Goal: Task Accomplishment & Management: Complete application form

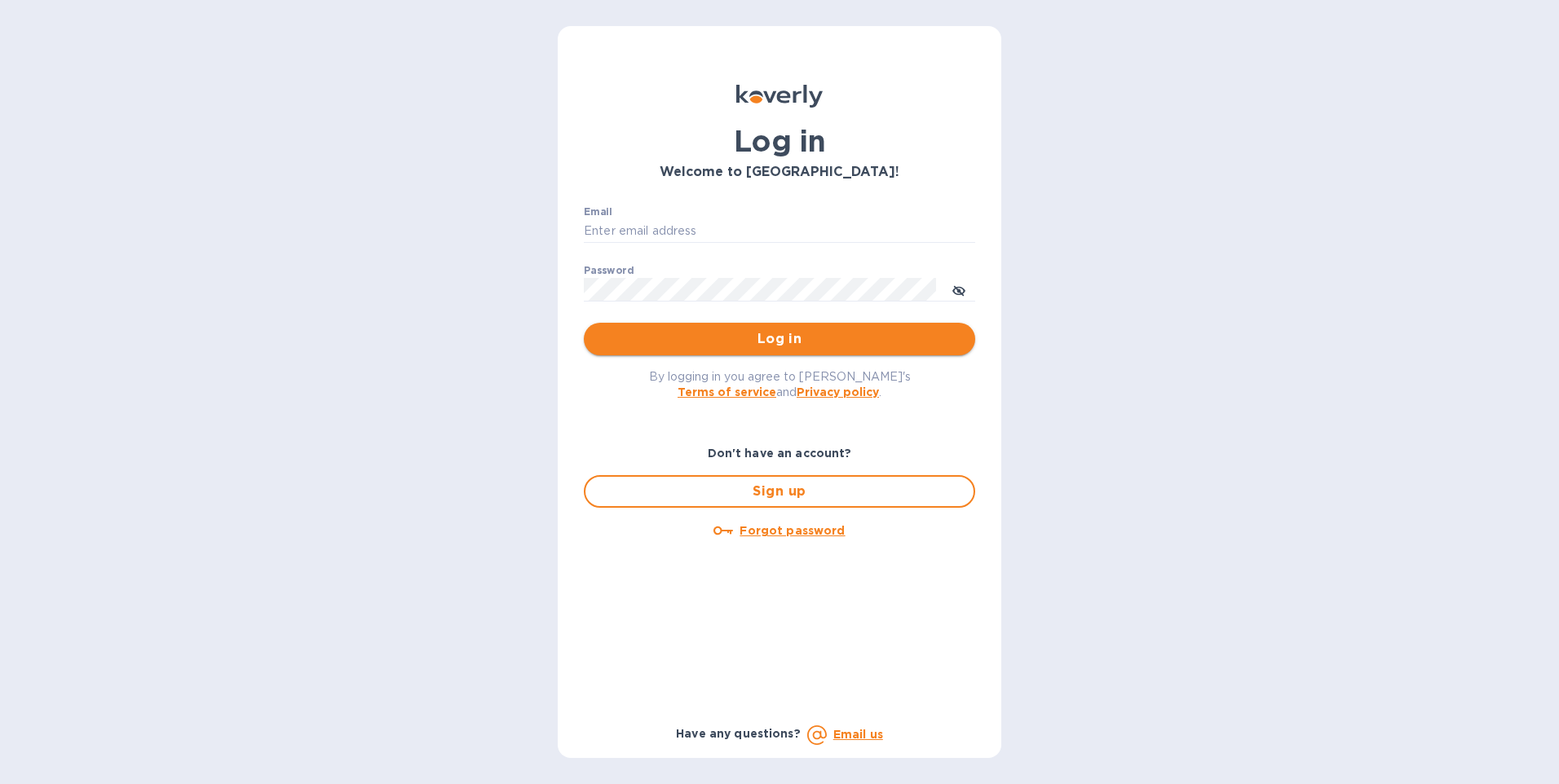
type input "[PERSON_NAME][EMAIL_ADDRESS][DOMAIN_NAME]"
click at [777, 339] on span "Log in" at bounding box center [780, 339] width 365 height 19
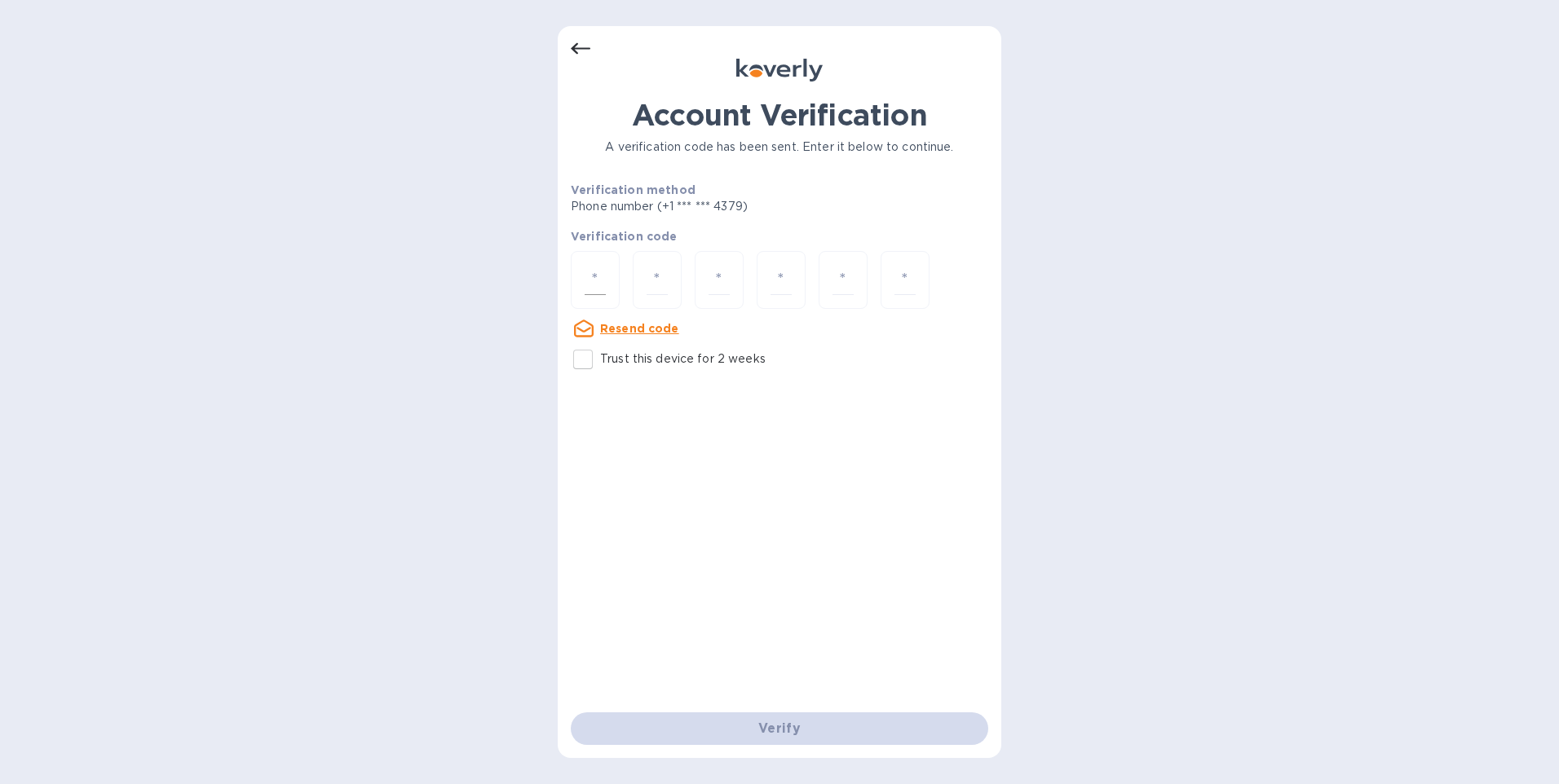
click at [602, 286] on input "number" at bounding box center [595, 280] width 21 height 30
type input "7"
type input "3"
type input "5"
type input "4"
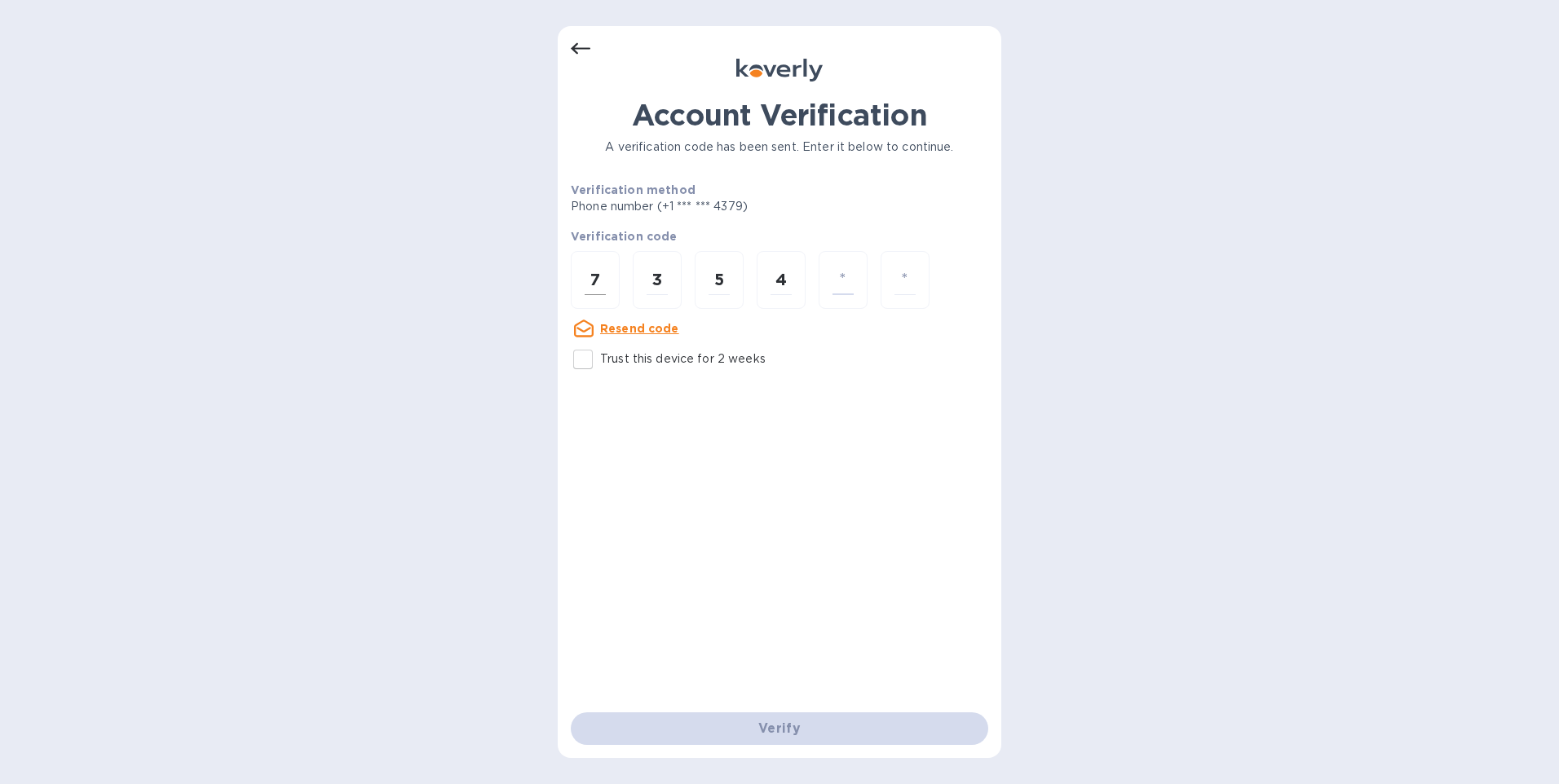
type input "6"
type input "4"
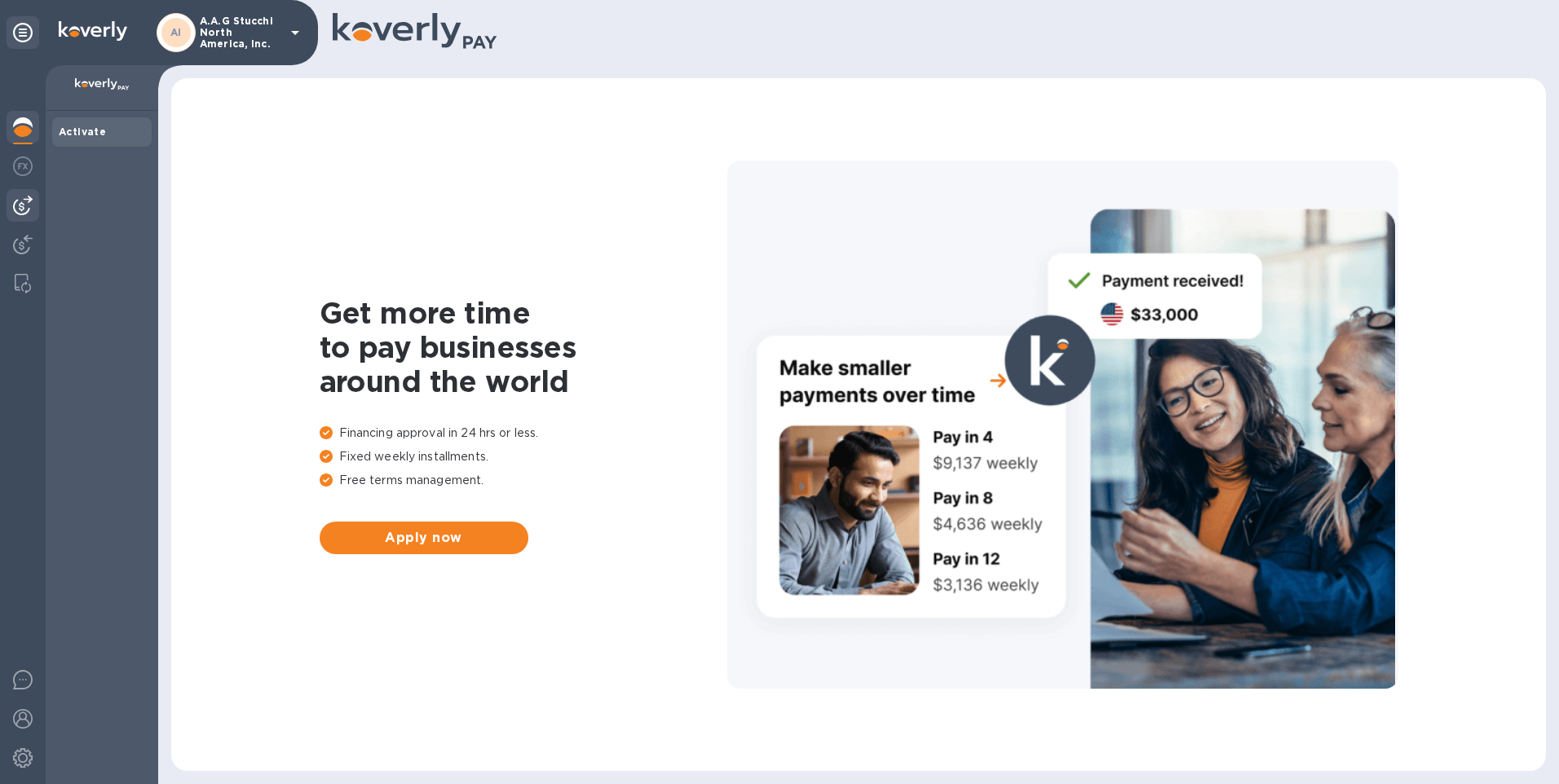
click at [21, 204] on img at bounding box center [23, 206] width 19 height 19
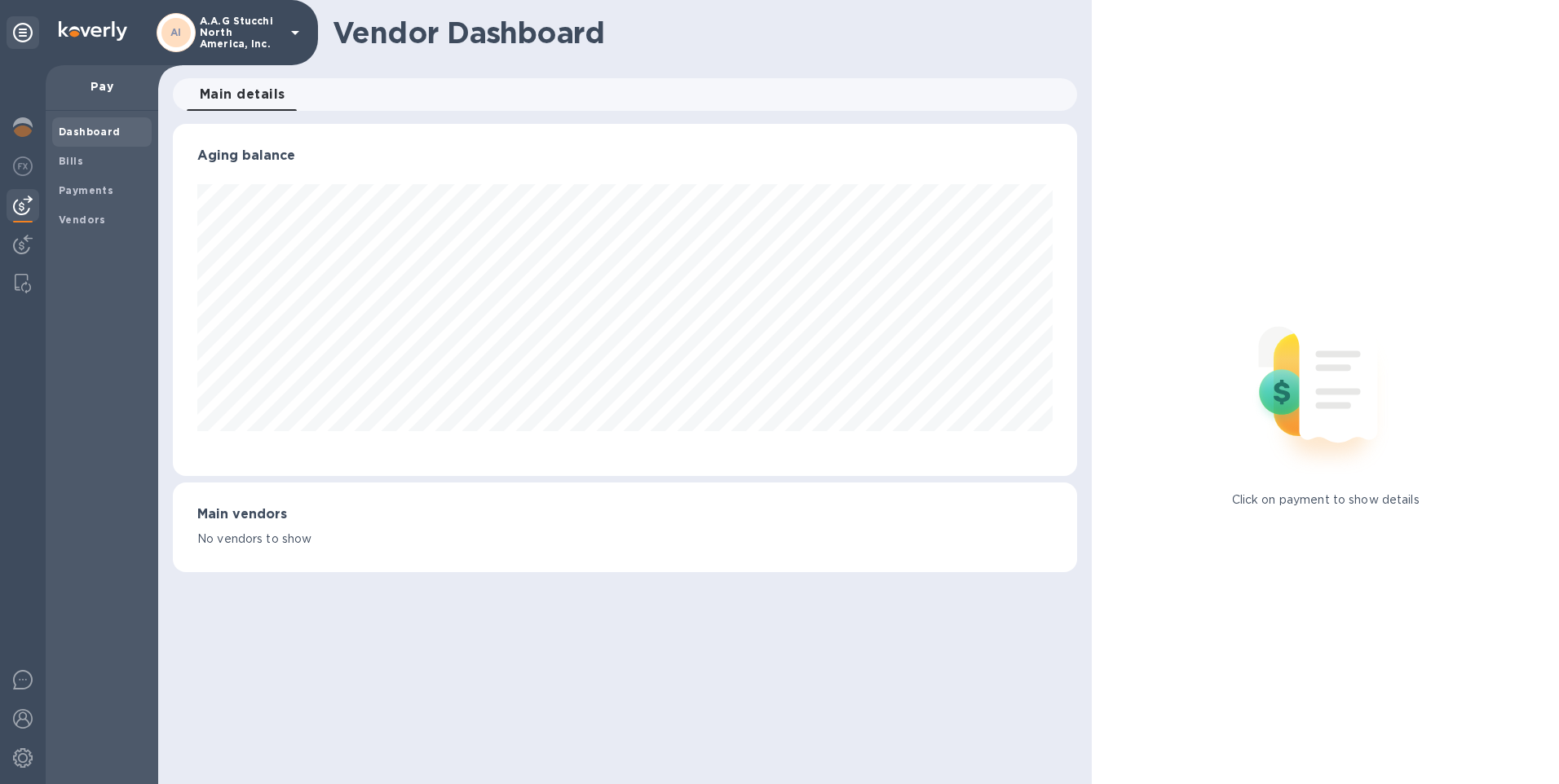
scroll to position [352, 904]
click at [60, 159] on b "Bills" at bounding box center [70, 160] width 24 height 12
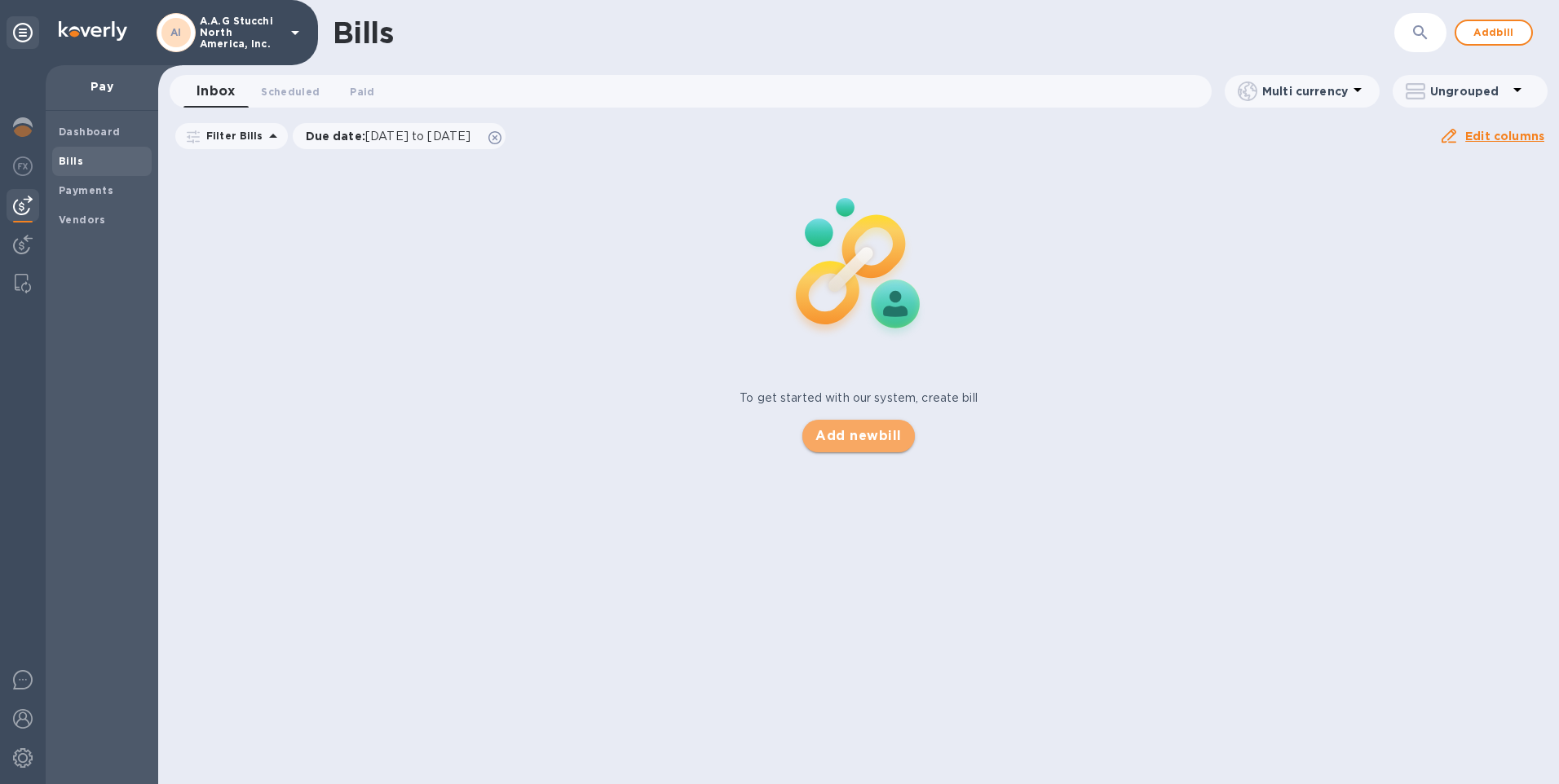
click at [849, 429] on span "Add new bill" at bounding box center [857, 436] width 86 height 19
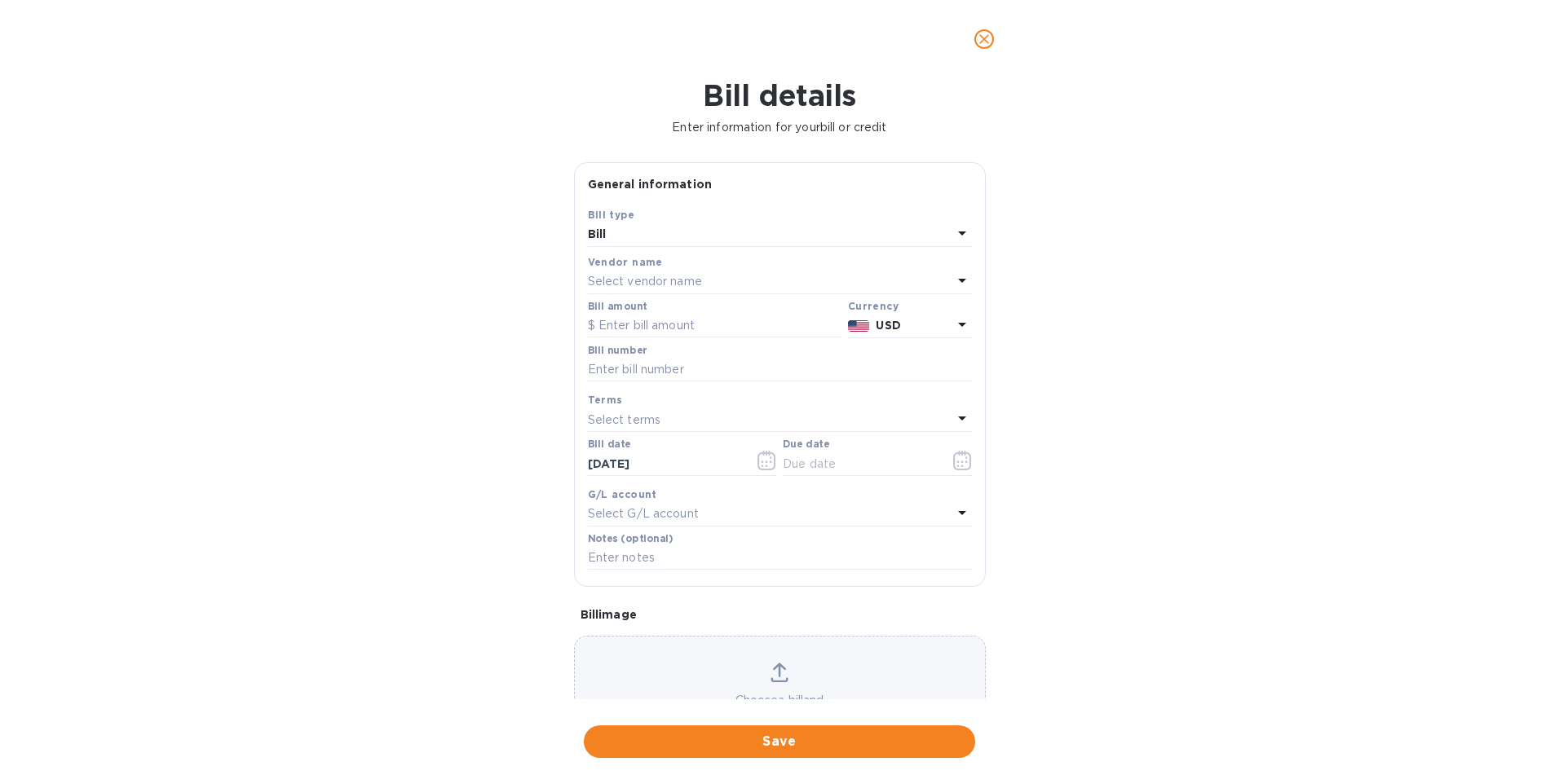
click at [749, 274] on div "Select vendor name" at bounding box center [770, 282] width 364 height 23
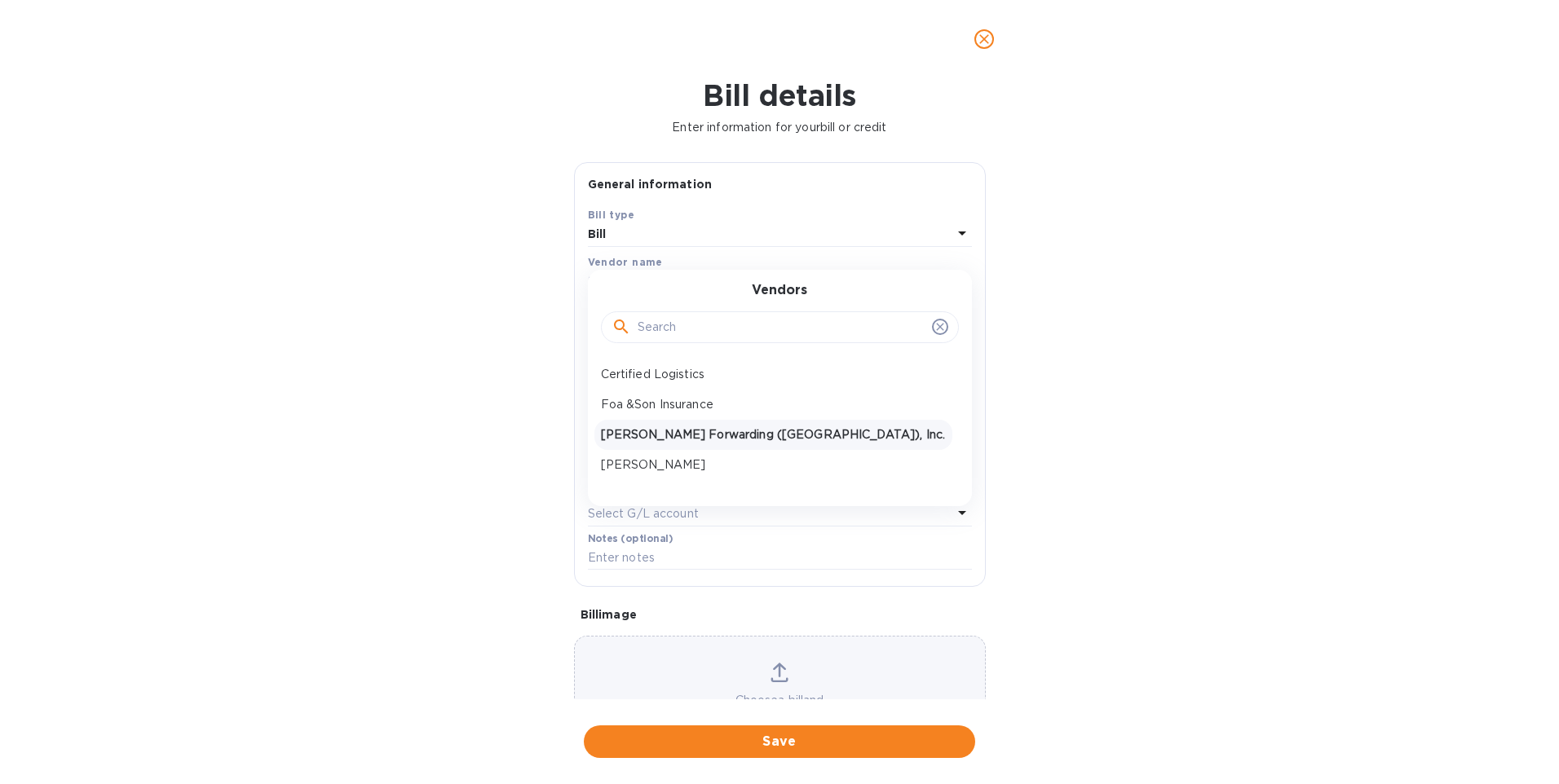
click at [598, 428] on div "JAS Forwarding (USA), Inc." at bounding box center [773, 434] width 358 height 30
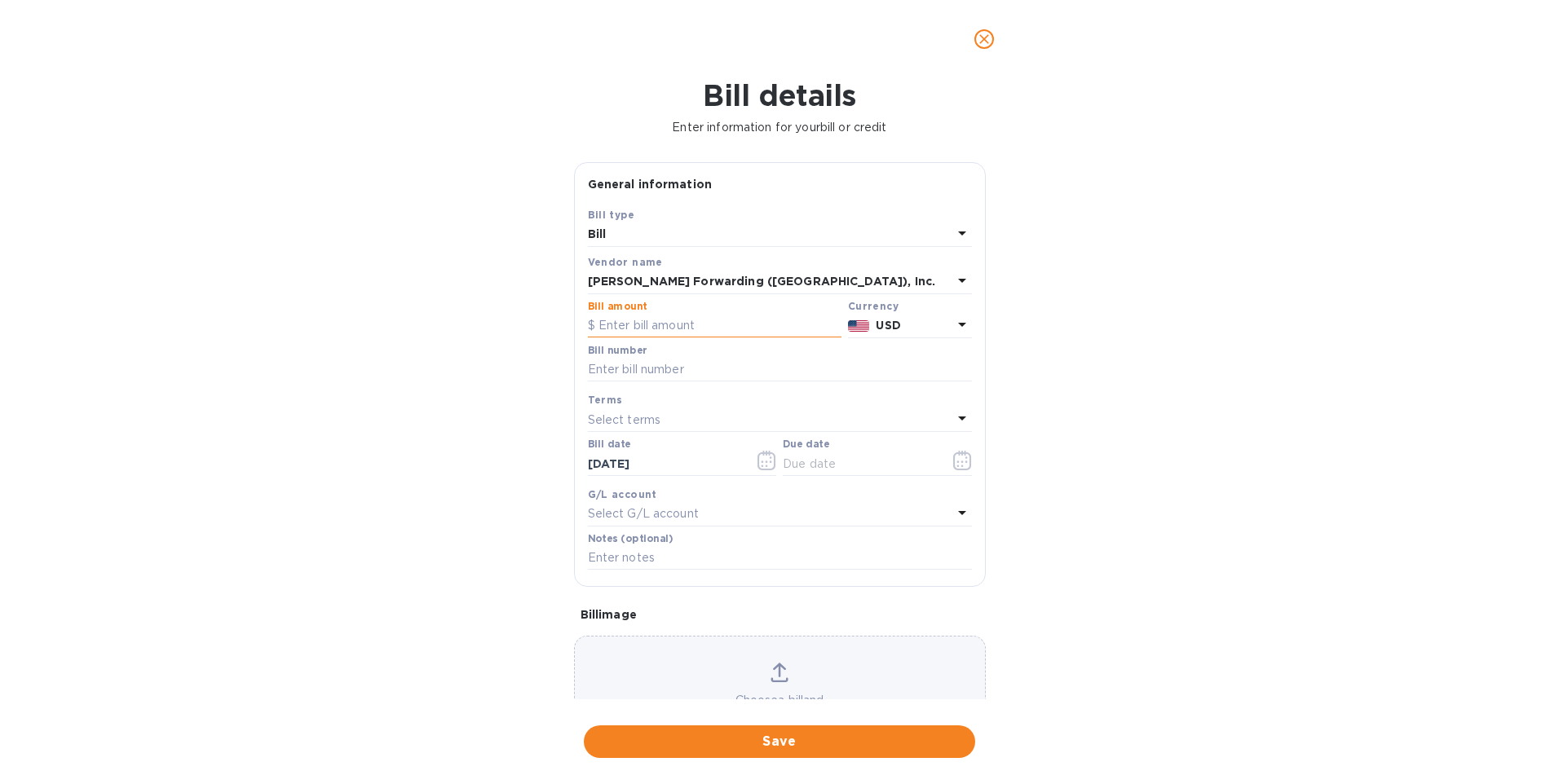
click at [644, 326] on input "text" at bounding box center [715, 326] width 254 height 24
type input "1,836.8"
click at [694, 371] on input "text" at bounding box center [780, 369] width 384 height 24
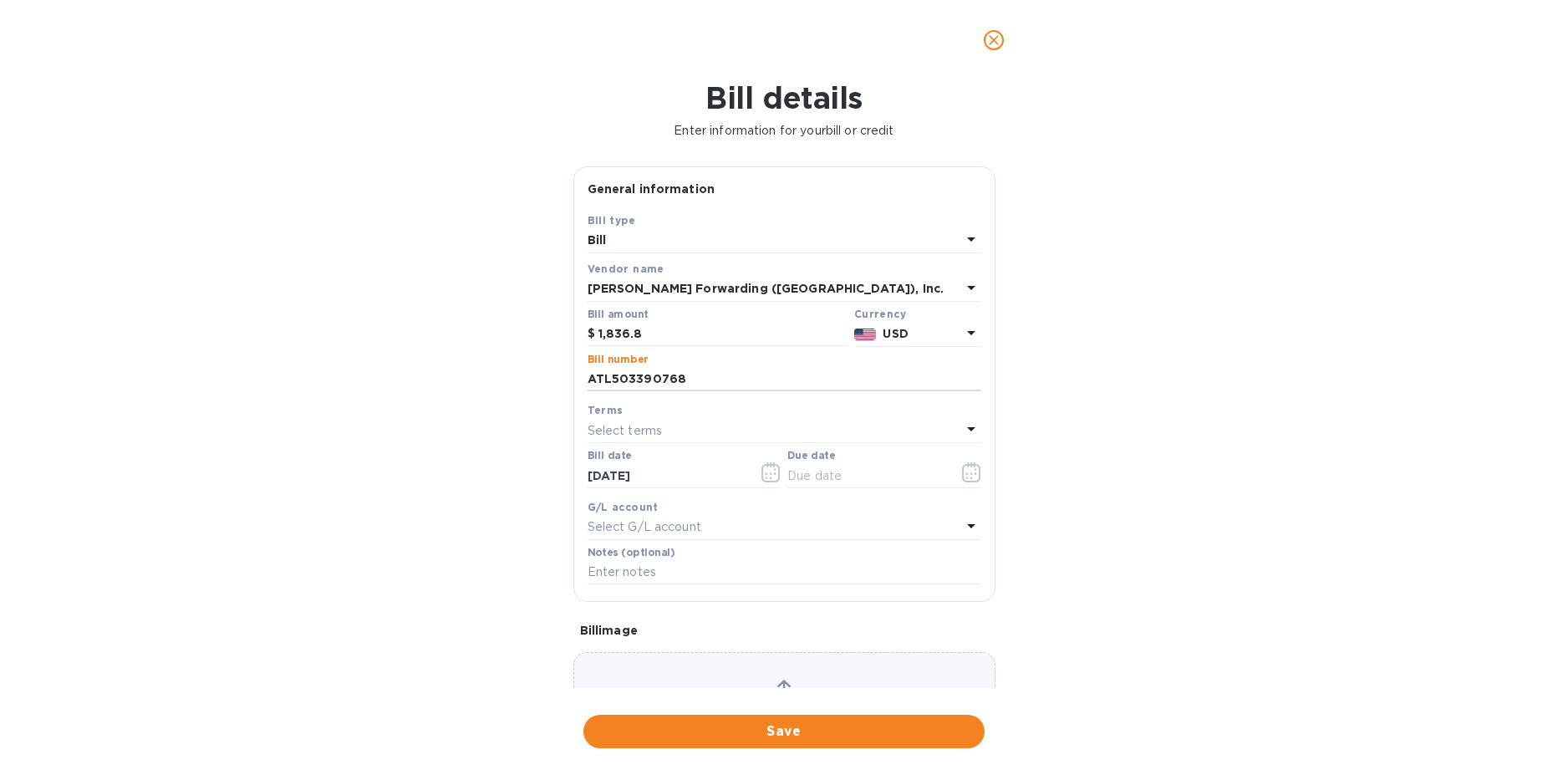
type input "ATL503390768"
click at [693, 432] on div "Select terms" at bounding box center [774, 431] width 374 height 24
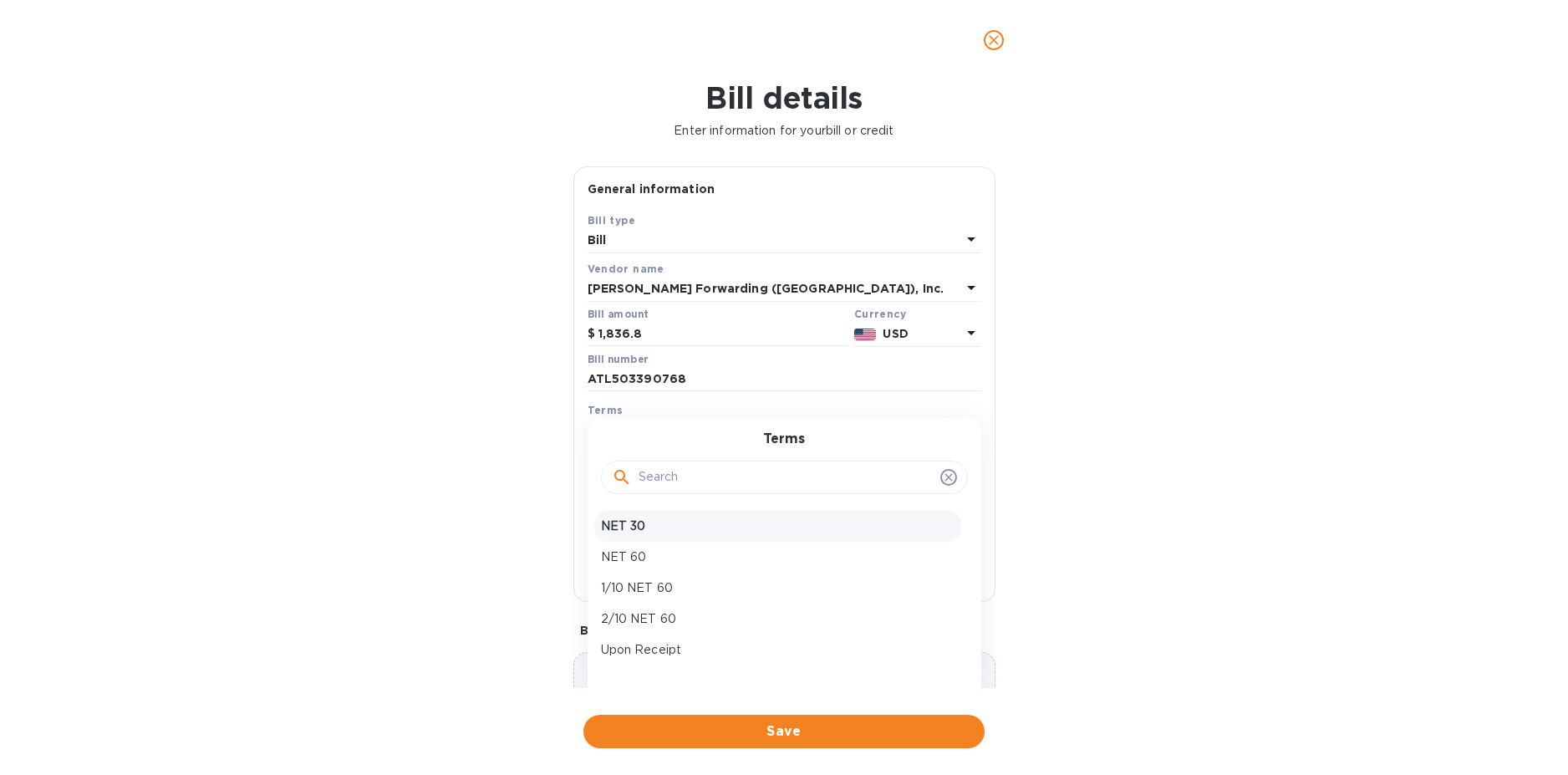
click at [646, 521] on p "NET 30" at bounding box center [778, 527] width 354 height 18
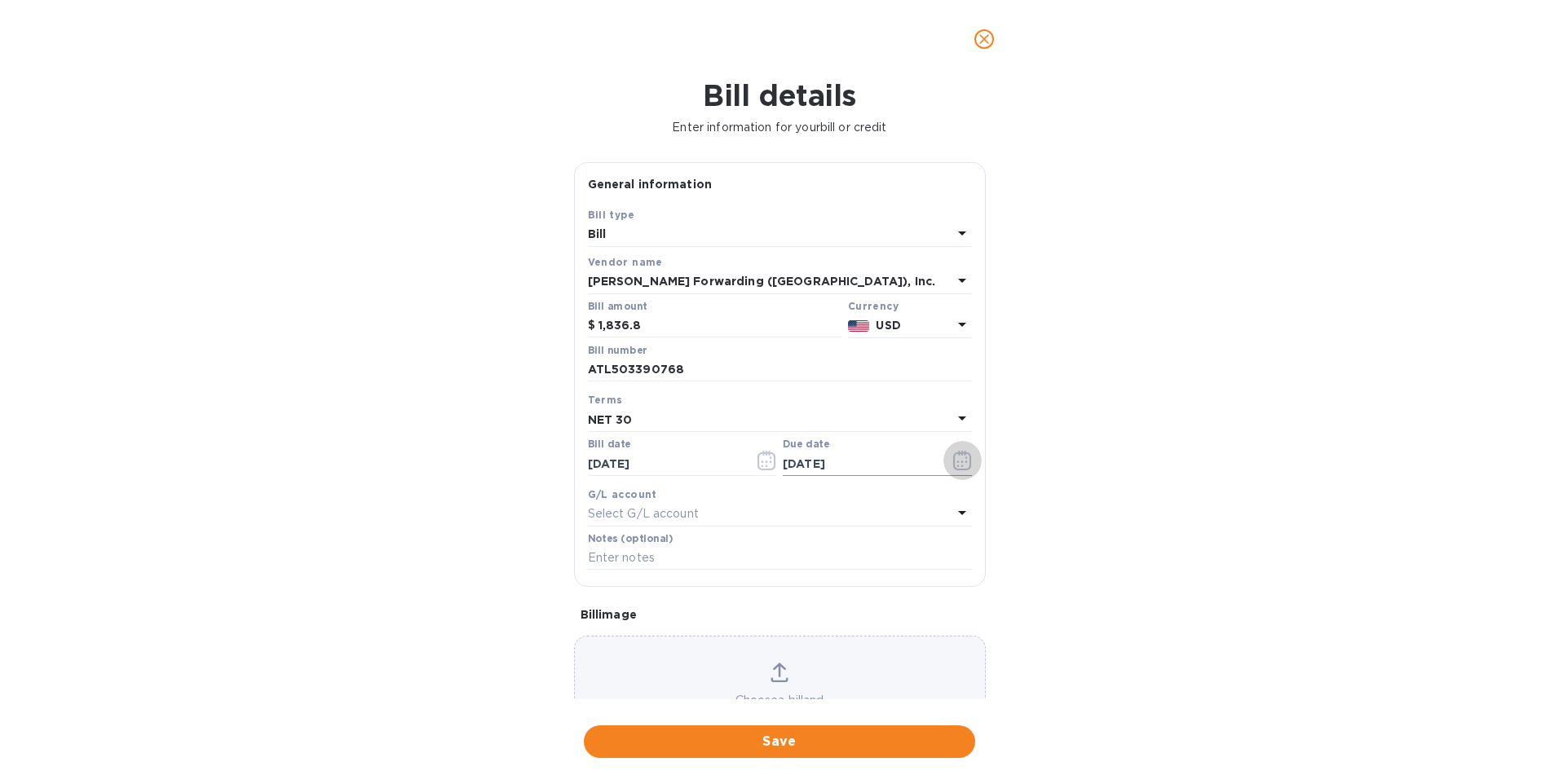
click at [954, 464] on icon "button" at bounding box center [963, 460] width 19 height 19
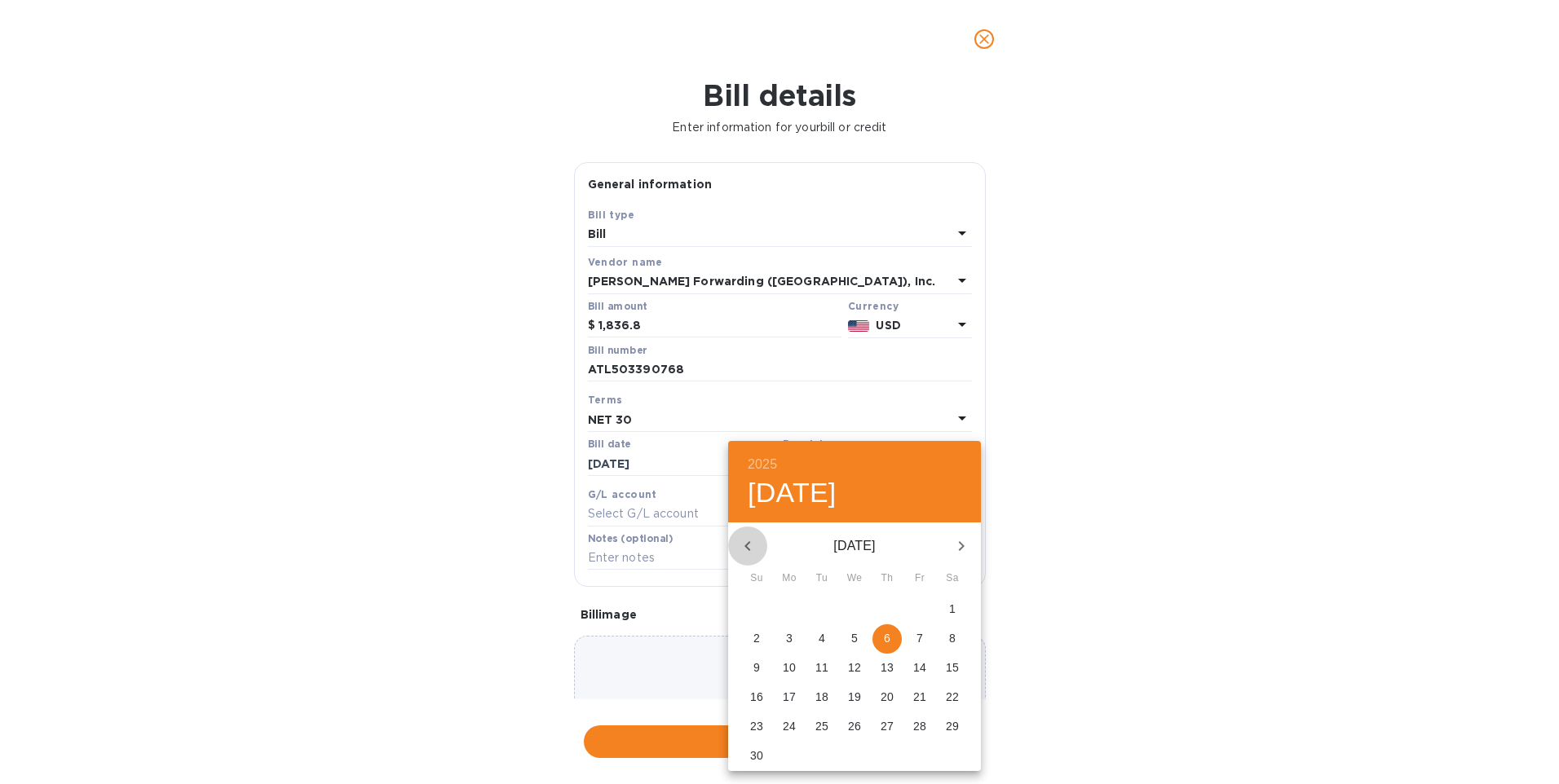
click at [743, 543] on icon "button" at bounding box center [748, 546] width 19 height 19
click at [743, 543] on div "October 2025" at bounding box center [854, 546] width 253 height 39
click at [749, 551] on div "October 2025" at bounding box center [854, 546] width 253 height 39
click at [908, 404] on div at bounding box center [780, 392] width 1559 height 784
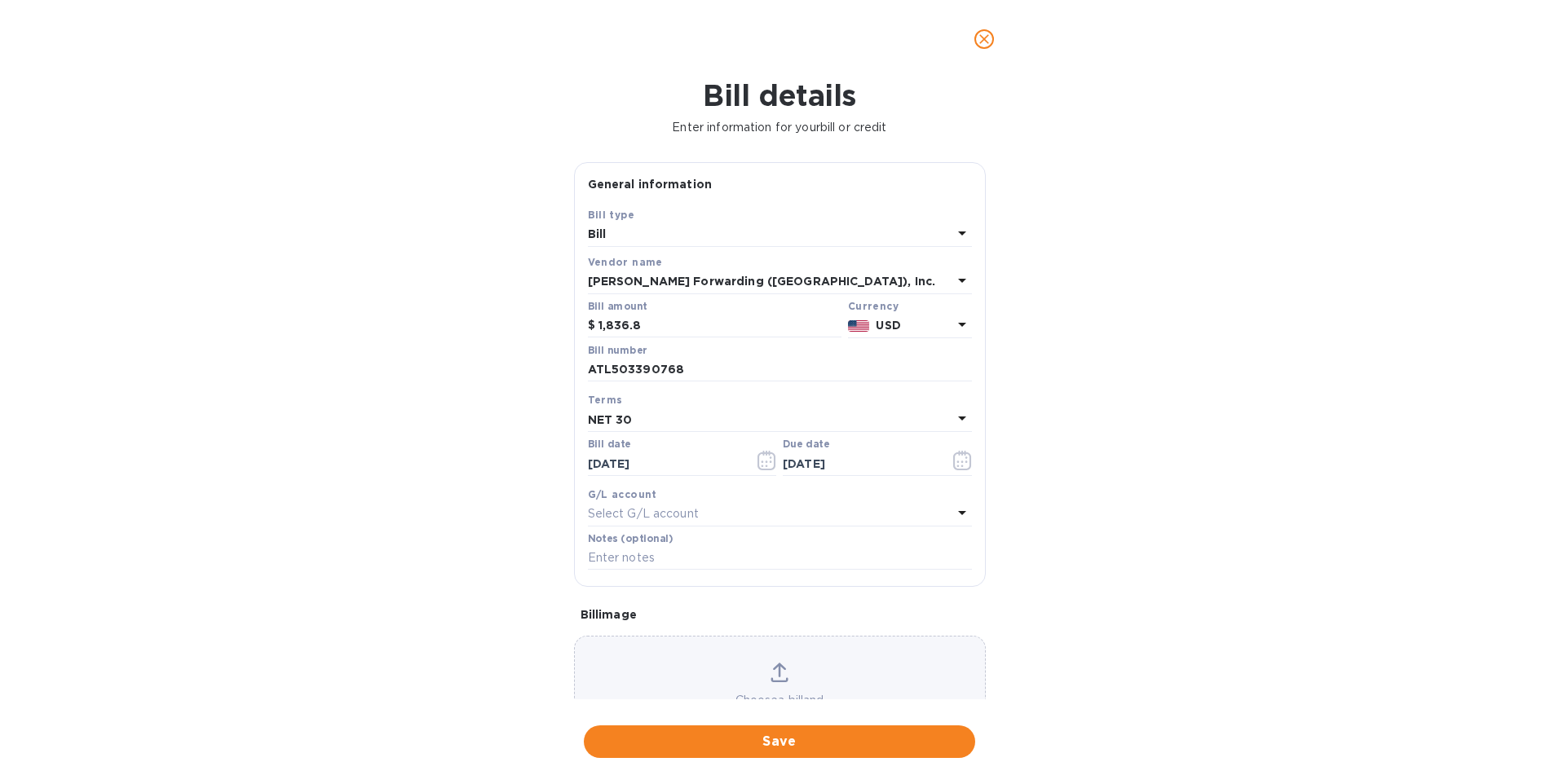
click at [957, 414] on icon at bounding box center [962, 418] width 19 height 19
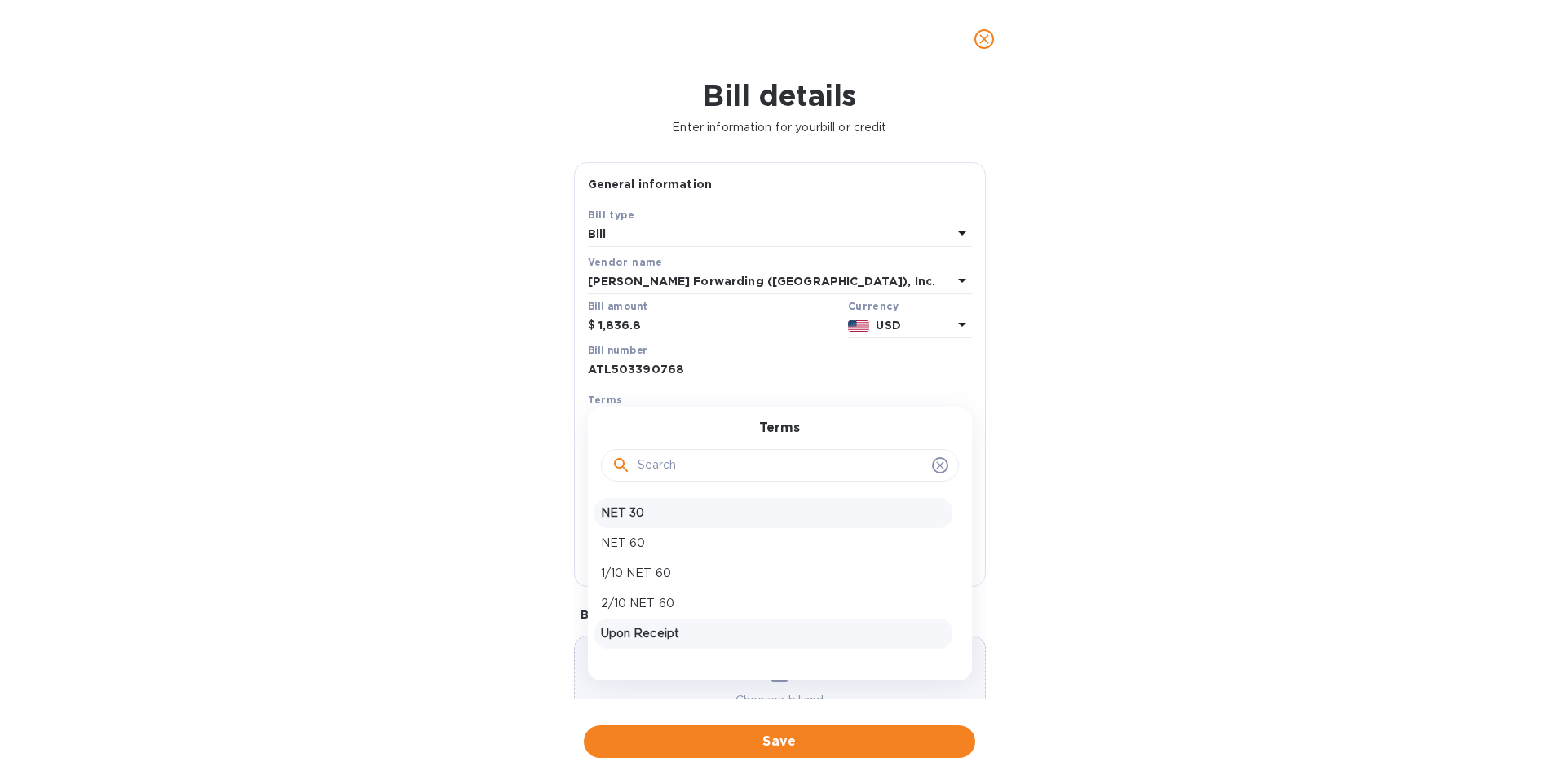
click at [681, 630] on p "Upon Receipt" at bounding box center [773, 634] width 345 height 17
type input "10/07/2025"
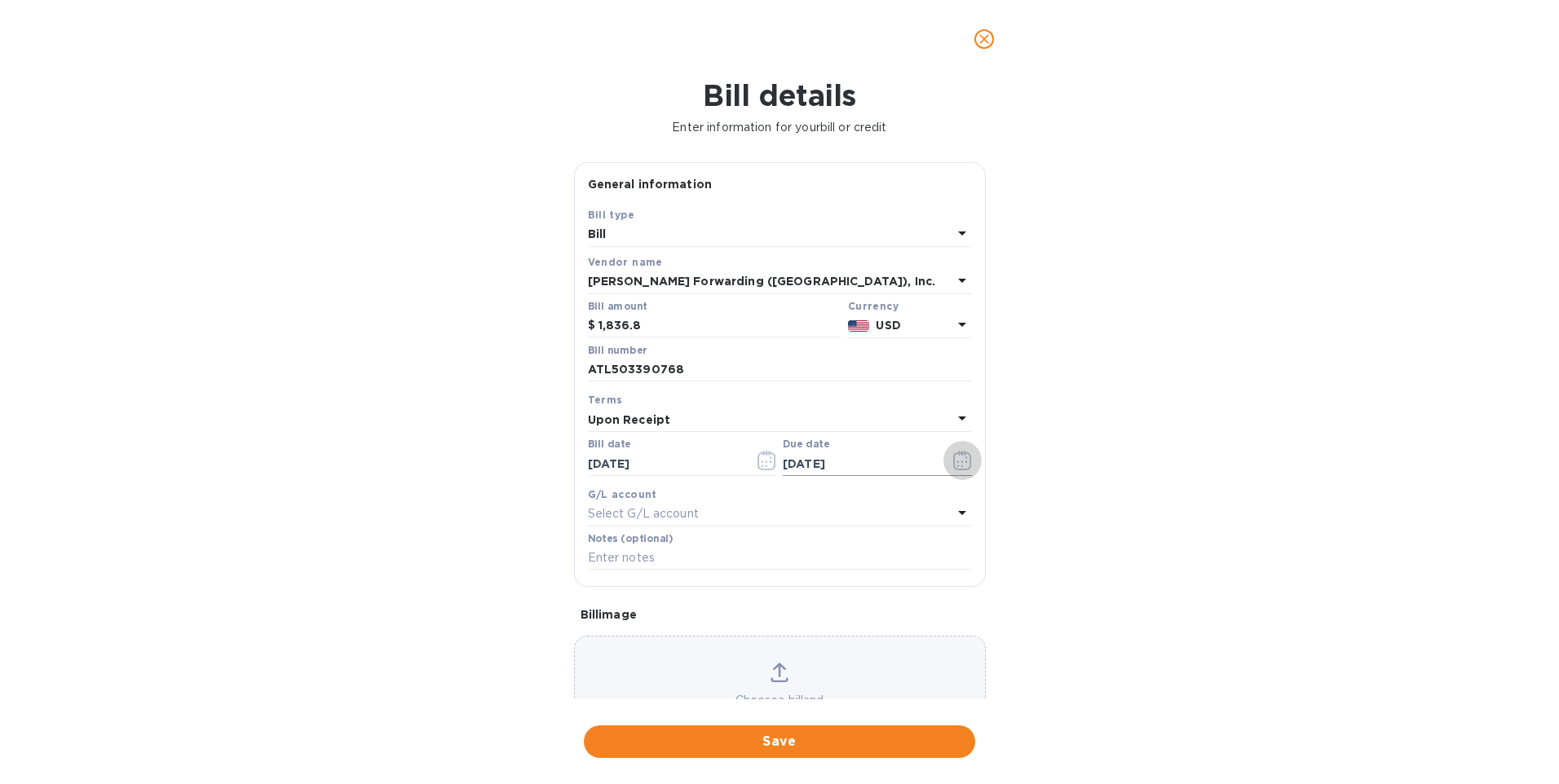
click at [956, 462] on icon "button" at bounding box center [963, 460] width 19 height 19
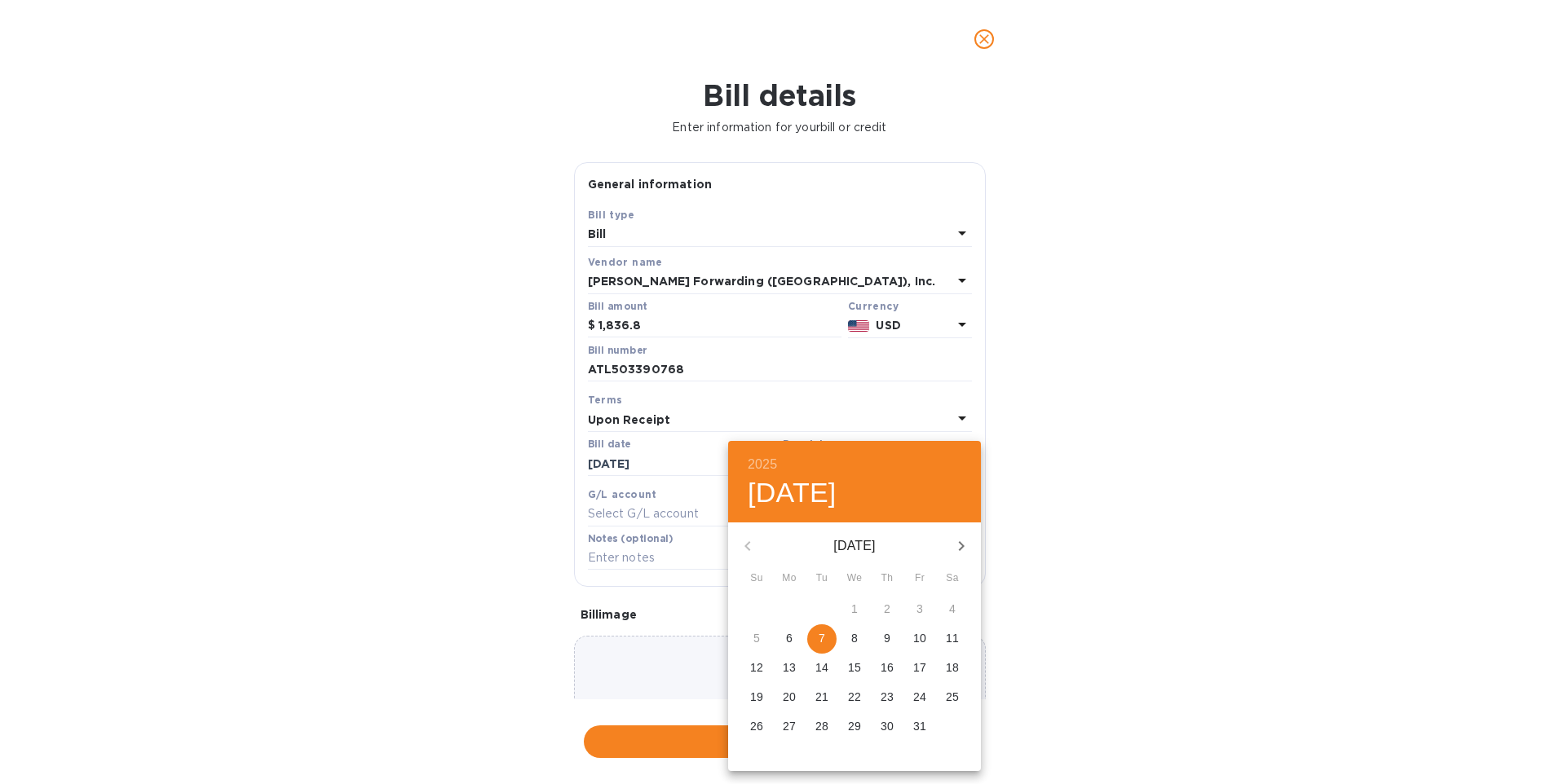
click at [747, 546] on div "October 2025" at bounding box center [854, 546] width 253 height 39
click at [689, 515] on div at bounding box center [780, 392] width 1559 height 784
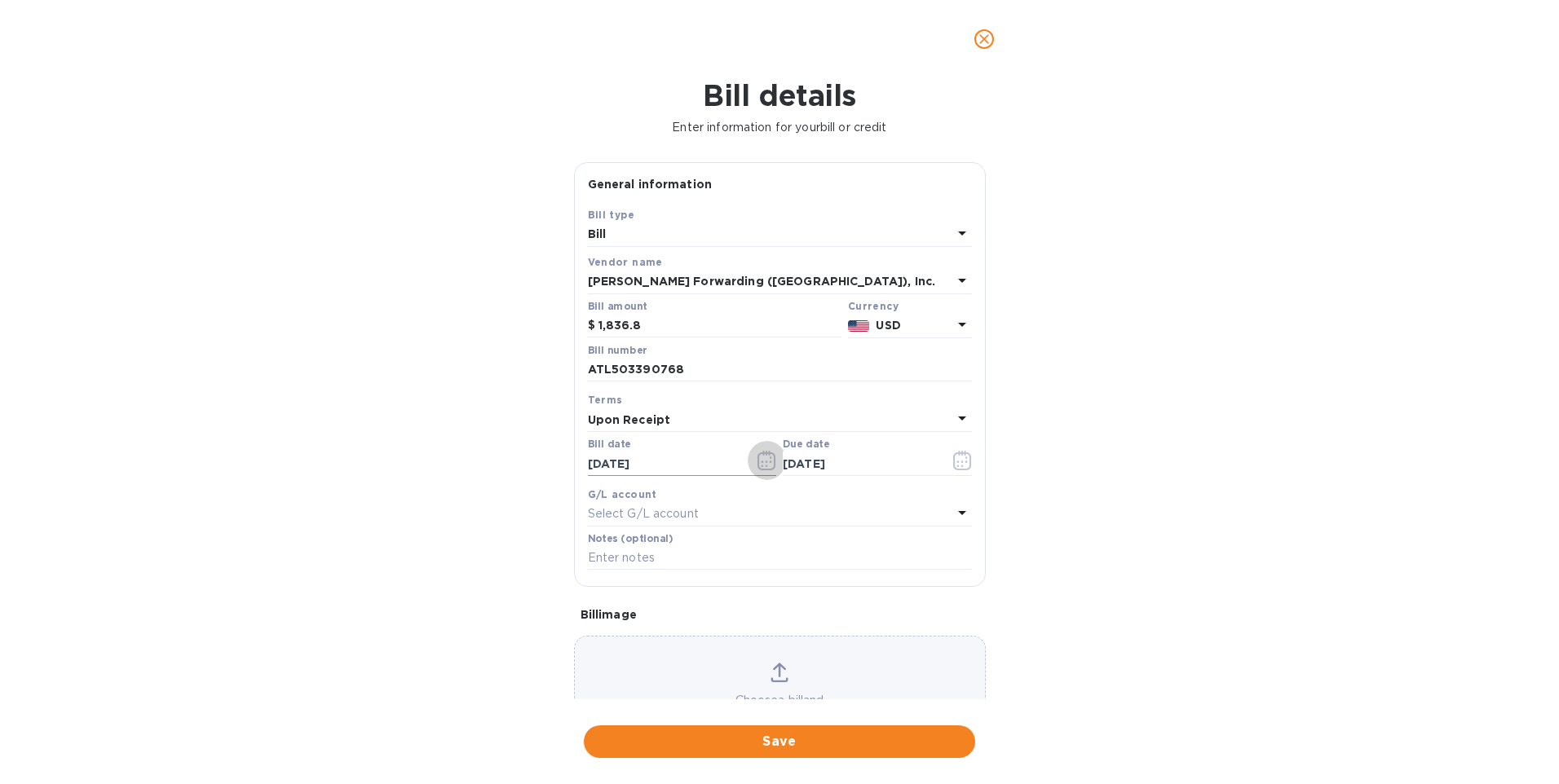
click at [761, 462] on icon "button" at bounding box center [762, 461] width 3 height 3
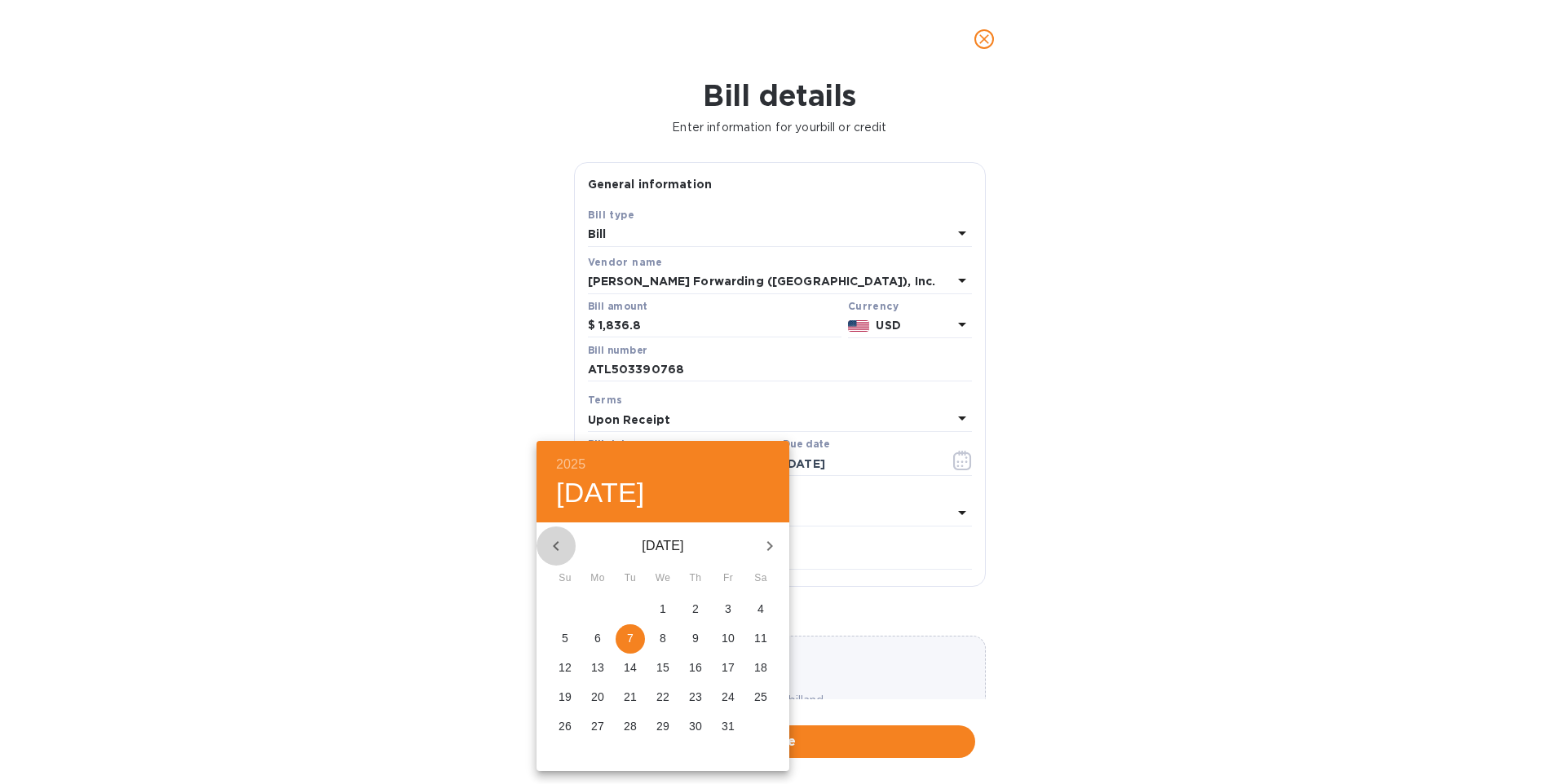
click at [557, 547] on icon "button" at bounding box center [556, 546] width 19 height 19
click at [561, 726] on p "28" at bounding box center [565, 725] width 13 height 16
type input "09/28/2025"
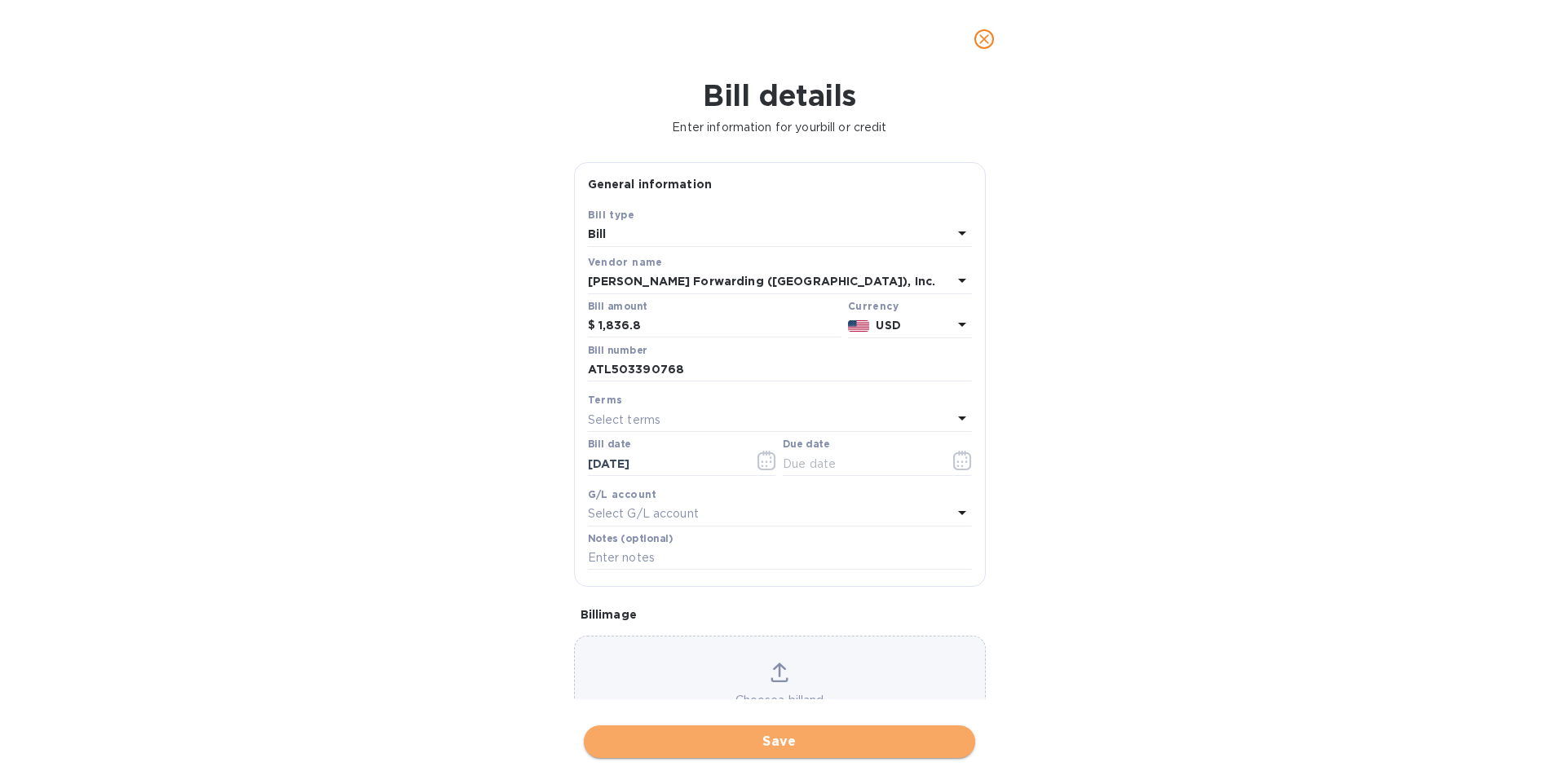
click at [783, 736] on span "Save" at bounding box center [780, 742] width 365 height 19
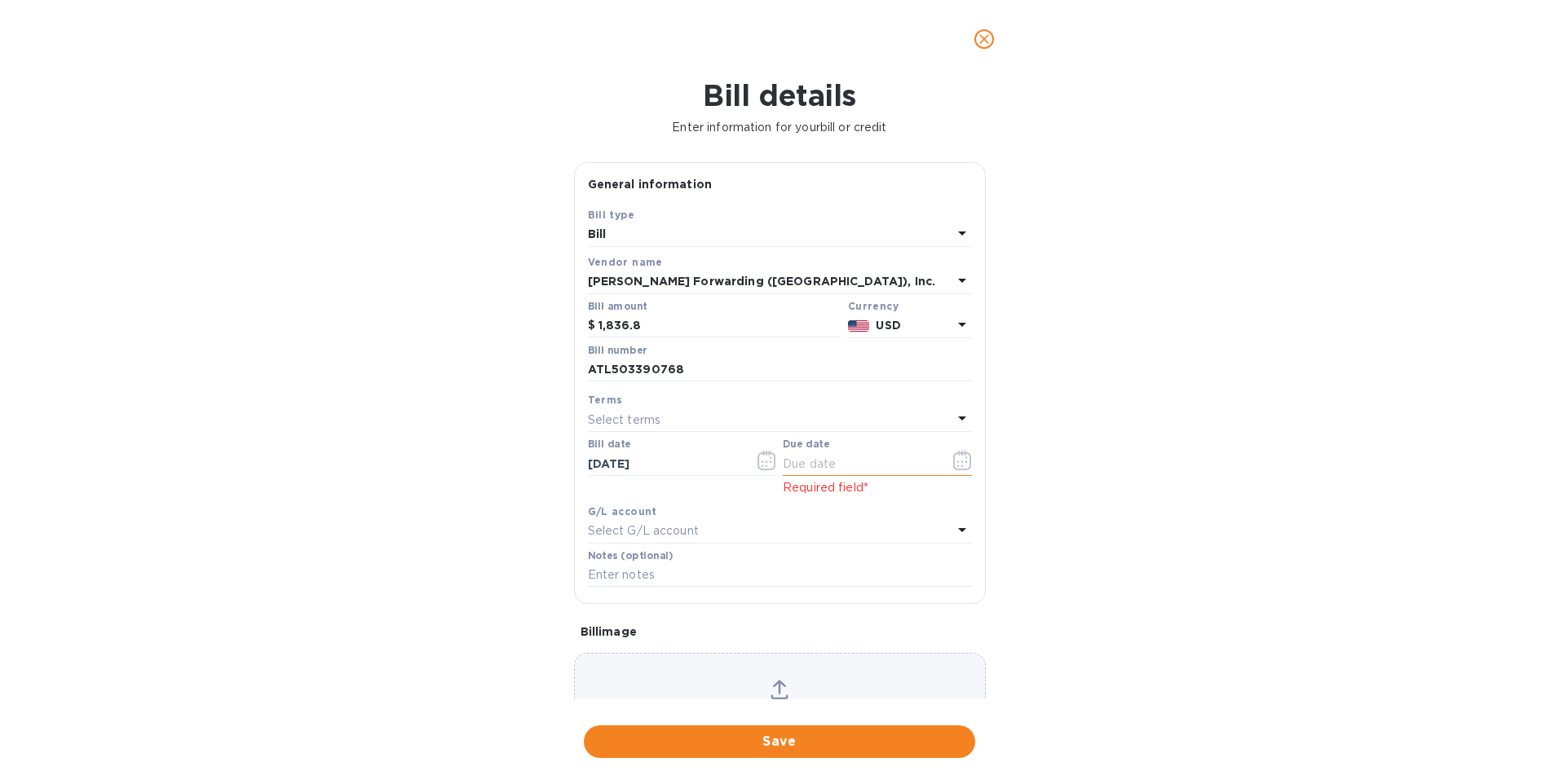
click at [842, 464] on input "text" at bounding box center [859, 463] width 154 height 24
click at [656, 393] on div "Terms" at bounding box center [780, 400] width 384 height 17
click at [662, 420] on div "Select terms" at bounding box center [770, 420] width 364 height 23
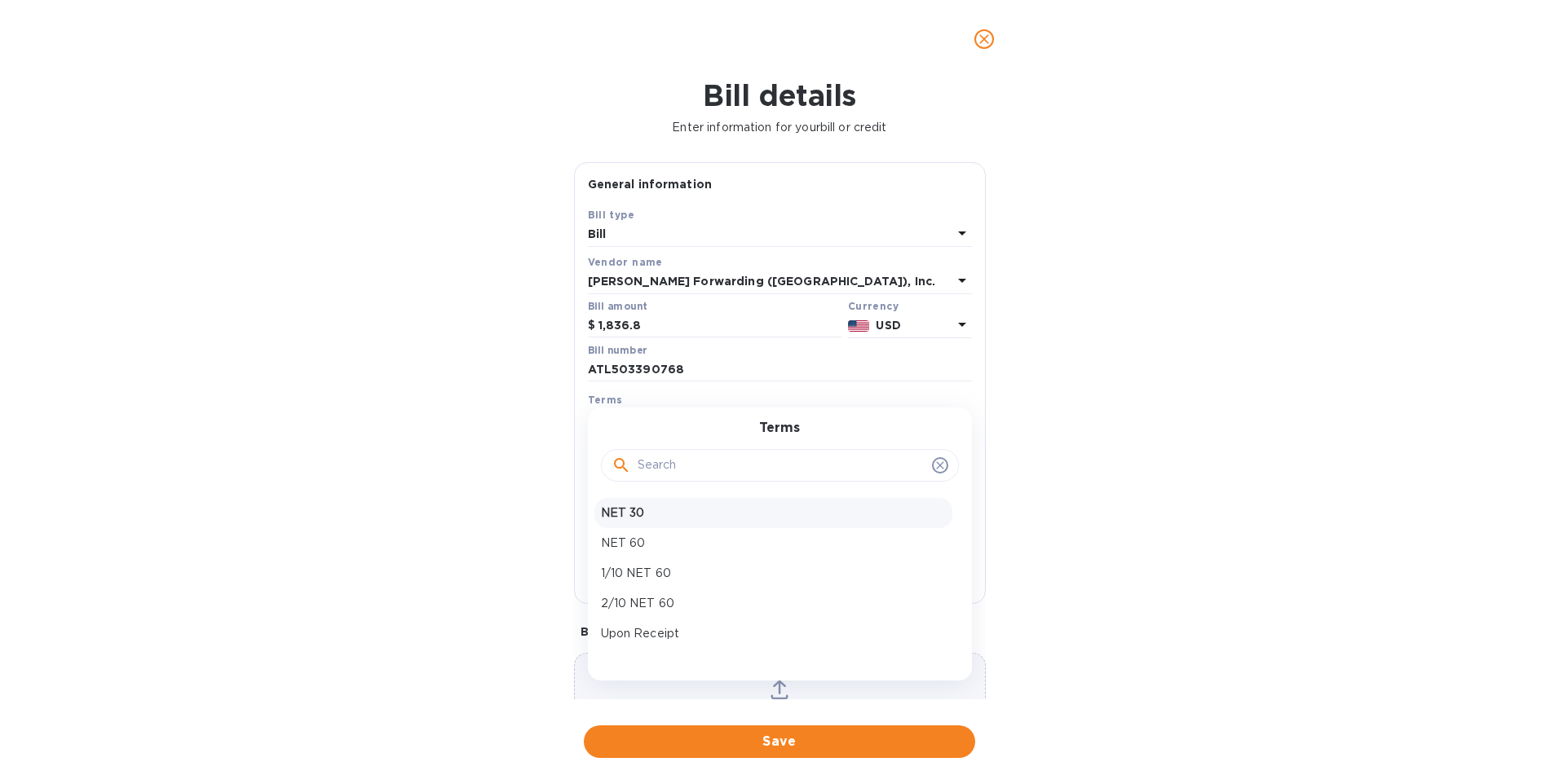
click at [633, 507] on p "NET 30" at bounding box center [773, 513] width 345 height 17
type input "10/28/2025"
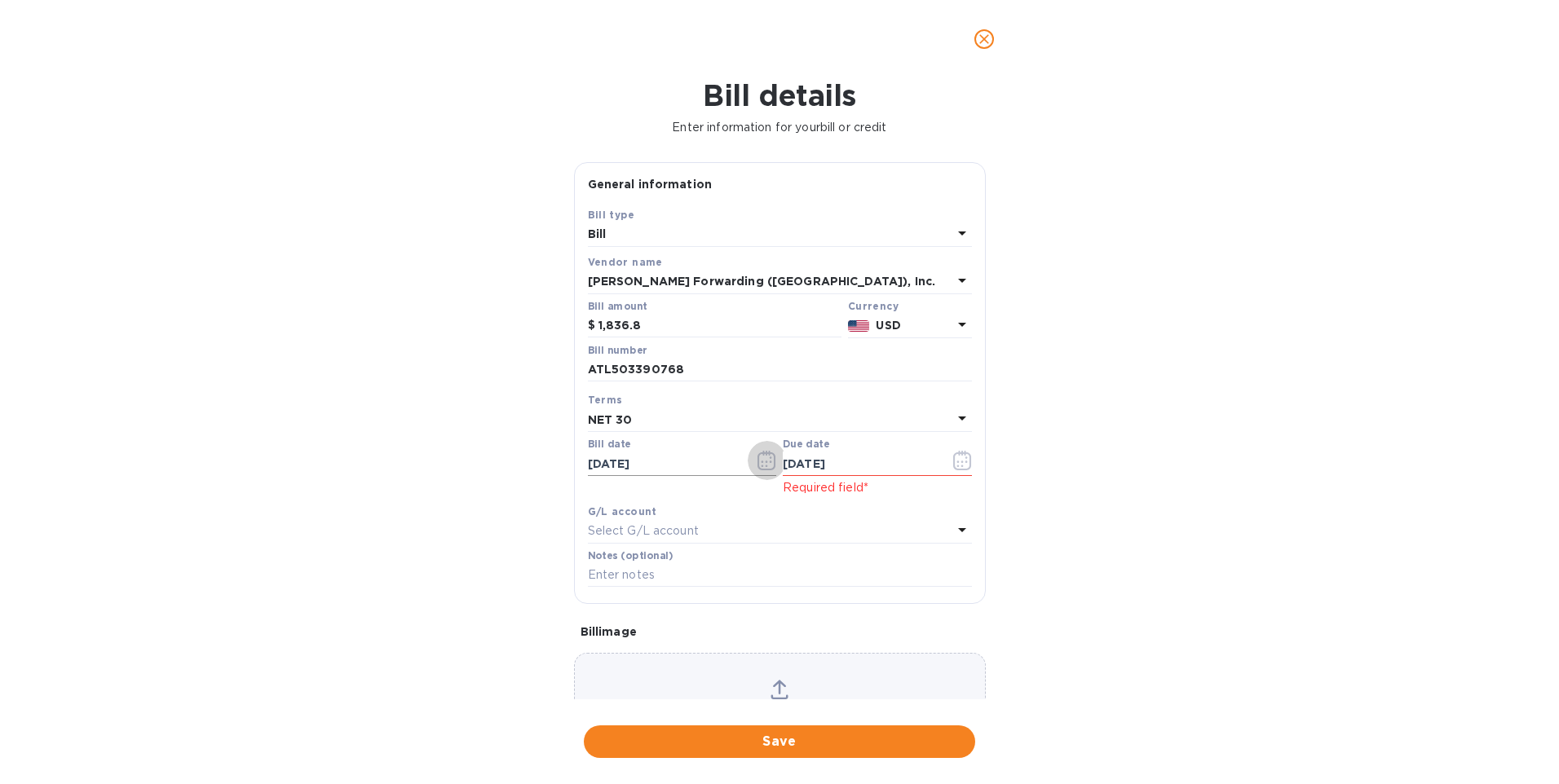
click at [757, 457] on icon "button" at bounding box center [766, 460] width 18 height 19
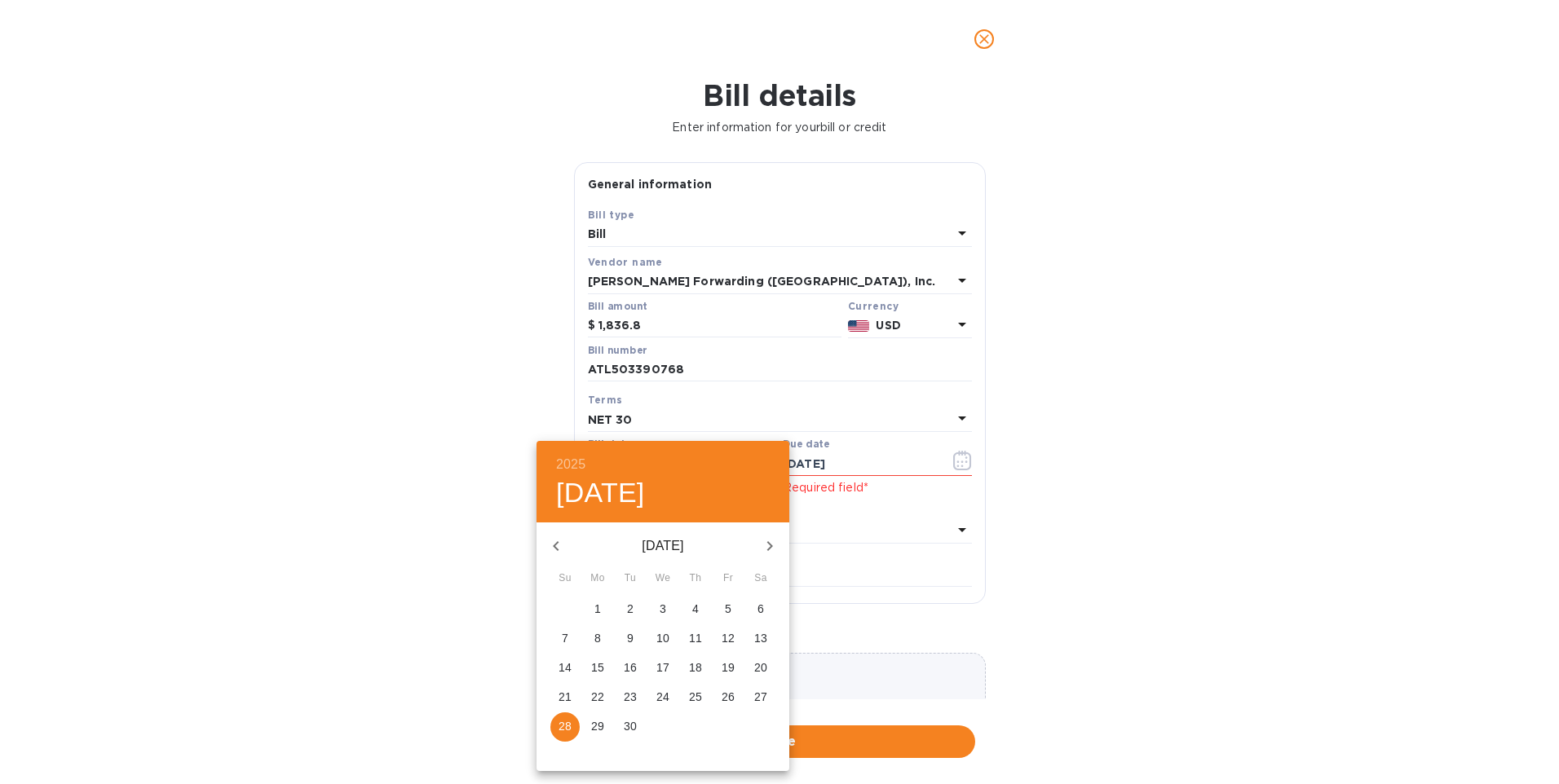
click at [557, 540] on icon "button" at bounding box center [556, 546] width 19 height 19
drag, startPoint x: 700, startPoint y: 725, endPoint x: 413, endPoint y: 487, distance: 372.8
click at [698, 723] on p "28" at bounding box center [696, 725] width 13 height 16
type input "08/28/2025"
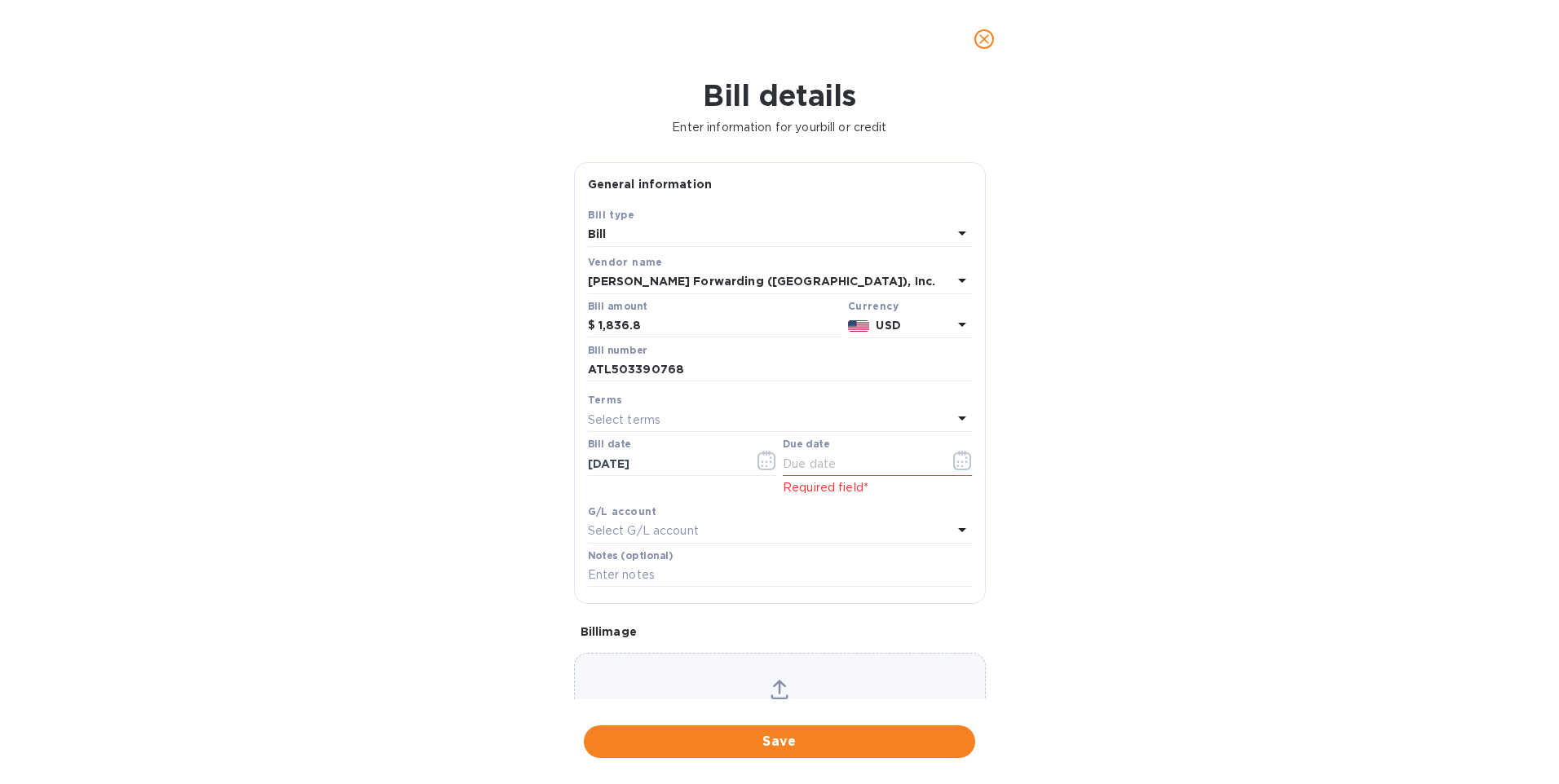
click at [335, 390] on div "Bill details Enter information for your bill or credit General information Save…" at bounding box center [780, 430] width 1559 height 706
click at [806, 463] on input "text" at bounding box center [859, 463] width 154 height 24
click at [737, 425] on div "Select terms" at bounding box center [770, 420] width 364 height 23
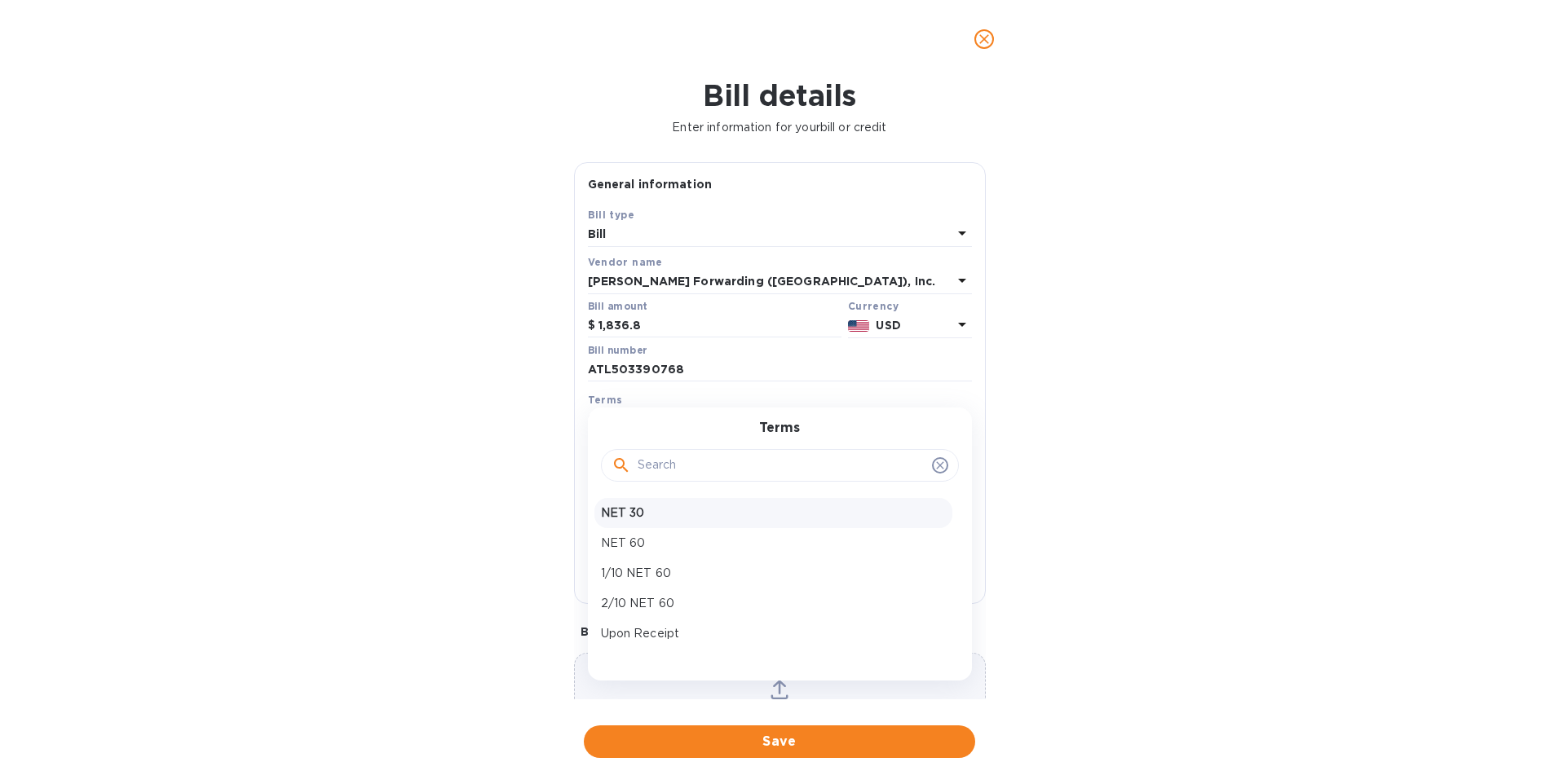
click at [647, 508] on p "NET 30" at bounding box center [773, 513] width 345 height 17
type input "09/27/2025"
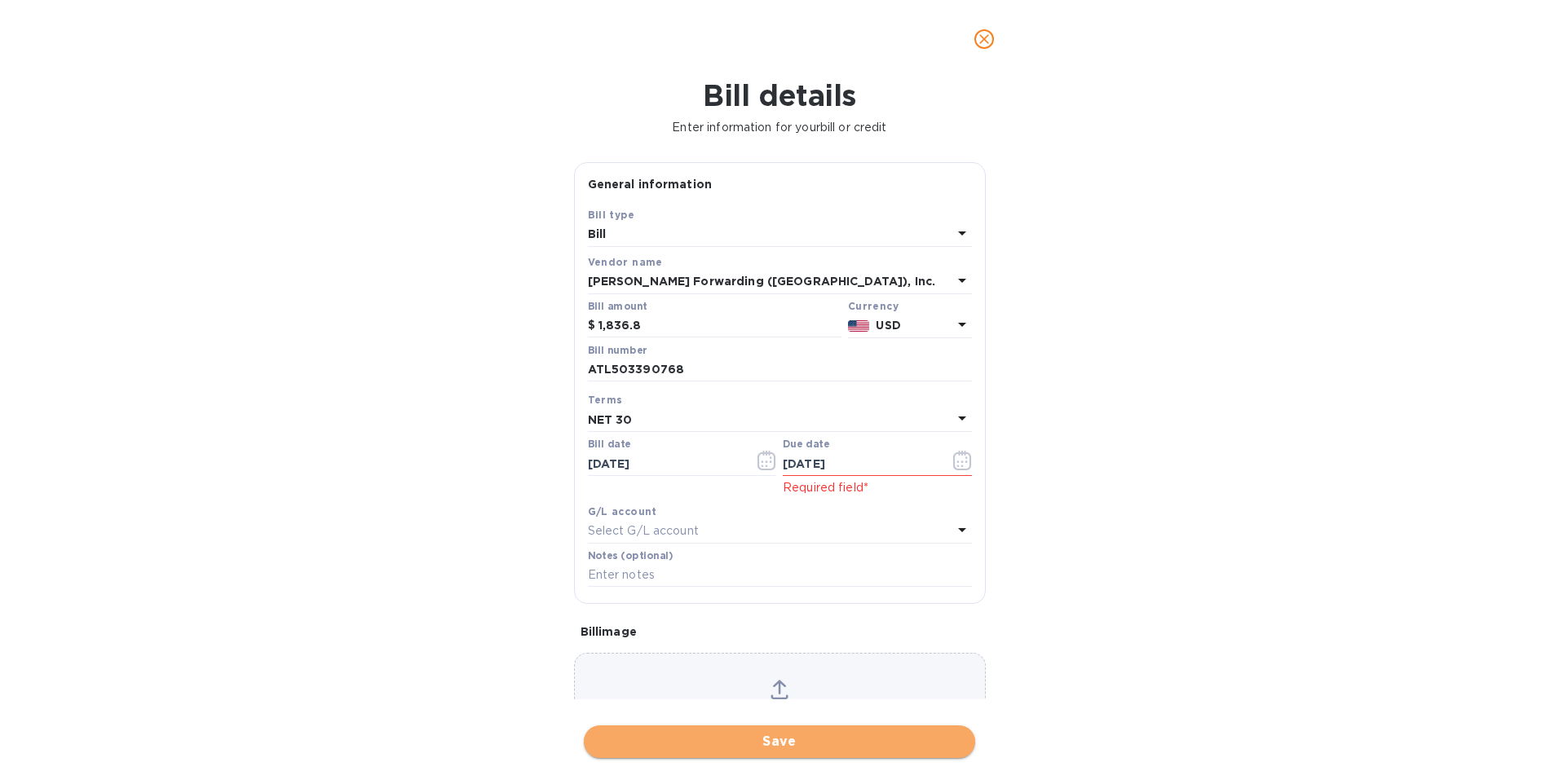
drag, startPoint x: 789, startPoint y: 751, endPoint x: 488, endPoint y: 306, distance: 537.2
click at [788, 748] on button "Save" at bounding box center [779, 742] width 391 height 33
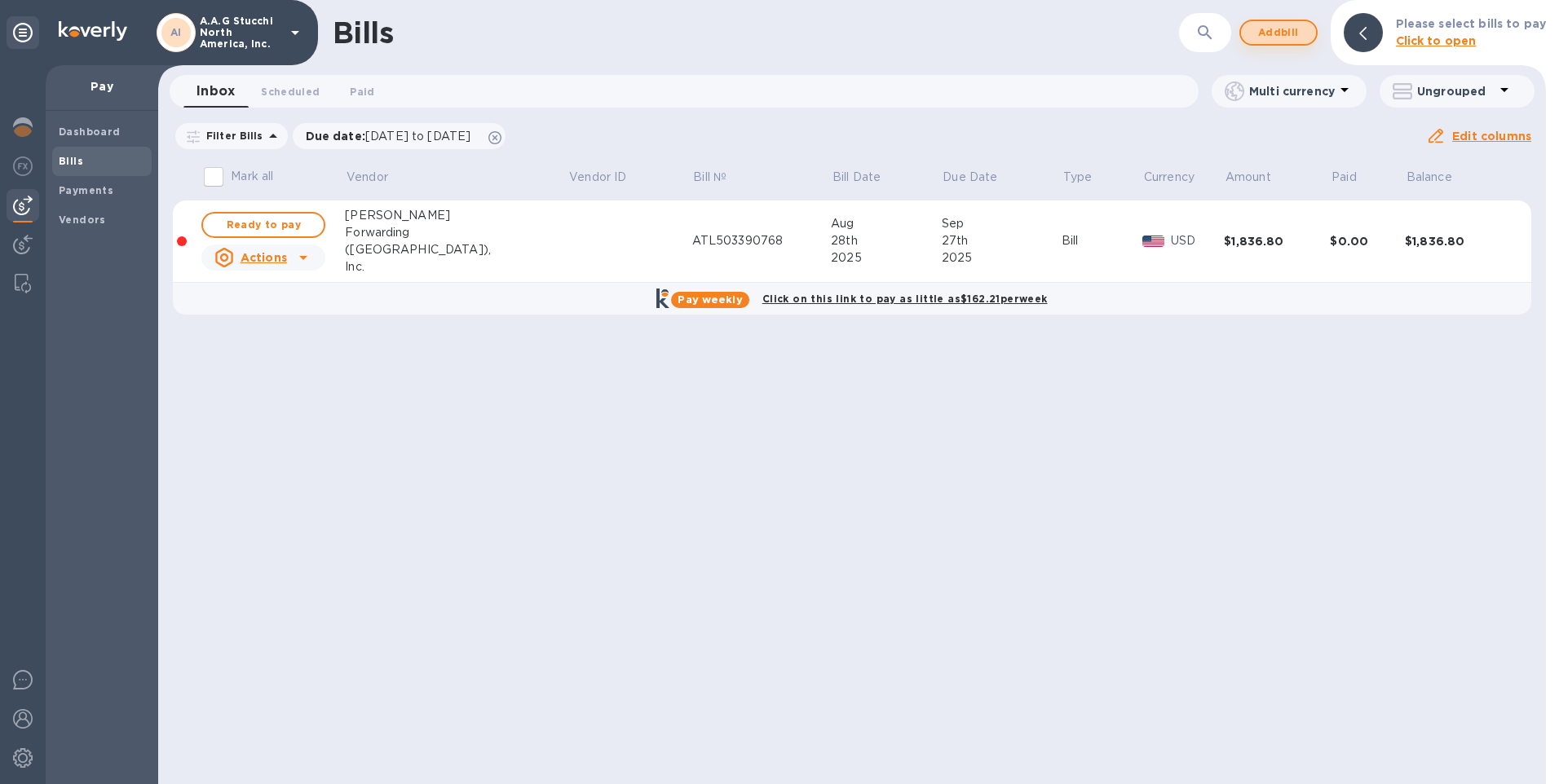
click at [1283, 31] on span "Add bill" at bounding box center [1278, 33] width 49 height 19
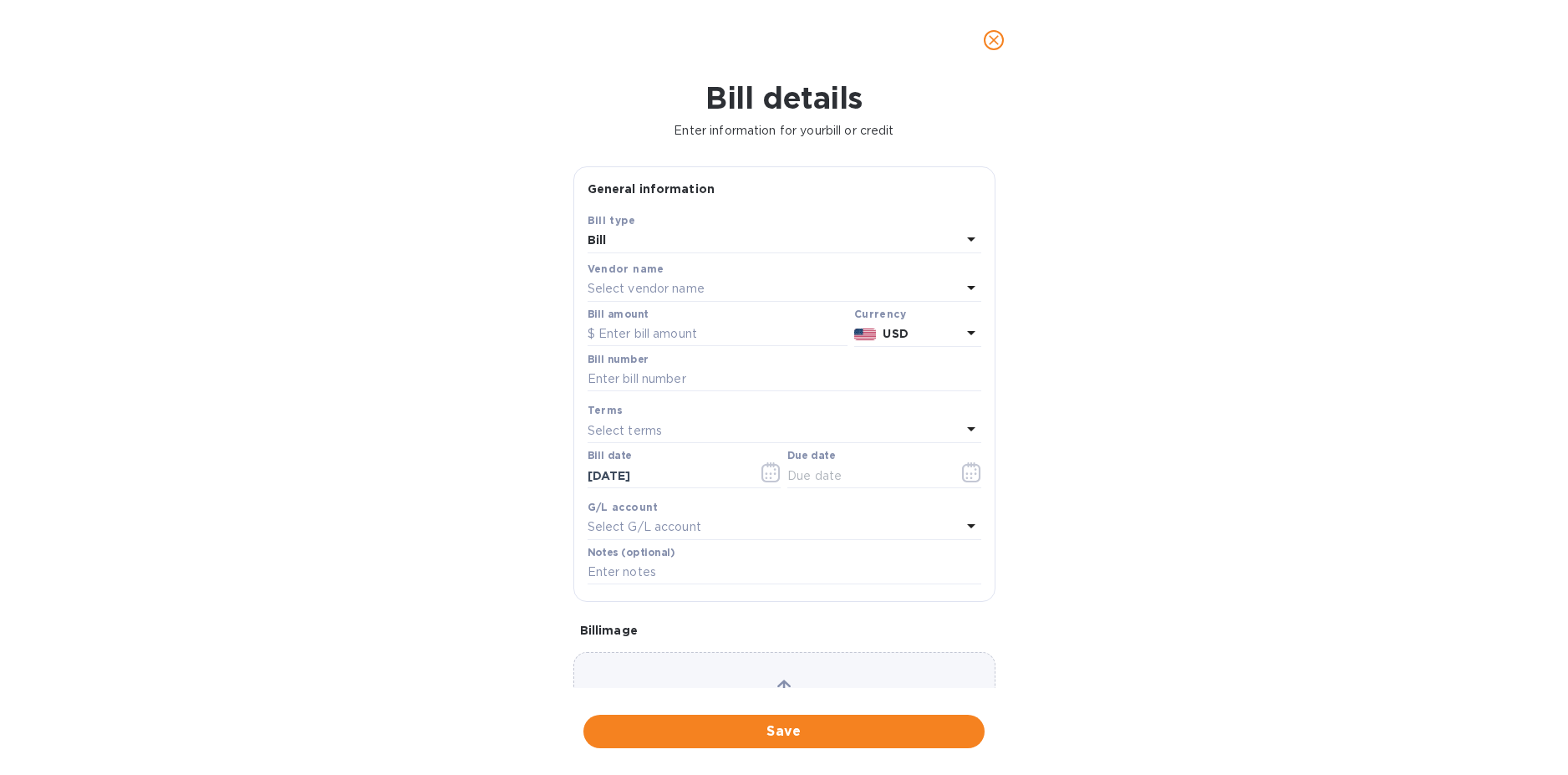
click at [987, 499] on div "Save Bill type Bill Vendor name Select vendor name Bill amount Currency USD Bil…" at bounding box center [784, 406] width 421 height 389
click at [967, 476] on icon "button" at bounding box center [972, 472] width 20 height 20
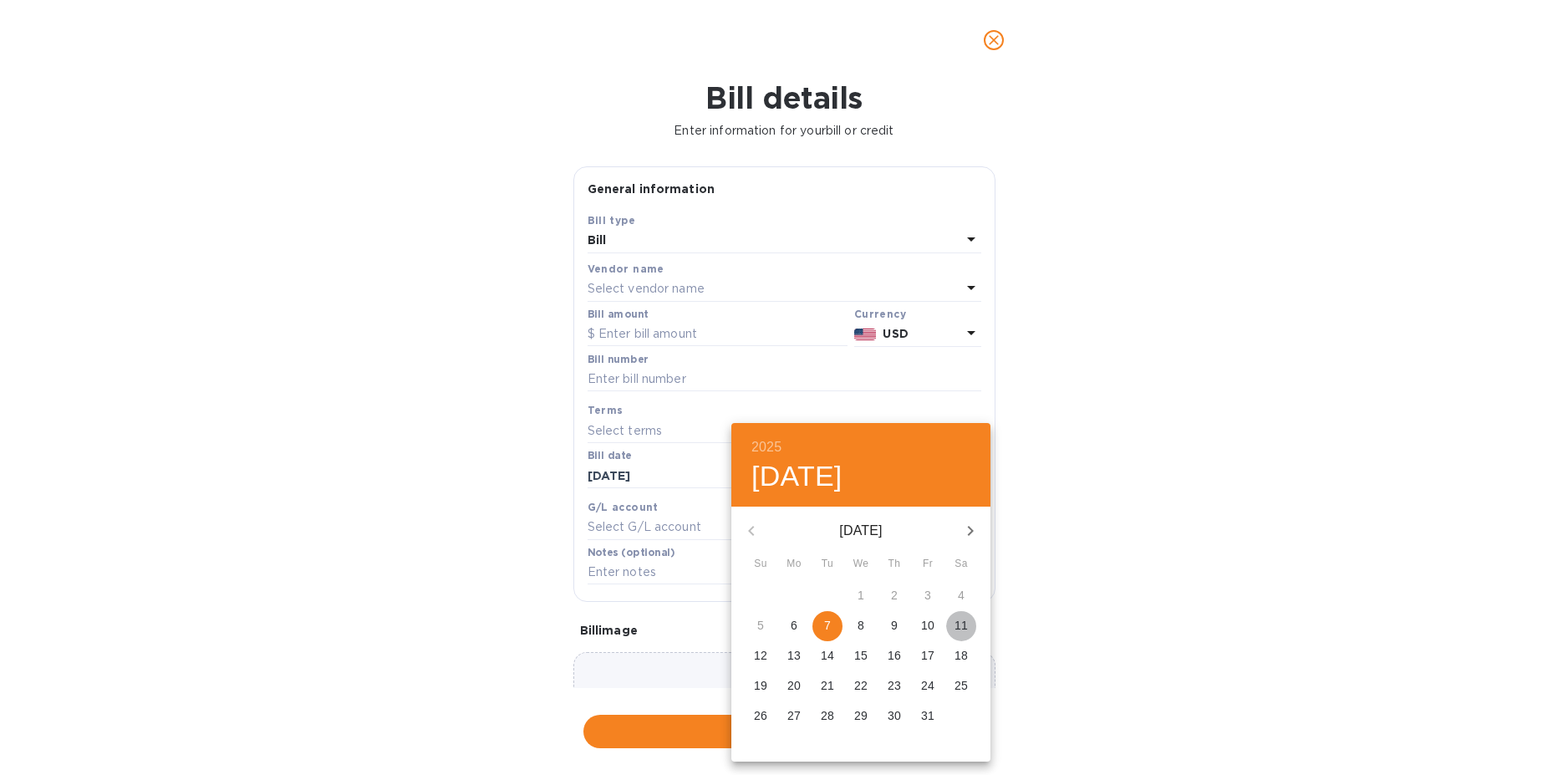
click at [950, 625] on span "11" at bounding box center [961, 625] width 31 height 17
type input "10/11/2025"
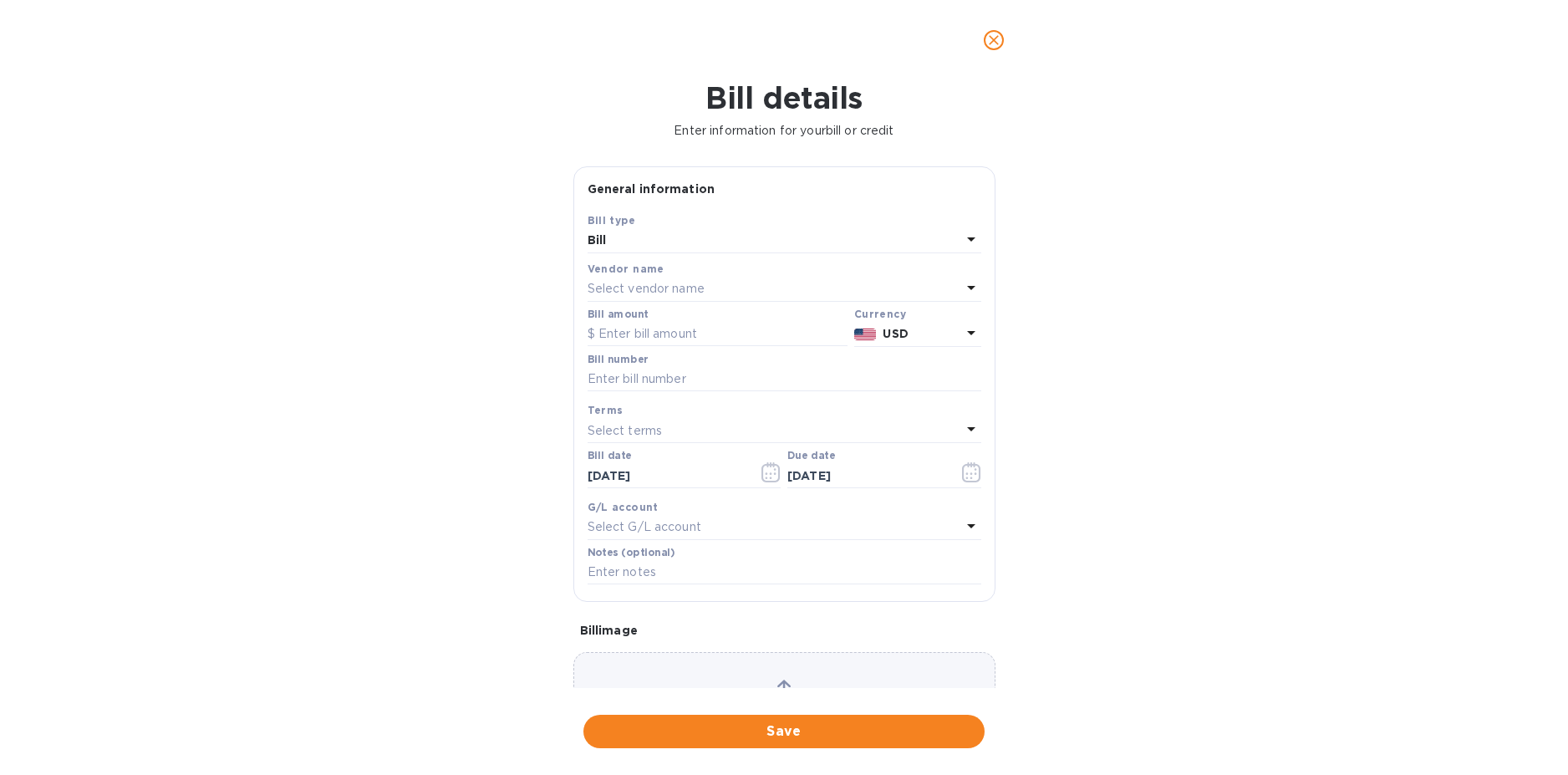
click at [689, 290] on p "Select vendor name" at bounding box center [646, 289] width 117 height 18
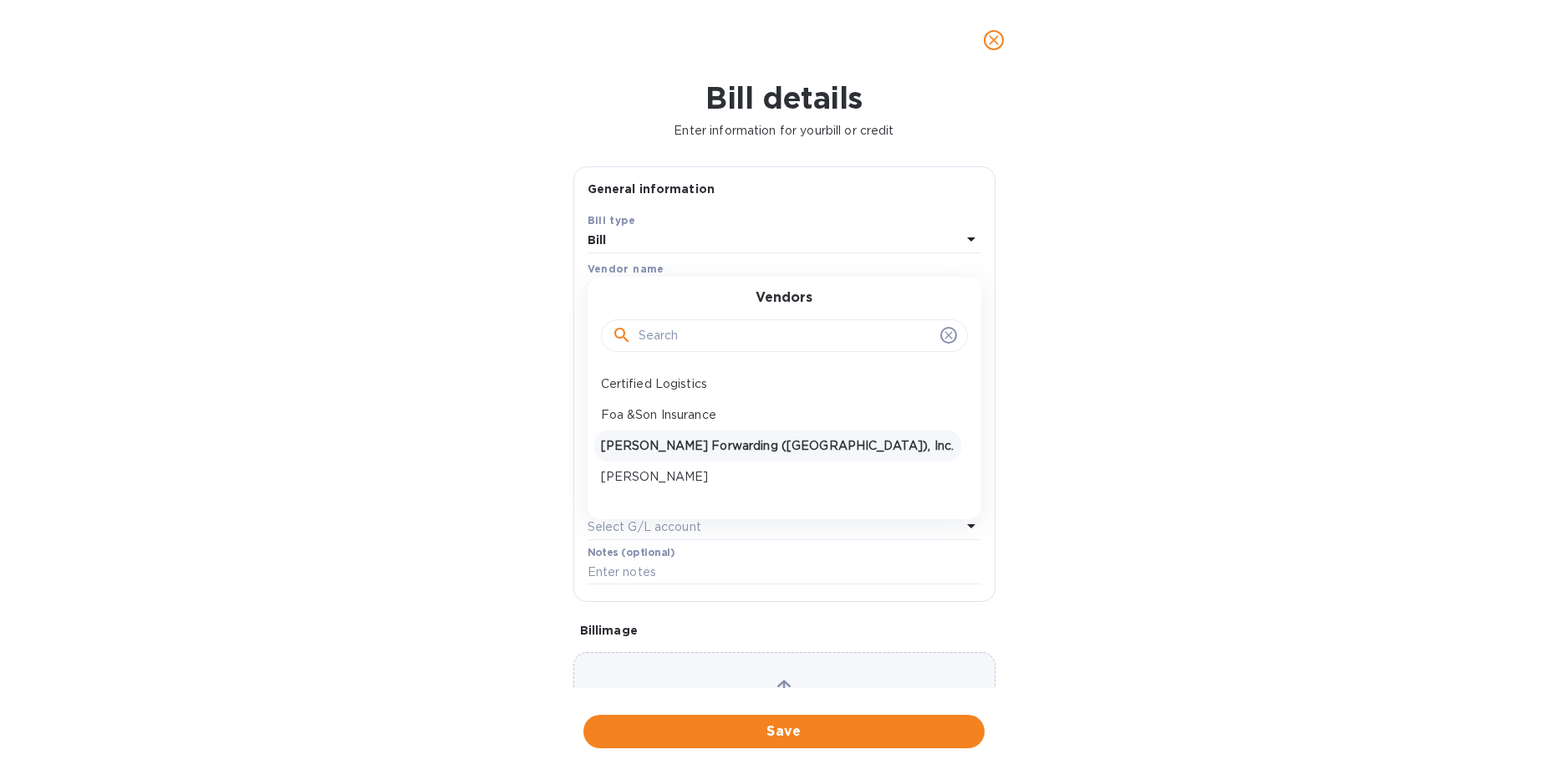
click at [679, 447] on p "JAS Forwarding (USA), Inc." at bounding box center [778, 447] width 354 height 18
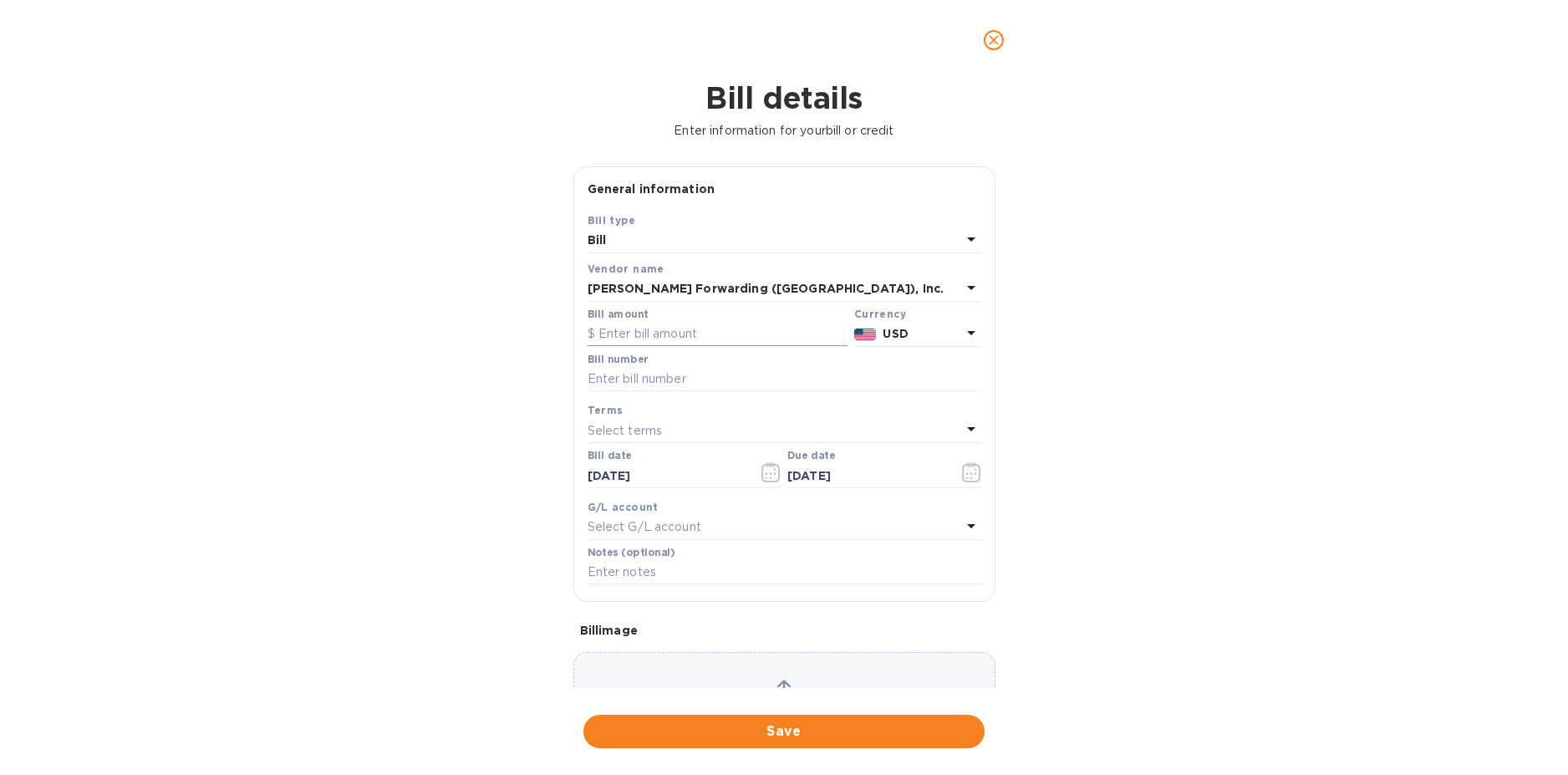
click at [642, 337] on input "text" at bounding box center [717, 334] width 260 height 25
type input "2,527.38"
type input "ATL503380387"
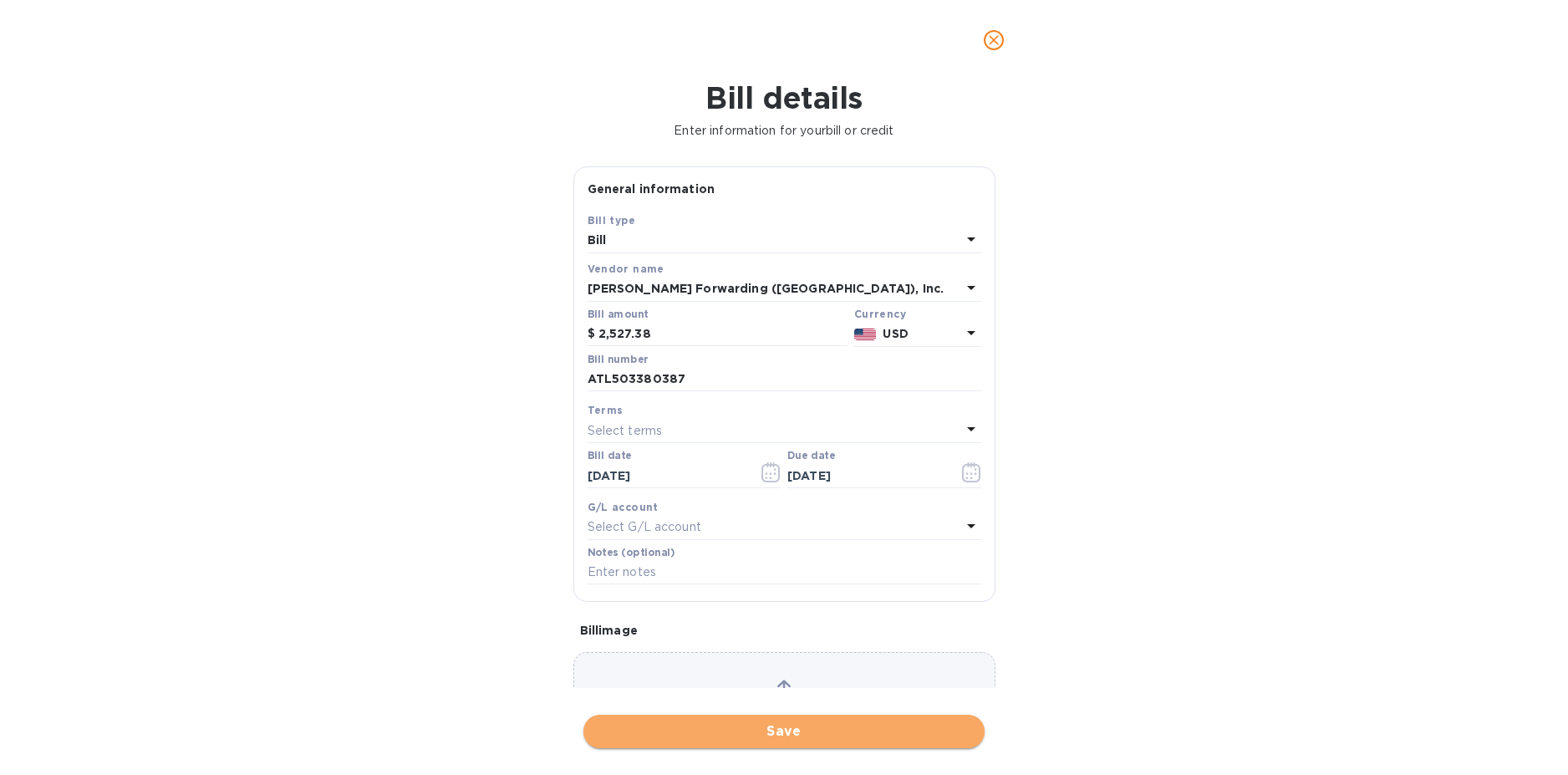
click at [791, 732] on span "Save" at bounding box center [784, 732] width 375 height 20
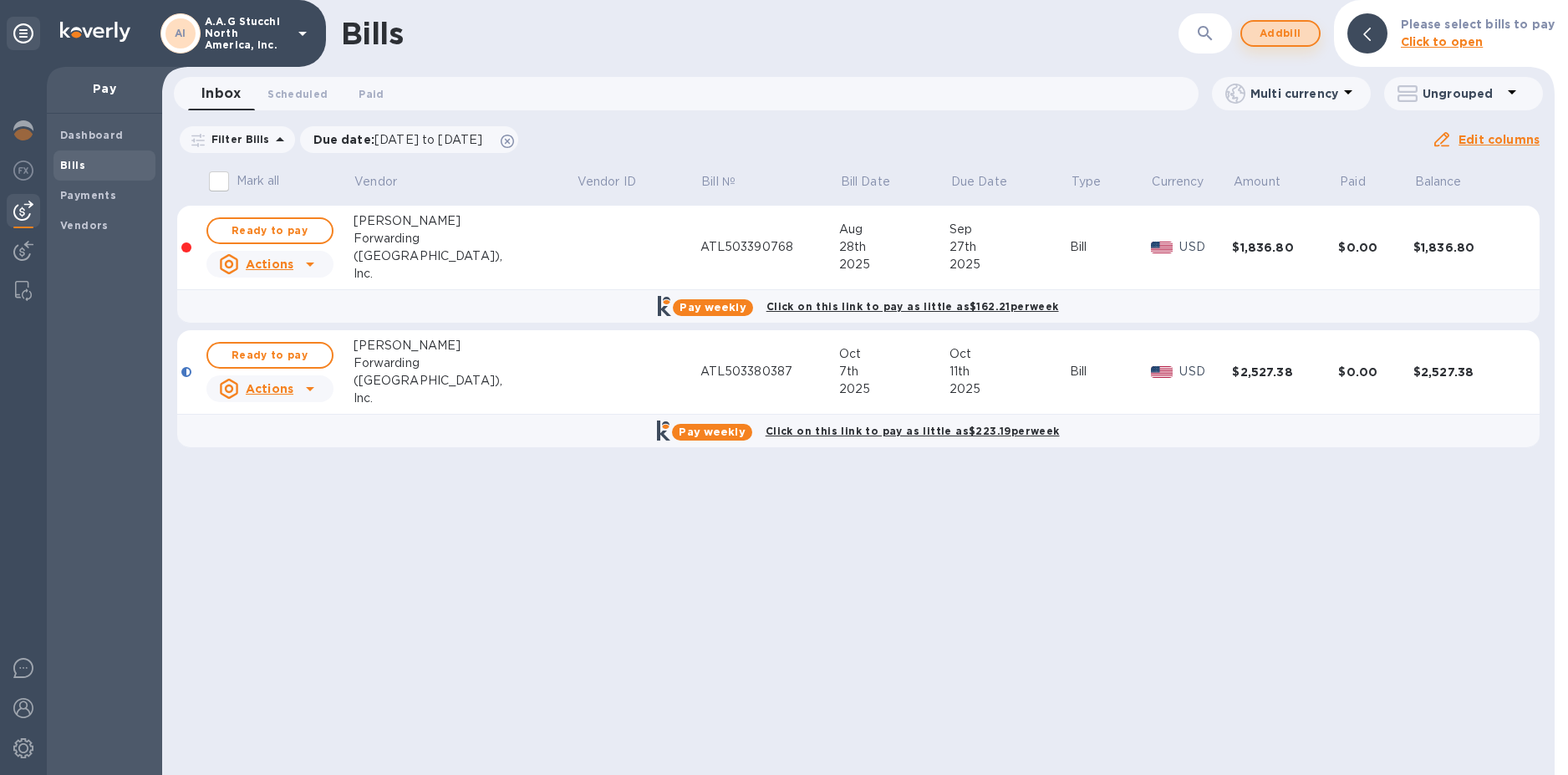
click at [1288, 32] on span "Add bill" at bounding box center [1280, 34] width 50 height 20
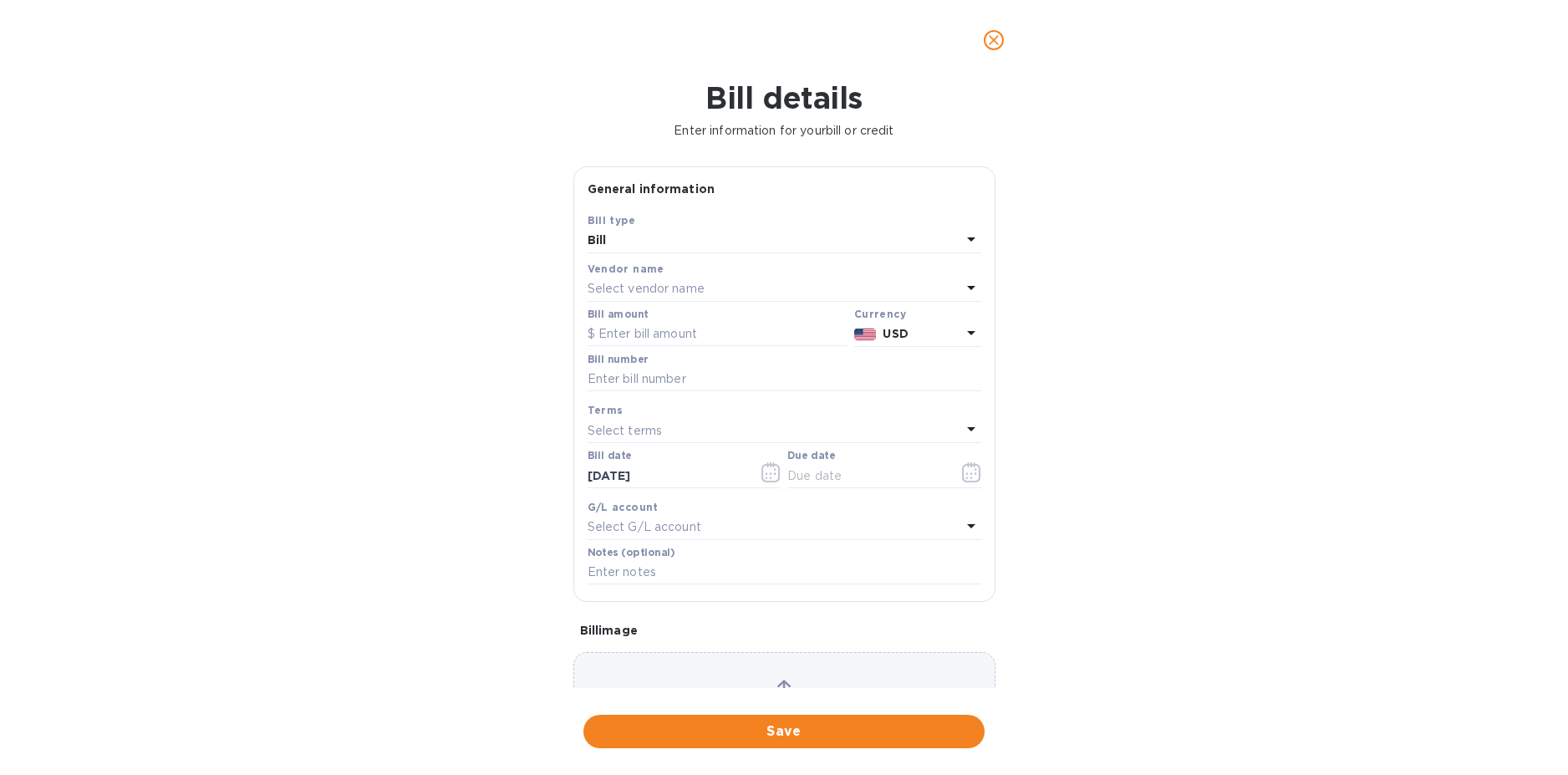
click at [624, 290] on p "Select vendor name" at bounding box center [646, 289] width 117 height 18
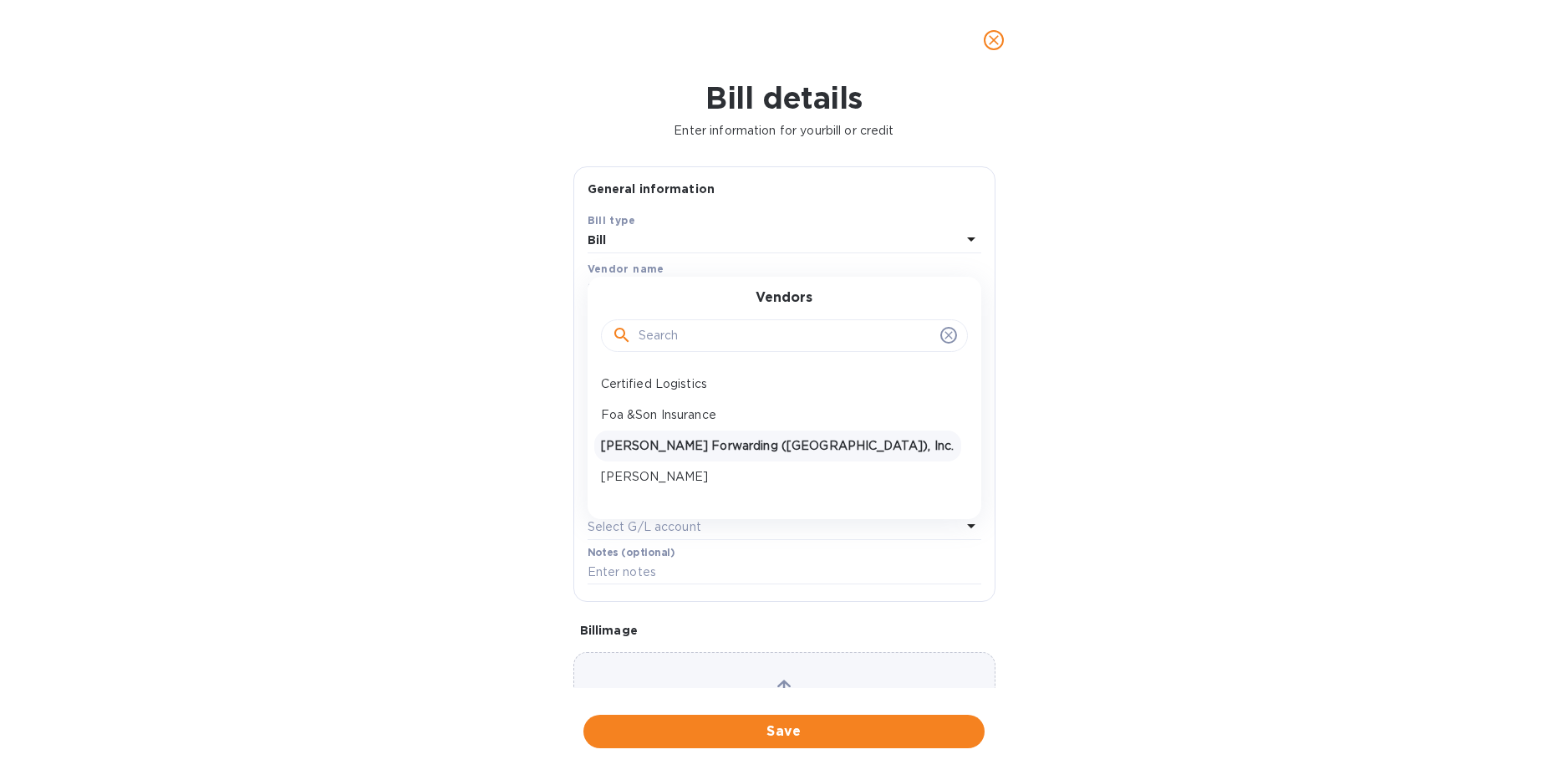
click at [649, 444] on p "JAS Forwarding (USA), Inc." at bounding box center [778, 447] width 354 height 18
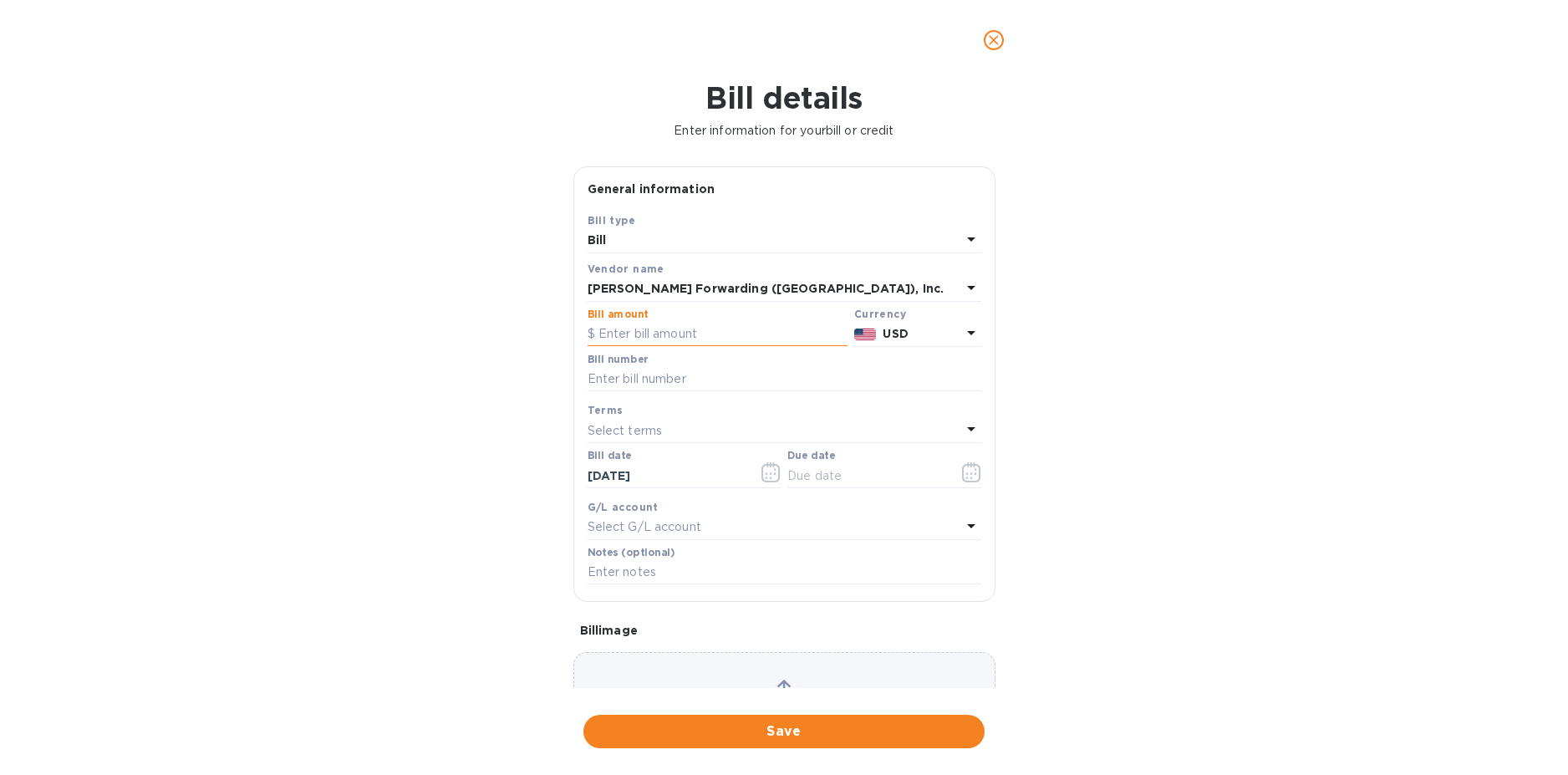
click at [623, 334] on input "text" at bounding box center [717, 334] width 260 height 25
type input "1,210.00"
type input "ATL503381528"
click at [972, 473] on icon "button" at bounding box center [971, 472] width 19 height 20
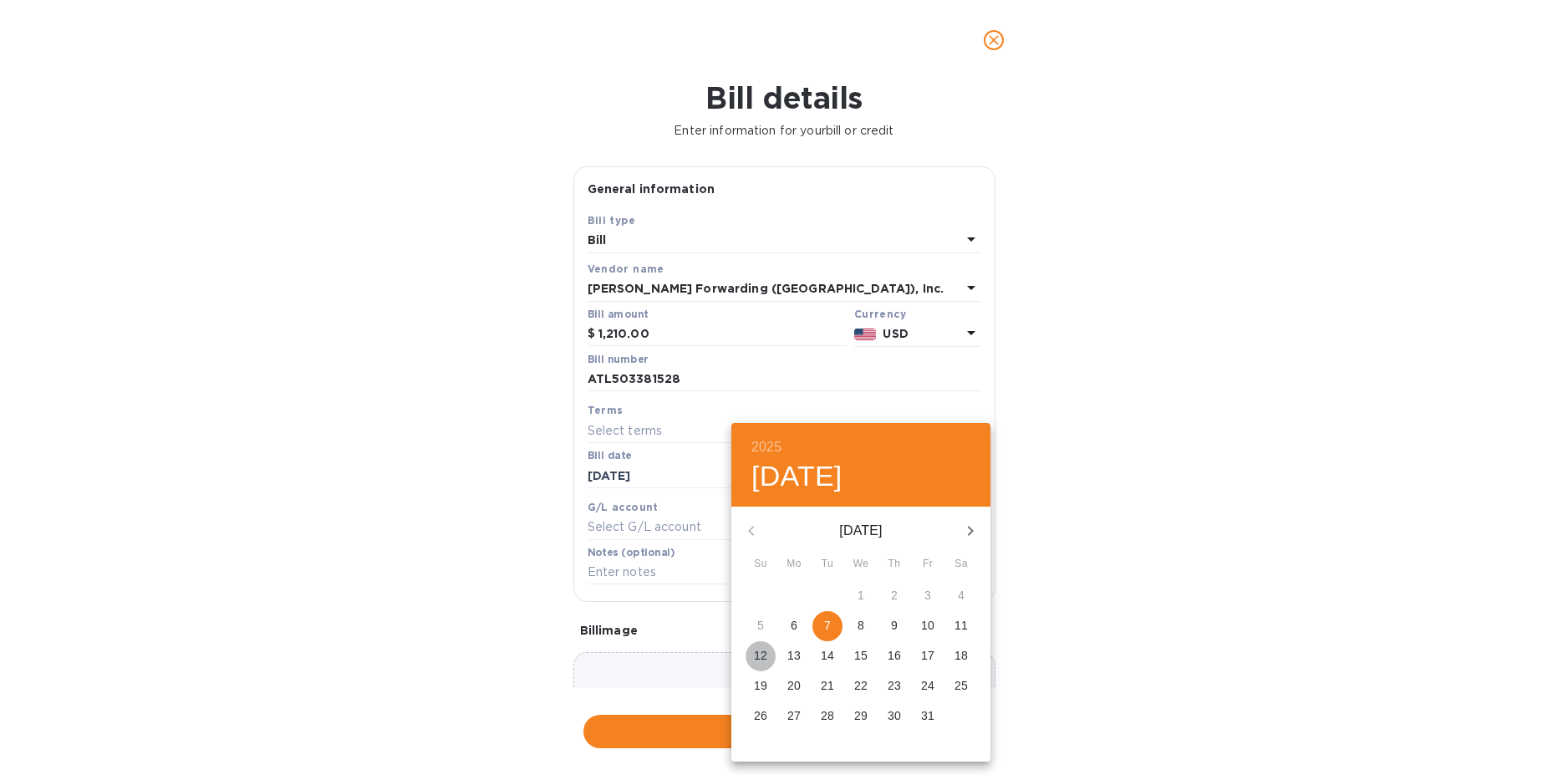
click at [759, 659] on p "12" at bounding box center [761, 655] width 14 height 17
type input "10/12/2025"
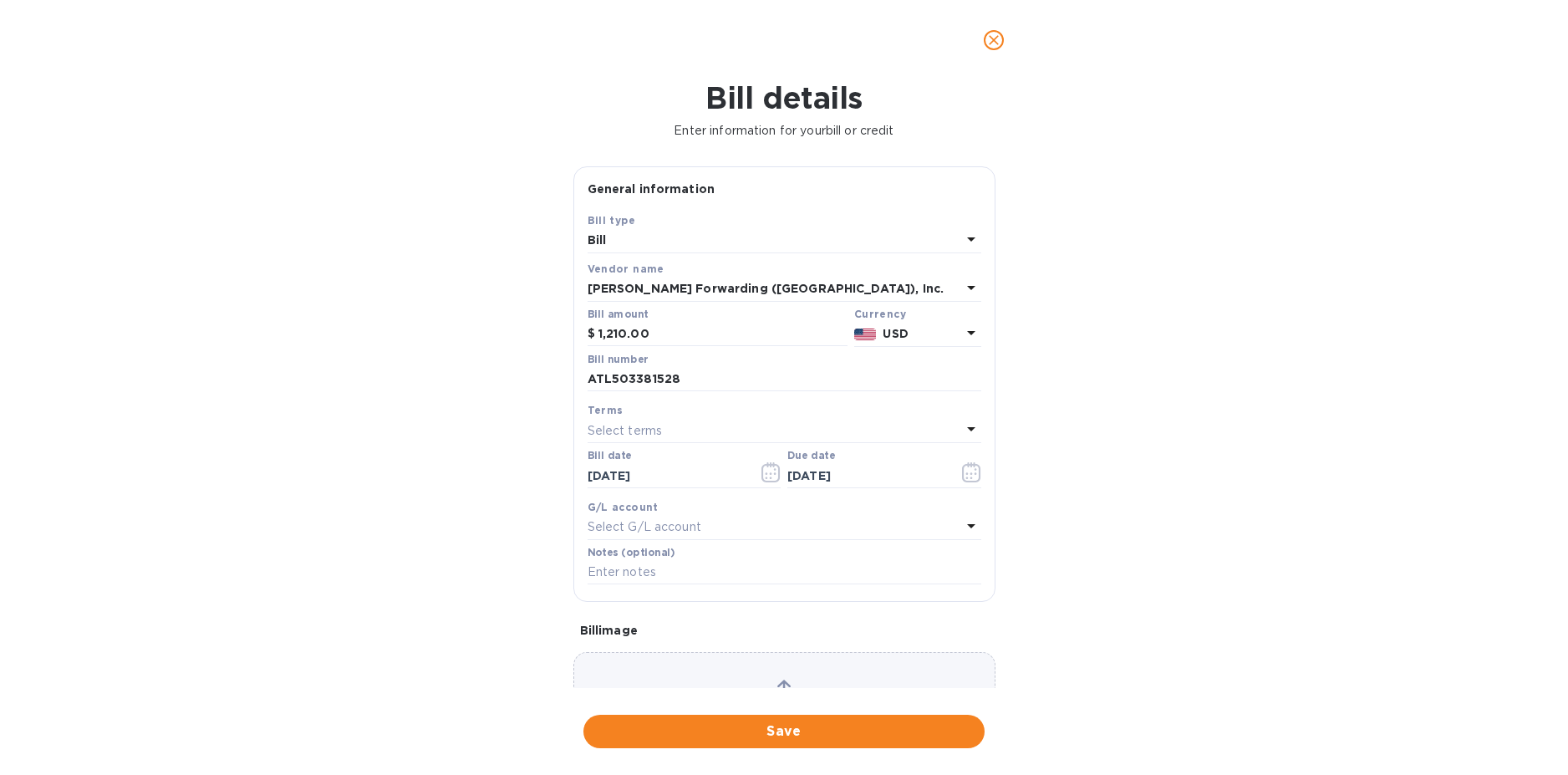
drag, startPoint x: 795, startPoint y: 739, endPoint x: 634, endPoint y: 516, distance: 275.0
click at [793, 734] on span "Save" at bounding box center [784, 732] width 375 height 20
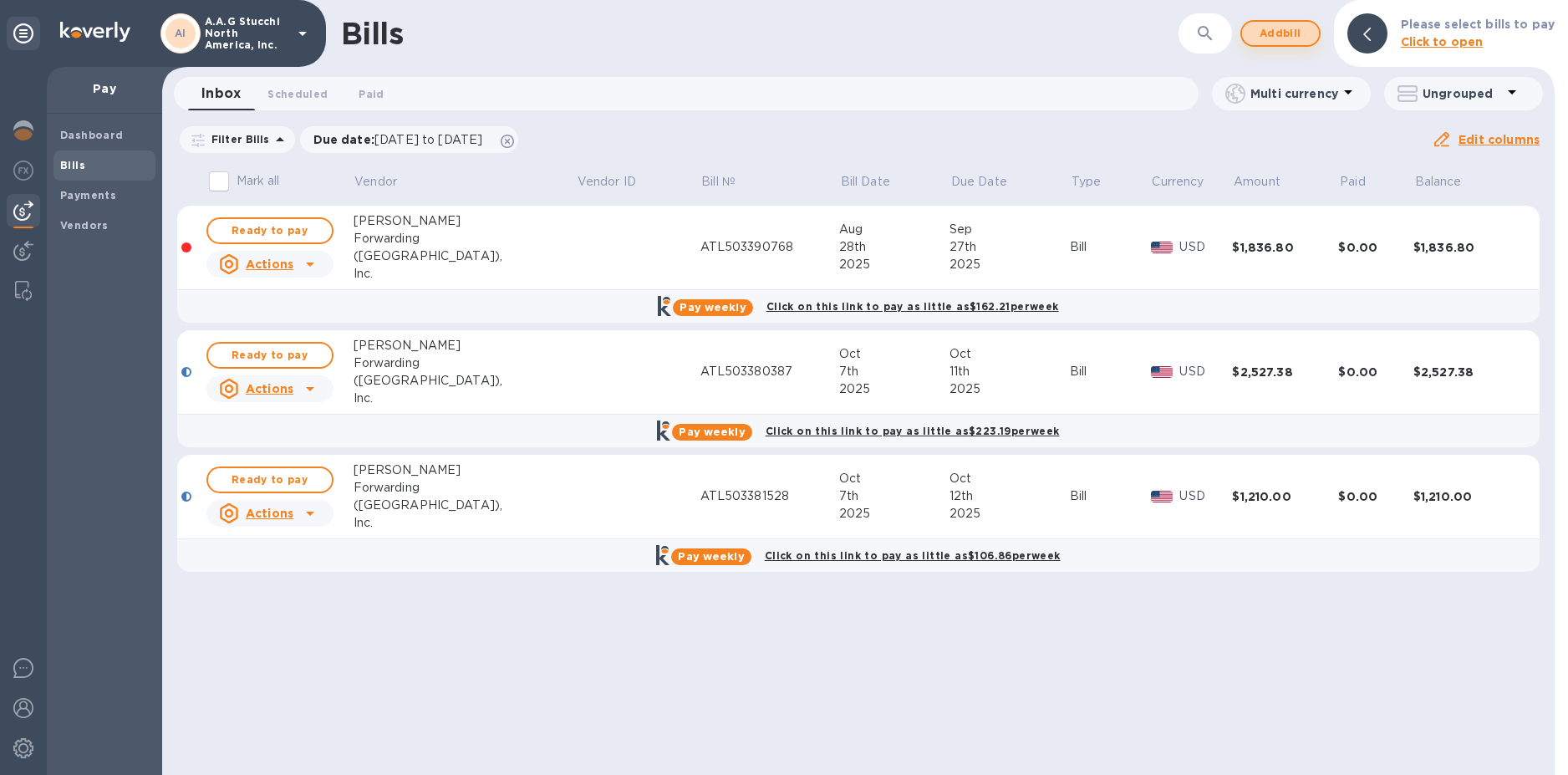
click at [1288, 35] on span "Add bill" at bounding box center [1280, 34] width 50 height 20
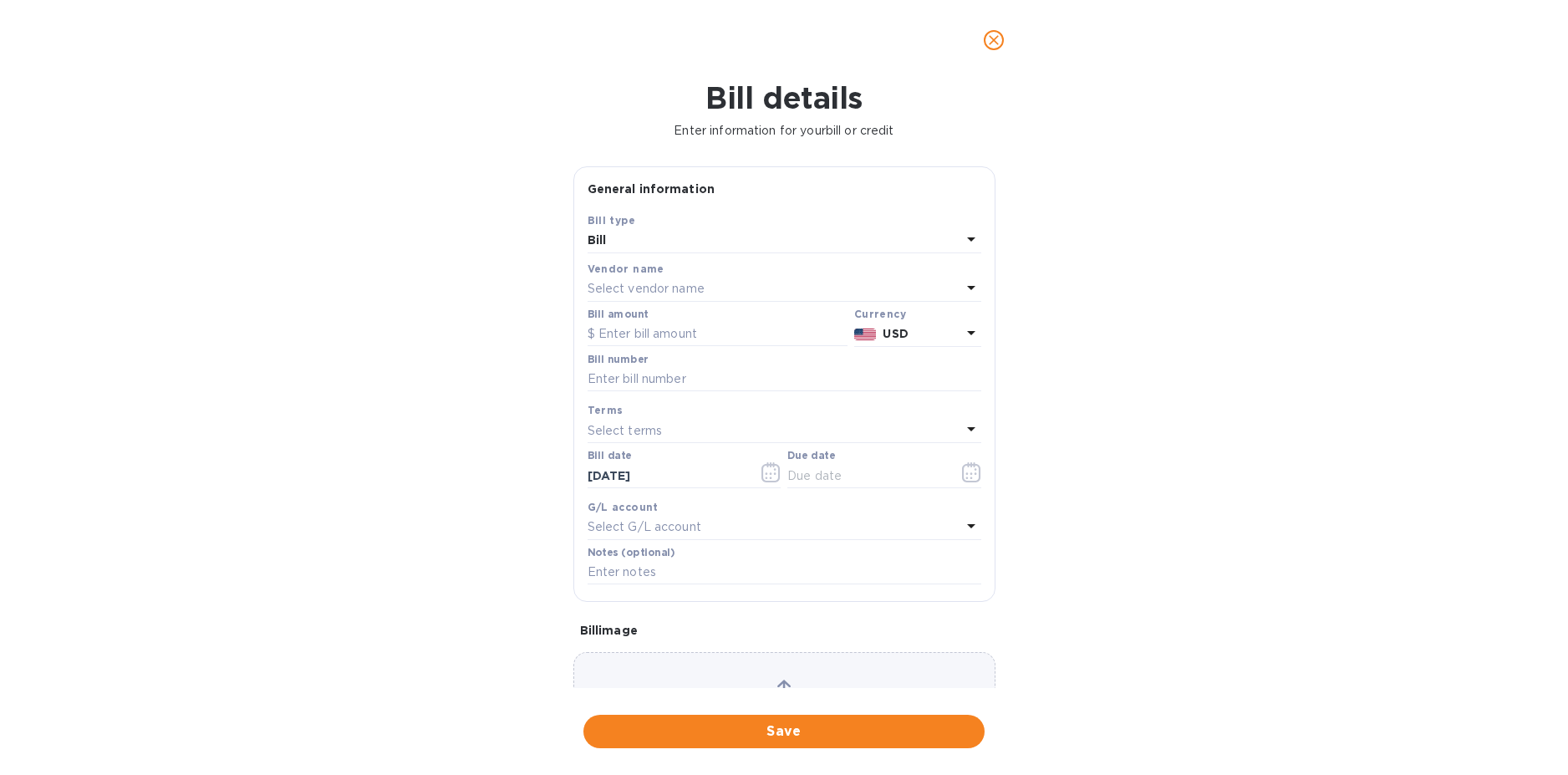
click at [648, 289] on p "Select vendor name" at bounding box center [646, 289] width 117 height 18
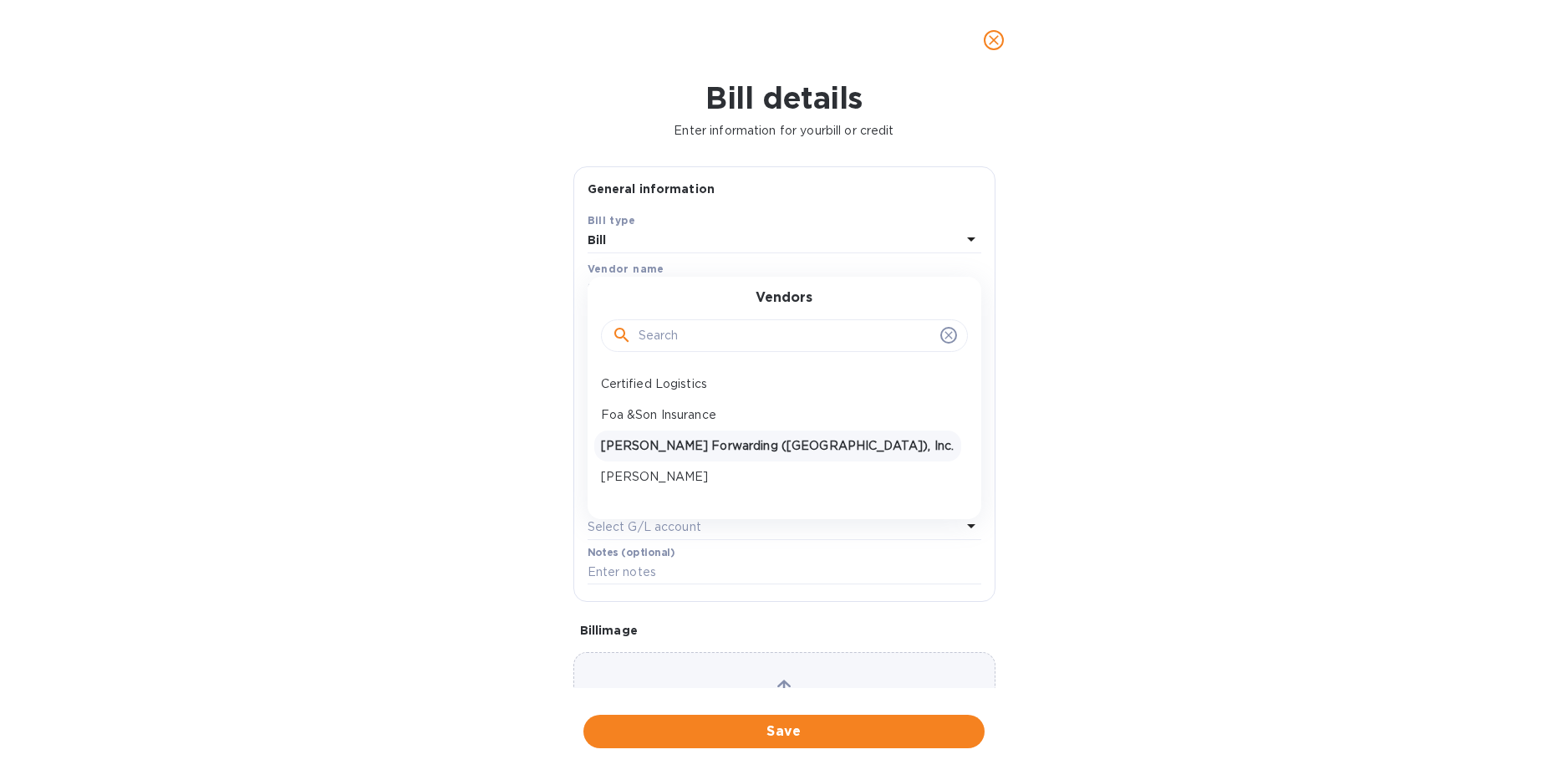
click at [683, 431] on div "JAS Forwarding (USA), Inc." at bounding box center [778, 446] width 367 height 31
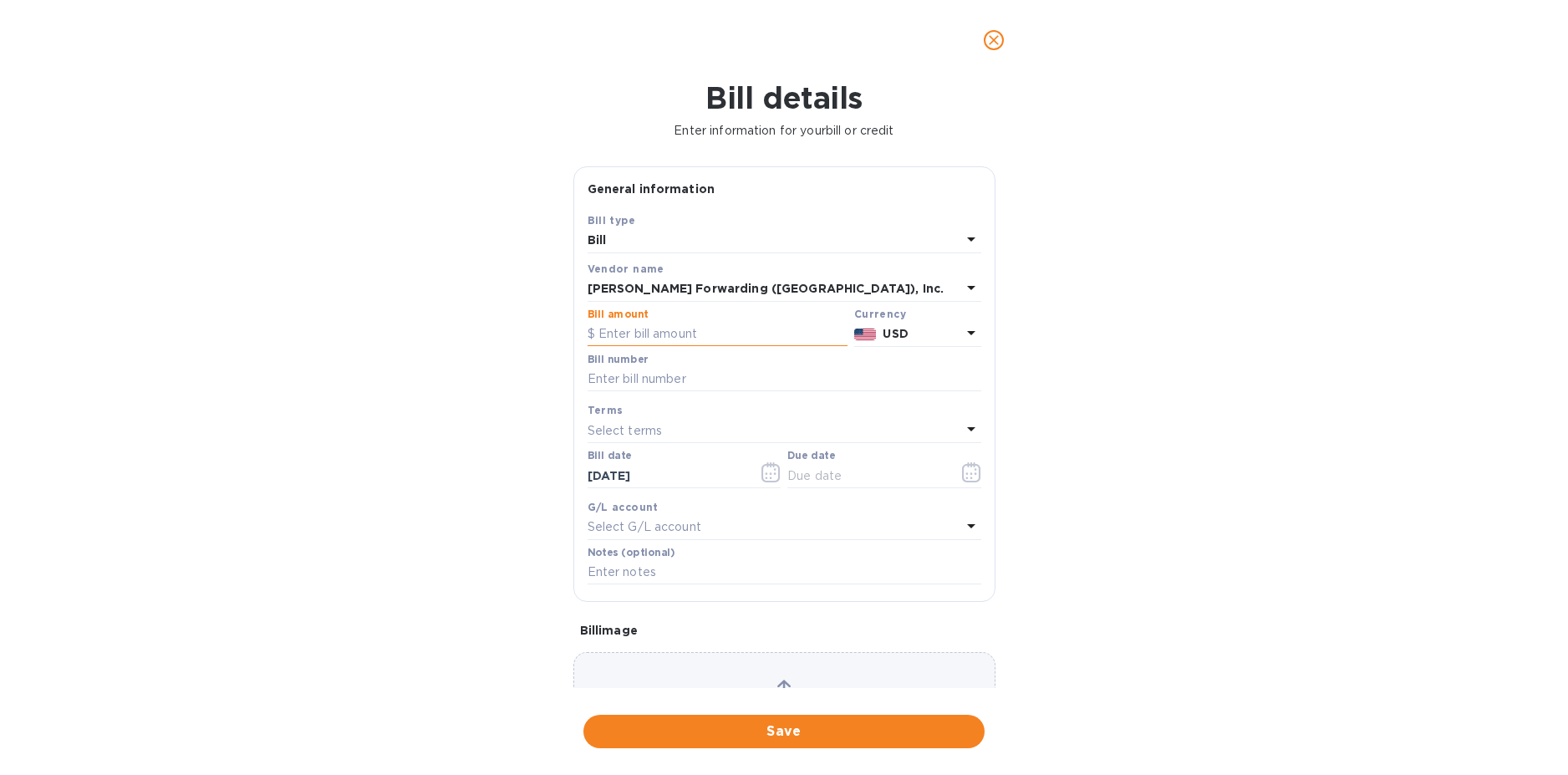
click at [641, 334] on input "text" at bounding box center [717, 334] width 260 height 25
type input "1,310"
click at [640, 371] on input "text" at bounding box center [784, 379] width 393 height 25
type input "ATL503381743"
click at [952, 477] on button "button" at bounding box center [972, 472] width 39 height 40
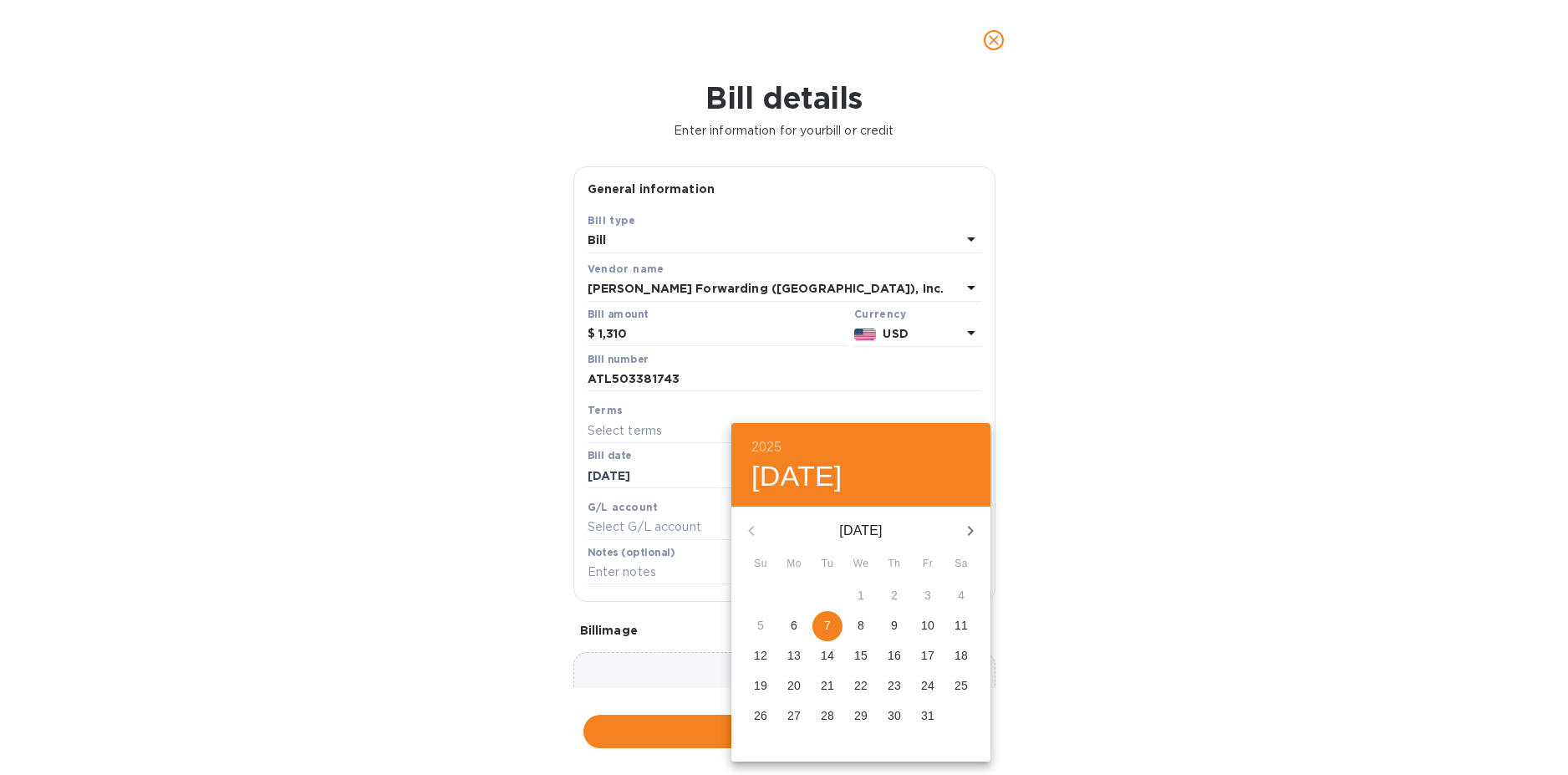
click at [767, 662] on p "12" at bounding box center [761, 655] width 14 height 17
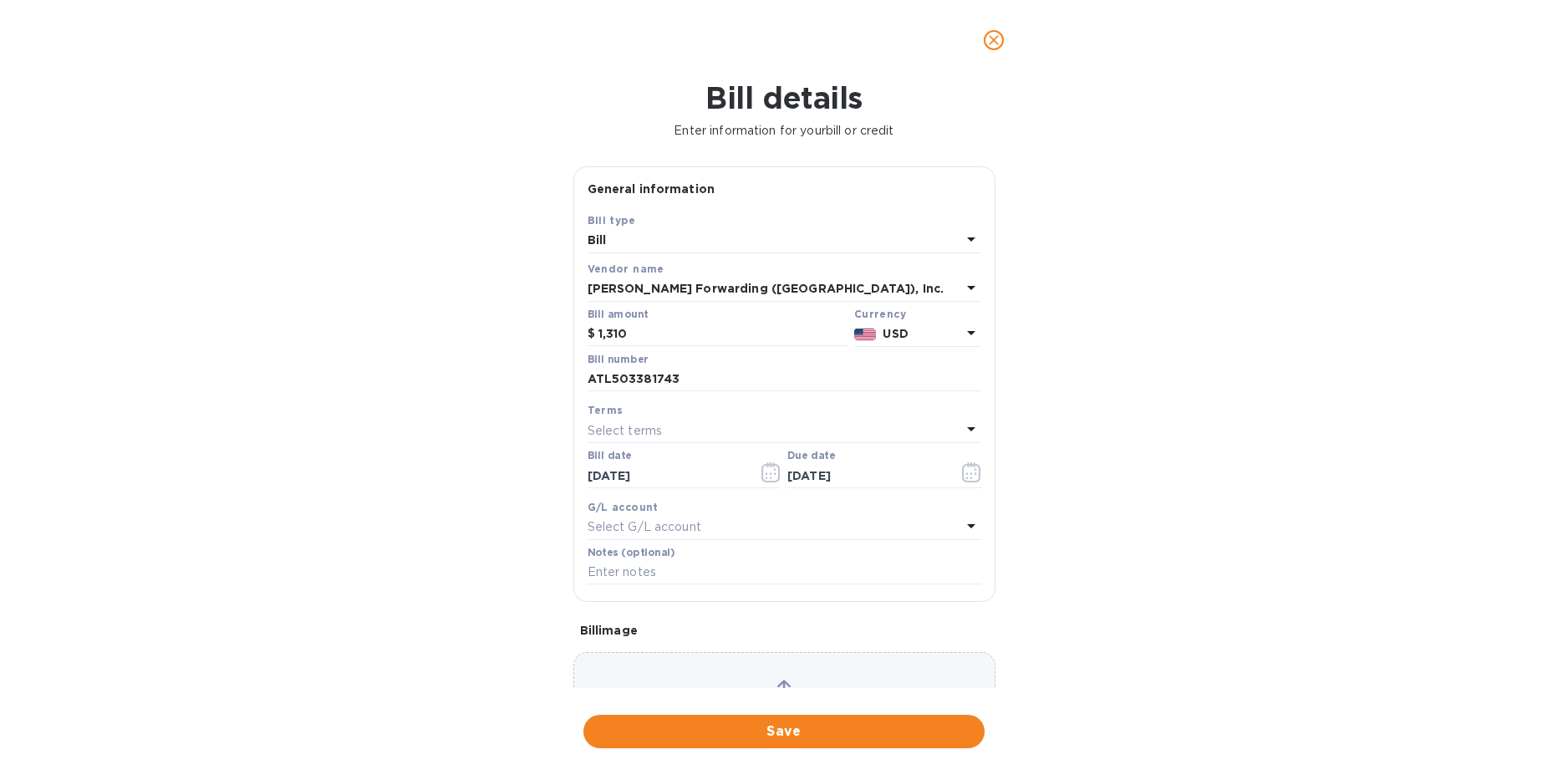
type input "10/12/2025"
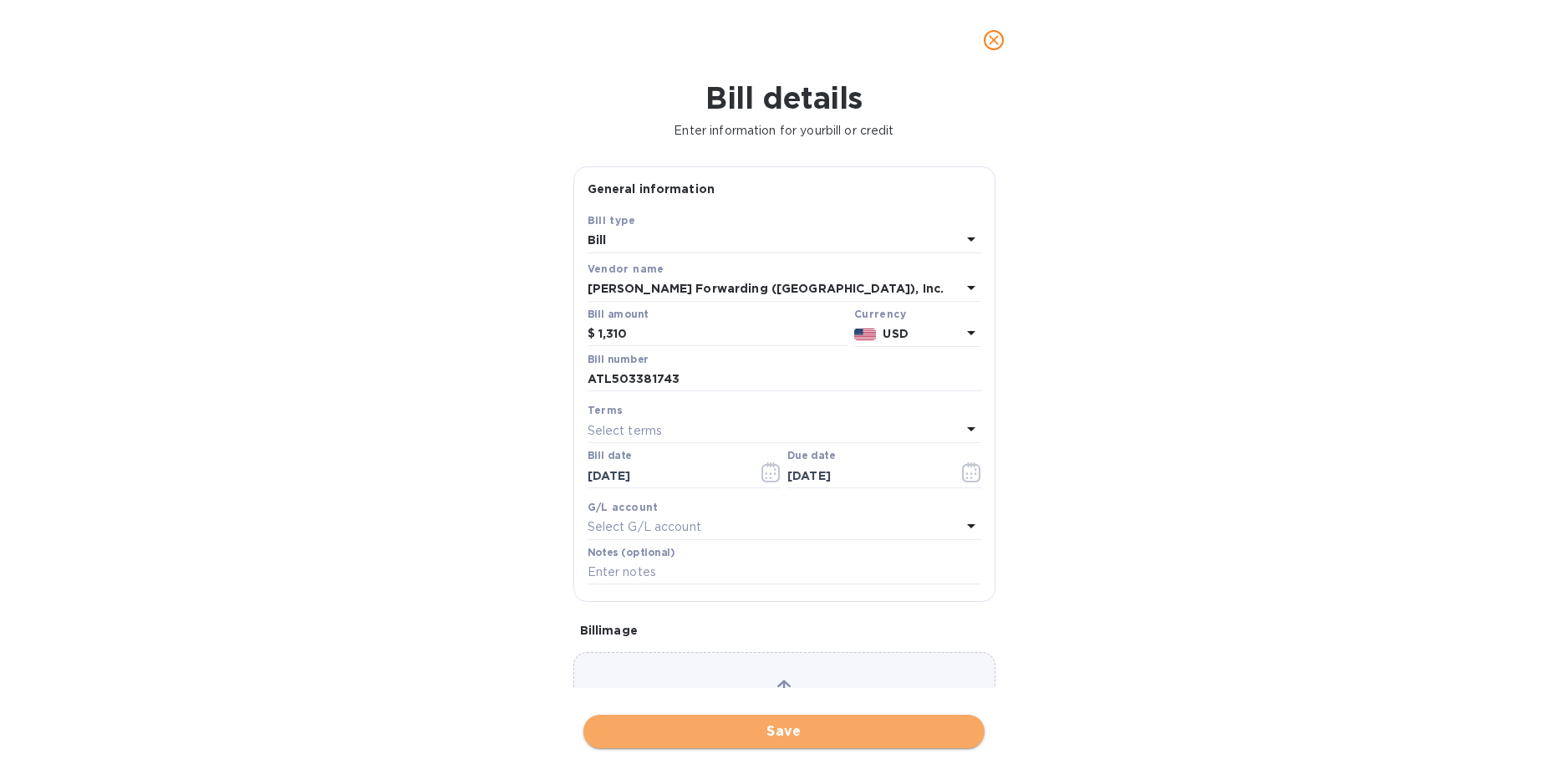
click at [822, 734] on span "Save" at bounding box center [784, 732] width 375 height 20
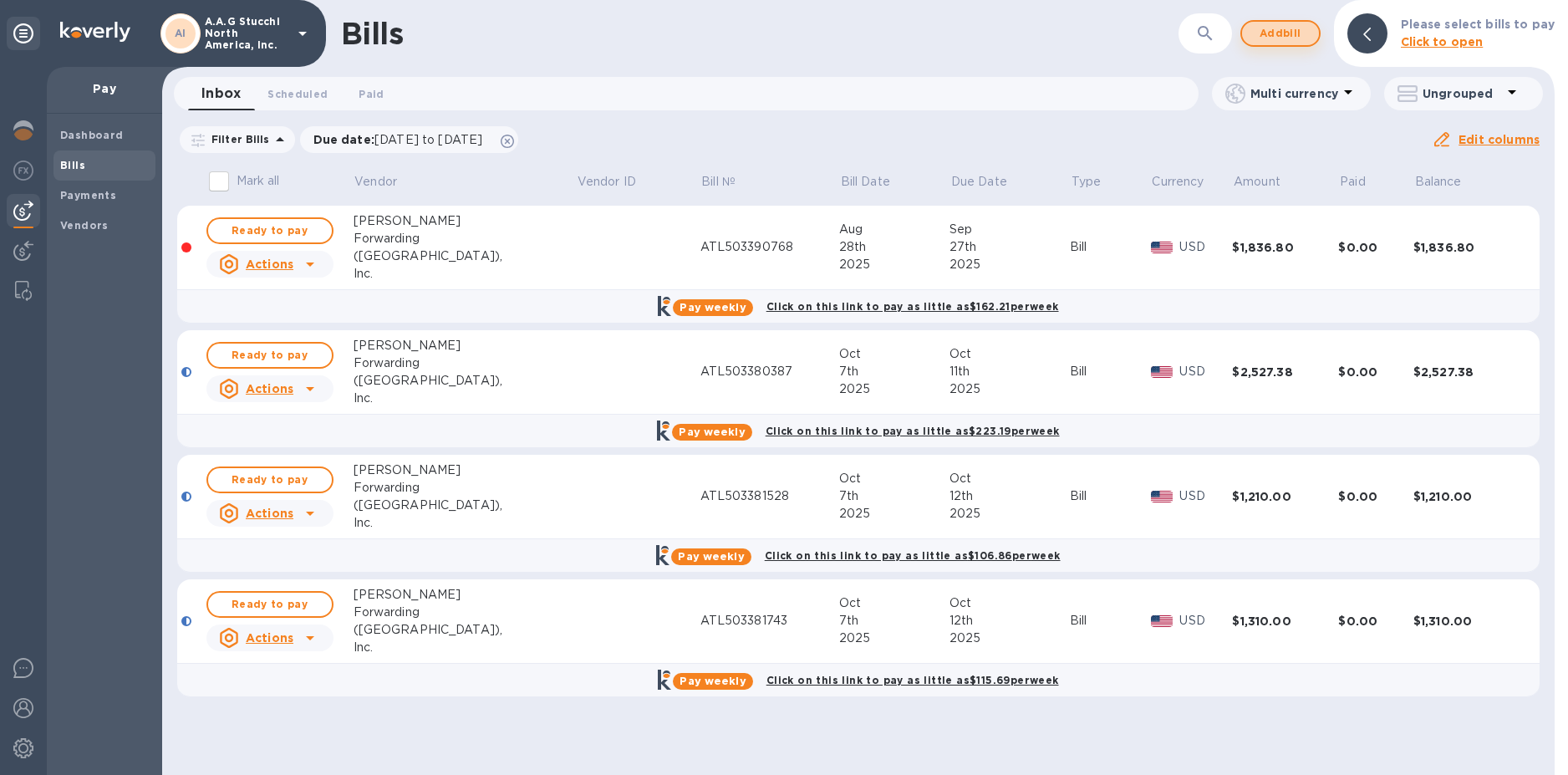
click at [1292, 33] on span "Add bill" at bounding box center [1280, 34] width 50 height 20
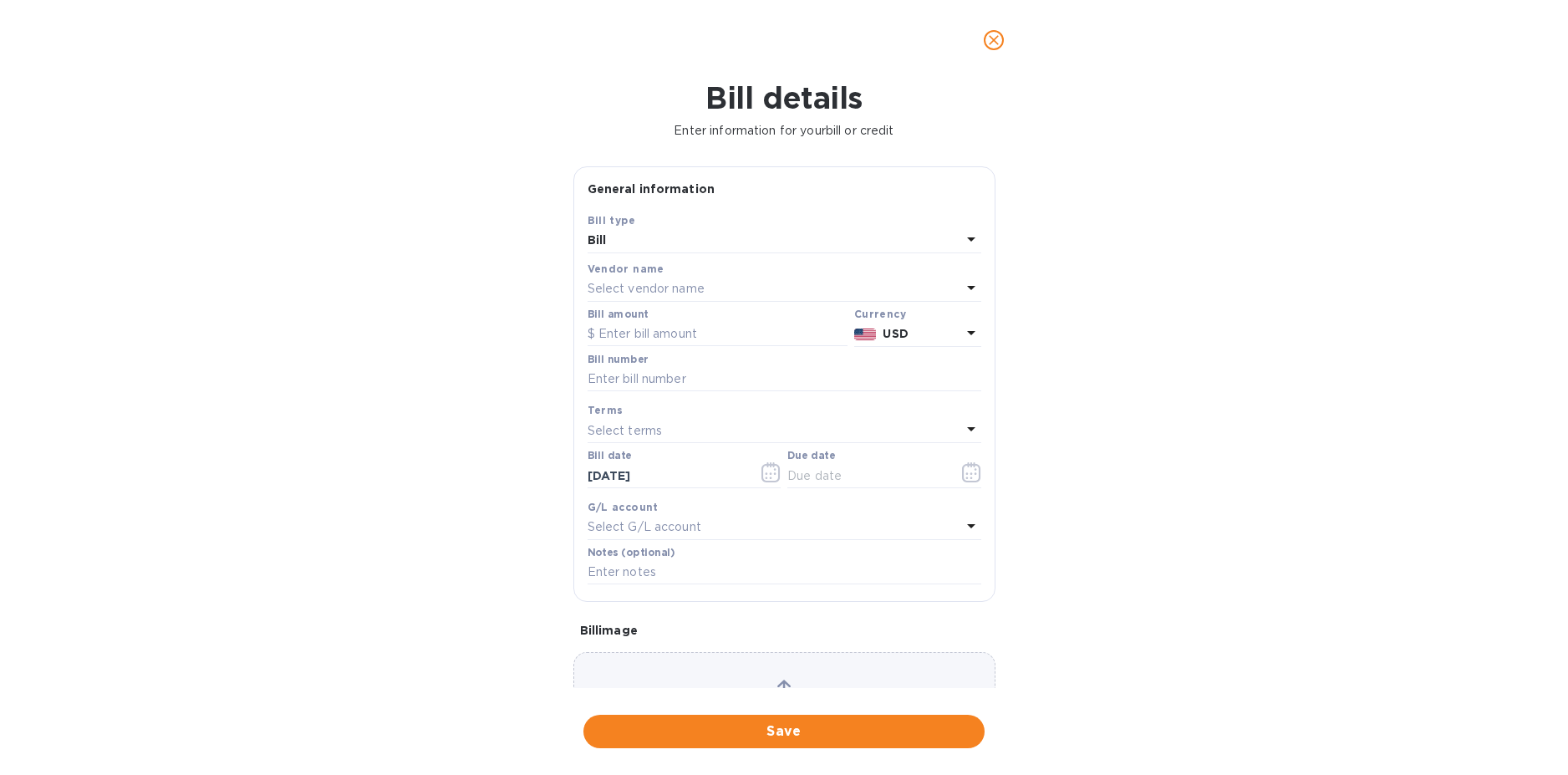
click at [654, 280] on p "Select vendor name" at bounding box center [646, 289] width 117 height 18
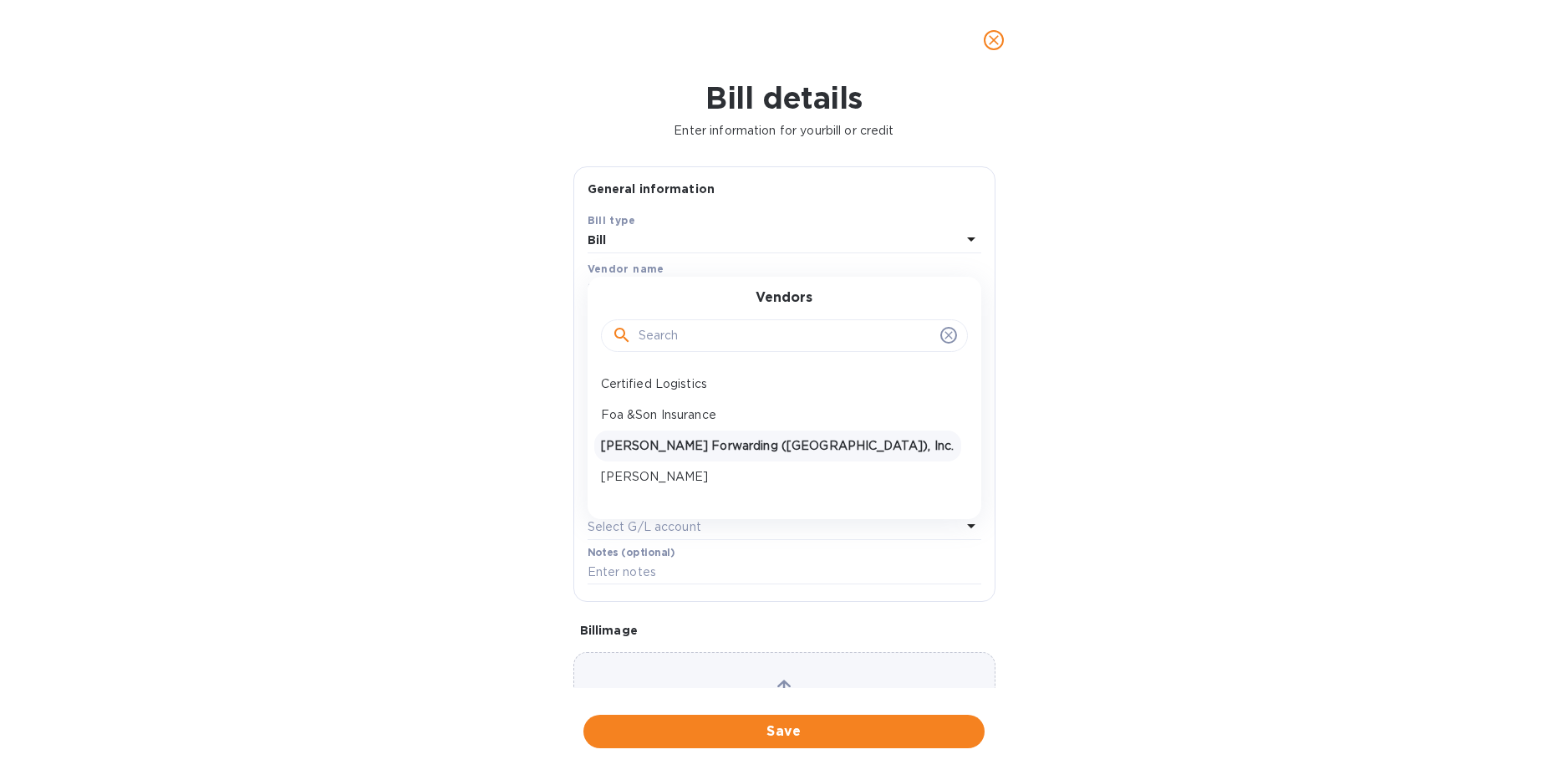
click at [689, 440] on p "JAS Forwarding (USA), Inc." at bounding box center [778, 447] width 354 height 18
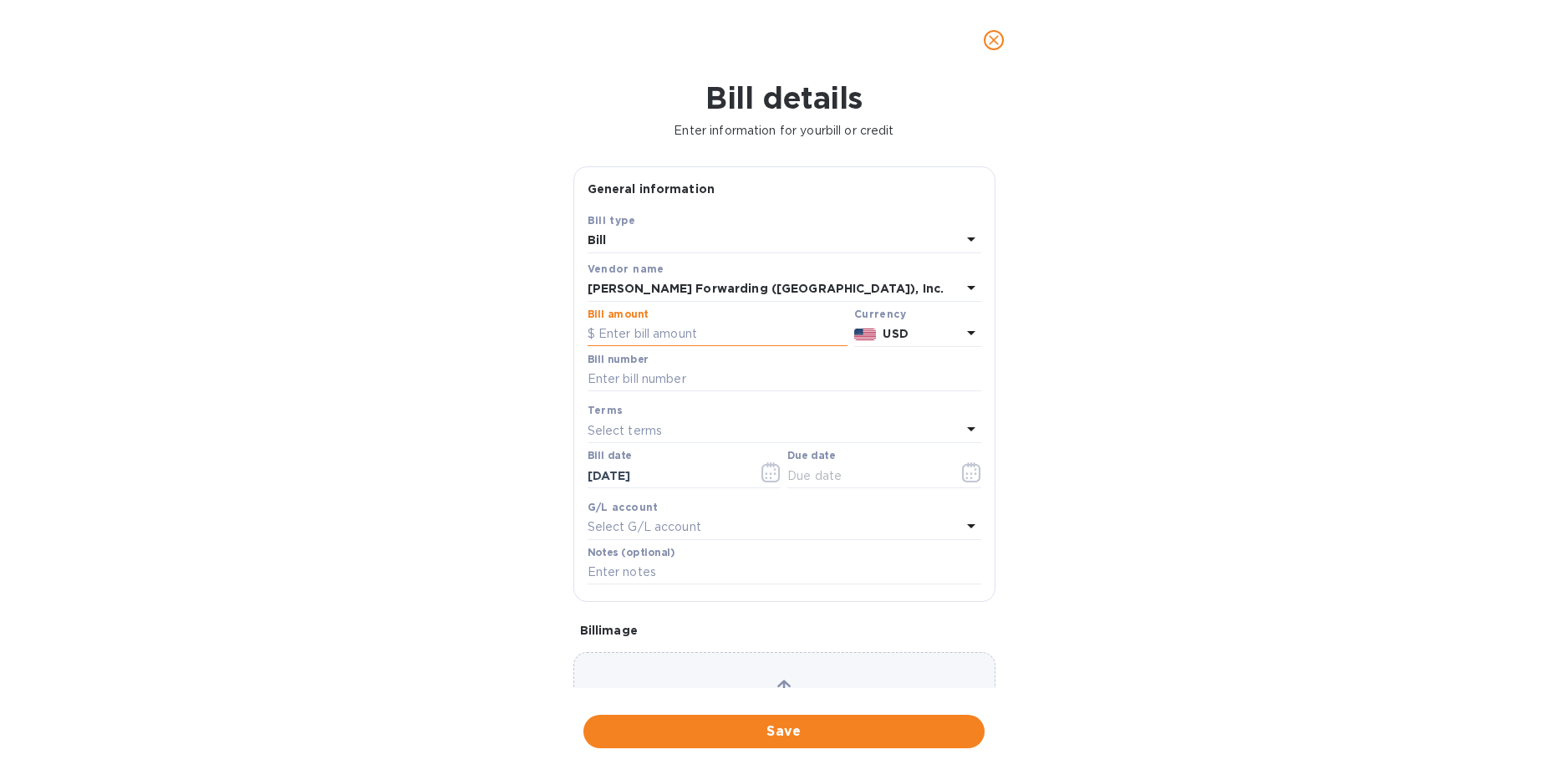
click at [642, 333] on input "text" at bounding box center [717, 334] width 260 height 25
type input "1,627.31"
click at [636, 383] on input "text" at bounding box center [784, 379] width 393 height 25
type input "ATL503397998"
click at [859, 477] on input "text" at bounding box center [866, 475] width 158 height 25
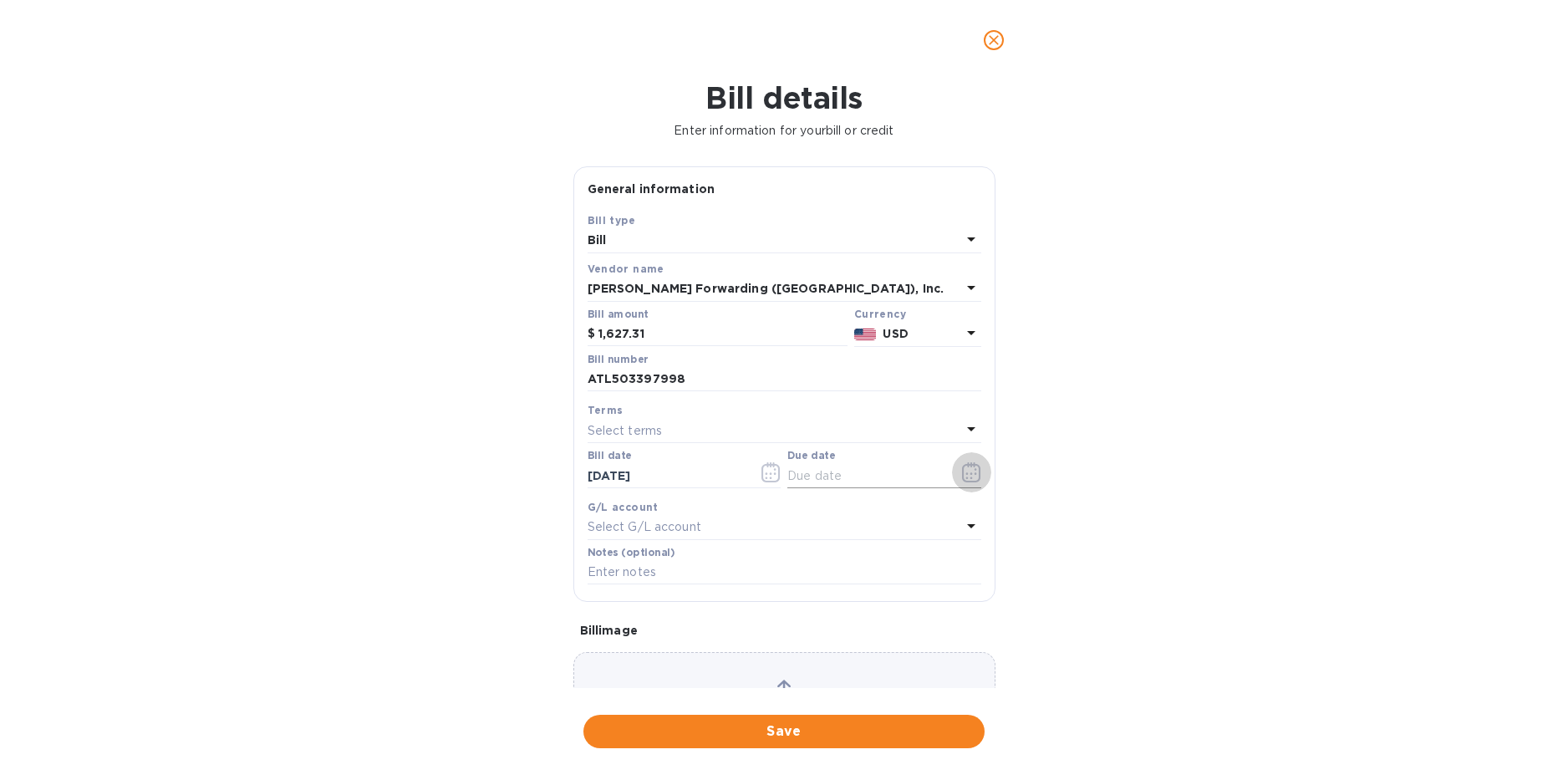
click at [962, 475] on icon "button" at bounding box center [972, 472] width 20 height 20
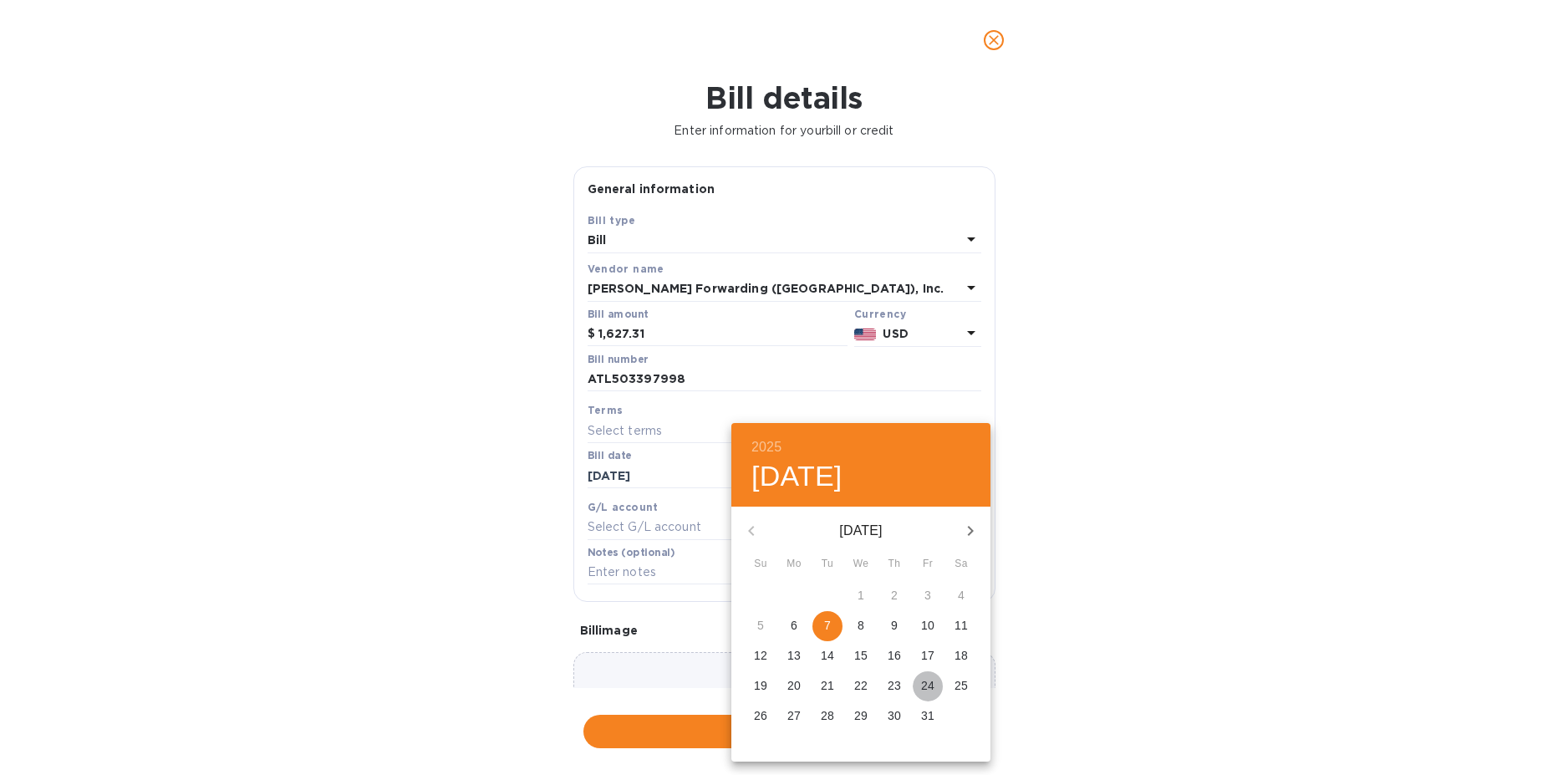
click at [930, 686] on p "24" at bounding box center [928, 685] width 14 height 17
type input "10/24/2025"
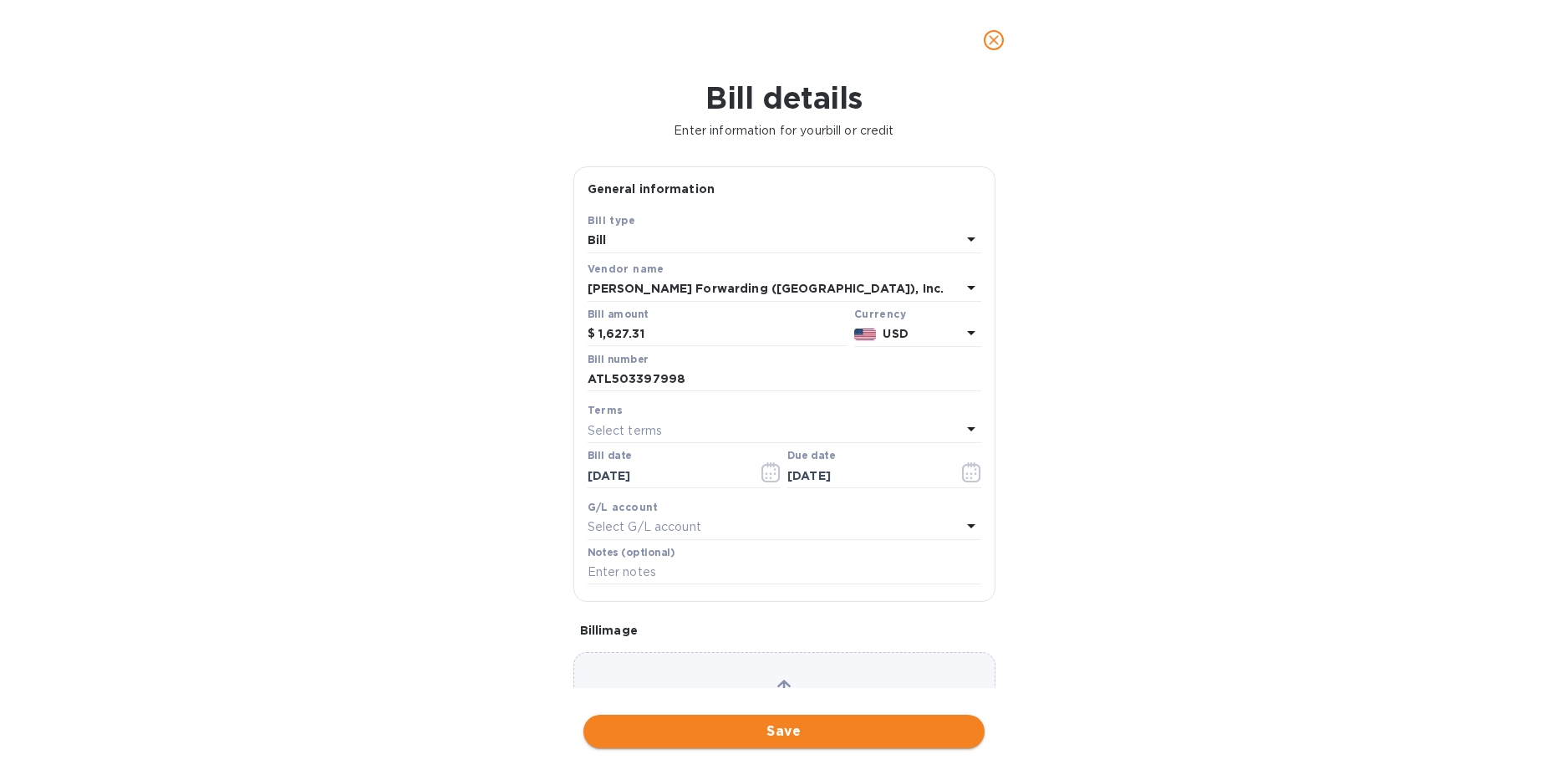
click at [778, 728] on span "Save" at bounding box center [784, 732] width 375 height 20
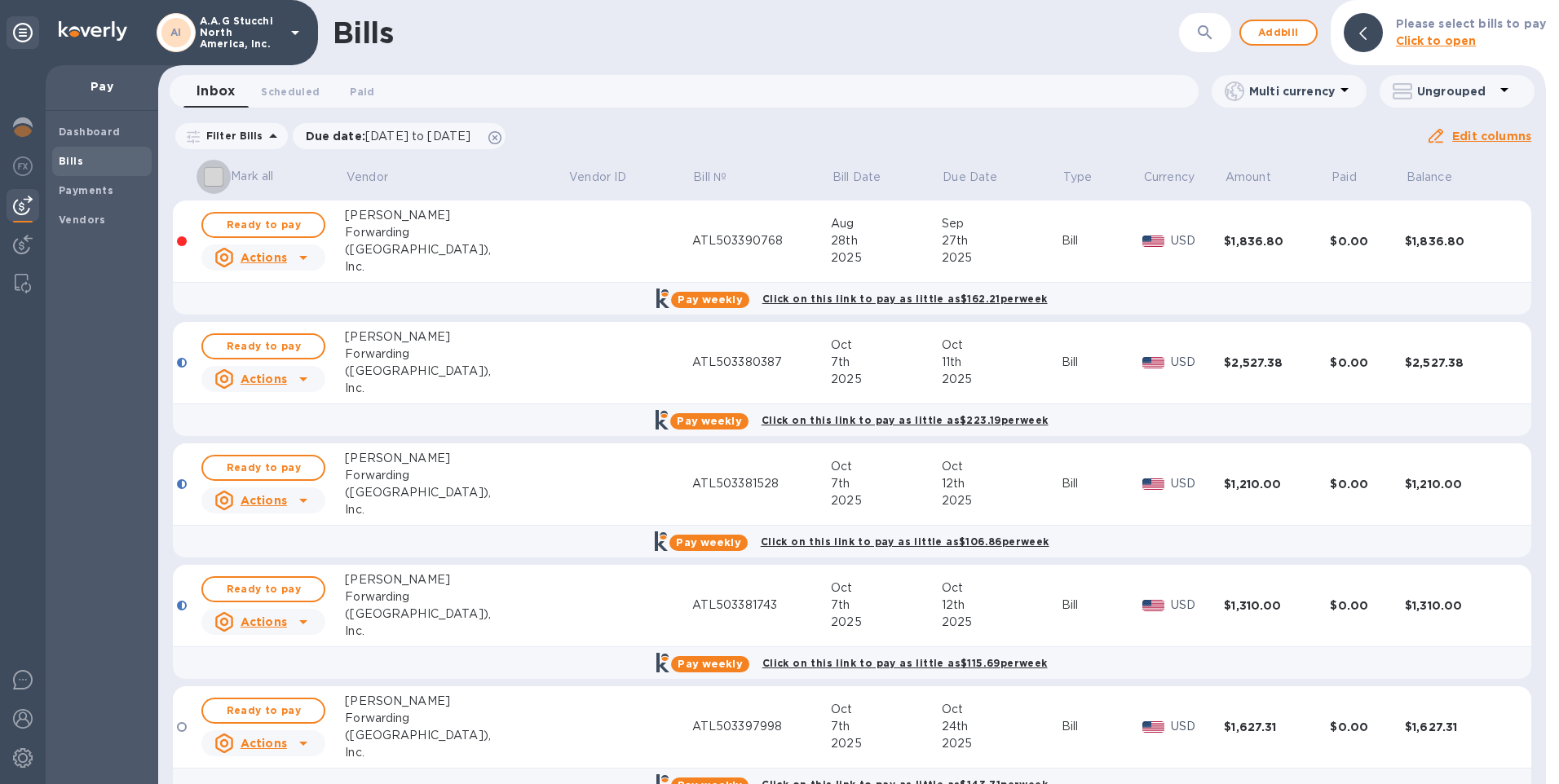
click at [213, 175] on input "Mark all" at bounding box center [213, 177] width 35 height 35
checkbox input "true"
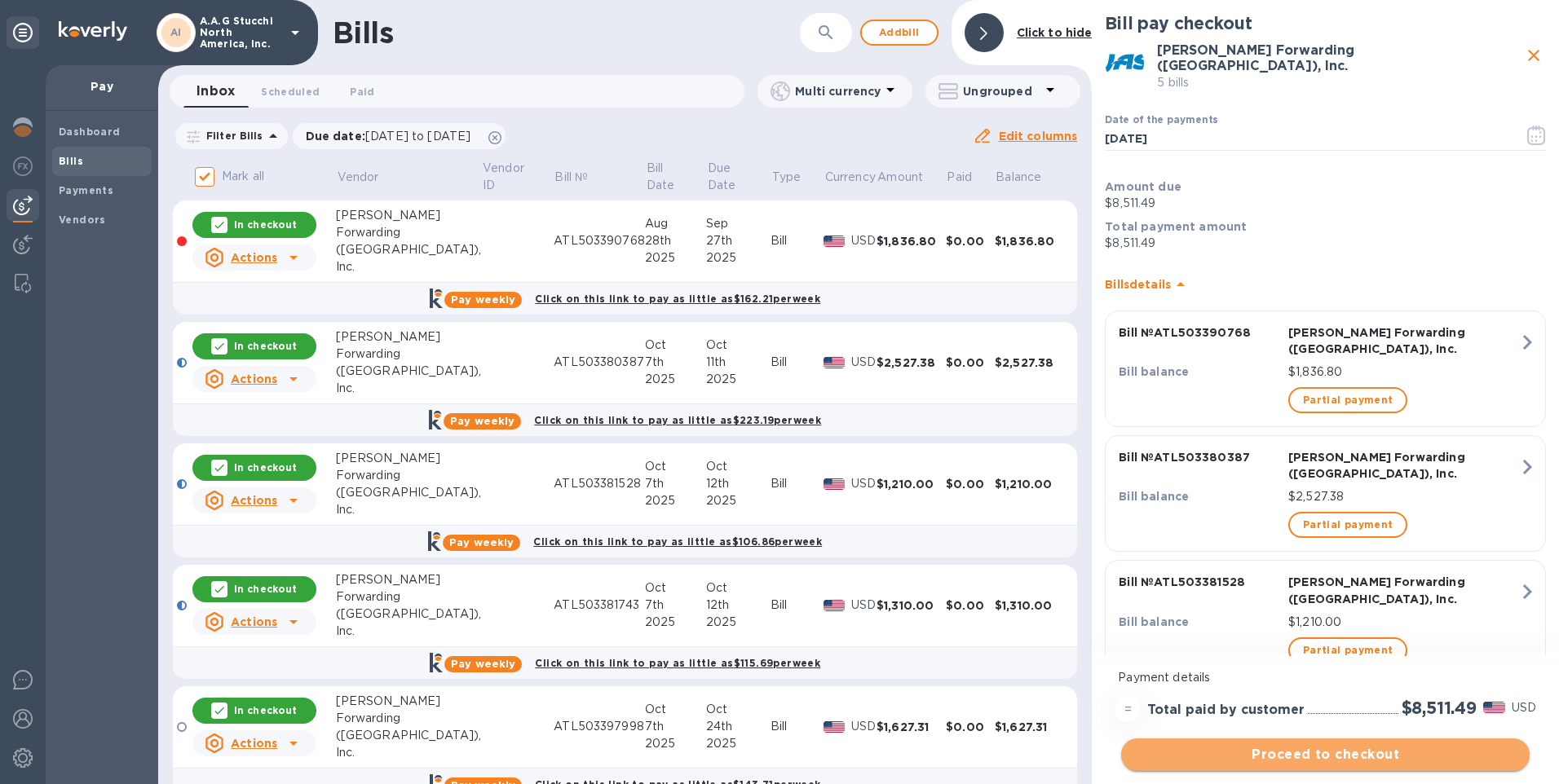
click at [1350, 754] on span "Proceed to checkout" at bounding box center [1325, 754] width 383 height 19
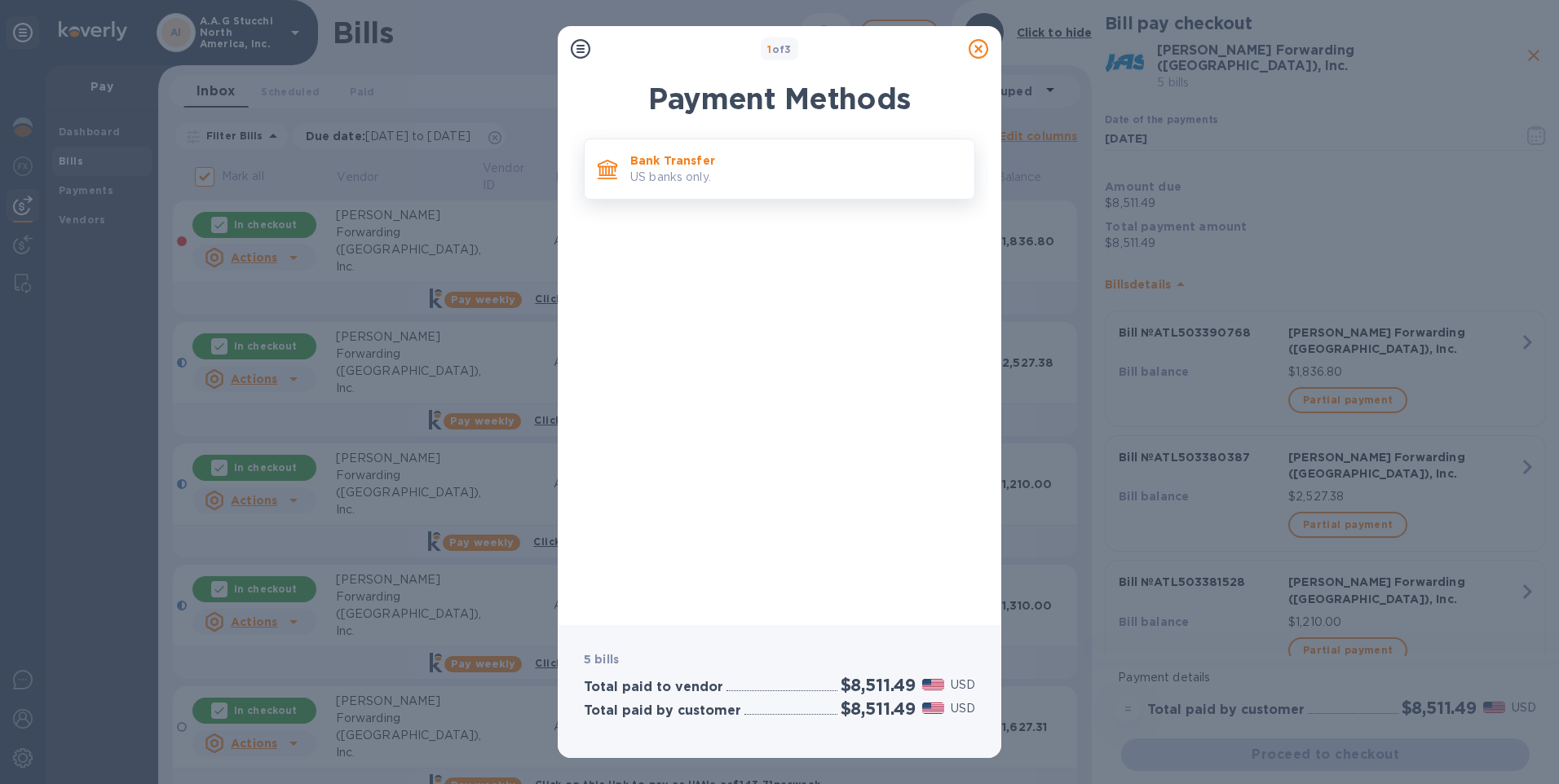
click at [706, 172] on p "US banks only." at bounding box center [796, 178] width 331 height 17
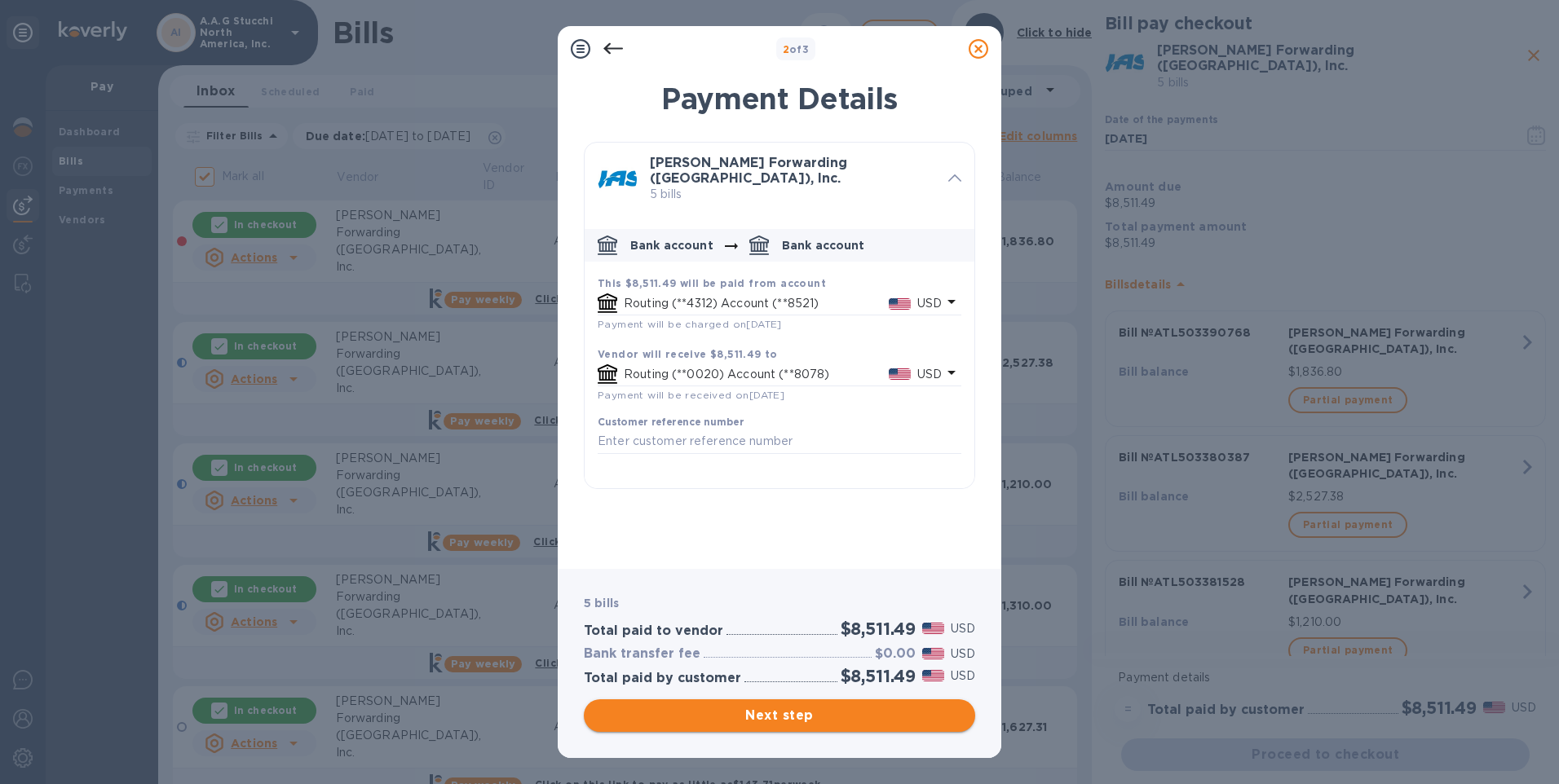
click at [759, 715] on span "Next step" at bounding box center [780, 716] width 365 height 19
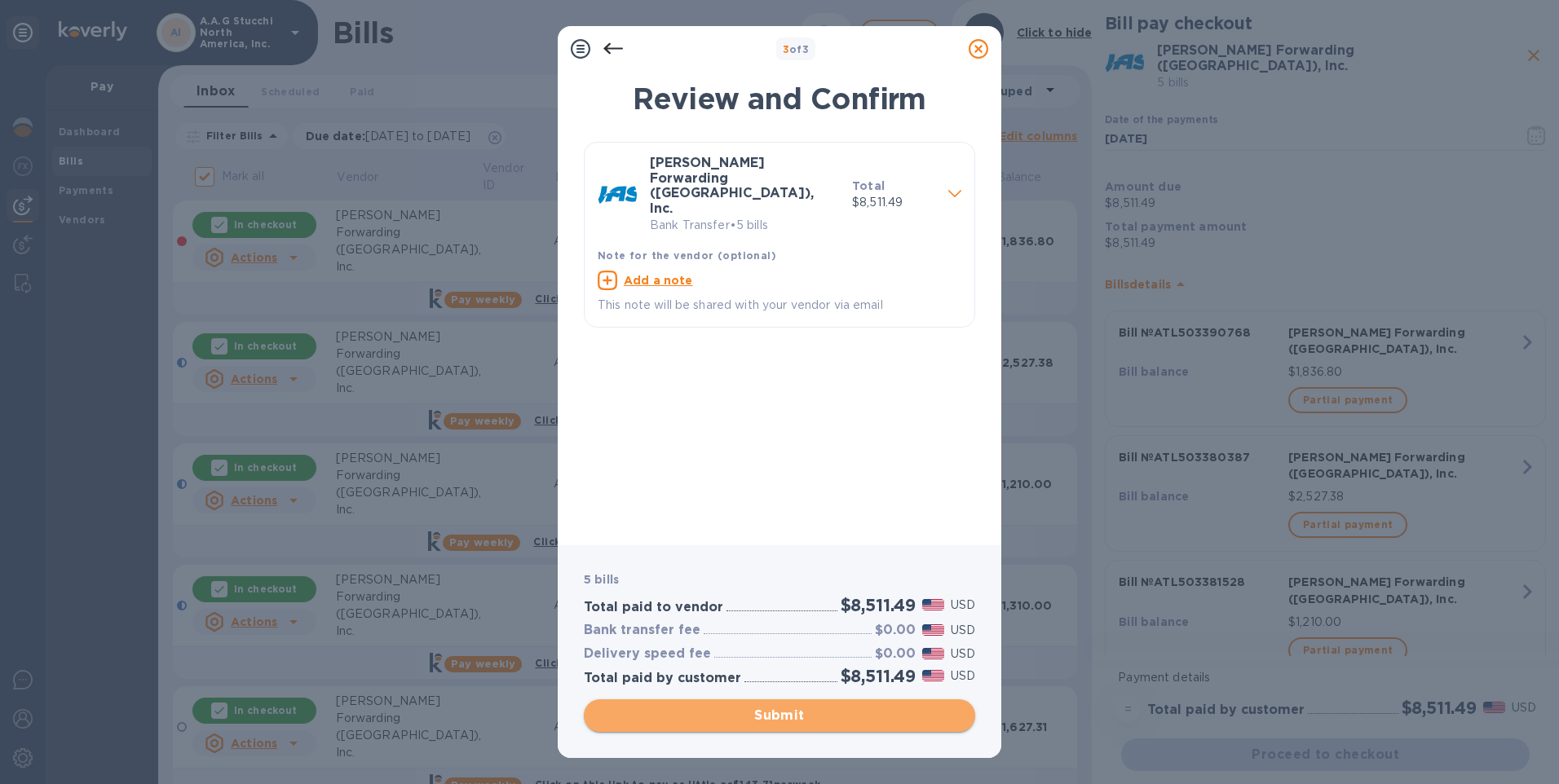
click at [759, 715] on span "Submit" at bounding box center [780, 716] width 365 height 19
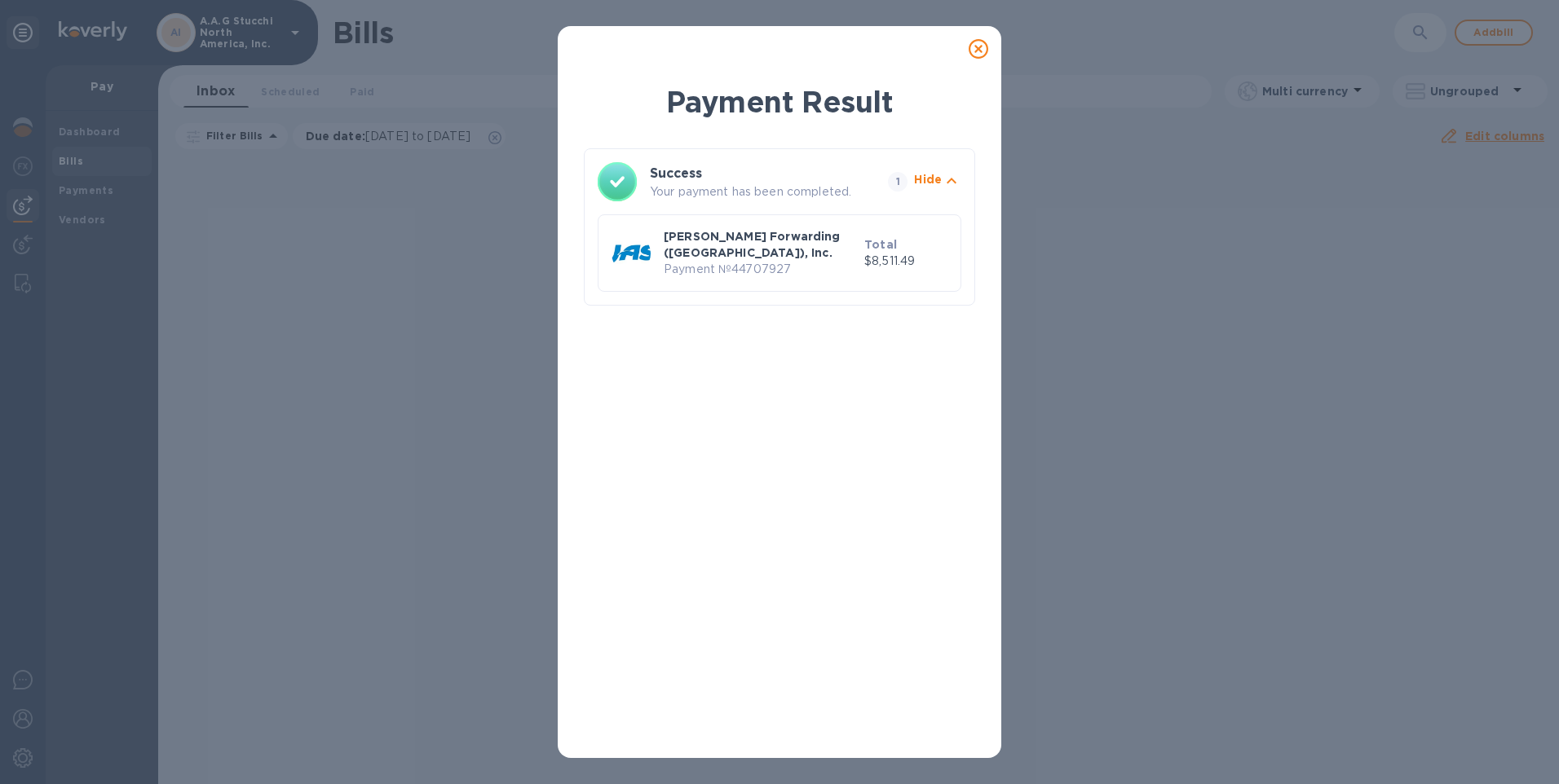
click at [976, 51] on icon at bounding box center [978, 49] width 19 height 19
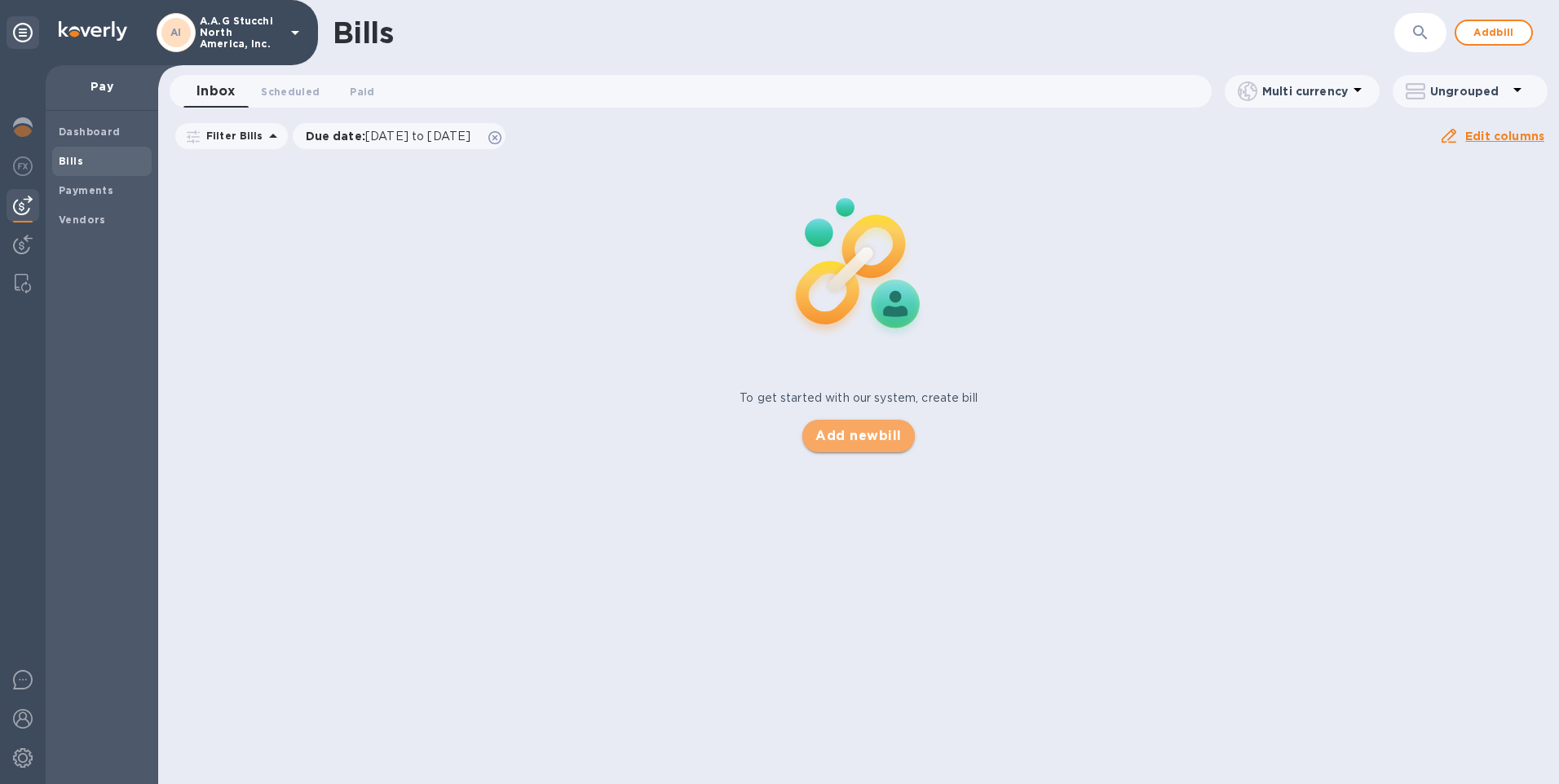
click at [849, 432] on span "Add new bill" at bounding box center [857, 436] width 86 height 19
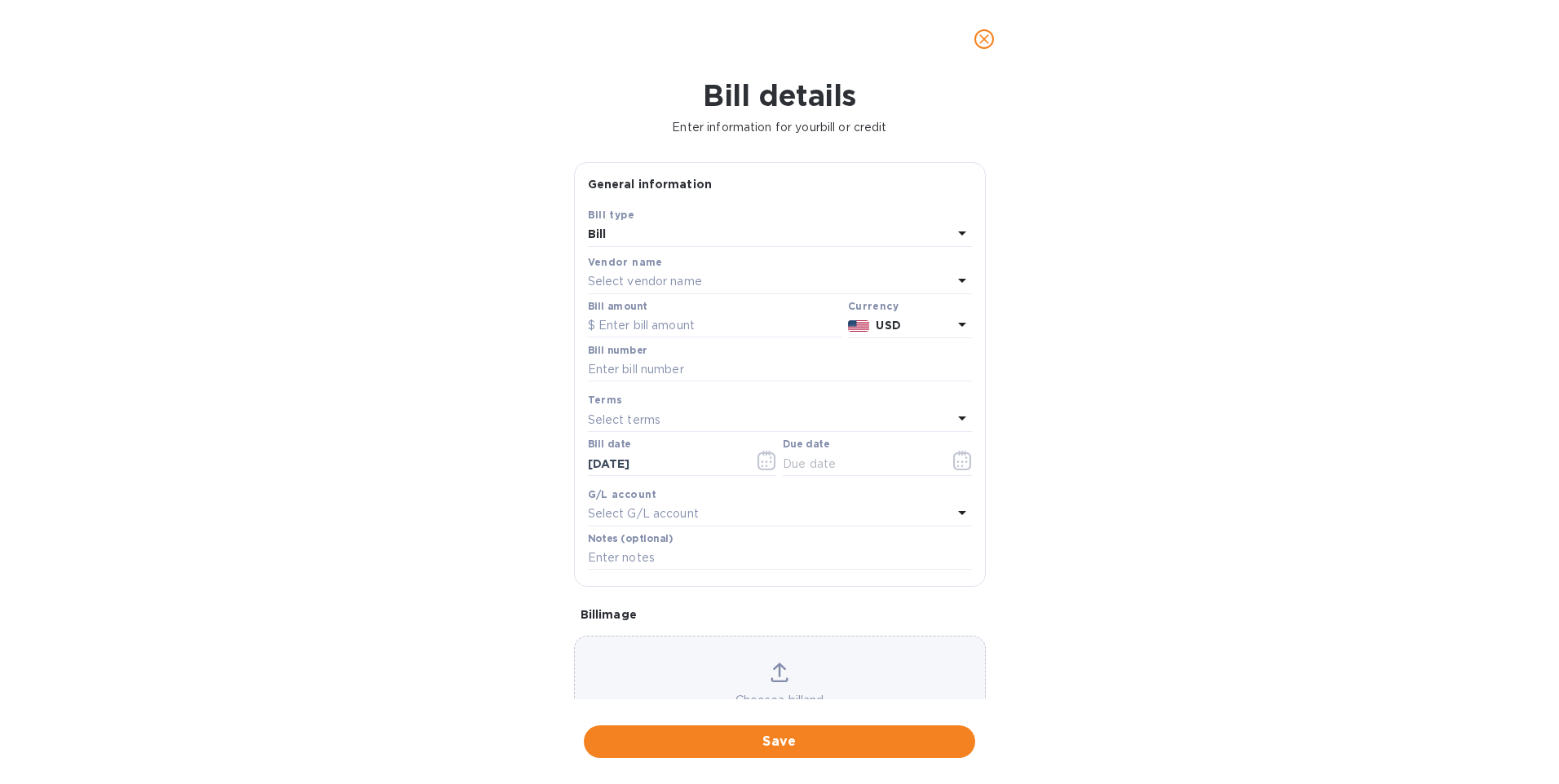
click at [753, 282] on div "Select vendor name" at bounding box center [770, 282] width 364 height 23
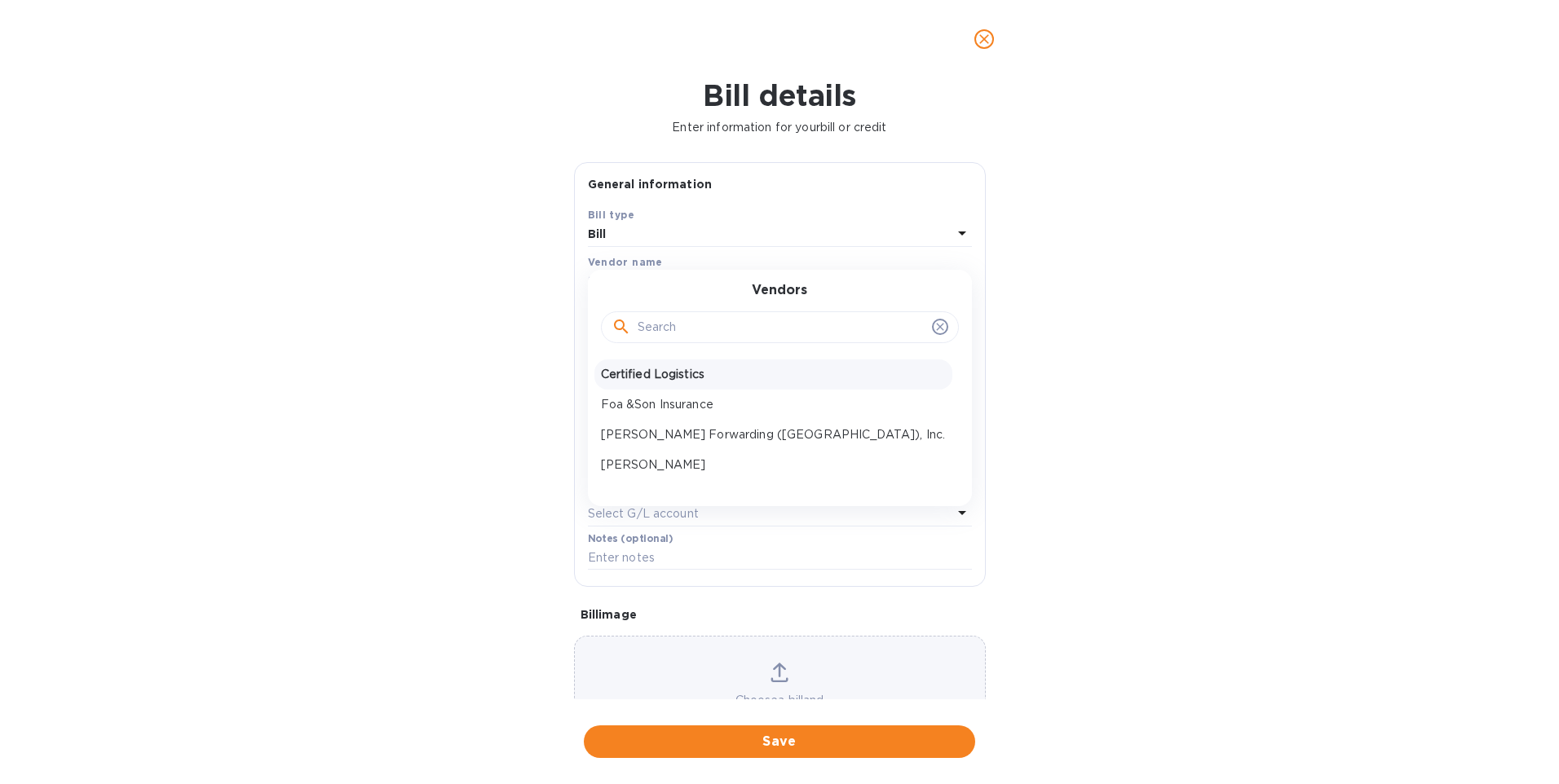
click at [674, 361] on div "Certified Logistics" at bounding box center [773, 374] width 358 height 30
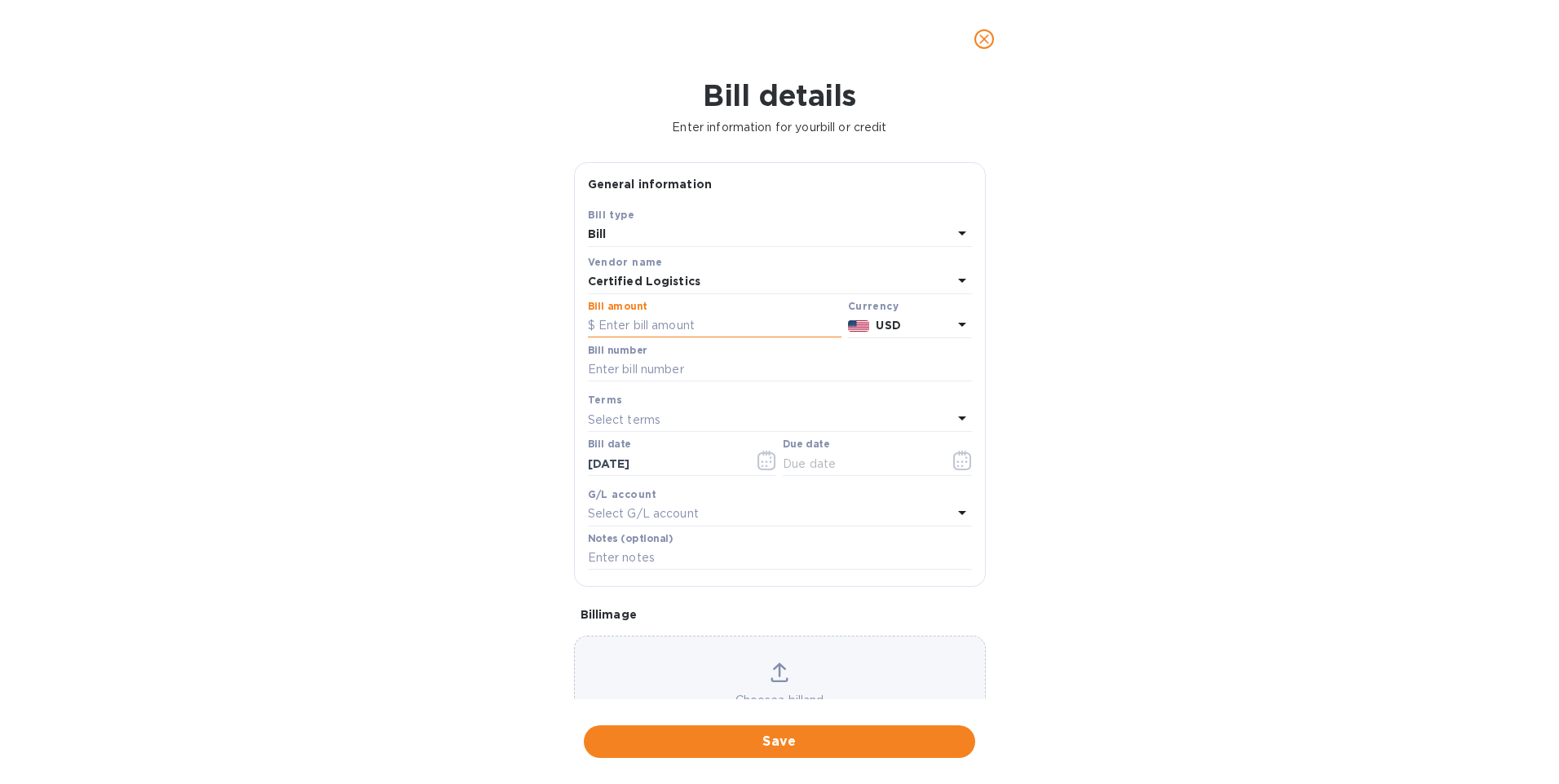
click at [646, 326] on input "text" at bounding box center [715, 326] width 254 height 24
type input "1,800.00"
type input "October Rent"
click at [960, 461] on icon "button" at bounding box center [961, 461] width 3 height 3
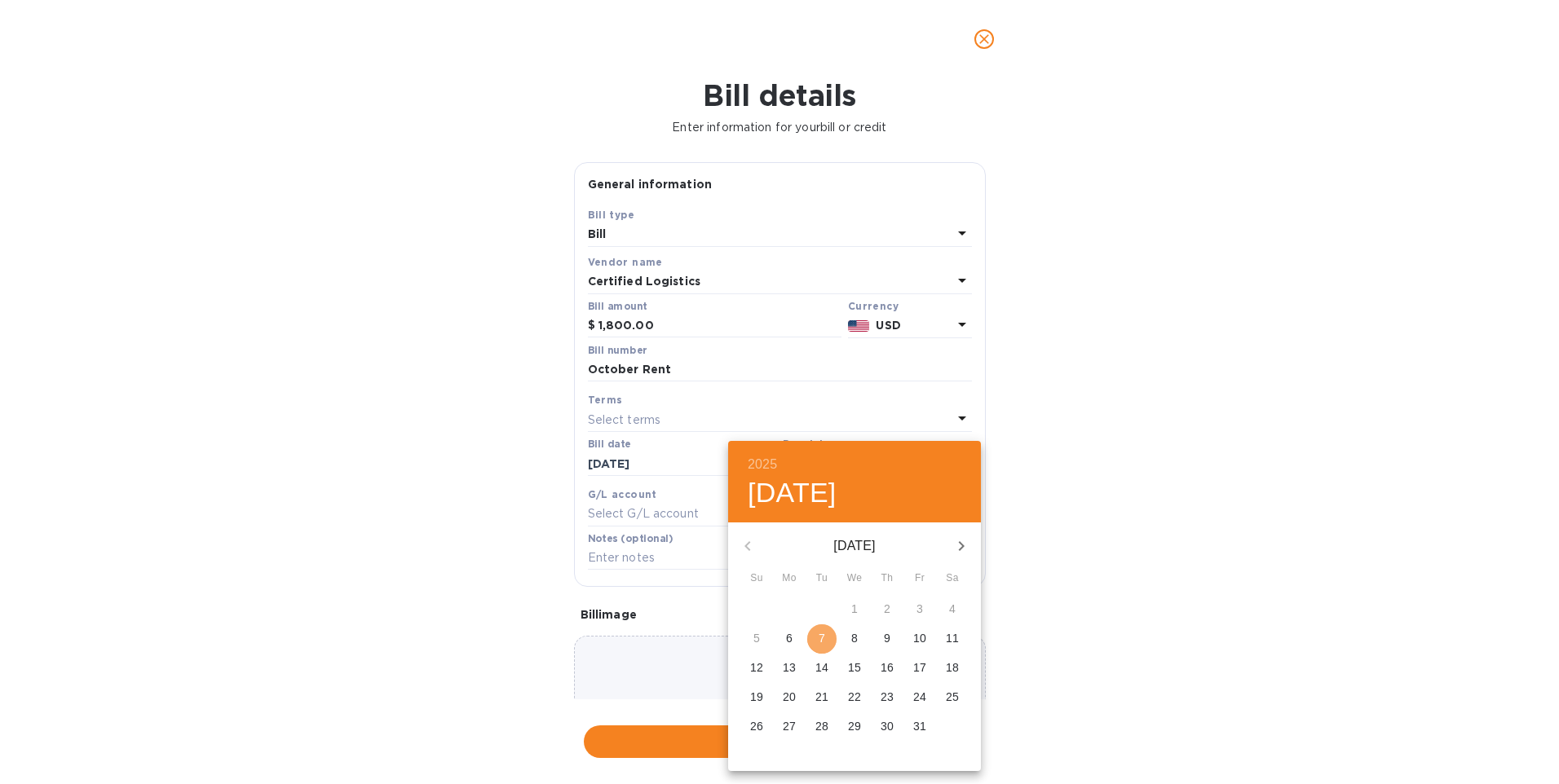
click at [819, 641] on p "7" at bounding box center [822, 638] width 7 height 16
type input "10/07/2025"
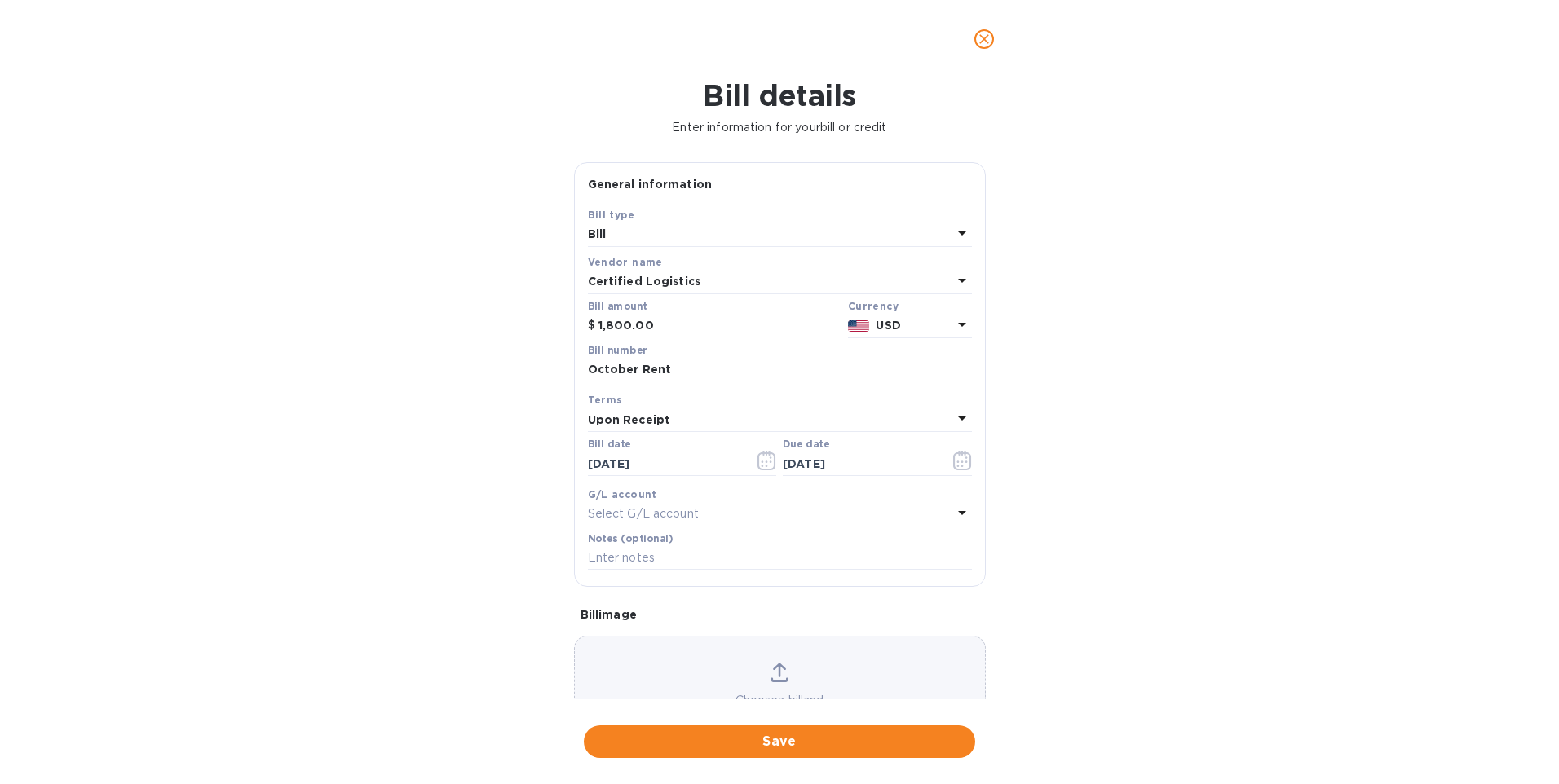
click at [804, 747] on span "Save" at bounding box center [780, 742] width 365 height 19
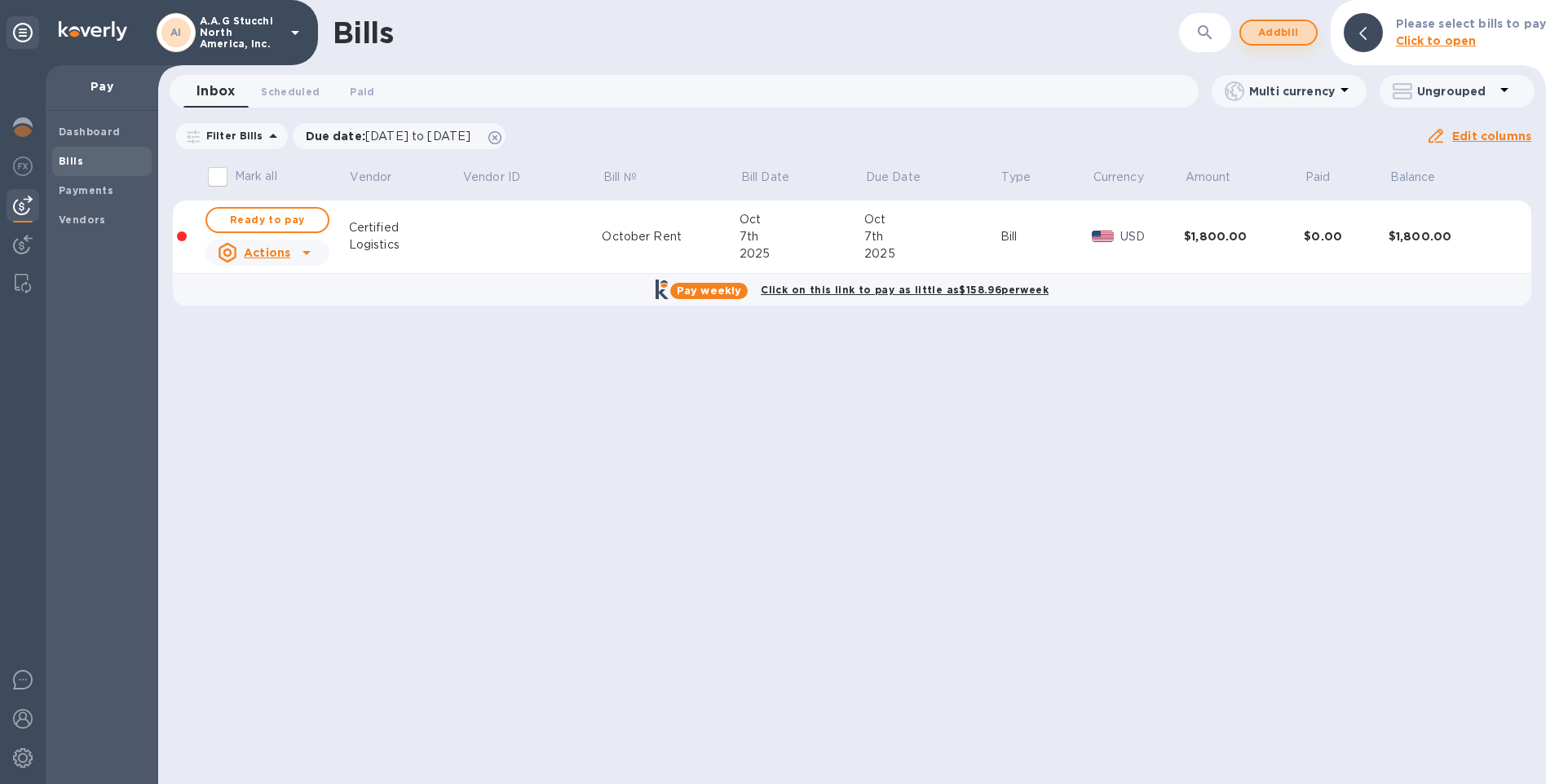
click at [1297, 33] on span "Add bill" at bounding box center [1278, 33] width 49 height 19
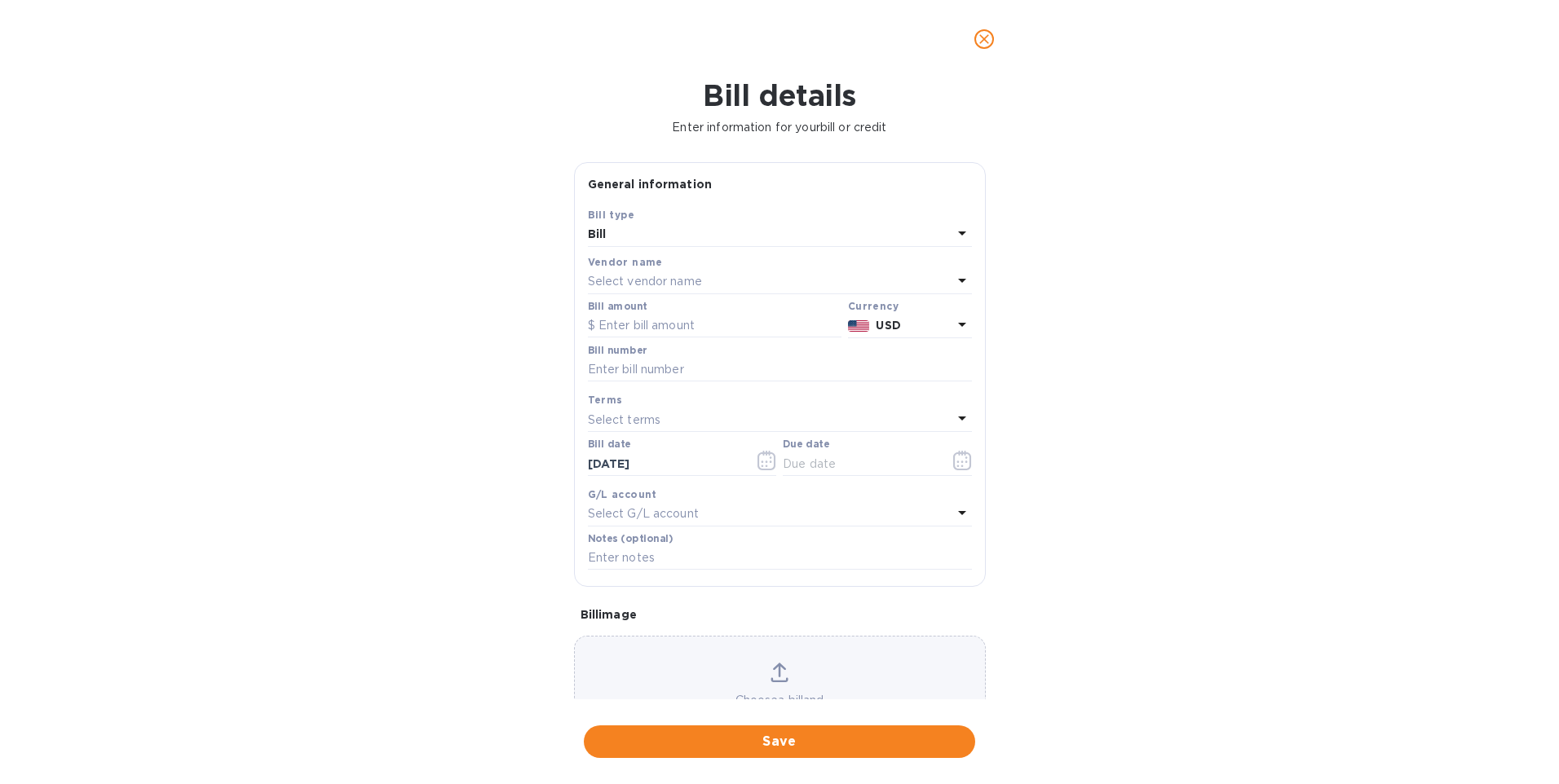
click at [653, 273] on p "Select vendor name" at bounding box center [645, 282] width 114 height 17
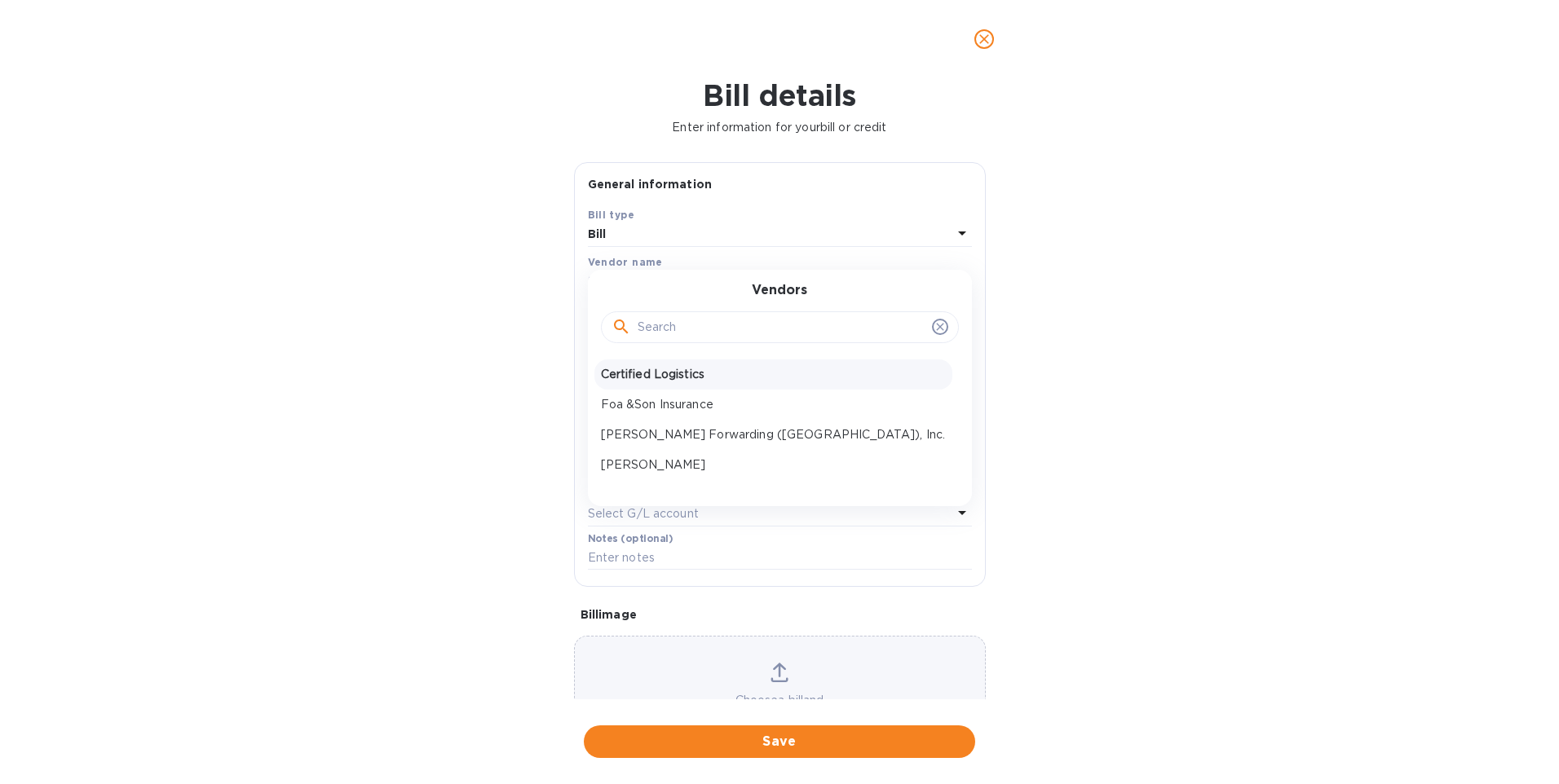
click at [674, 368] on p "Certified Logistics" at bounding box center [773, 375] width 345 height 17
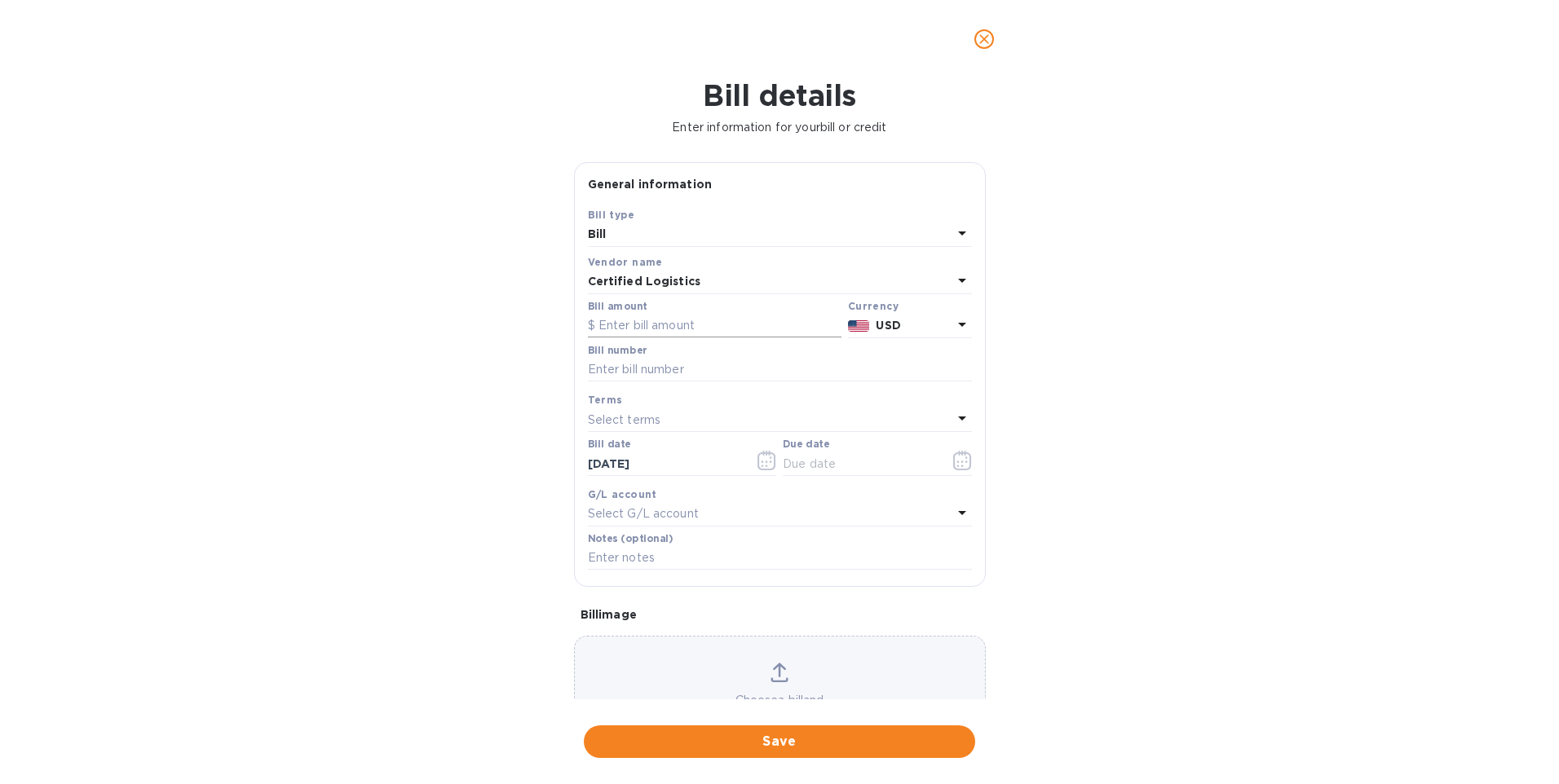
click at [656, 314] on input "text" at bounding box center [715, 326] width 254 height 24
type input "6,530.30"
type input "36253"
click at [953, 460] on icon "button" at bounding box center [963, 460] width 19 height 19
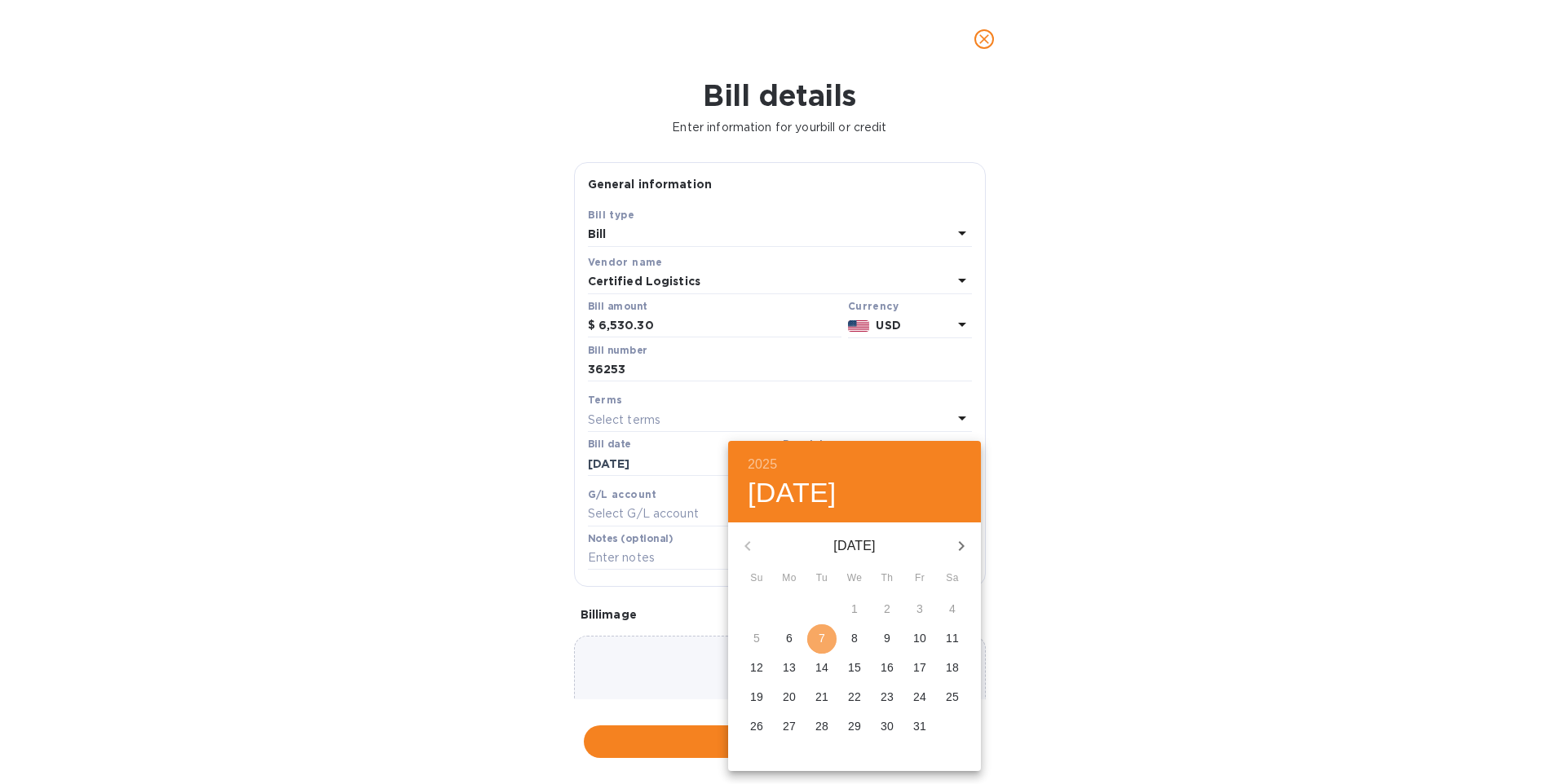
click at [820, 637] on p "7" at bounding box center [822, 638] width 7 height 16
type input "10/07/2025"
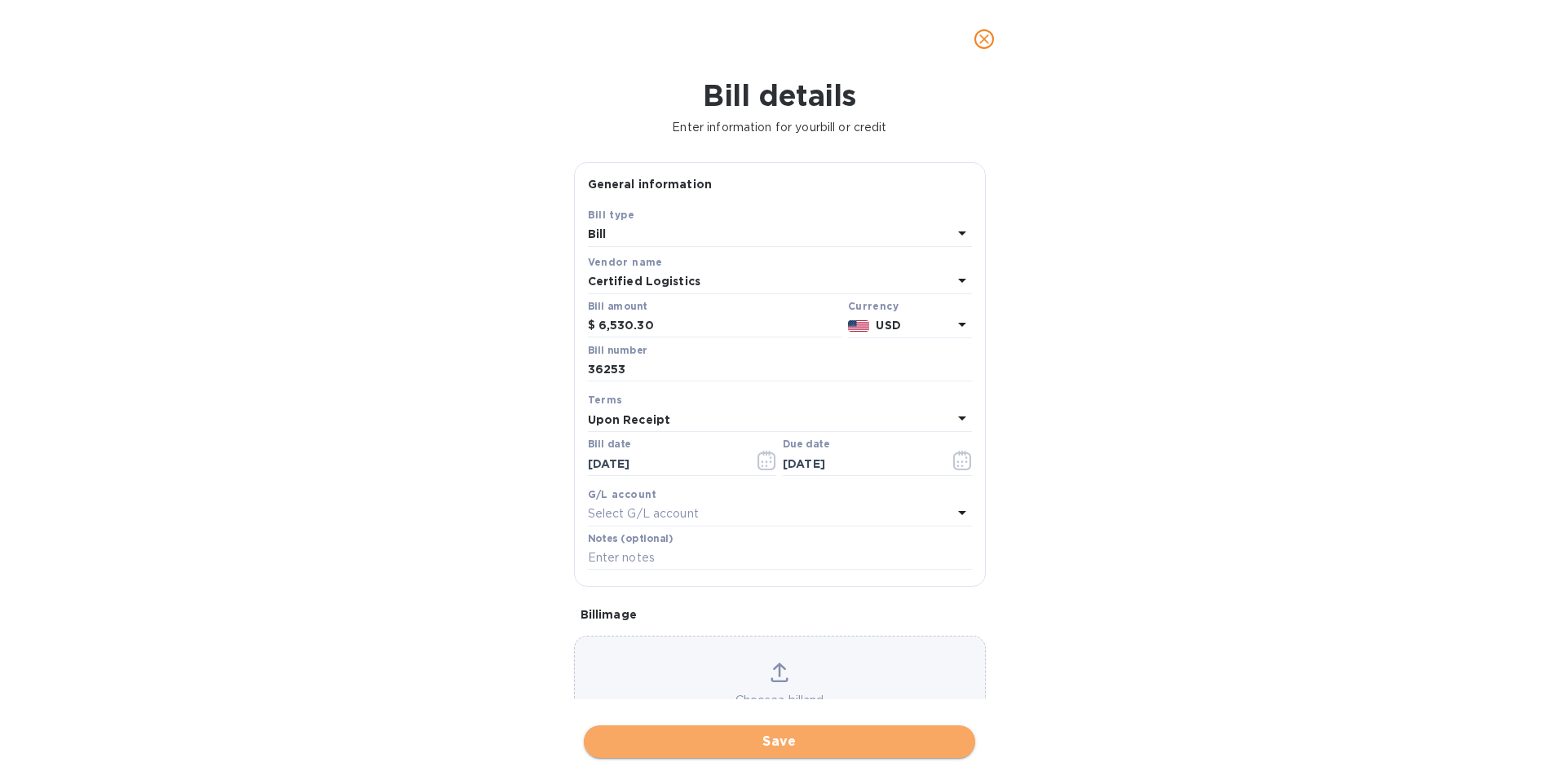
click at [803, 738] on span "Save" at bounding box center [780, 742] width 365 height 19
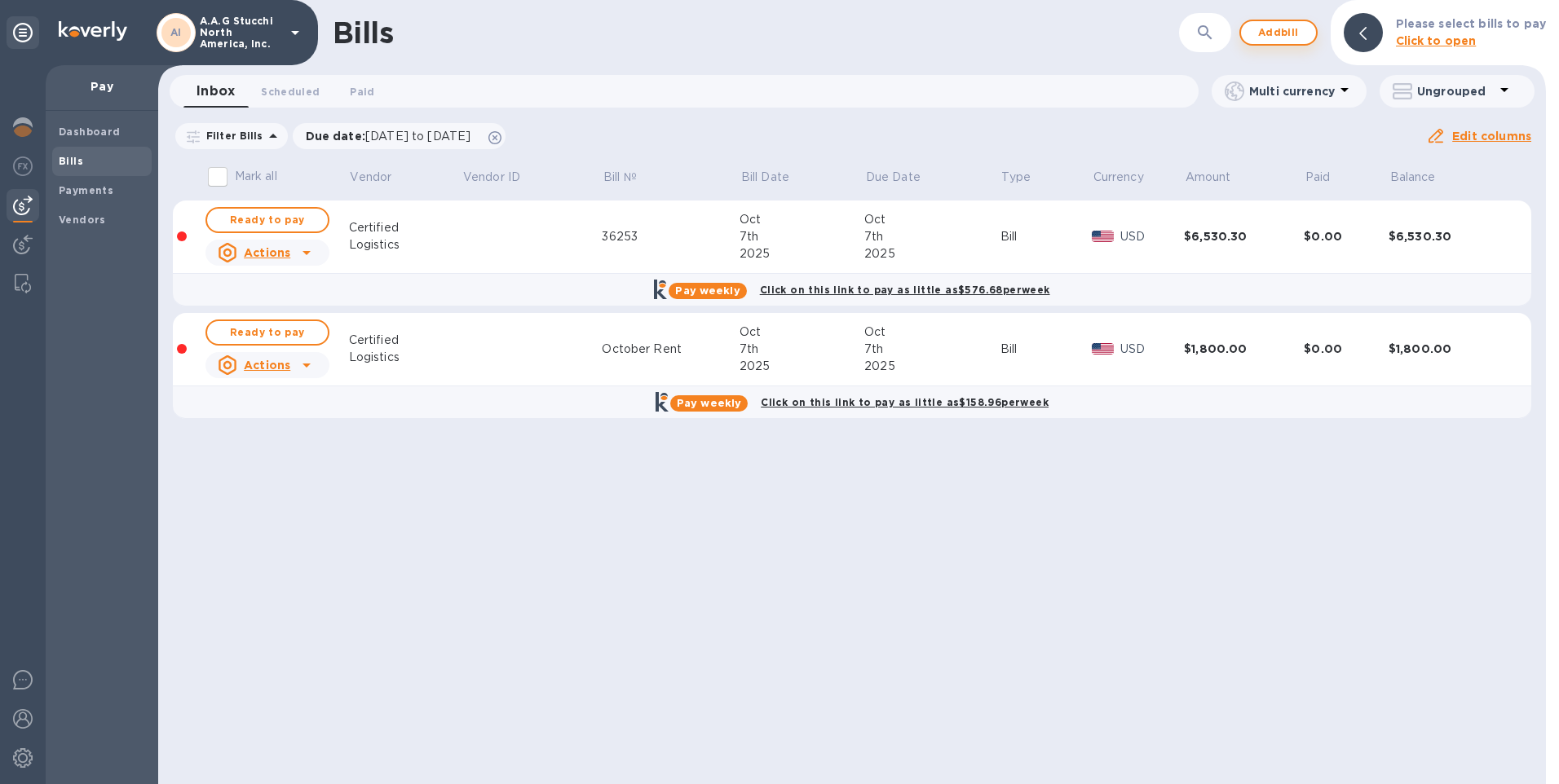
click at [1285, 39] on span "Add bill" at bounding box center [1278, 33] width 49 height 19
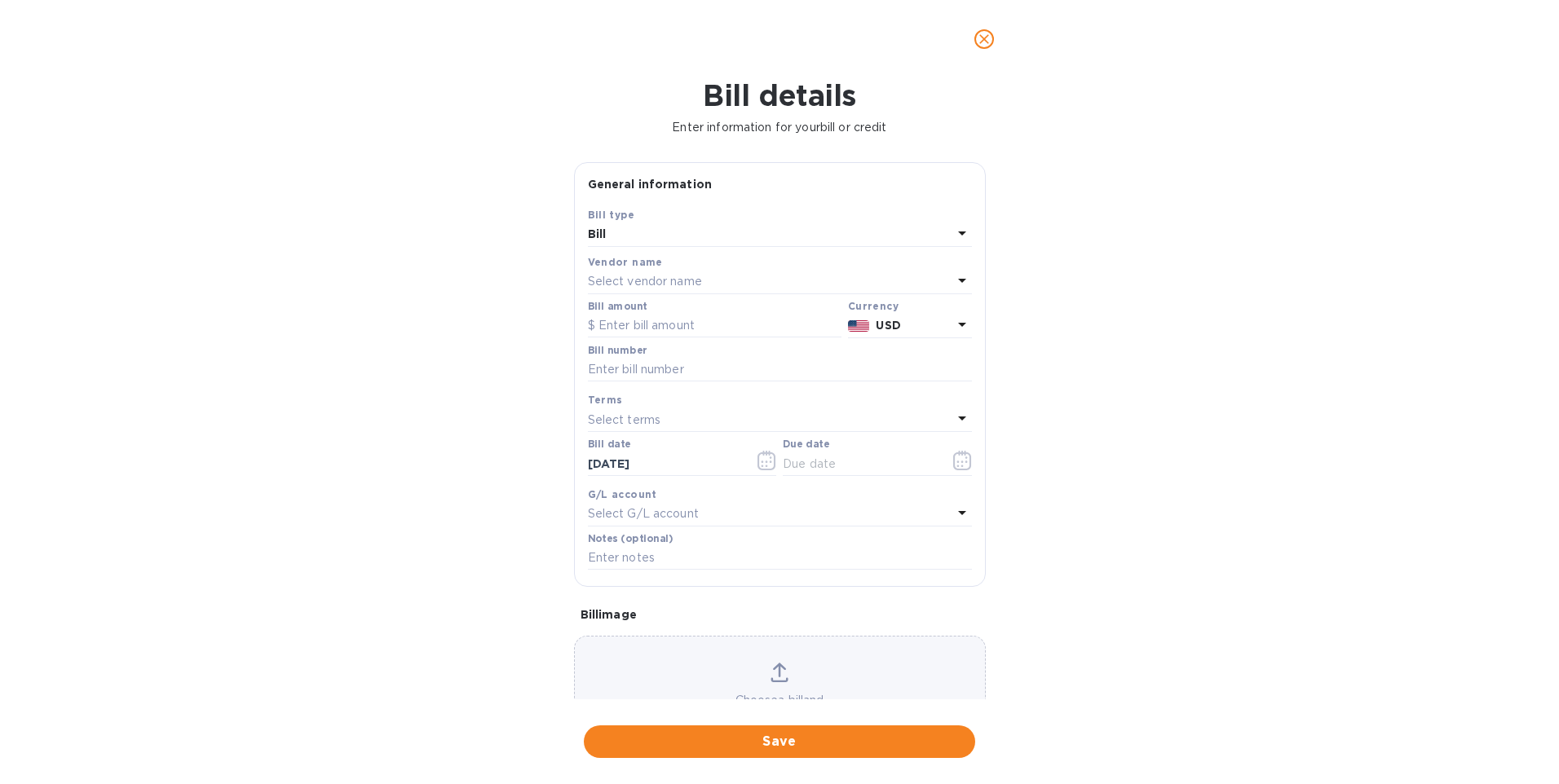
click at [654, 275] on p "Select vendor name" at bounding box center [645, 282] width 114 height 17
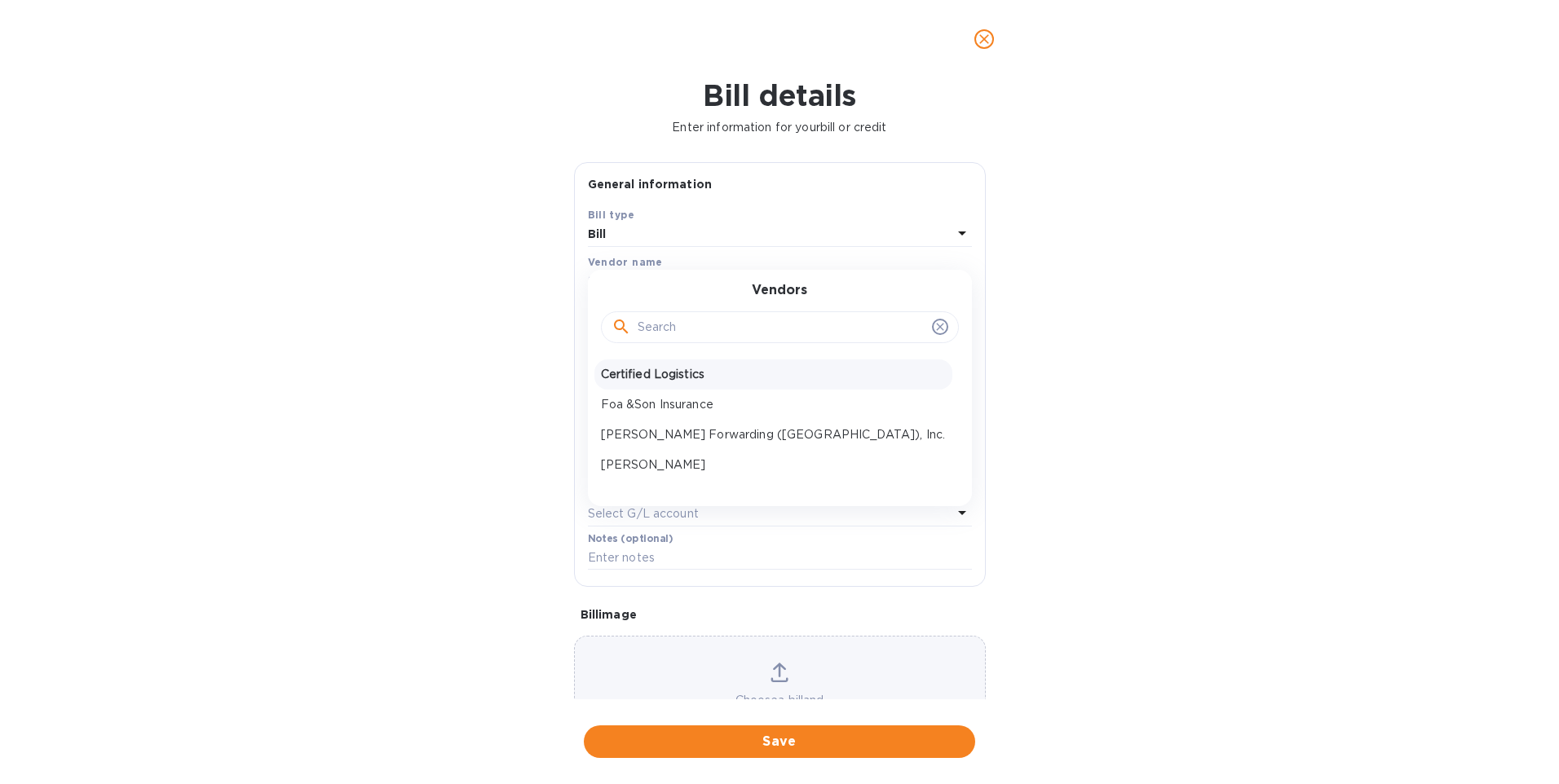
click at [656, 371] on p "Certified Logistics" at bounding box center [773, 375] width 345 height 17
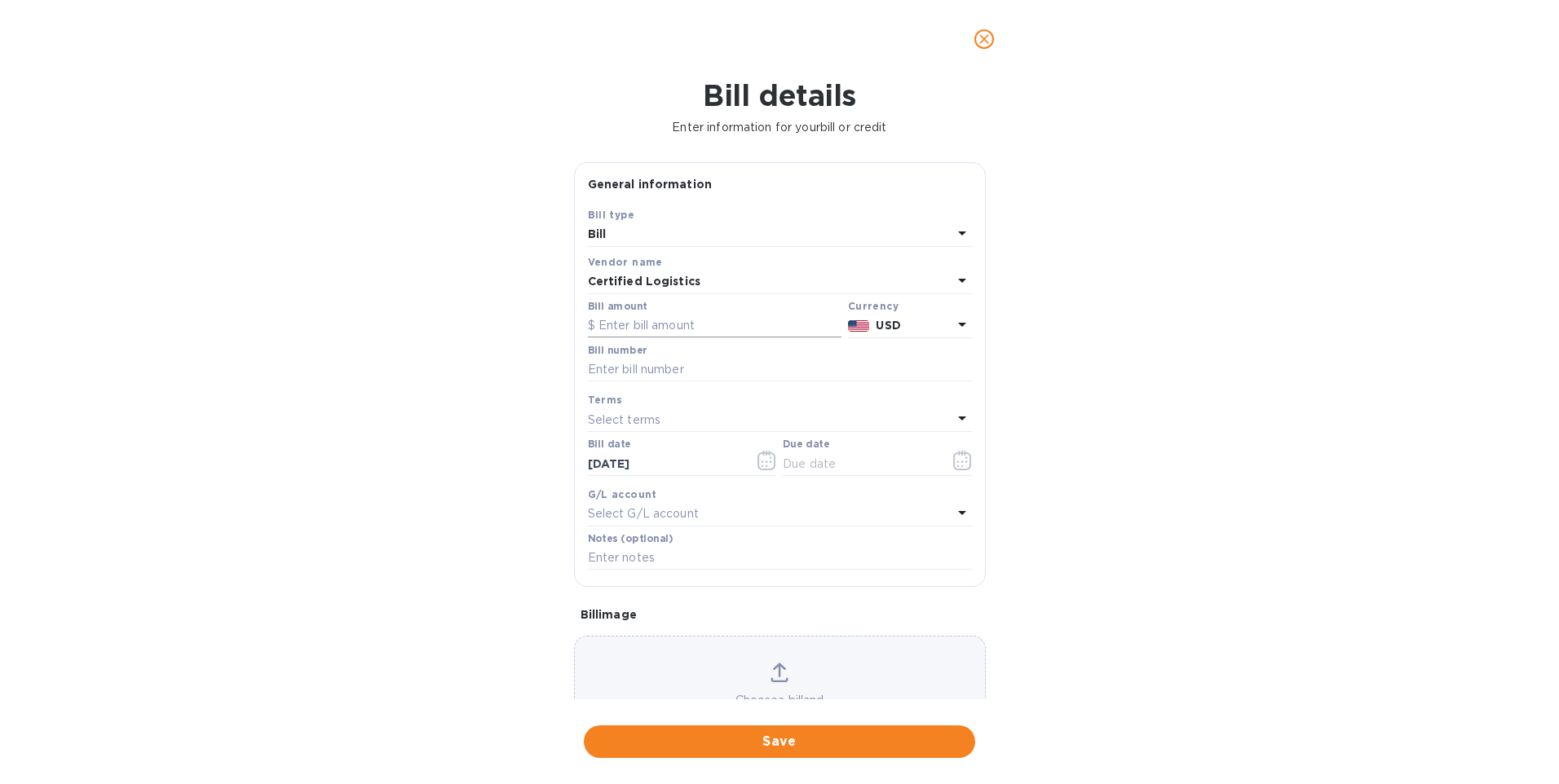
click at [622, 314] on input "text" at bounding box center [715, 326] width 254 height 24
type input "712.40"
type input "36484"
click at [675, 417] on div "Select terms" at bounding box center [770, 420] width 364 height 23
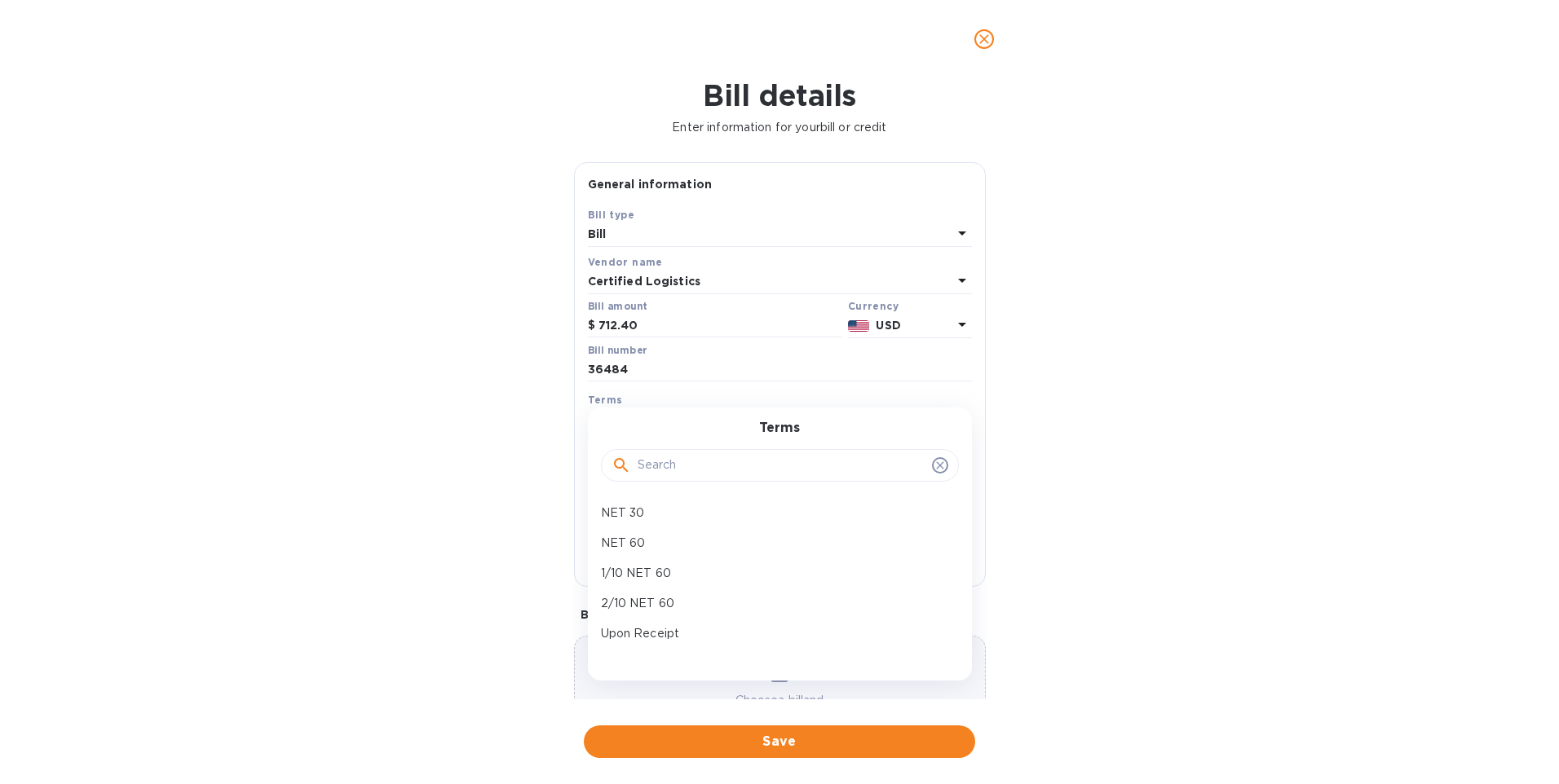
click at [676, 418] on div "Terms NET 30 NET 60 1/10 NET 60 2/10 NET 60 Upon Receipt Create new" at bounding box center [780, 543] width 384 height 272
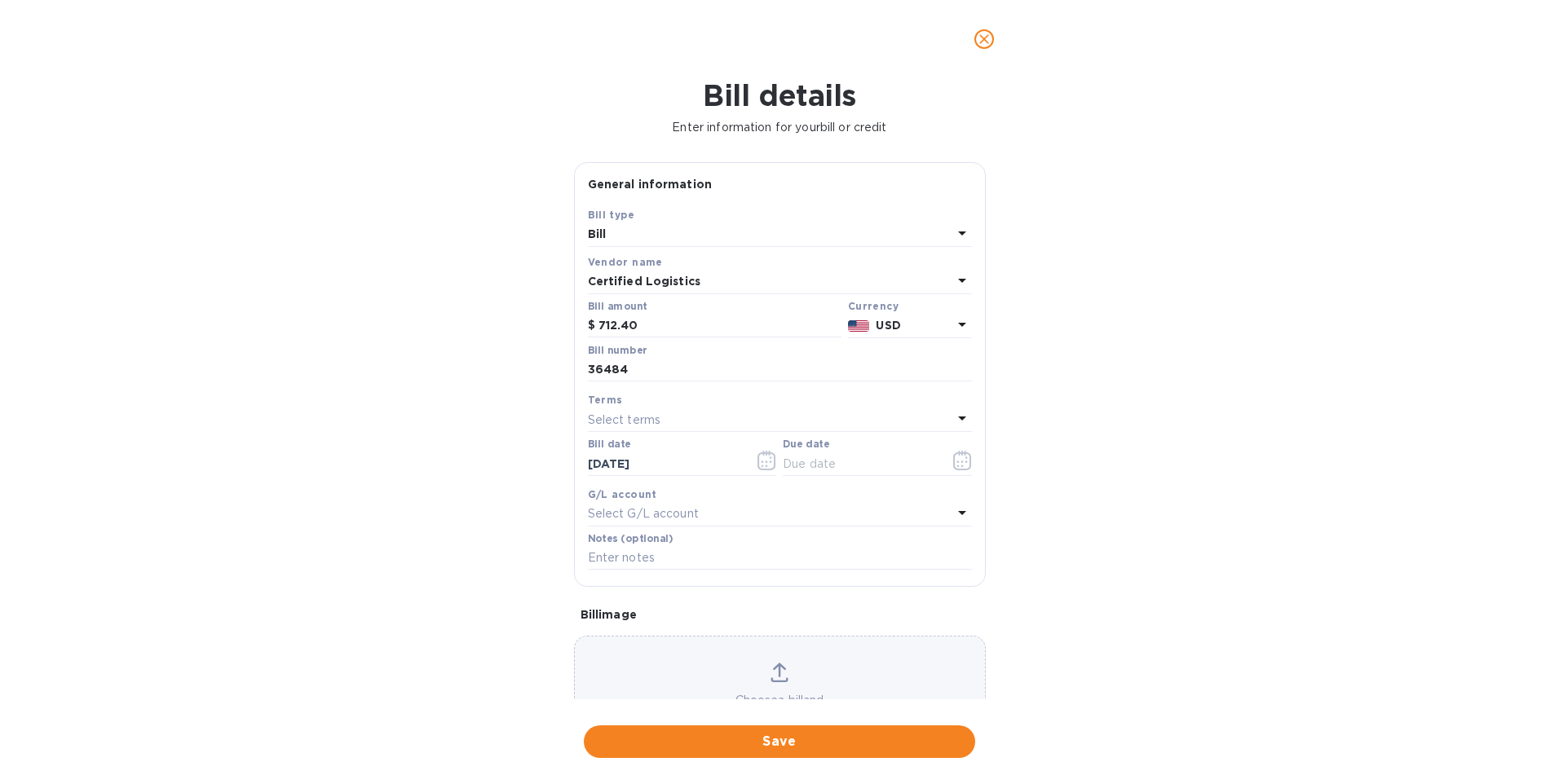
click at [437, 368] on div "Bill details Enter information for your bill or credit General information Save…" at bounding box center [780, 430] width 1559 height 706
click at [836, 459] on input "text" at bounding box center [859, 463] width 154 height 24
click at [958, 464] on icon "button" at bounding box center [963, 460] width 19 height 19
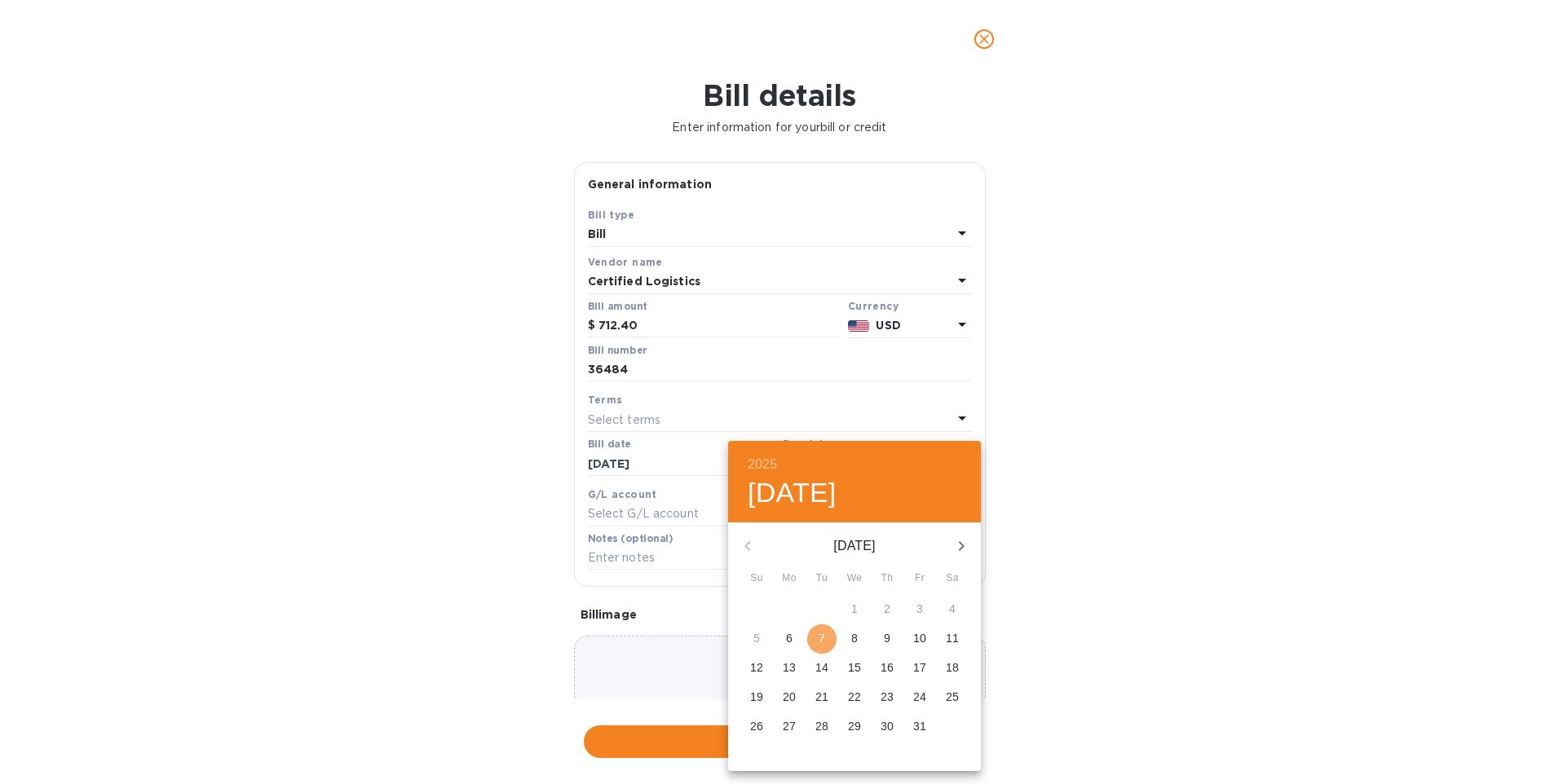
click at [822, 634] on p "7" at bounding box center [822, 638] width 7 height 16
type input "10/07/2025"
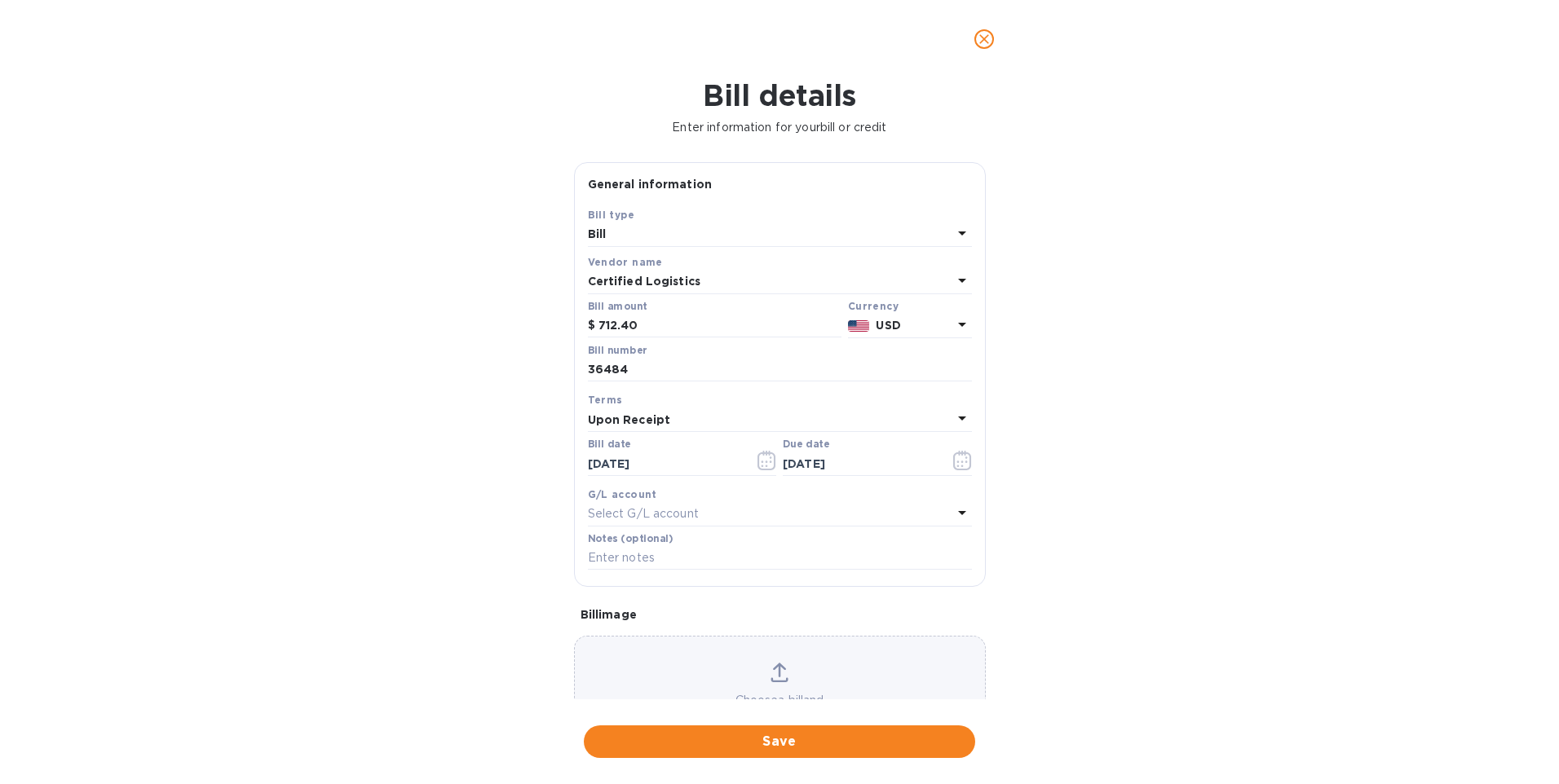
click at [455, 368] on div "Bill details Enter information for your bill or credit General information Save…" at bounding box center [780, 430] width 1559 height 706
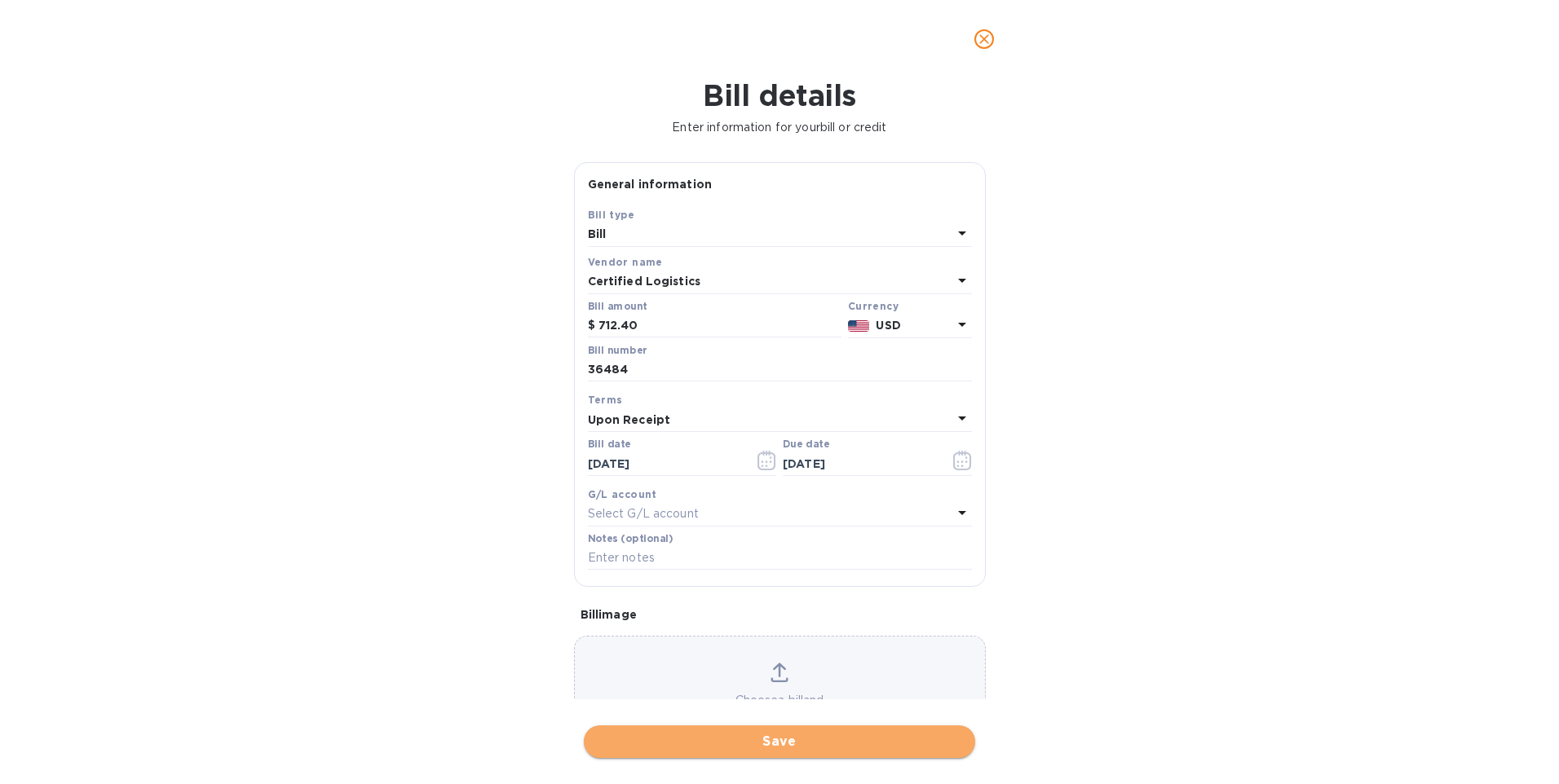
click at [714, 745] on span "Save" at bounding box center [780, 742] width 365 height 19
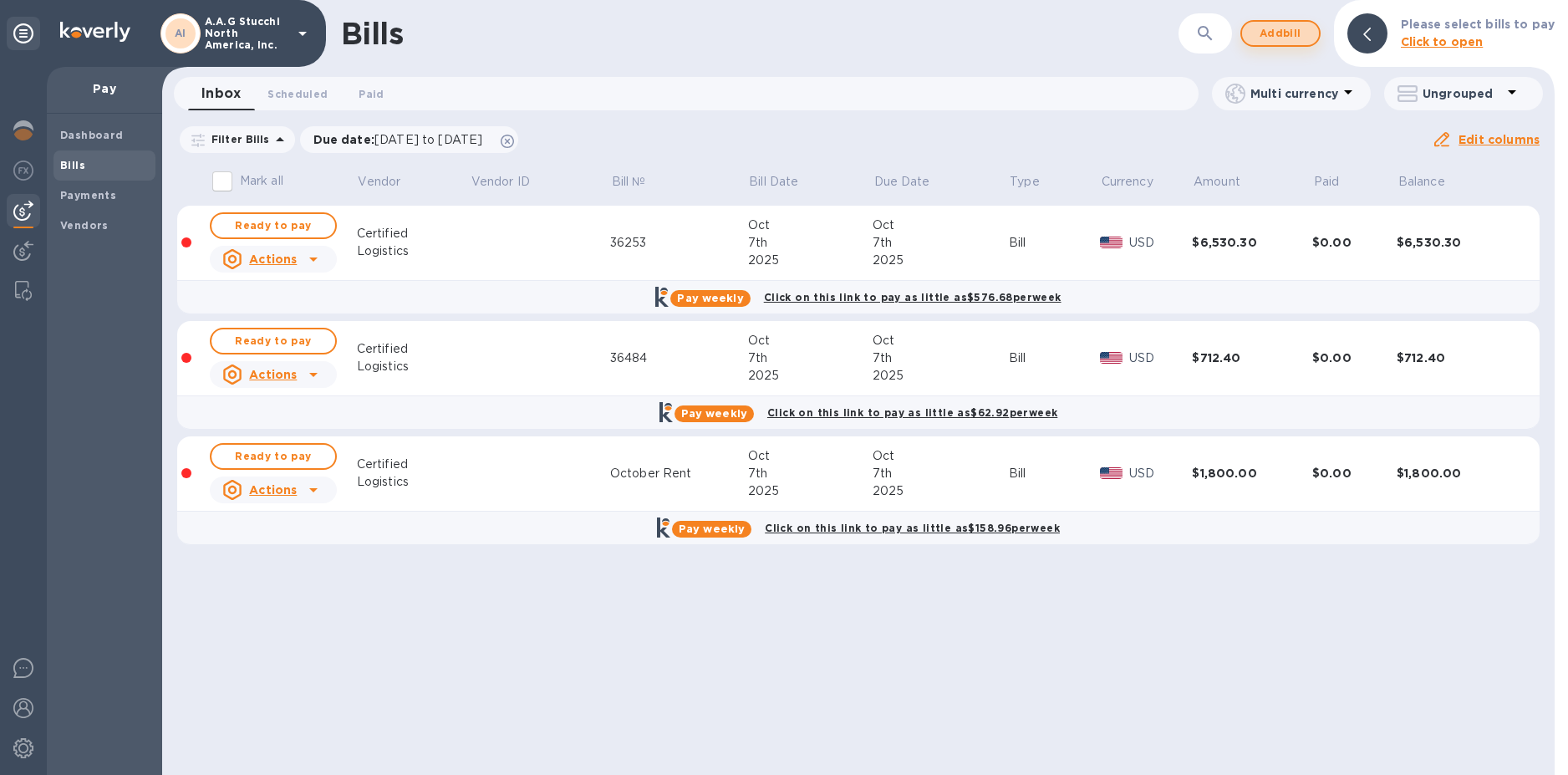
click at [1278, 35] on span "Add bill" at bounding box center [1280, 34] width 50 height 20
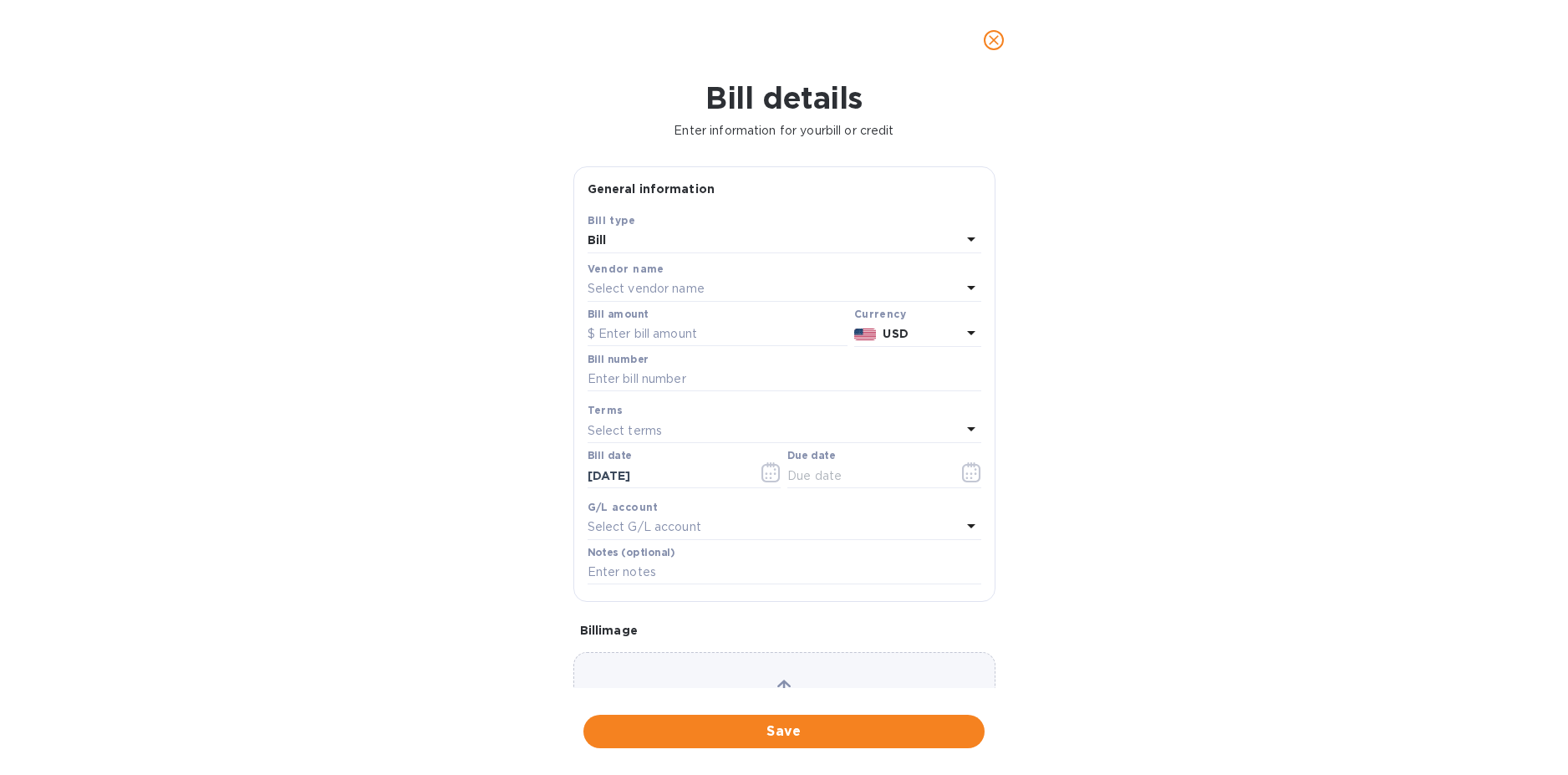
click at [645, 286] on p "Select vendor name" at bounding box center [646, 289] width 117 height 18
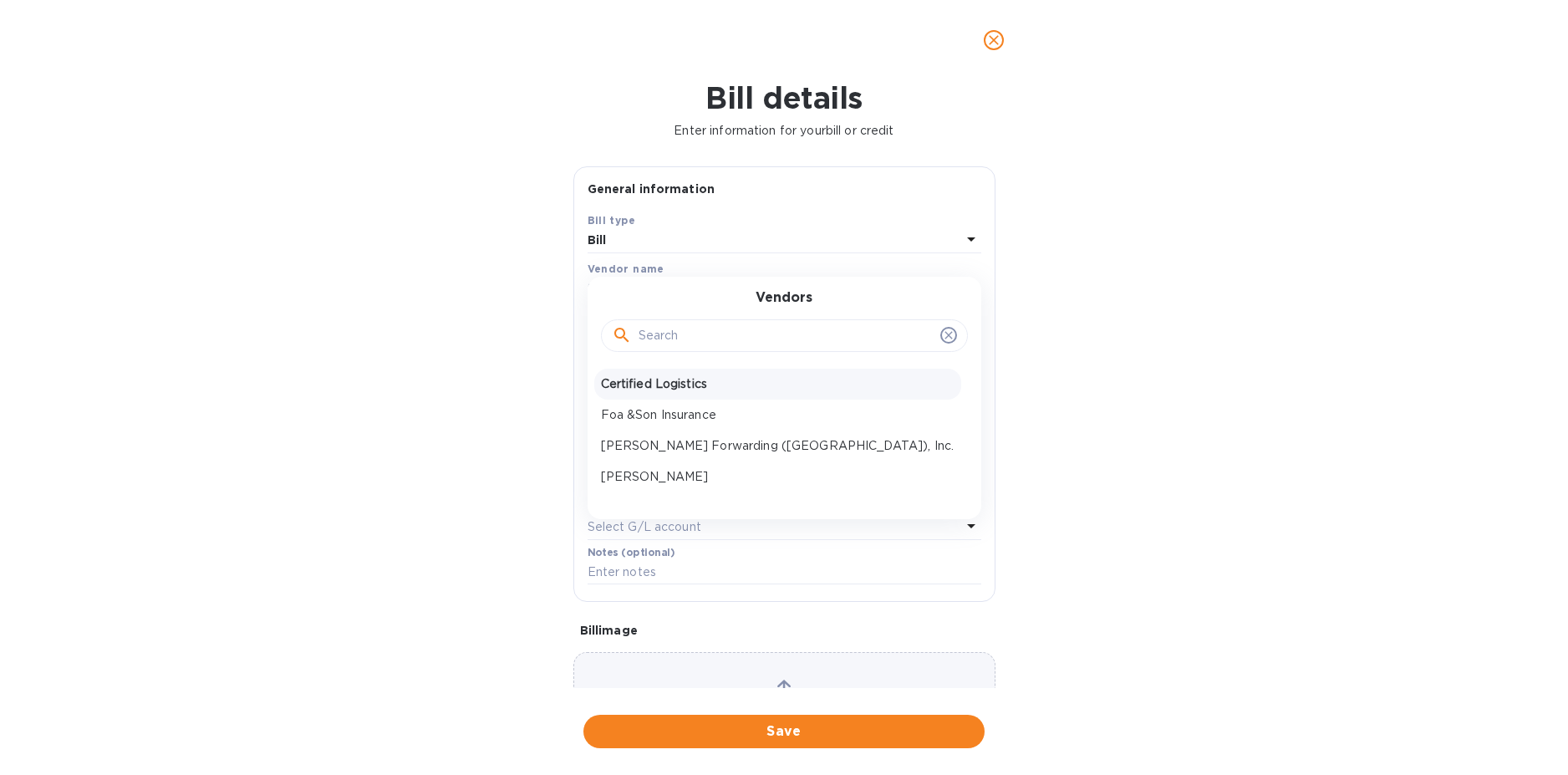
click at [665, 376] on p "Certified Logistics" at bounding box center [778, 385] width 354 height 18
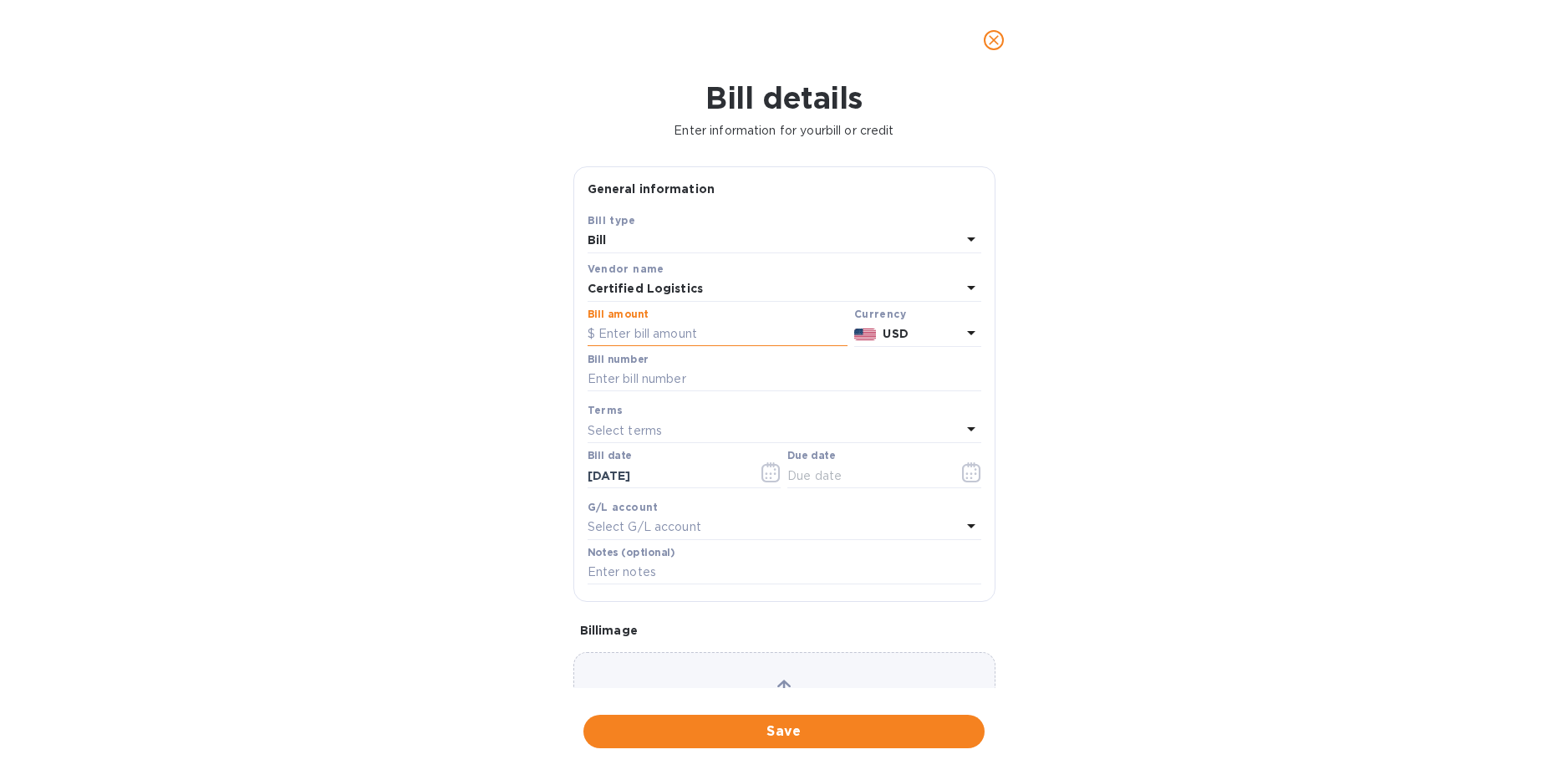
click at [656, 332] on input "text" at bounding box center [717, 334] width 260 height 25
type input "3,916.25"
click at [652, 385] on input "text" at bounding box center [784, 379] width 393 height 25
type input "36621"
click at [827, 487] on input "text" at bounding box center [866, 475] width 158 height 25
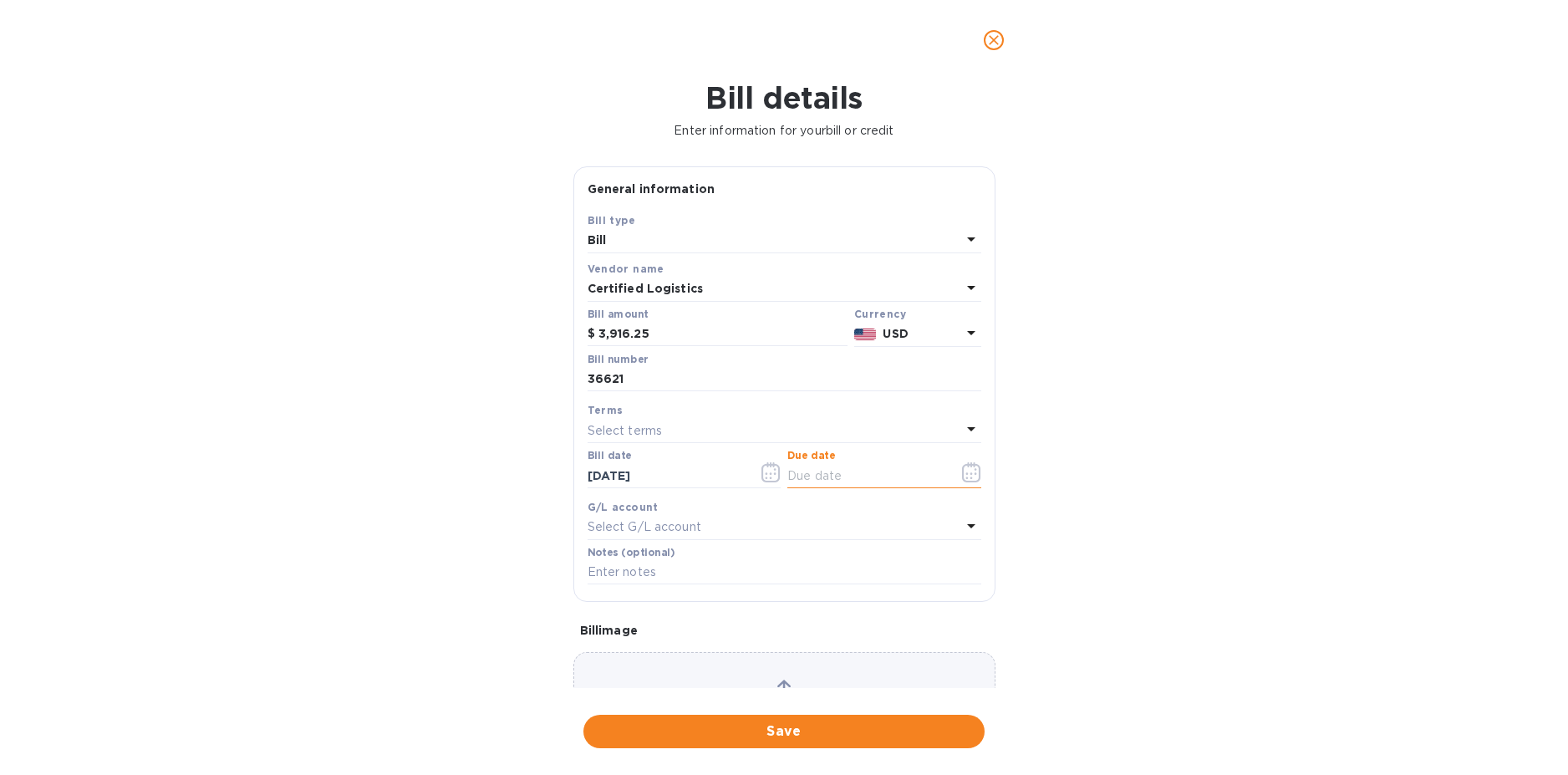
type input "10/07/2025"
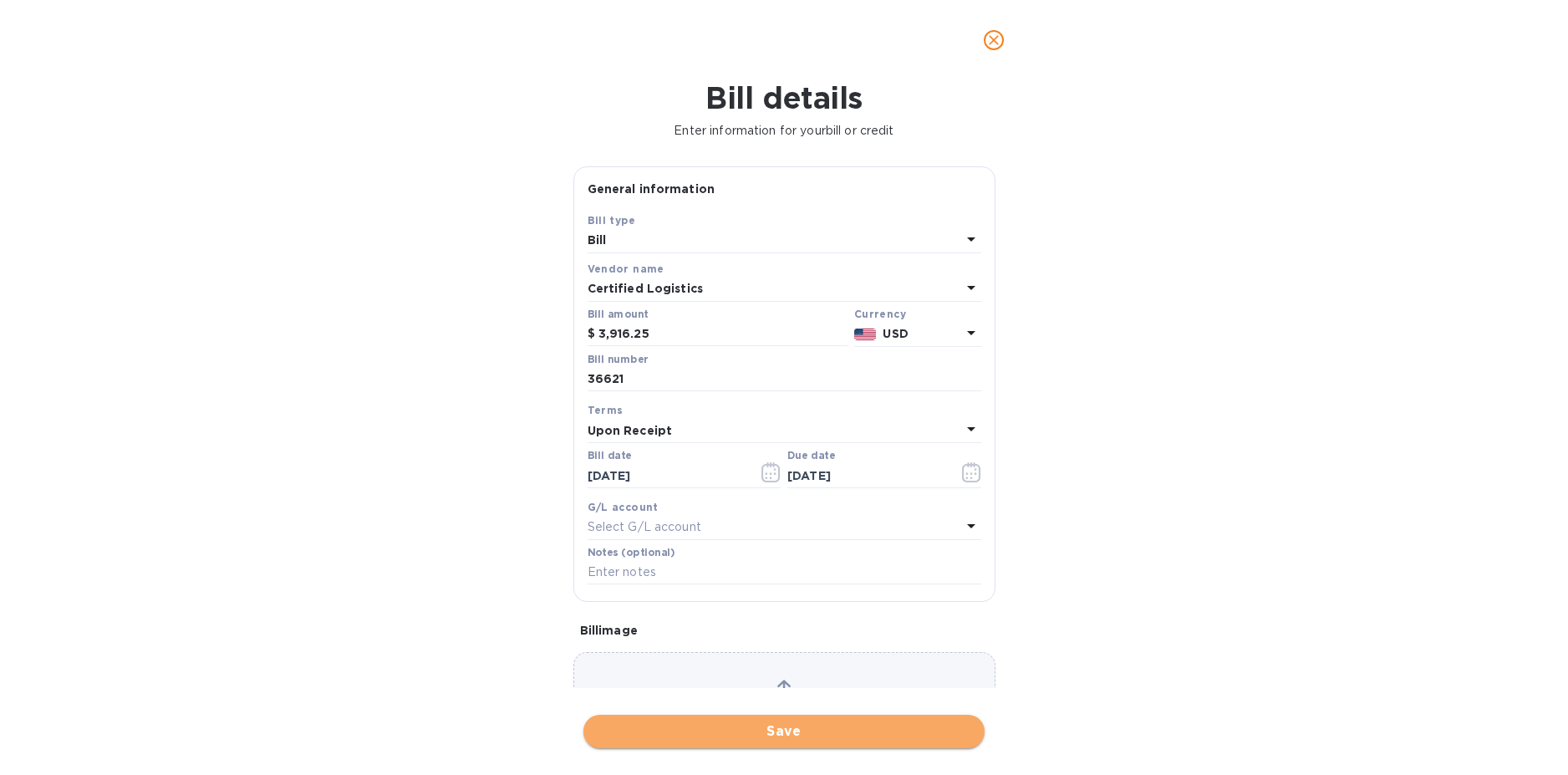
click at [822, 730] on span "Save" at bounding box center [784, 732] width 375 height 20
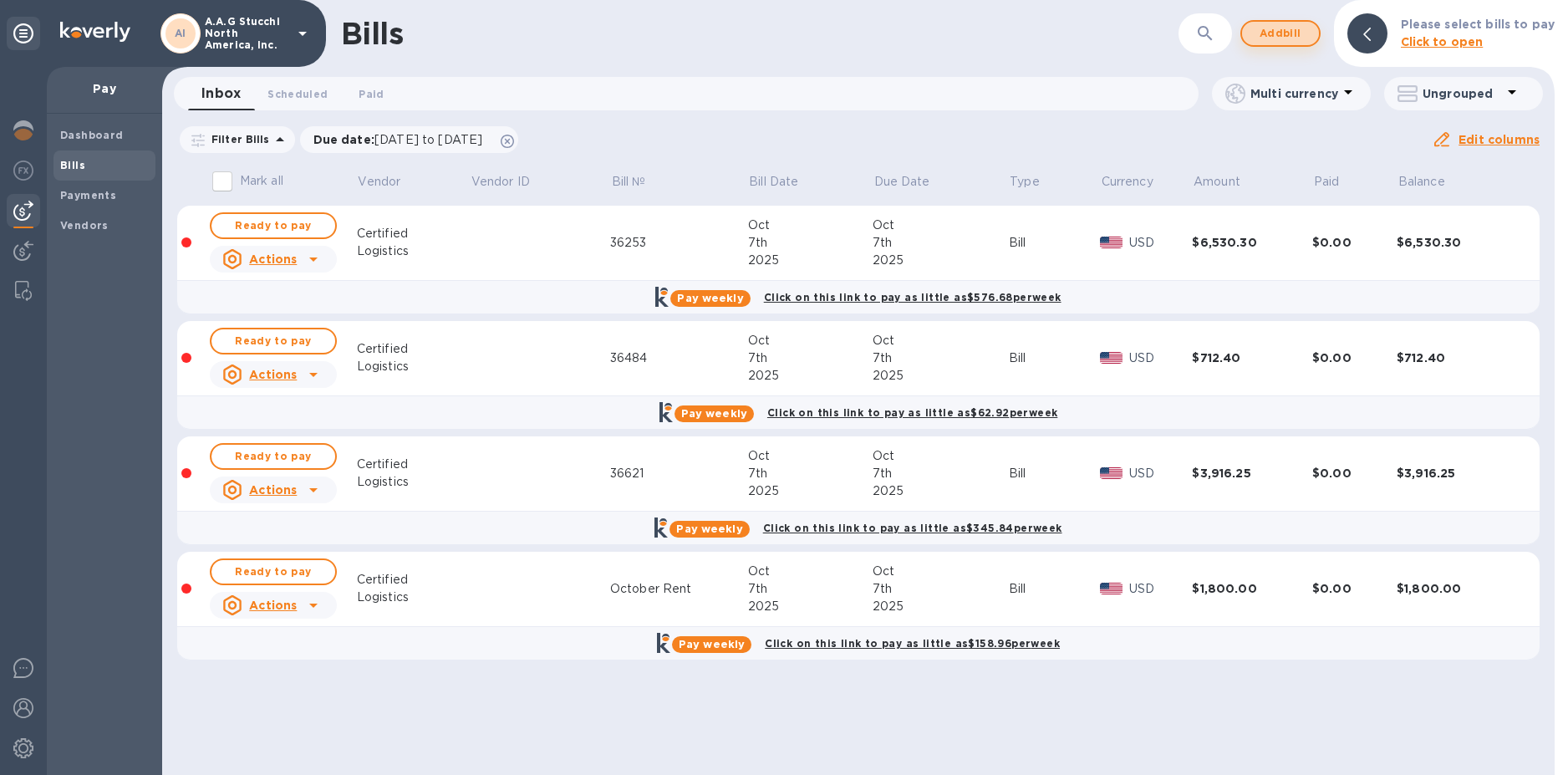
click at [1302, 30] on span "Add bill" at bounding box center [1280, 34] width 50 height 20
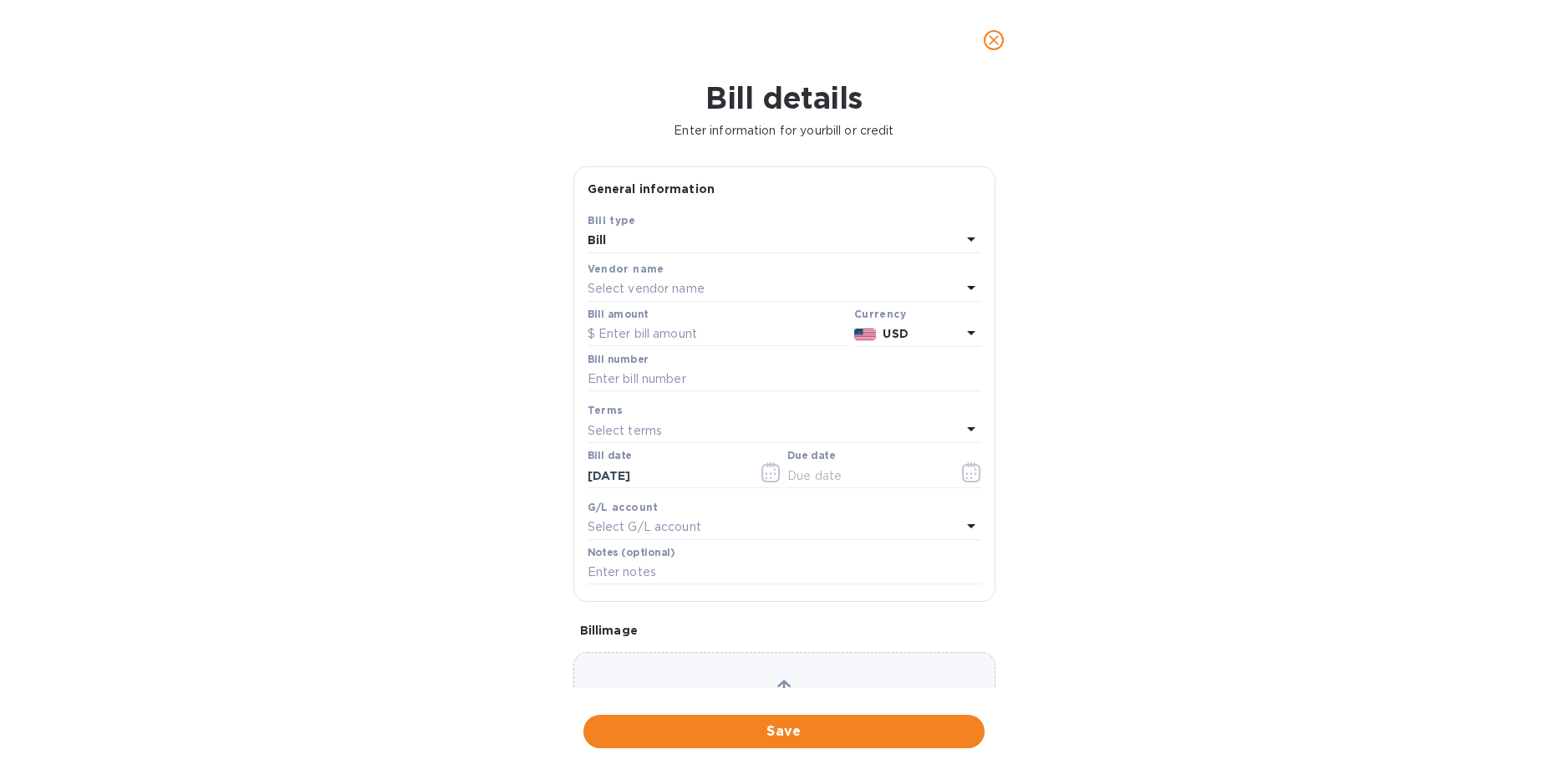
click at [962, 237] on icon at bounding box center [971, 239] width 20 height 20
click at [617, 312] on p "Credit" at bounding box center [778, 311] width 354 height 18
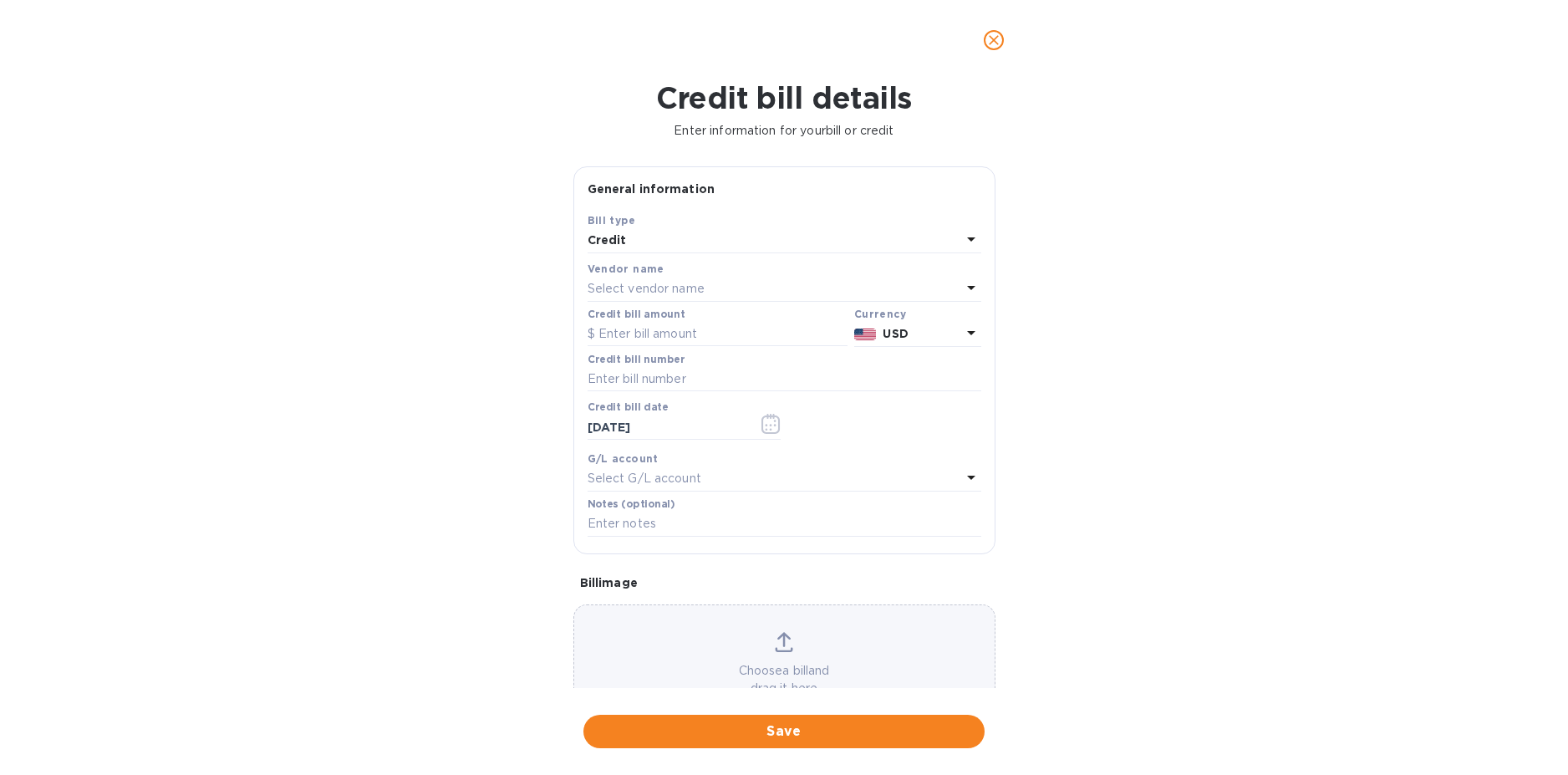
click at [642, 282] on p "Select vendor name" at bounding box center [646, 289] width 117 height 18
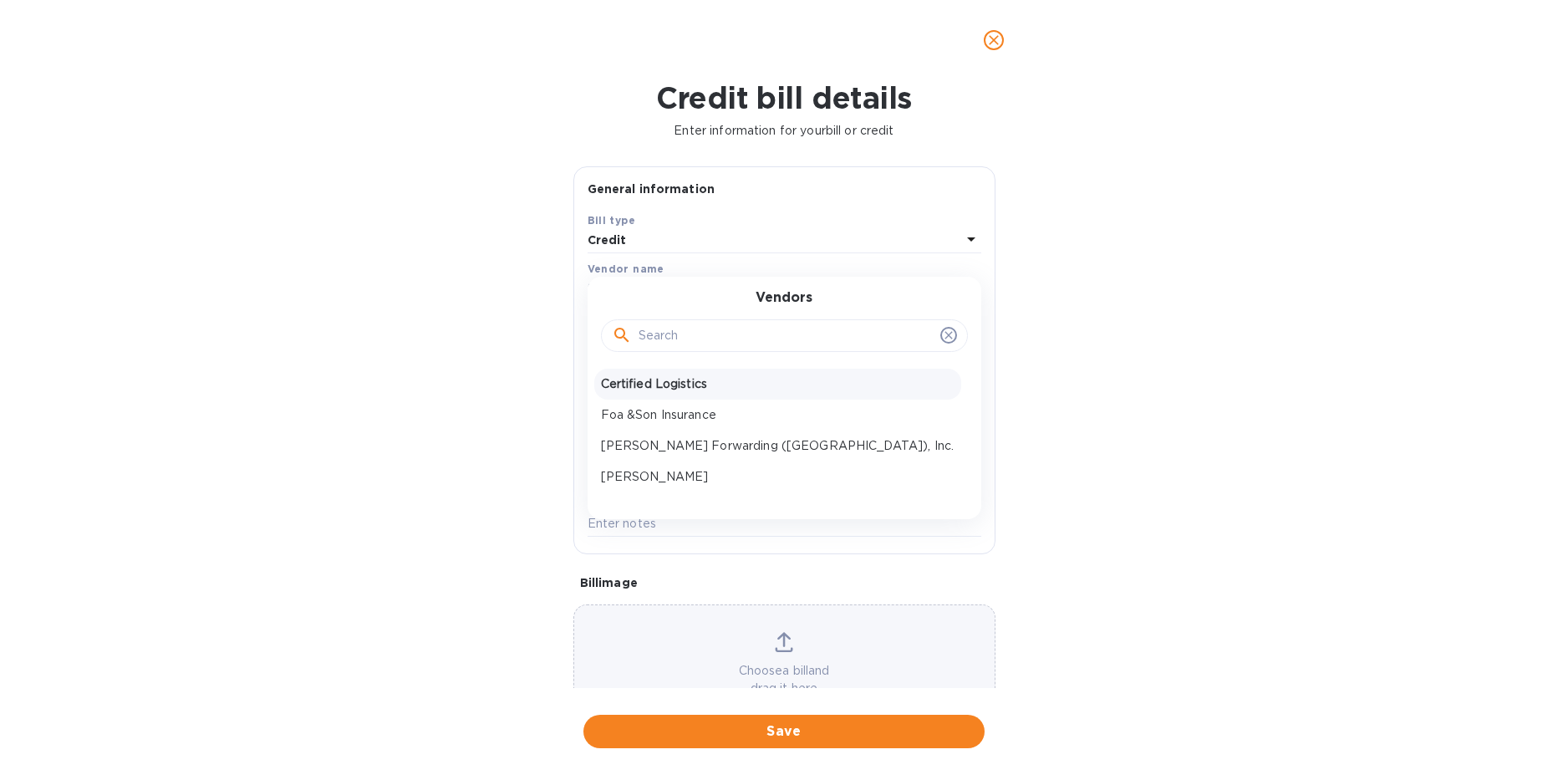
click at [677, 390] on p "Certified Logistics" at bounding box center [778, 385] width 354 height 18
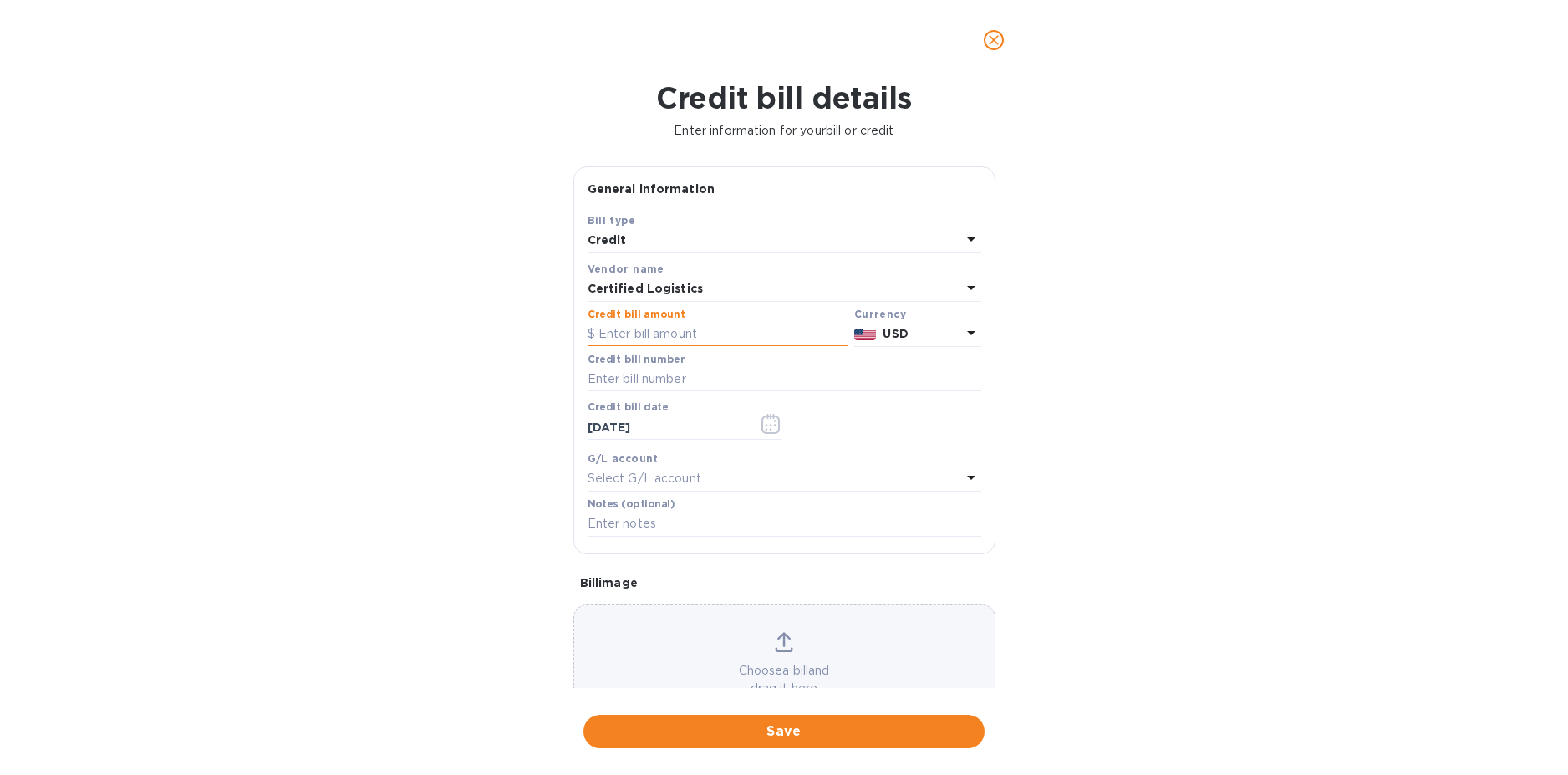
click at [718, 332] on input "text" at bounding box center [717, 334] width 260 height 25
type input "754.23"
click at [657, 378] on input "text" at bounding box center [784, 379] width 393 height 25
type input "Various Credits"
click at [246, 365] on div "Credit bill details Enter information for your bill or credit General informati…" at bounding box center [784, 427] width 1568 height 695
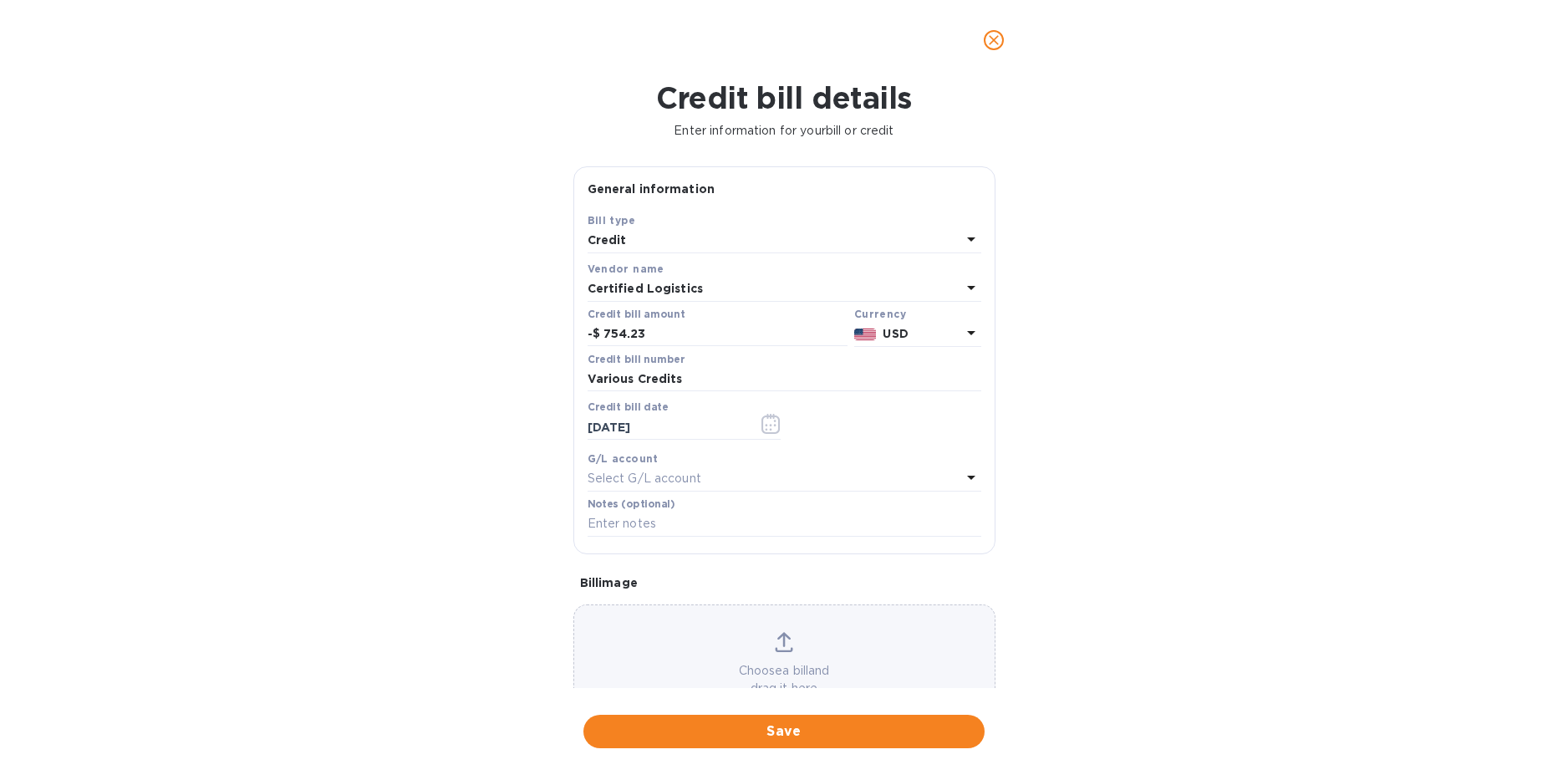
click at [246, 364] on div "Credit bill details Enter information for your bill or credit General informati…" at bounding box center [784, 427] width 1568 height 695
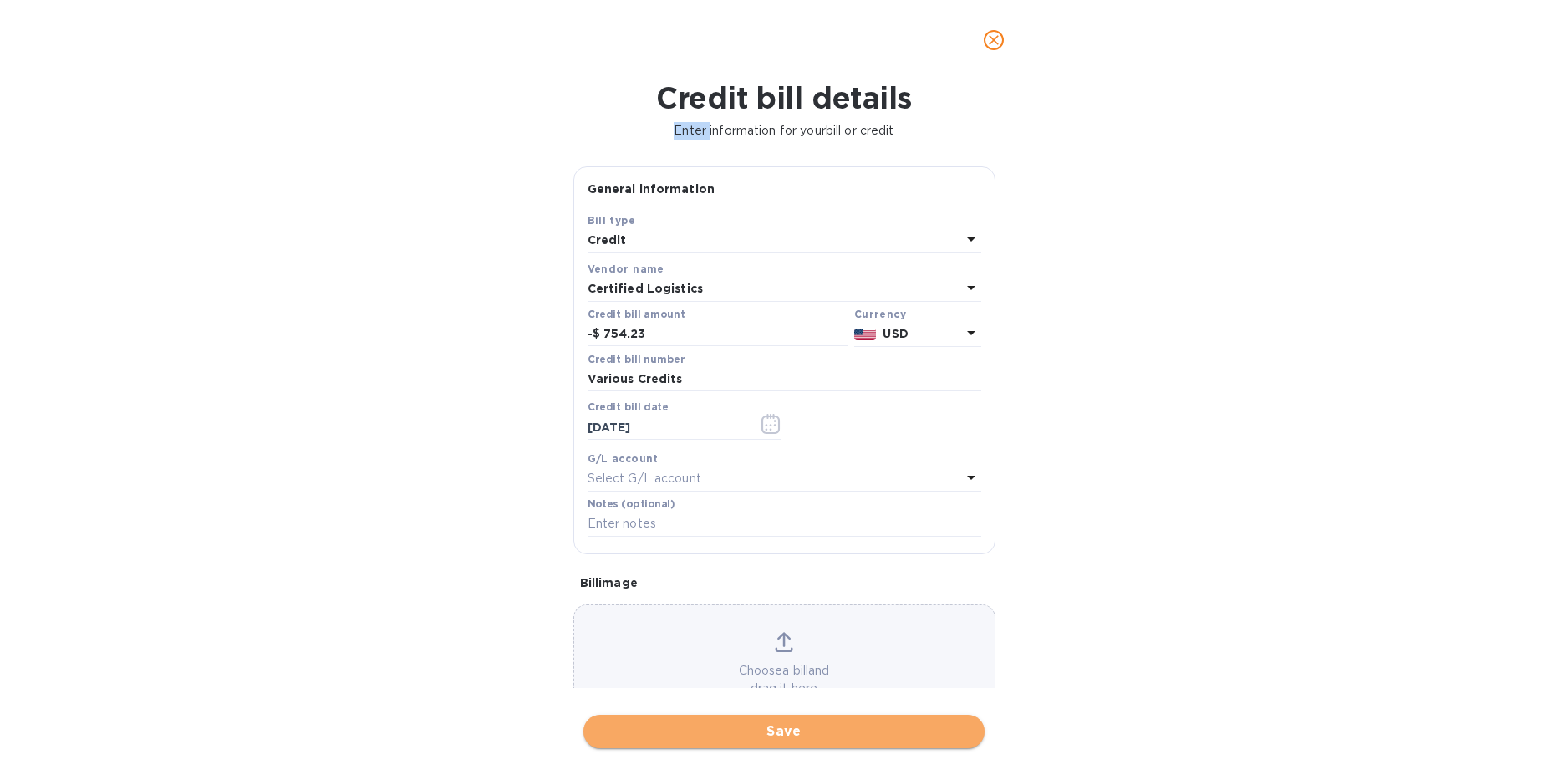
click at [770, 738] on span "Save" at bounding box center [784, 732] width 375 height 20
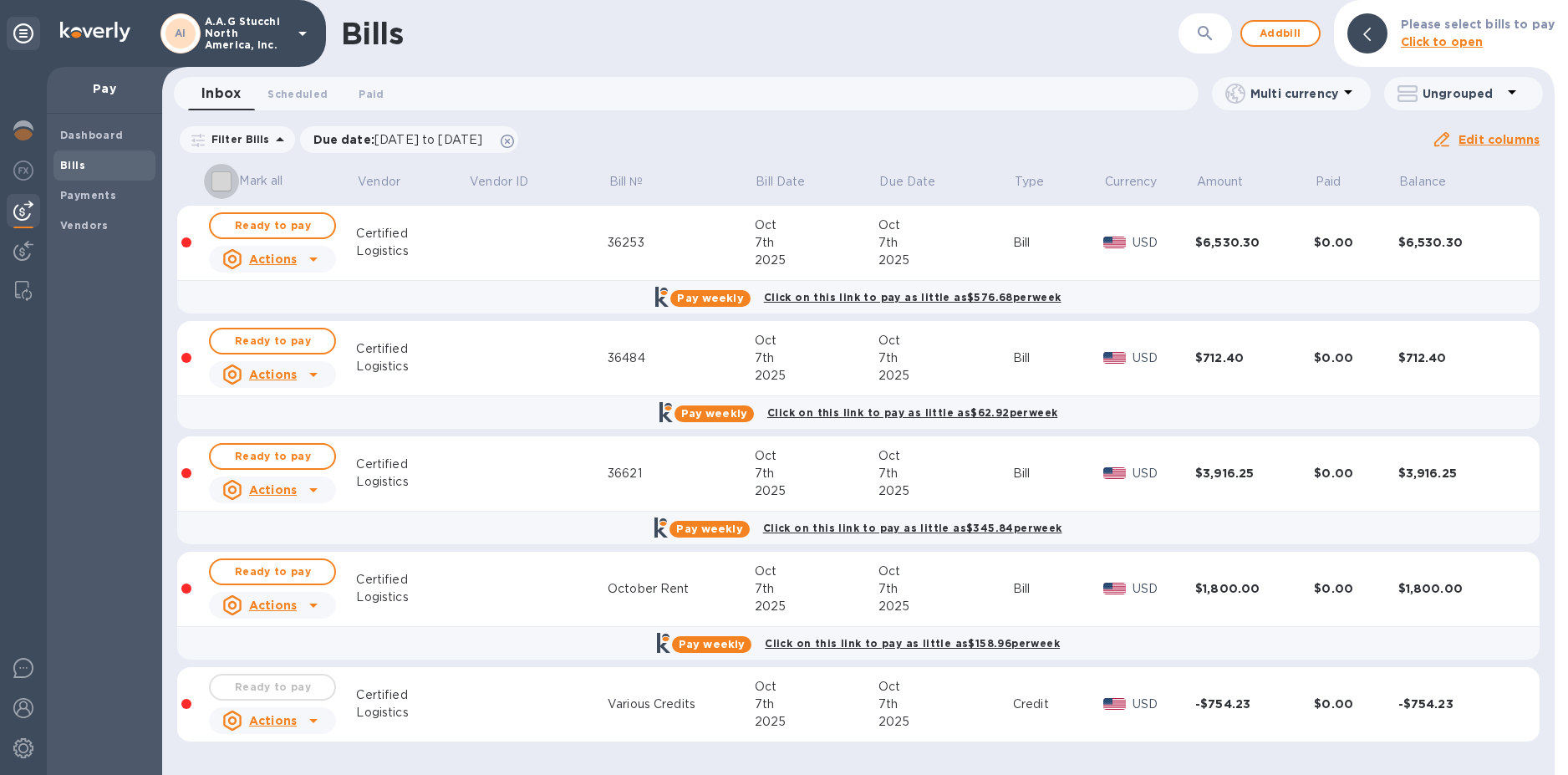
click at [221, 178] on input "Mark all" at bounding box center [222, 181] width 35 height 35
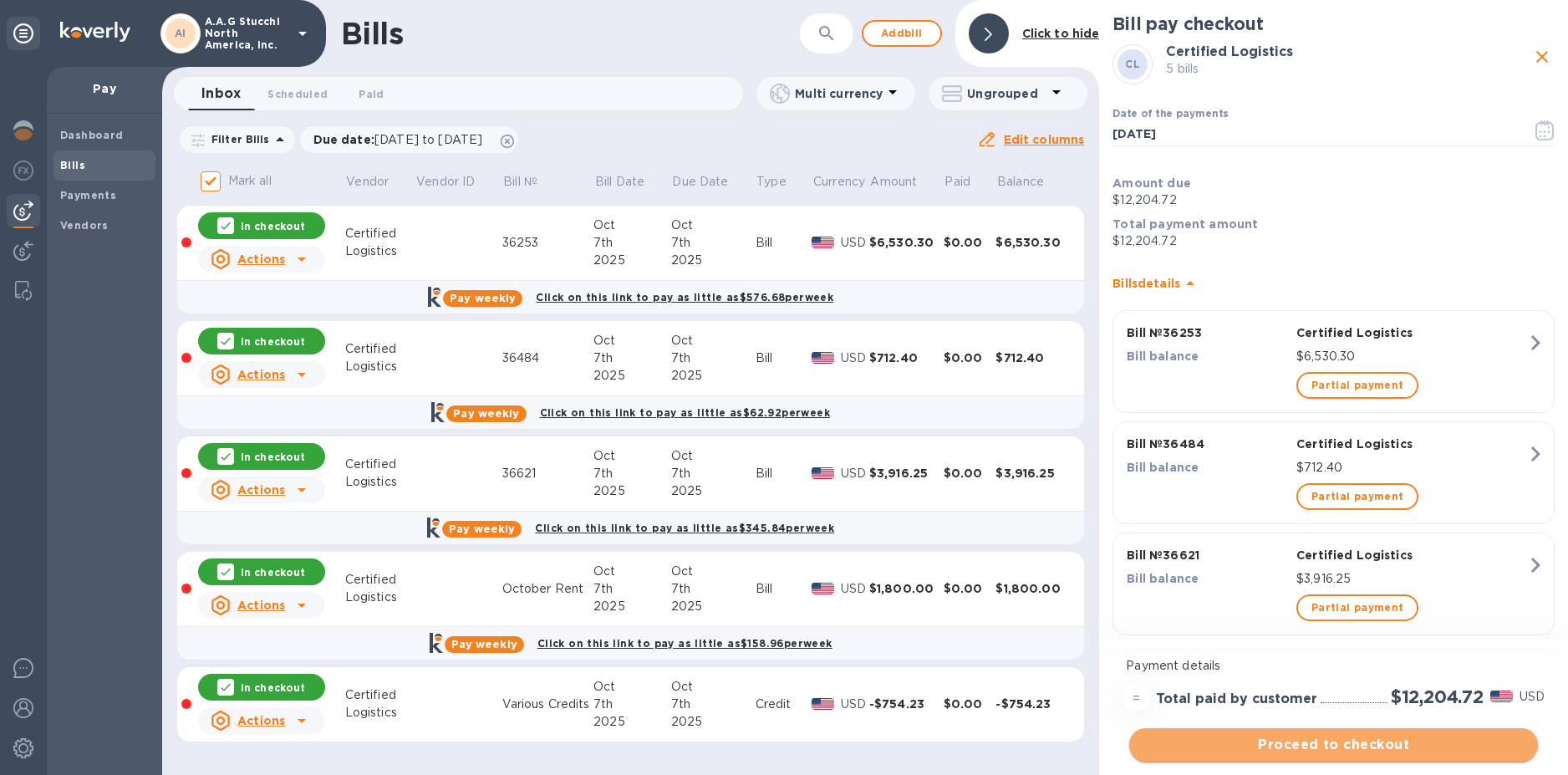
click at [1305, 739] on span "Proceed to checkout" at bounding box center [1333, 745] width 382 height 20
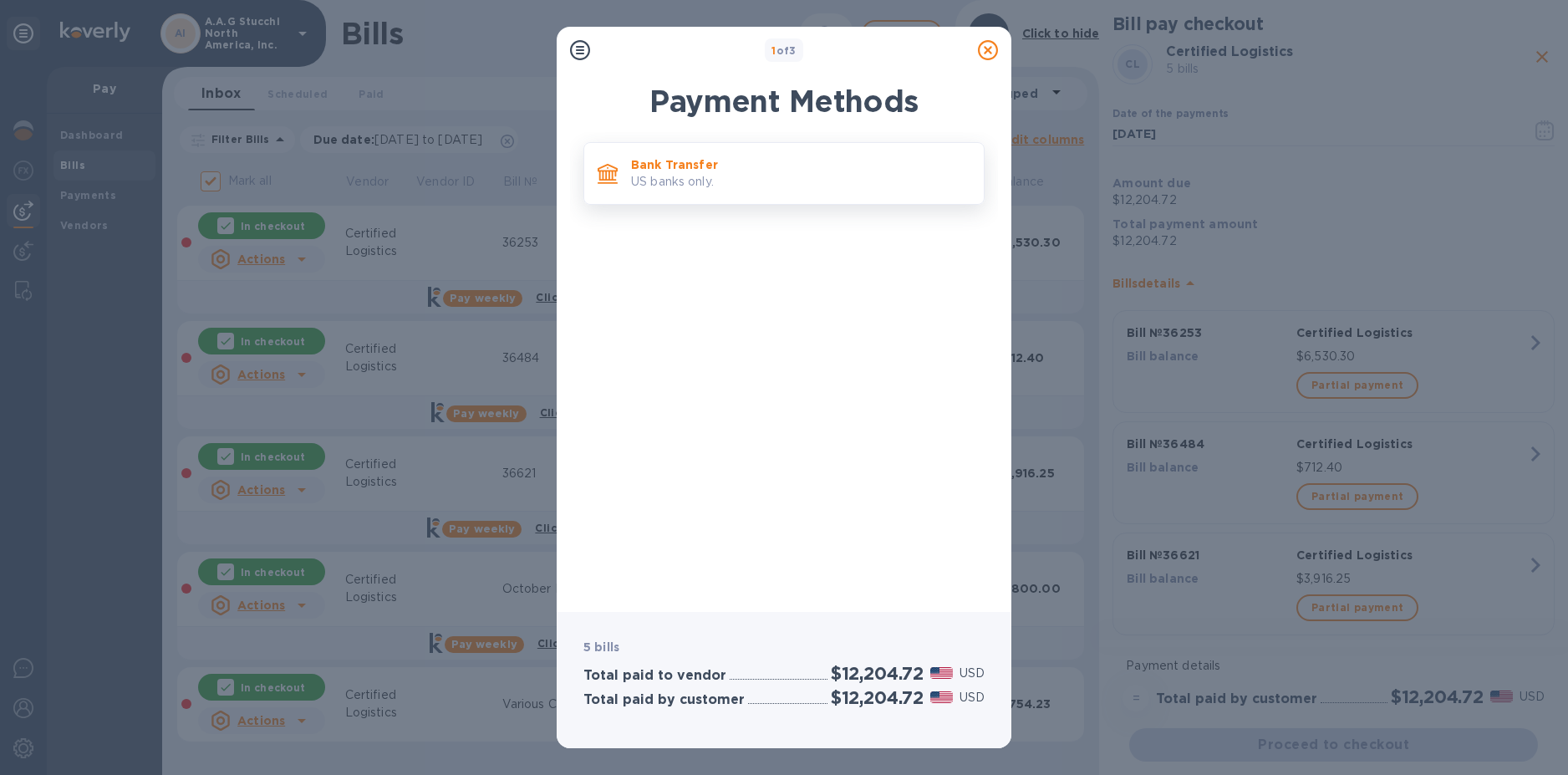
click at [755, 174] on p "US banks only." at bounding box center [800, 182] width 339 height 18
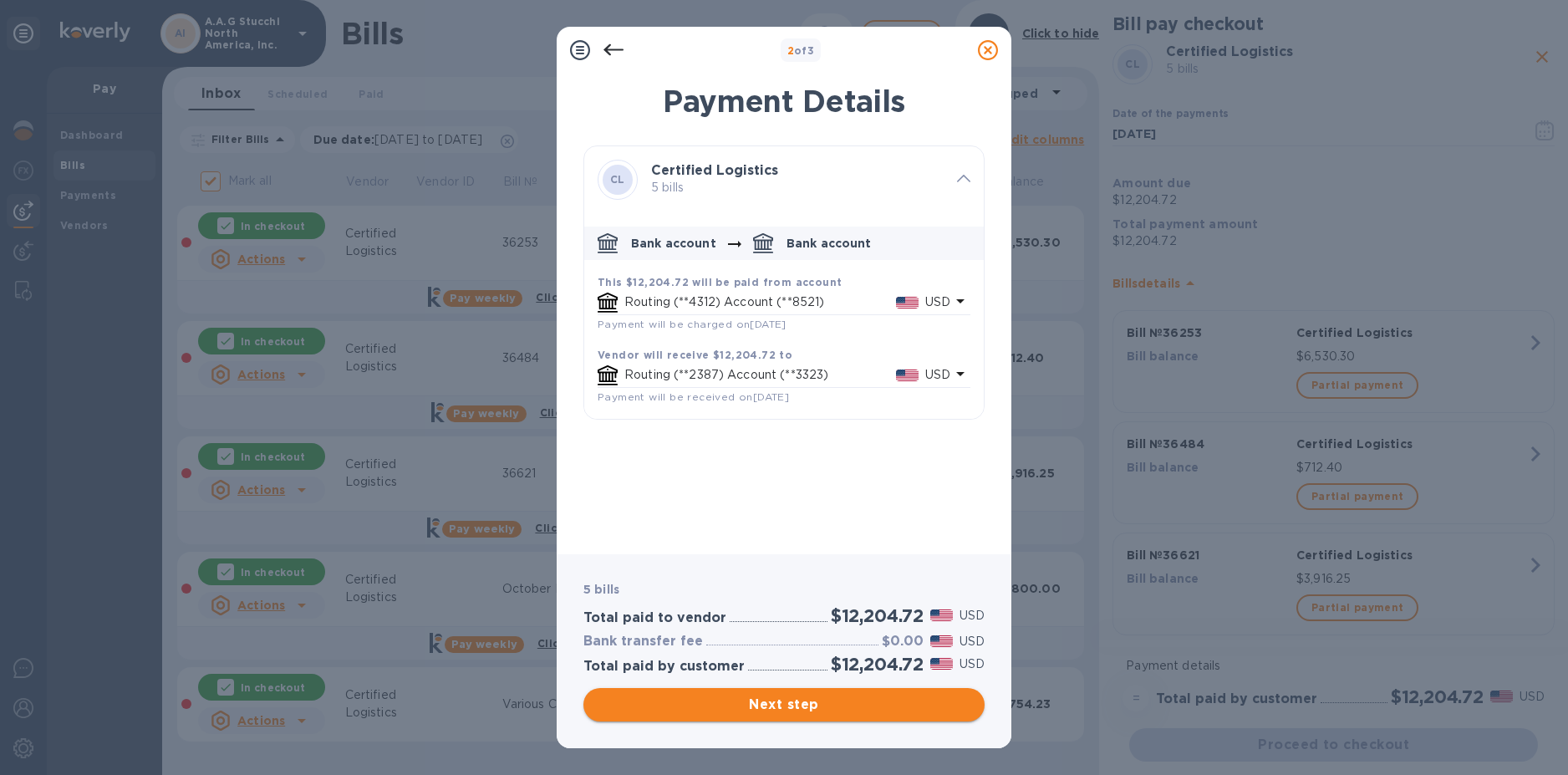
click at [784, 699] on span "Next step" at bounding box center [784, 705] width 375 height 20
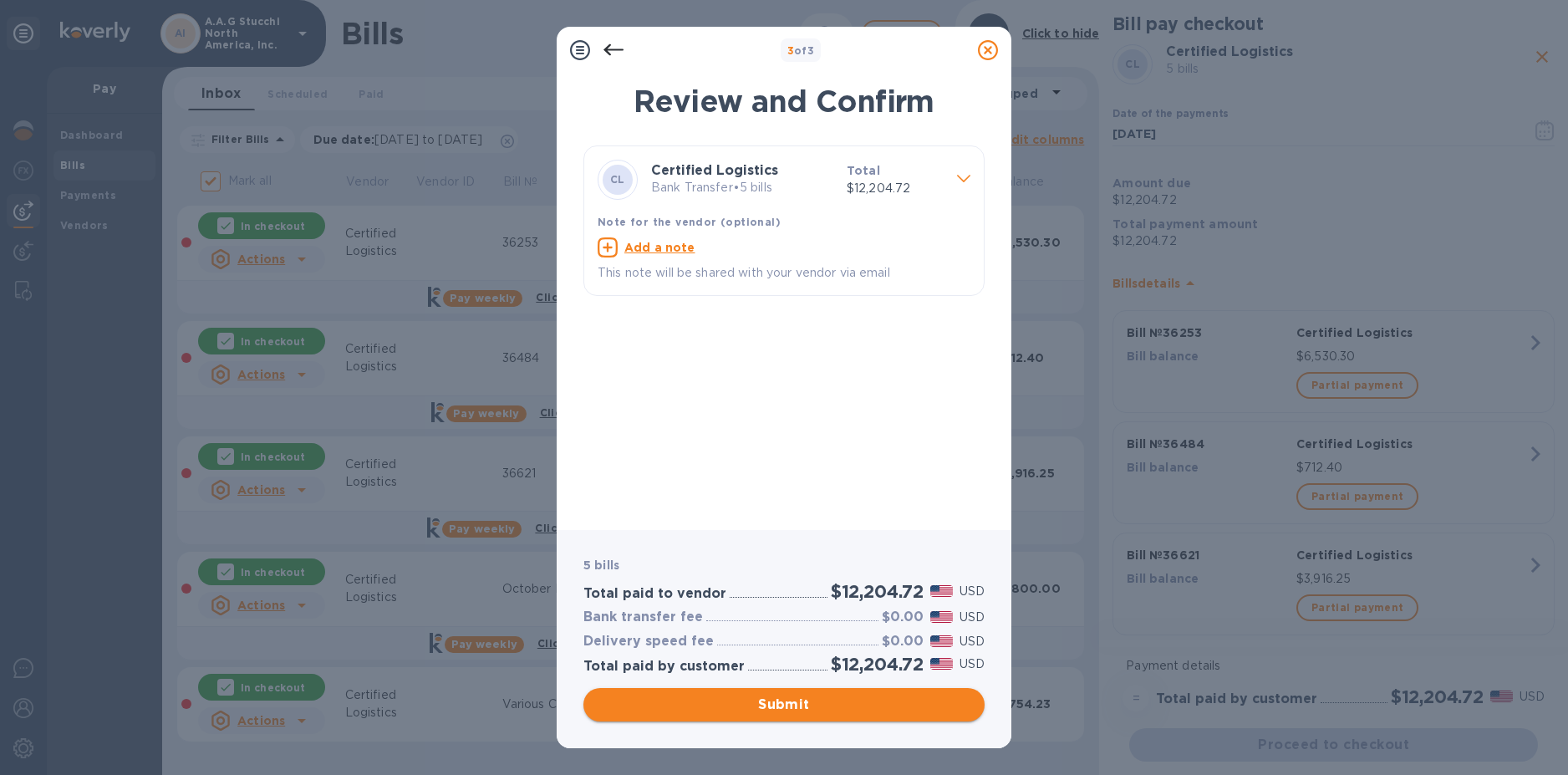
click at [785, 701] on span "Submit" at bounding box center [784, 705] width 375 height 20
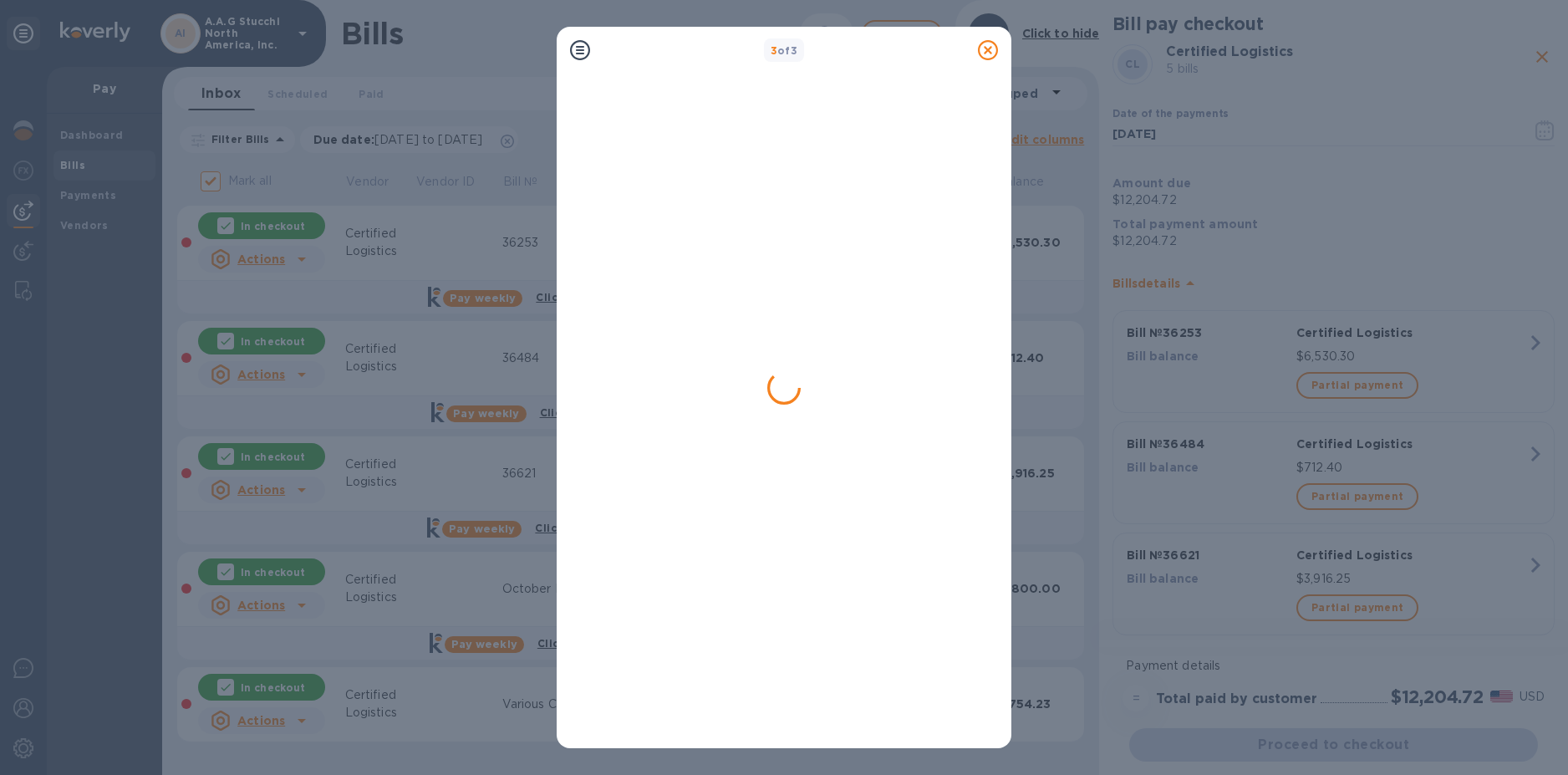
checkbox input "false"
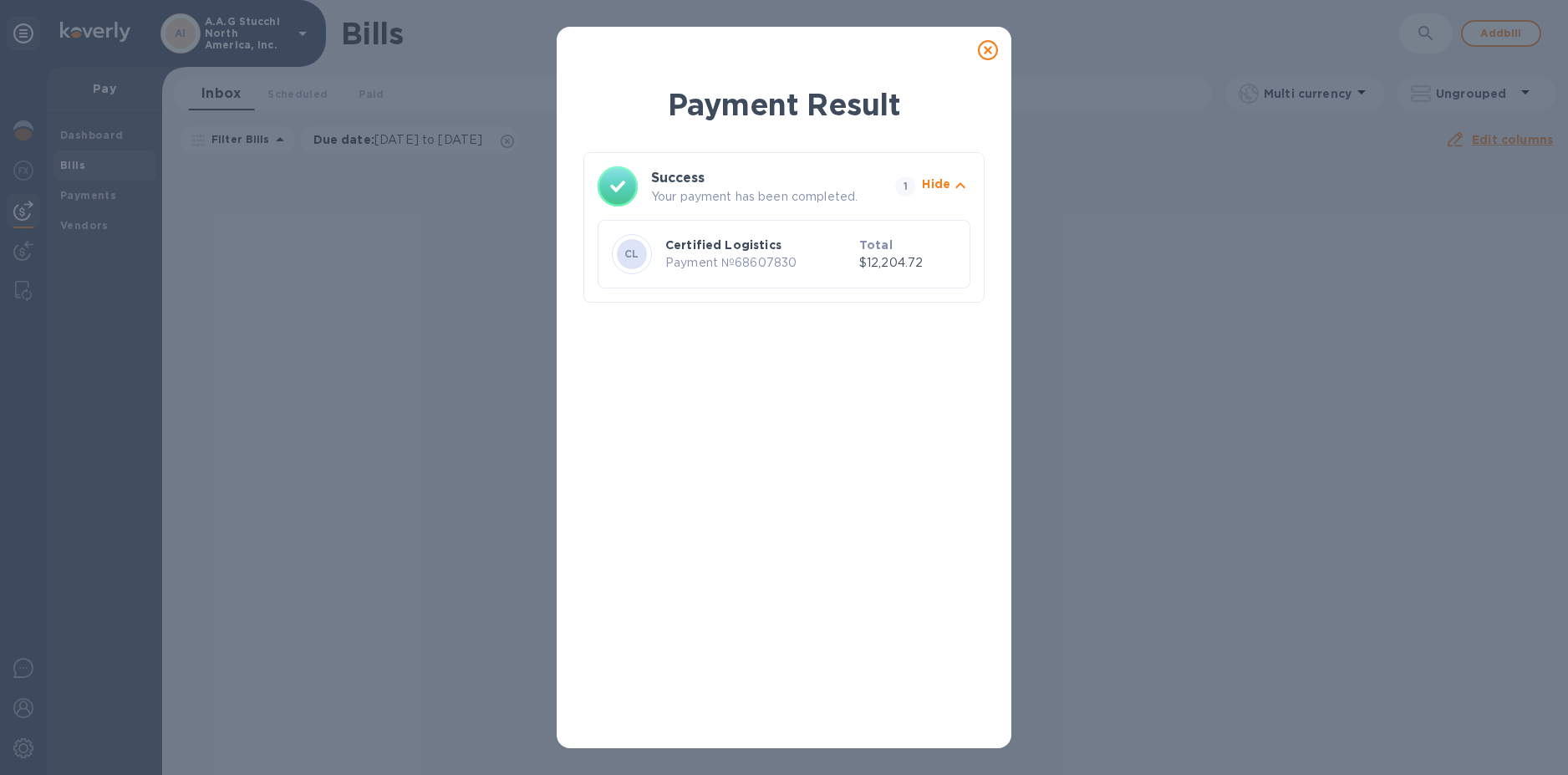
click at [989, 46] on icon at bounding box center [988, 50] width 20 height 20
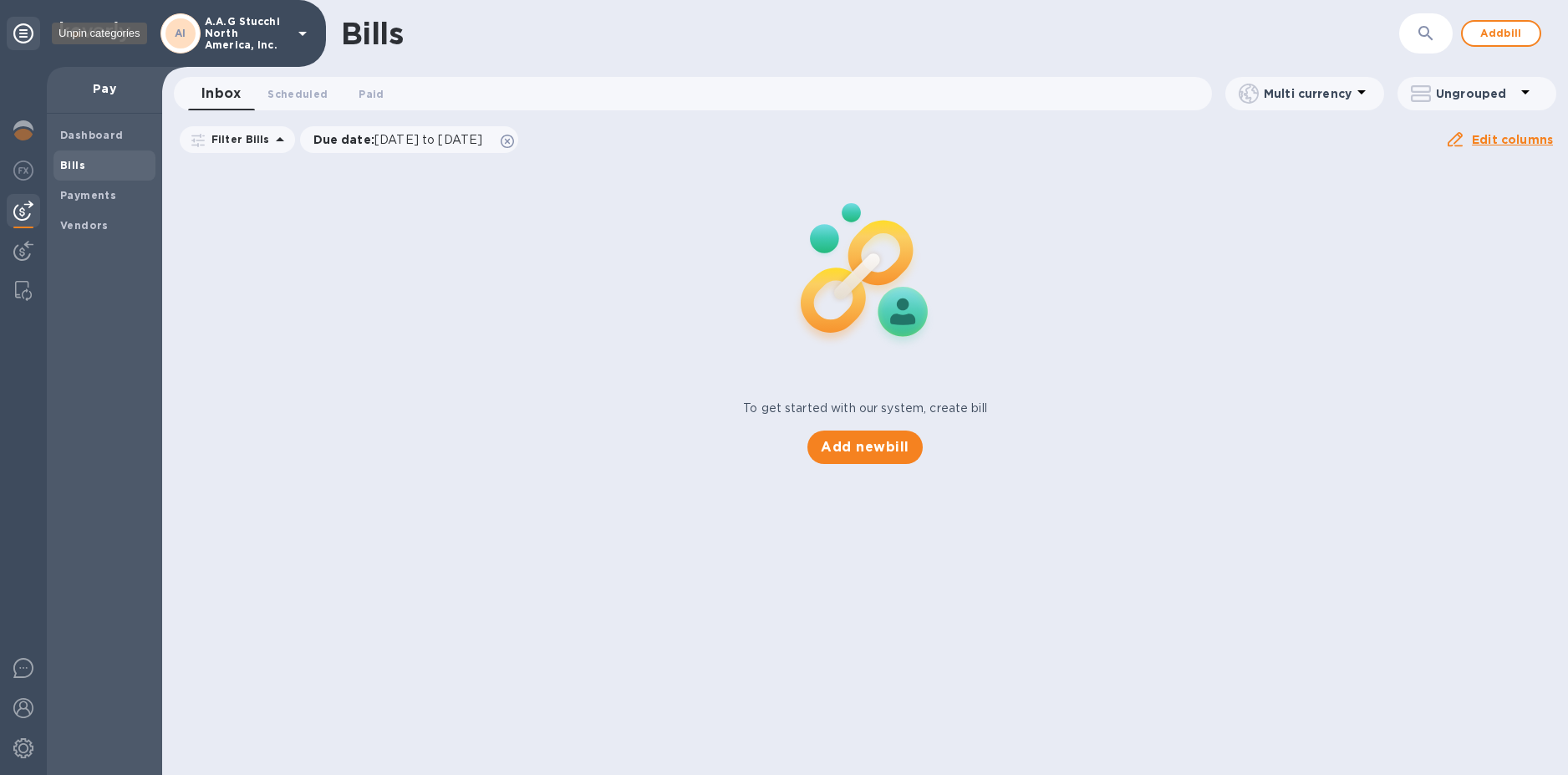
click at [28, 36] on icon at bounding box center [24, 34] width 20 height 20
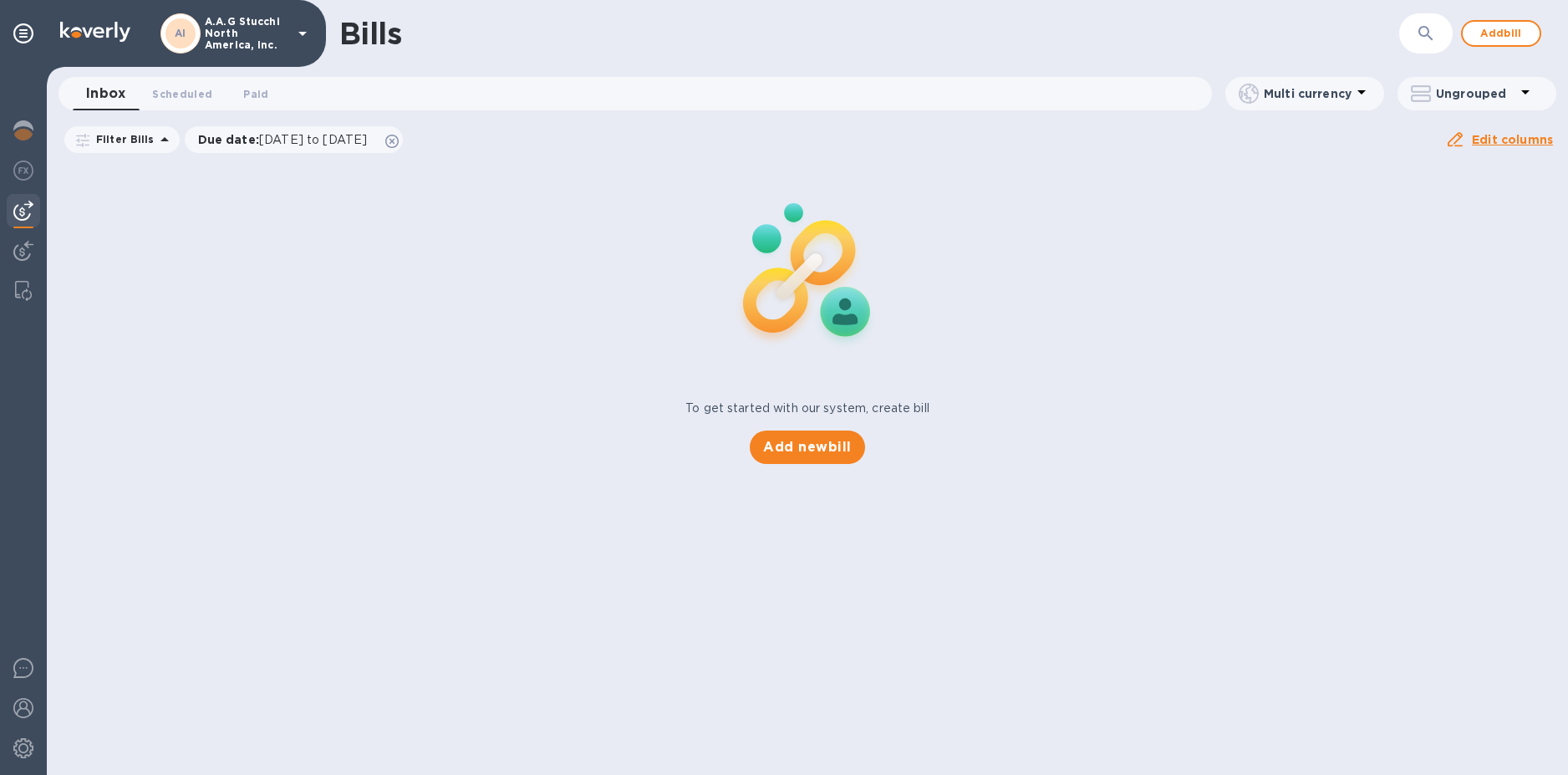
click at [298, 35] on icon at bounding box center [303, 34] width 20 height 20
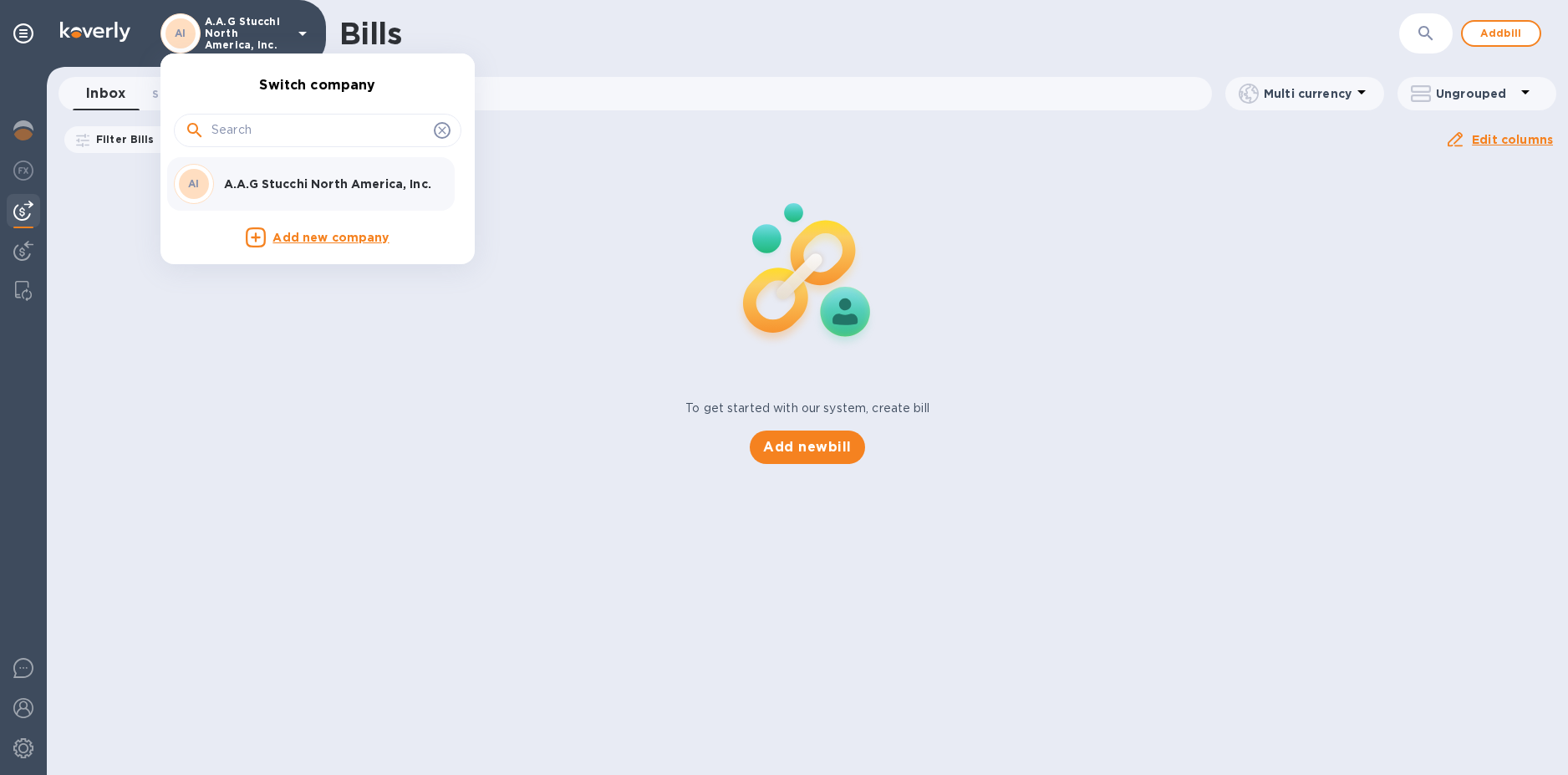
click at [239, 20] on div at bounding box center [784, 388] width 1568 height 775
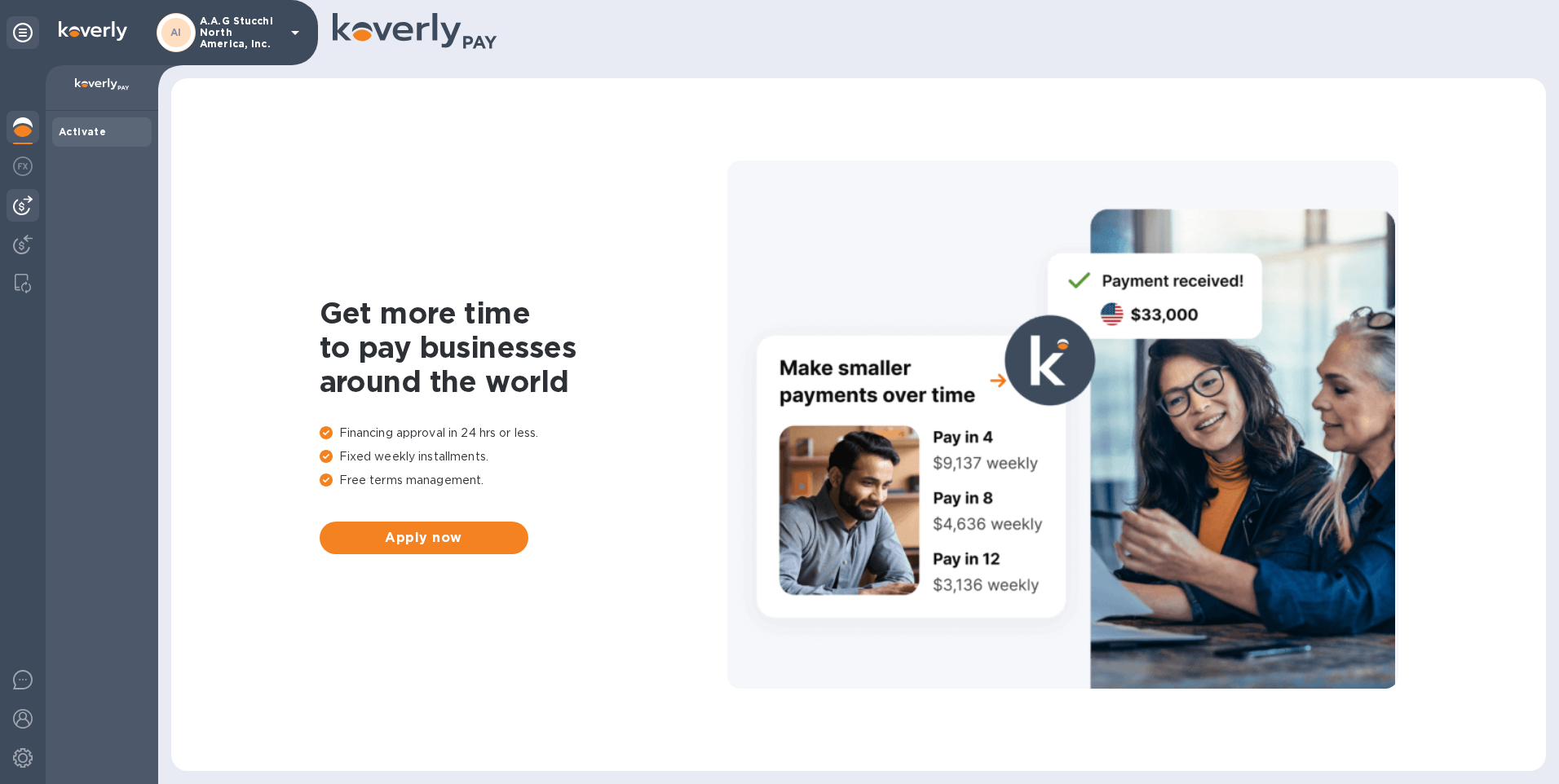
click at [11, 203] on div at bounding box center [23, 206] width 33 height 33
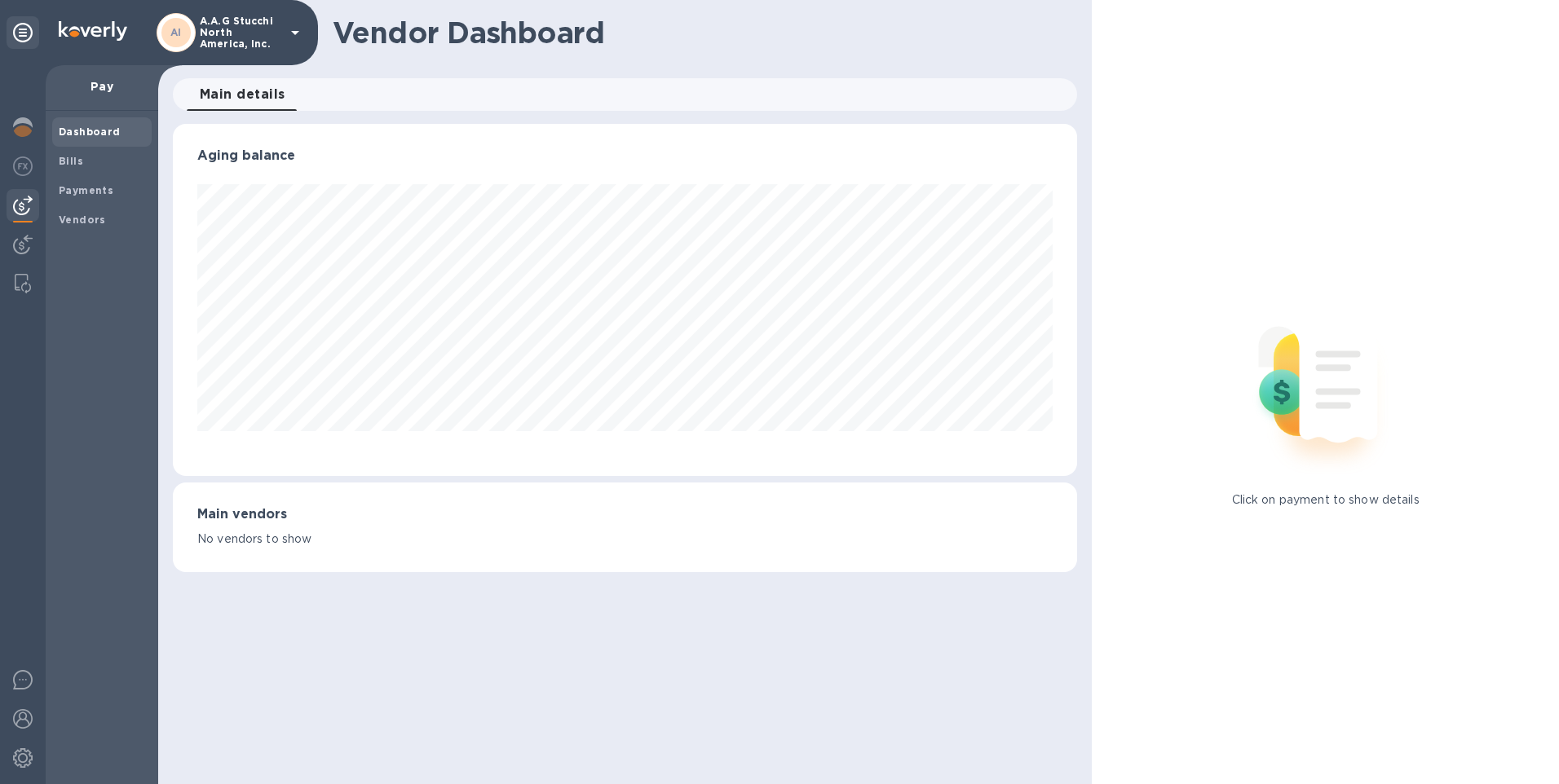
scroll to position [352, 904]
click at [60, 153] on span "Bills" at bounding box center [70, 160] width 24 height 16
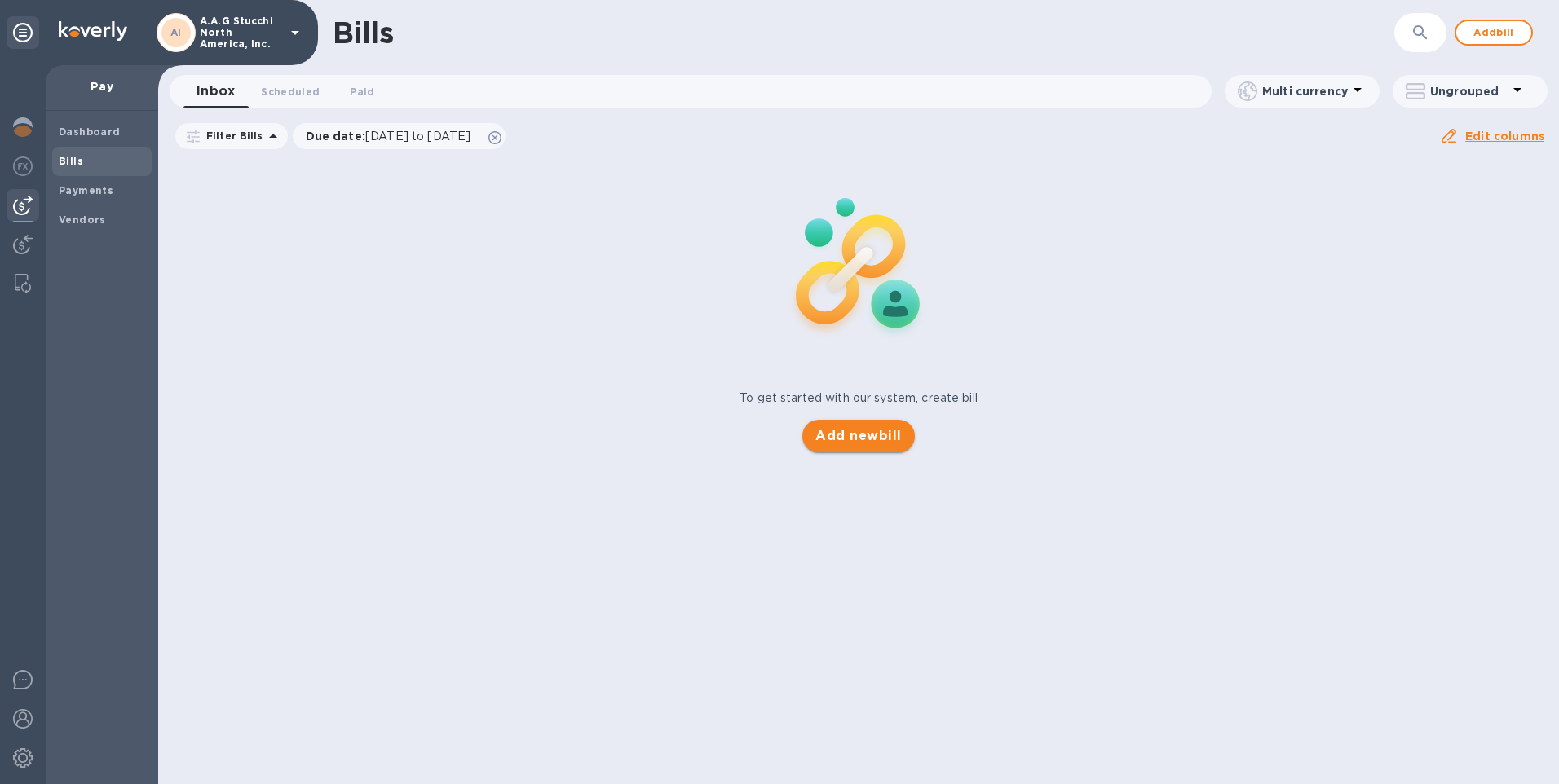
click at [873, 428] on span "Add new bill" at bounding box center [857, 436] width 86 height 19
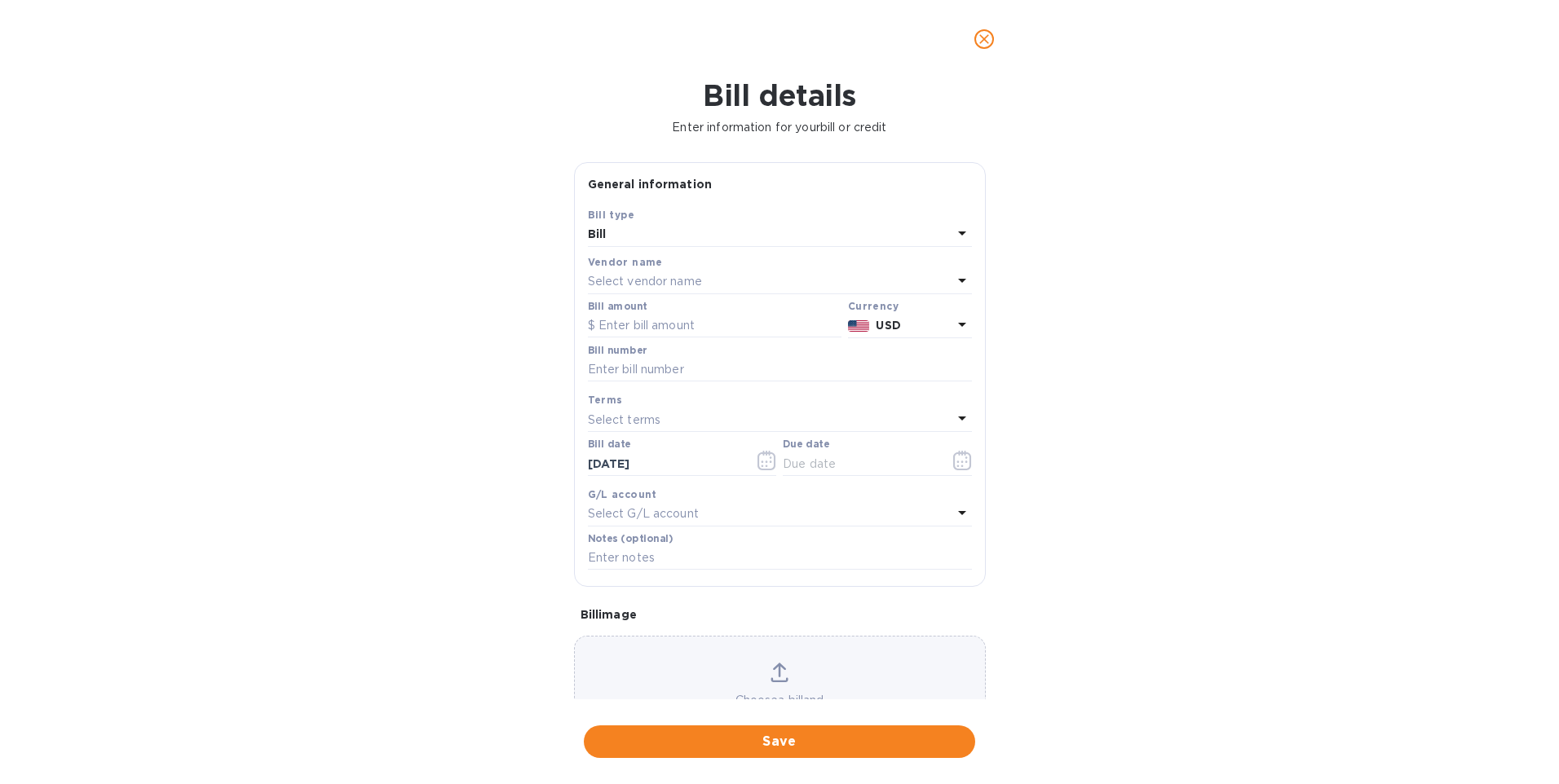
click at [599, 232] on b "Bill" at bounding box center [598, 234] width 19 height 13
click at [600, 232] on div "Bill type Bill Credit" at bounding box center [780, 283] width 384 height 121
click at [456, 369] on div "Bill details Enter information for your bill or credit General information Save…" at bounding box center [780, 430] width 1559 height 706
click at [752, 274] on div "Select vendor name" at bounding box center [770, 282] width 364 height 23
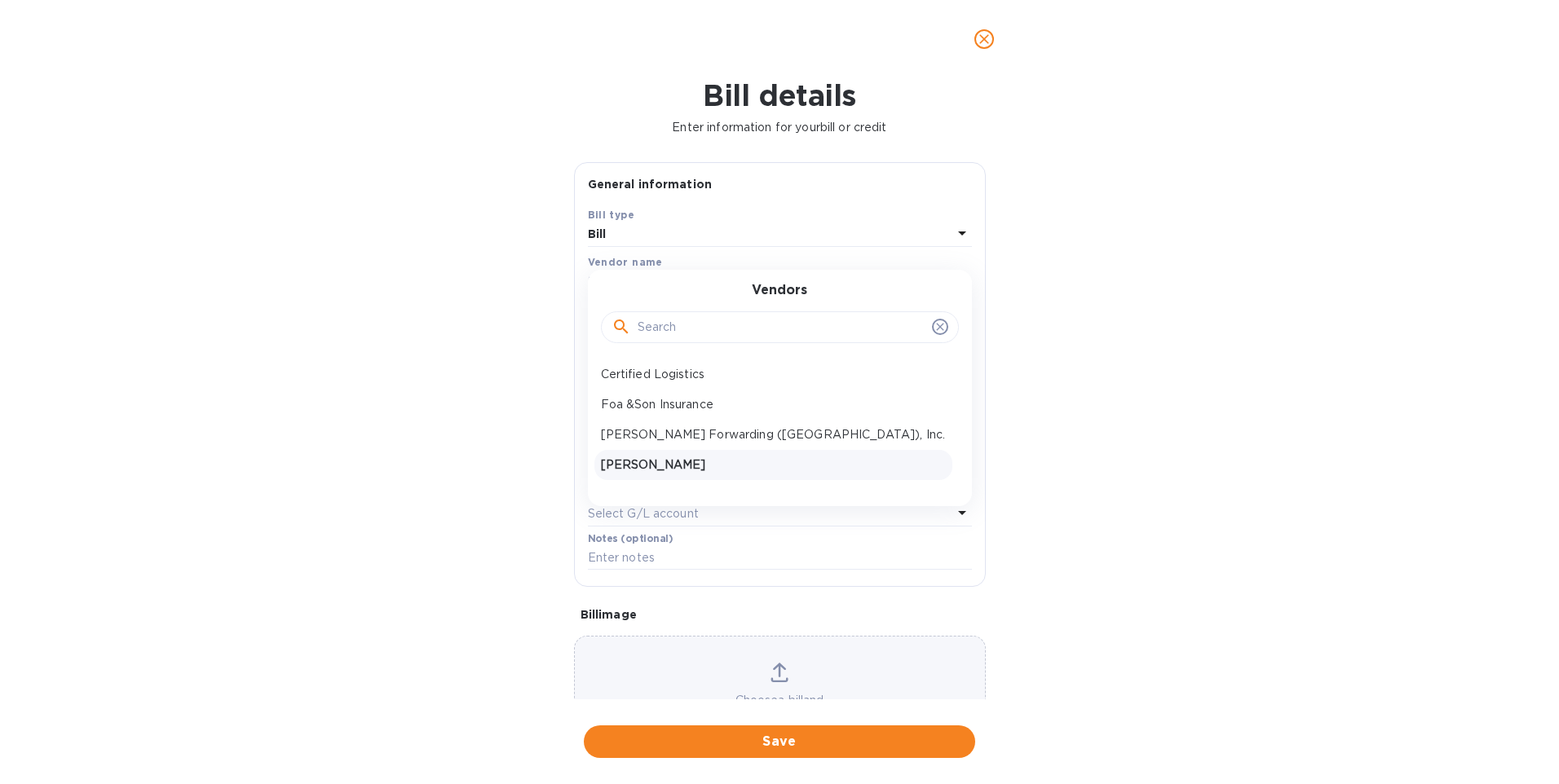
click at [701, 454] on div "Thomas Woods" at bounding box center [773, 464] width 358 height 30
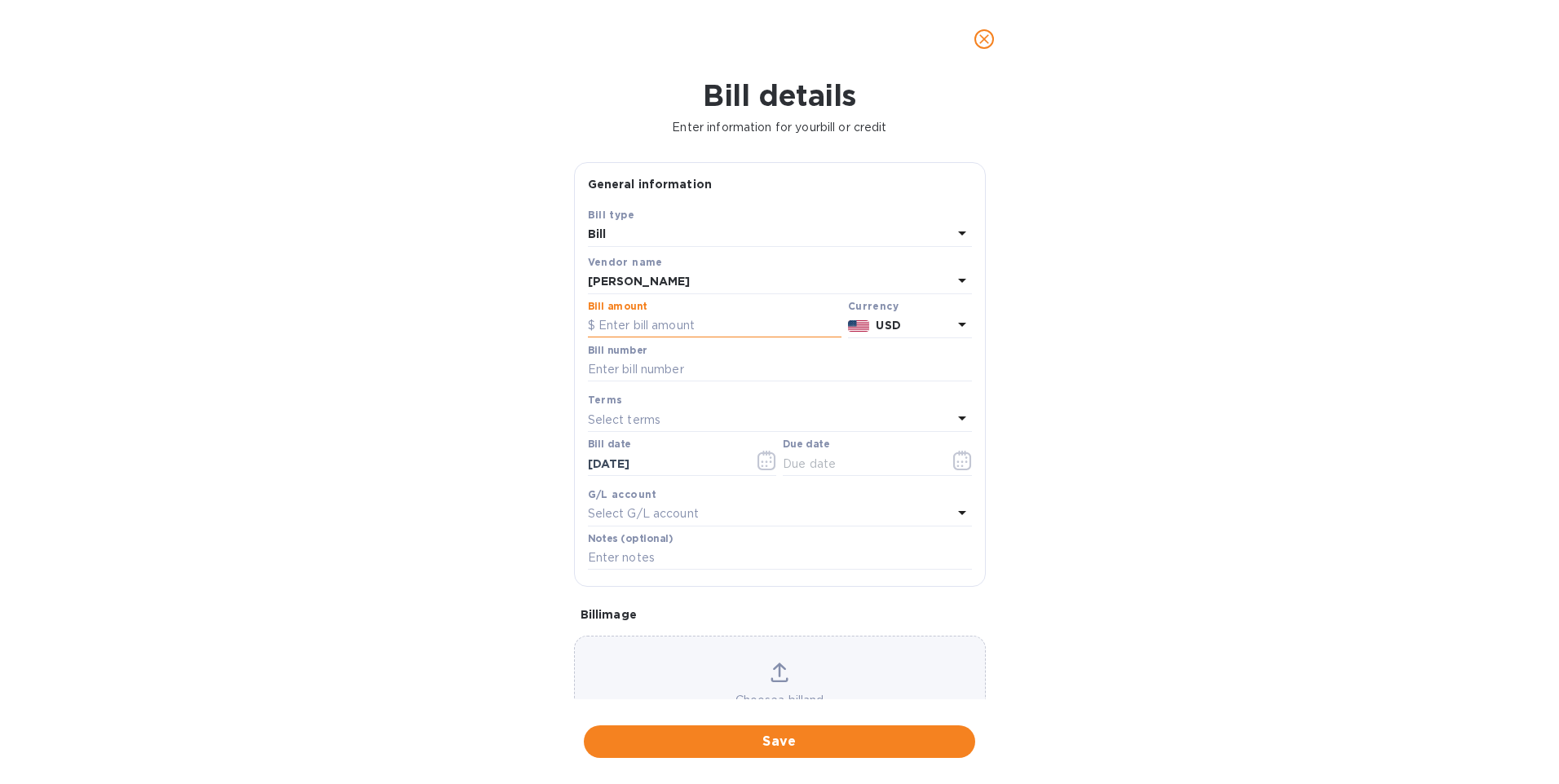
click at [680, 327] on input "text" at bounding box center [715, 326] width 254 height 24
type input "299.18"
click at [966, 457] on button "button" at bounding box center [962, 460] width 38 height 39
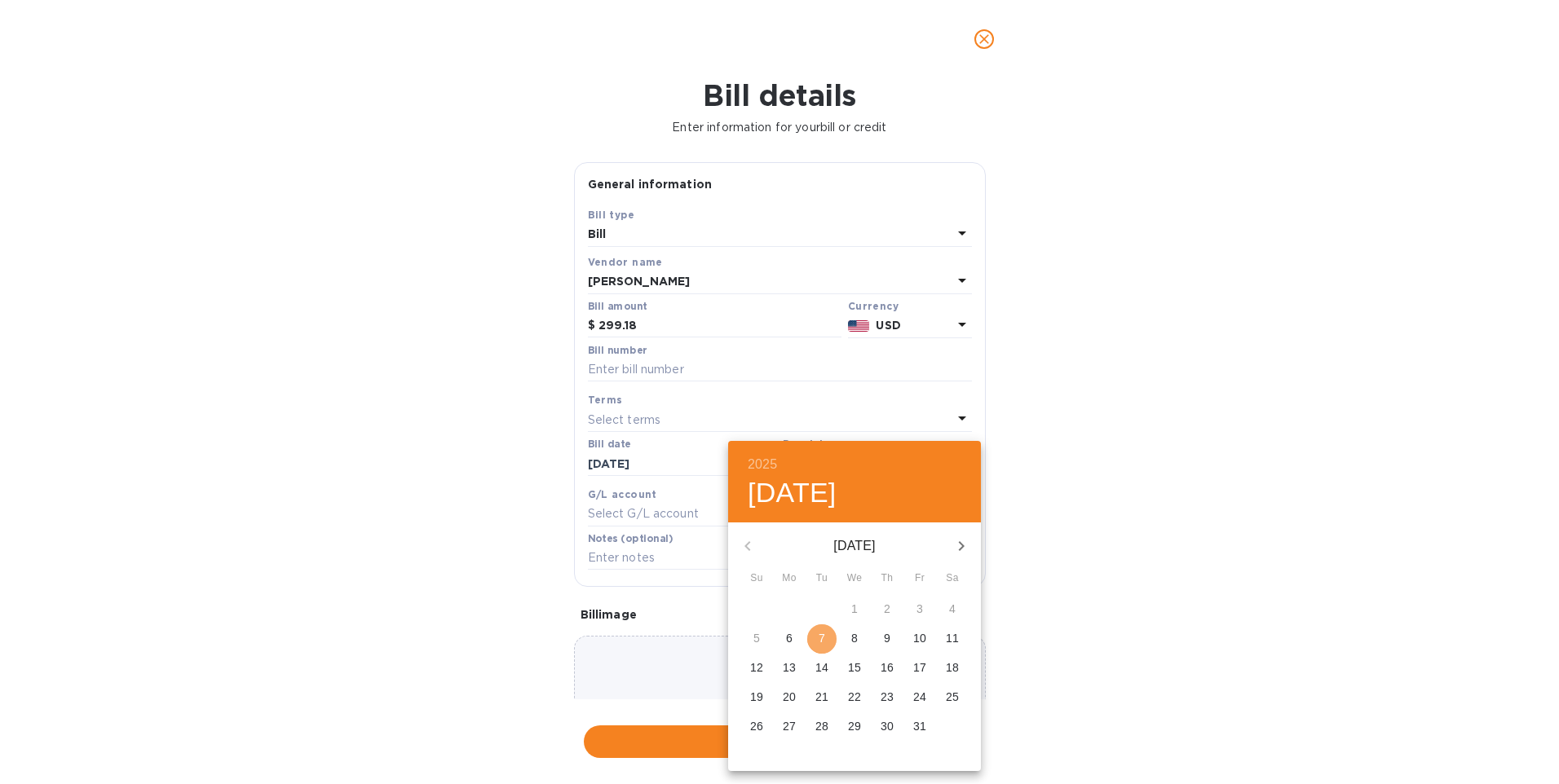
drag, startPoint x: 818, startPoint y: 640, endPoint x: 443, endPoint y: 341, distance: 479.6
click at [816, 637] on span "7" at bounding box center [822, 638] width 30 height 16
type input "10/07/2025"
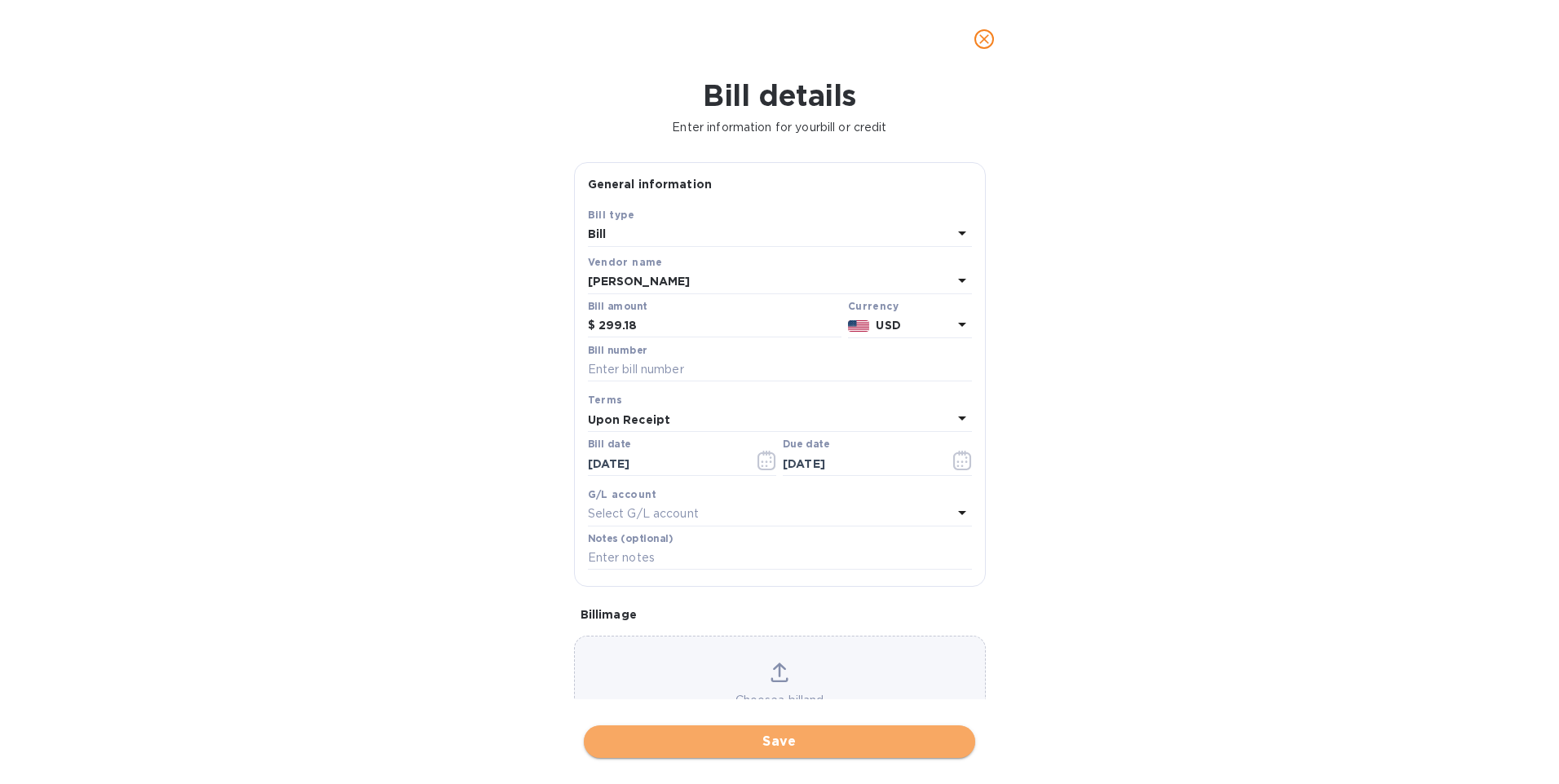
click at [793, 744] on span "Save" at bounding box center [780, 742] width 365 height 19
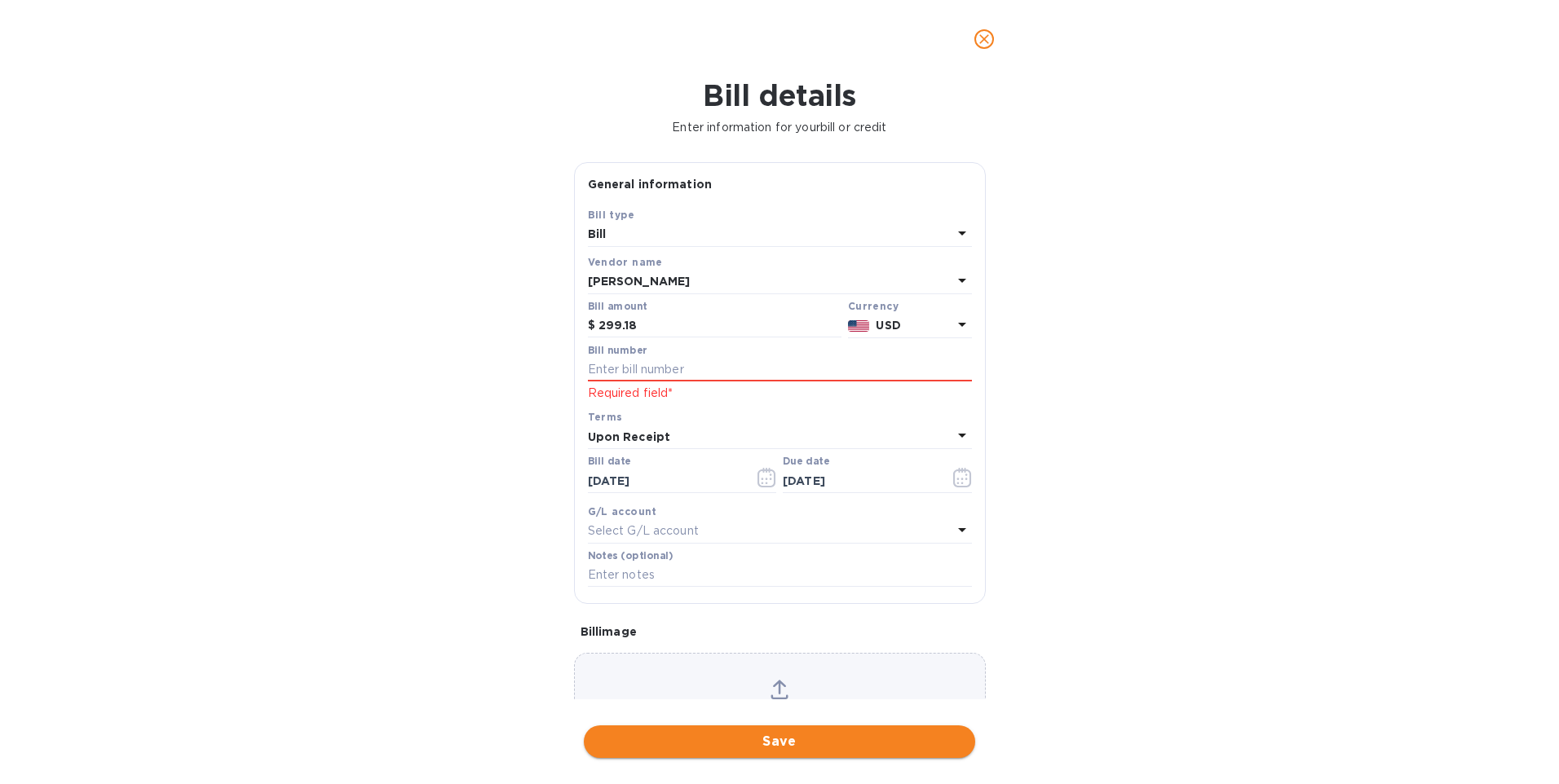
click at [791, 732] on span "Save" at bounding box center [780, 742] width 365 height 19
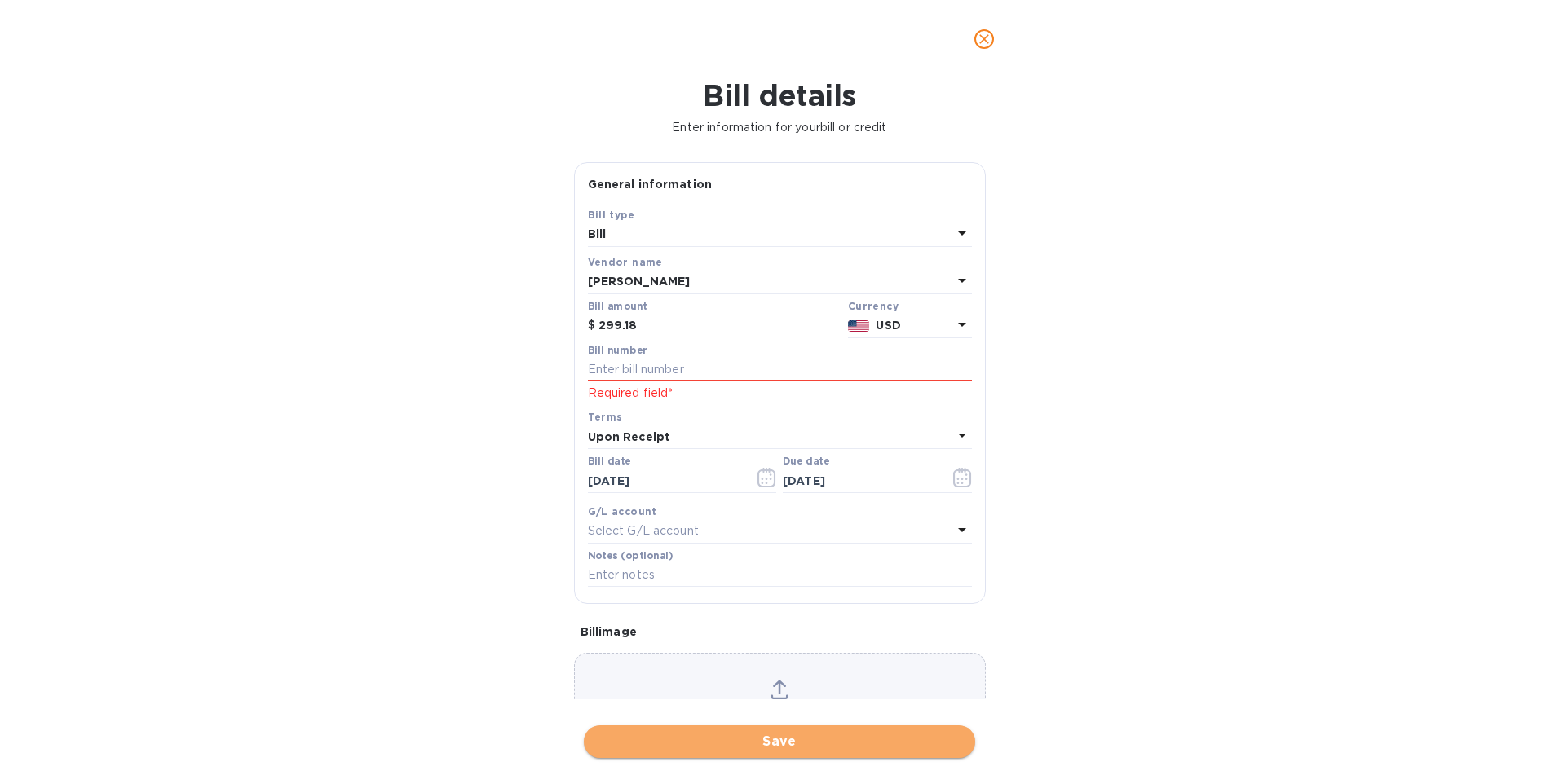
click at [771, 745] on span "Save" at bounding box center [780, 742] width 365 height 19
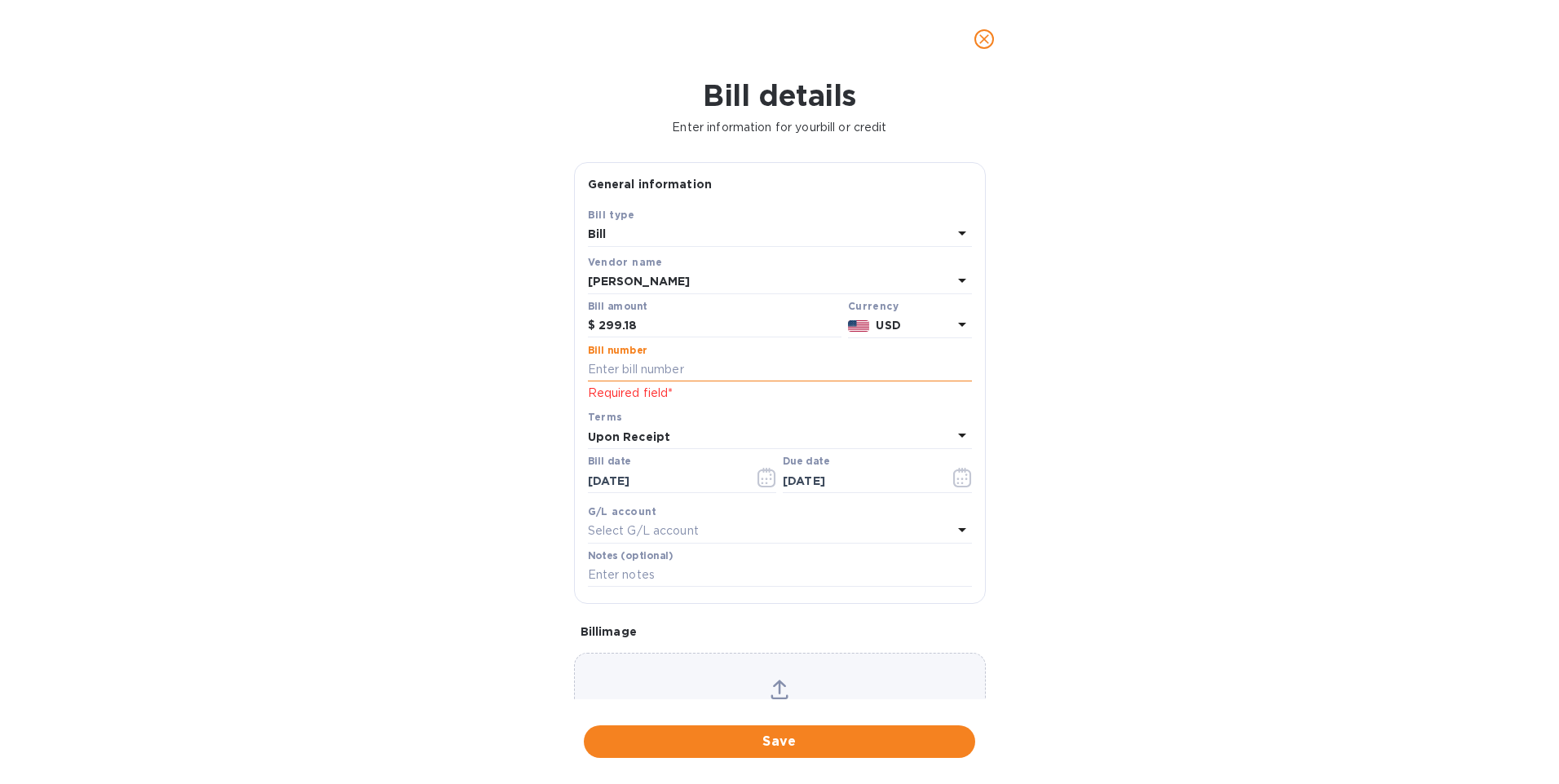
click at [628, 362] on input "text" at bounding box center [780, 369] width 384 height 24
type input "Exp Aug"
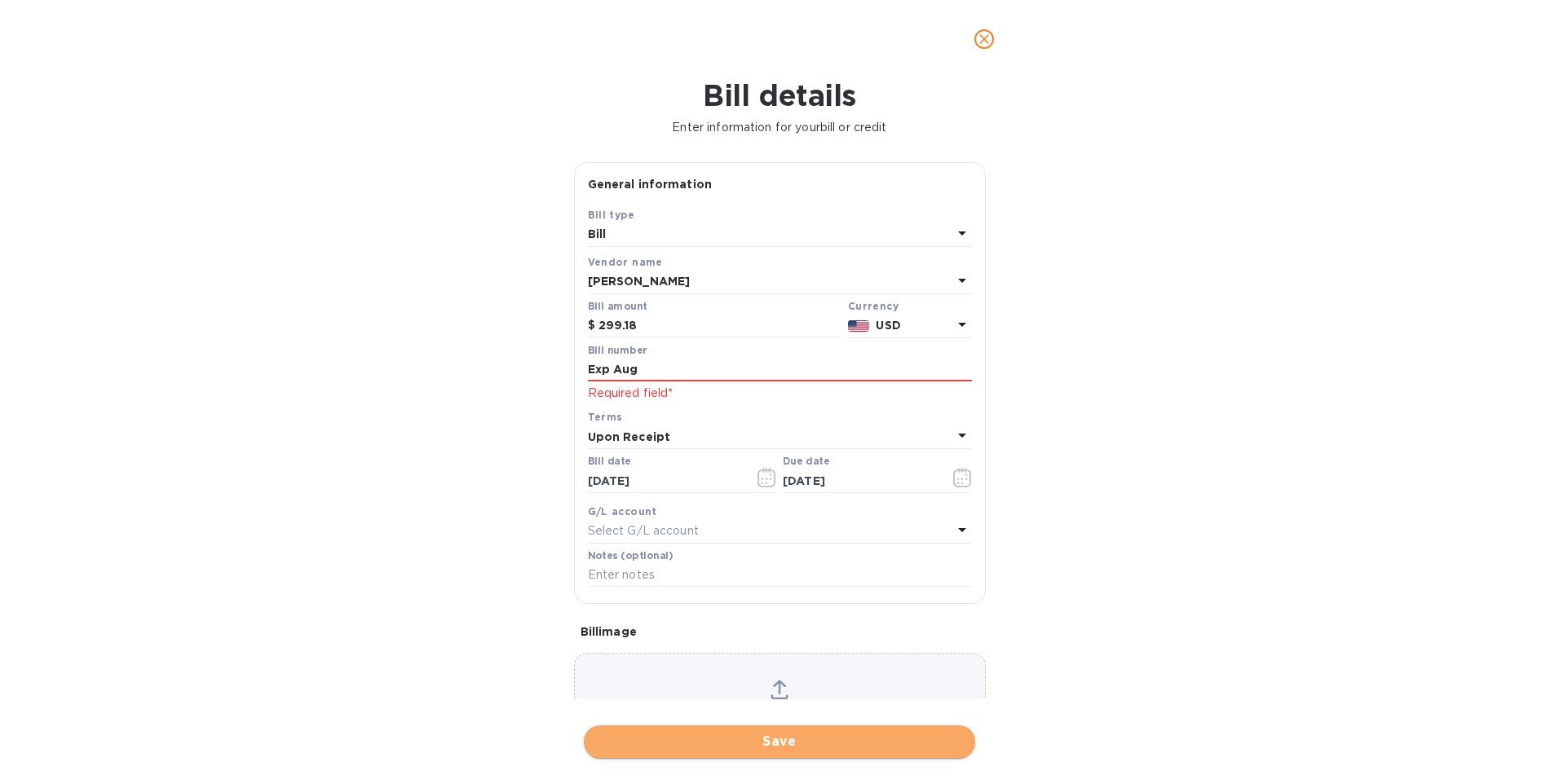
click at [780, 741] on span "Save" at bounding box center [780, 742] width 365 height 19
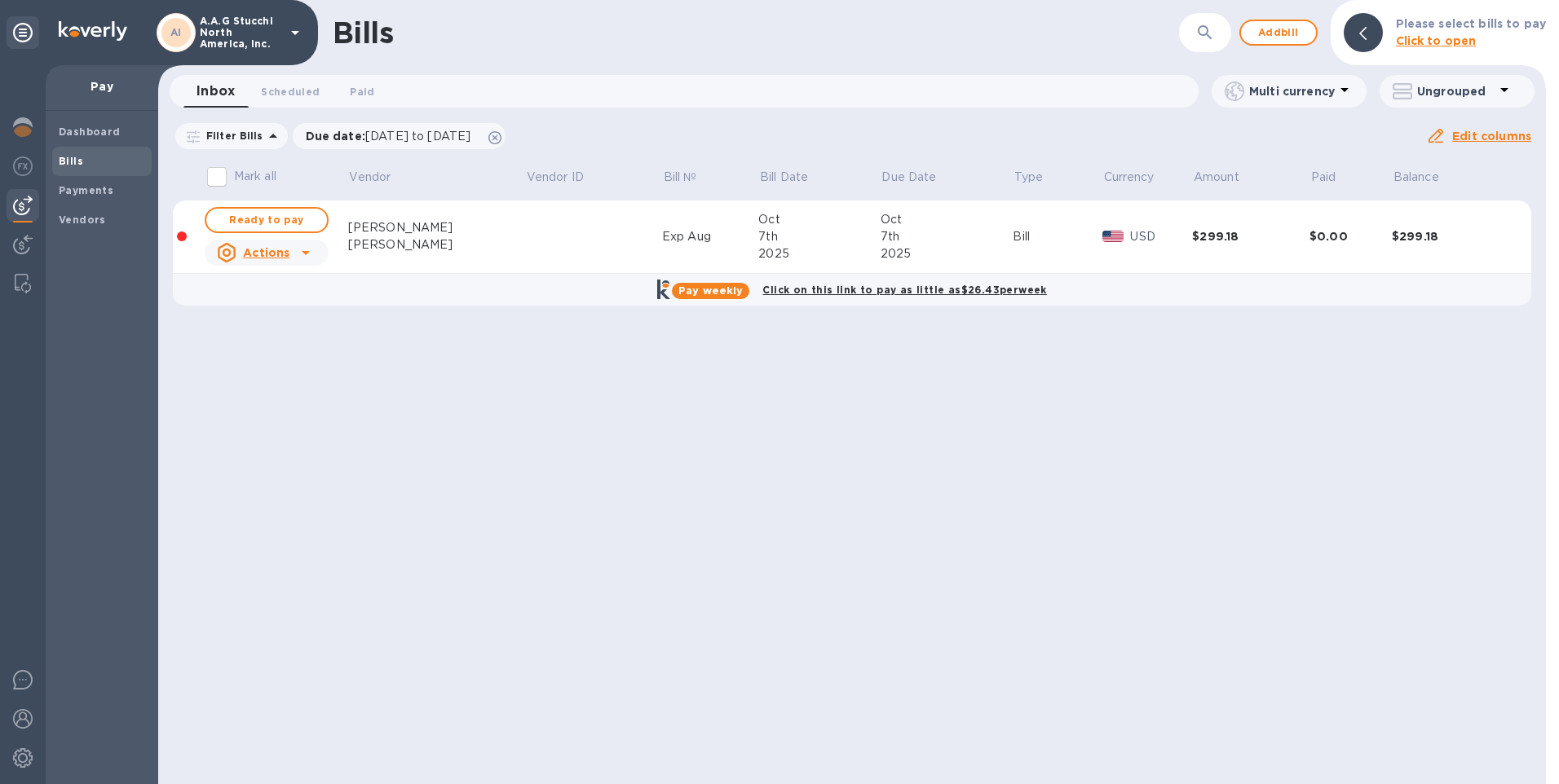
click at [217, 177] on input "Mark all" at bounding box center [217, 177] width 35 height 35
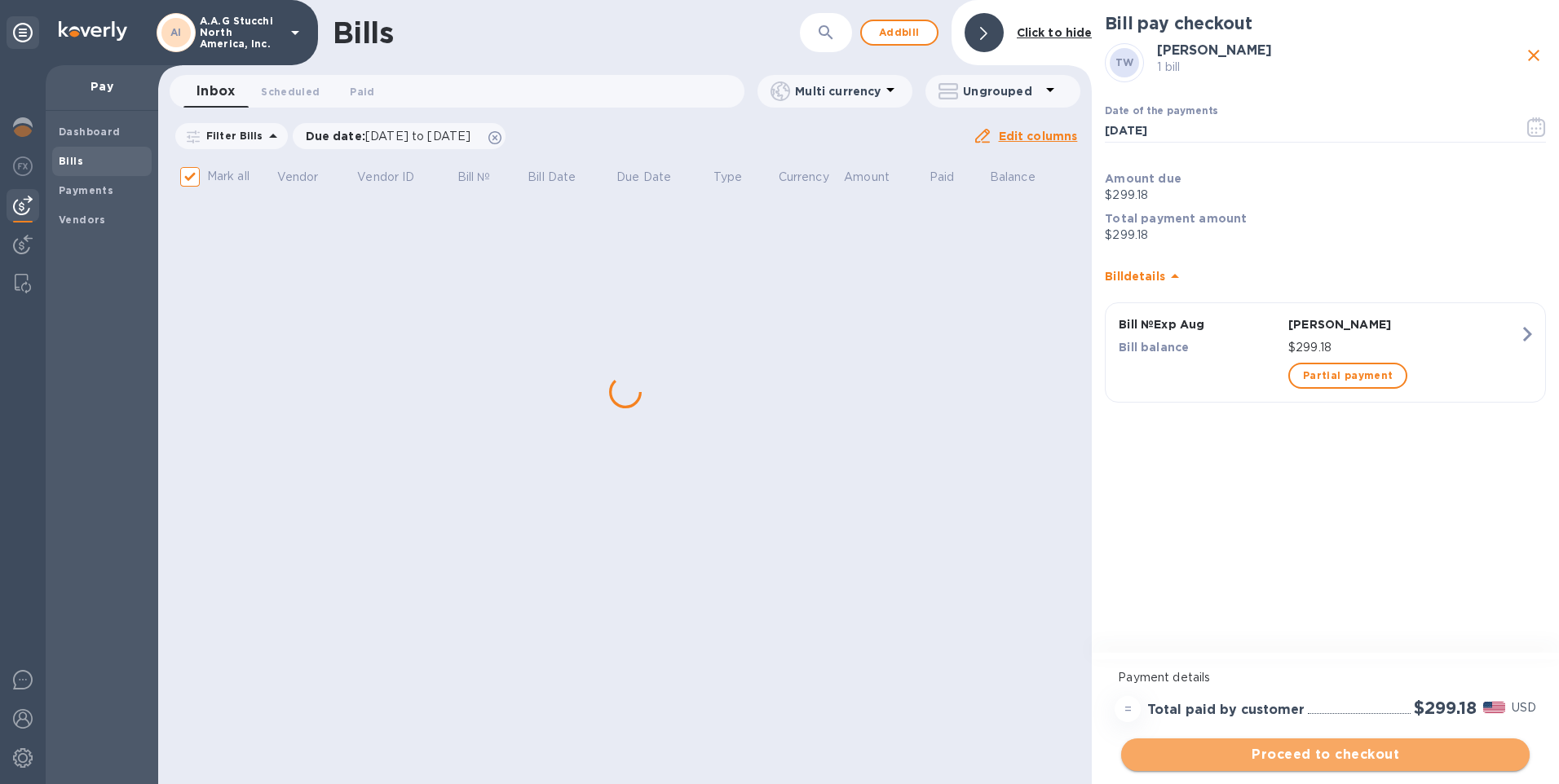
click at [1347, 755] on span "Proceed to checkout" at bounding box center [1325, 754] width 383 height 19
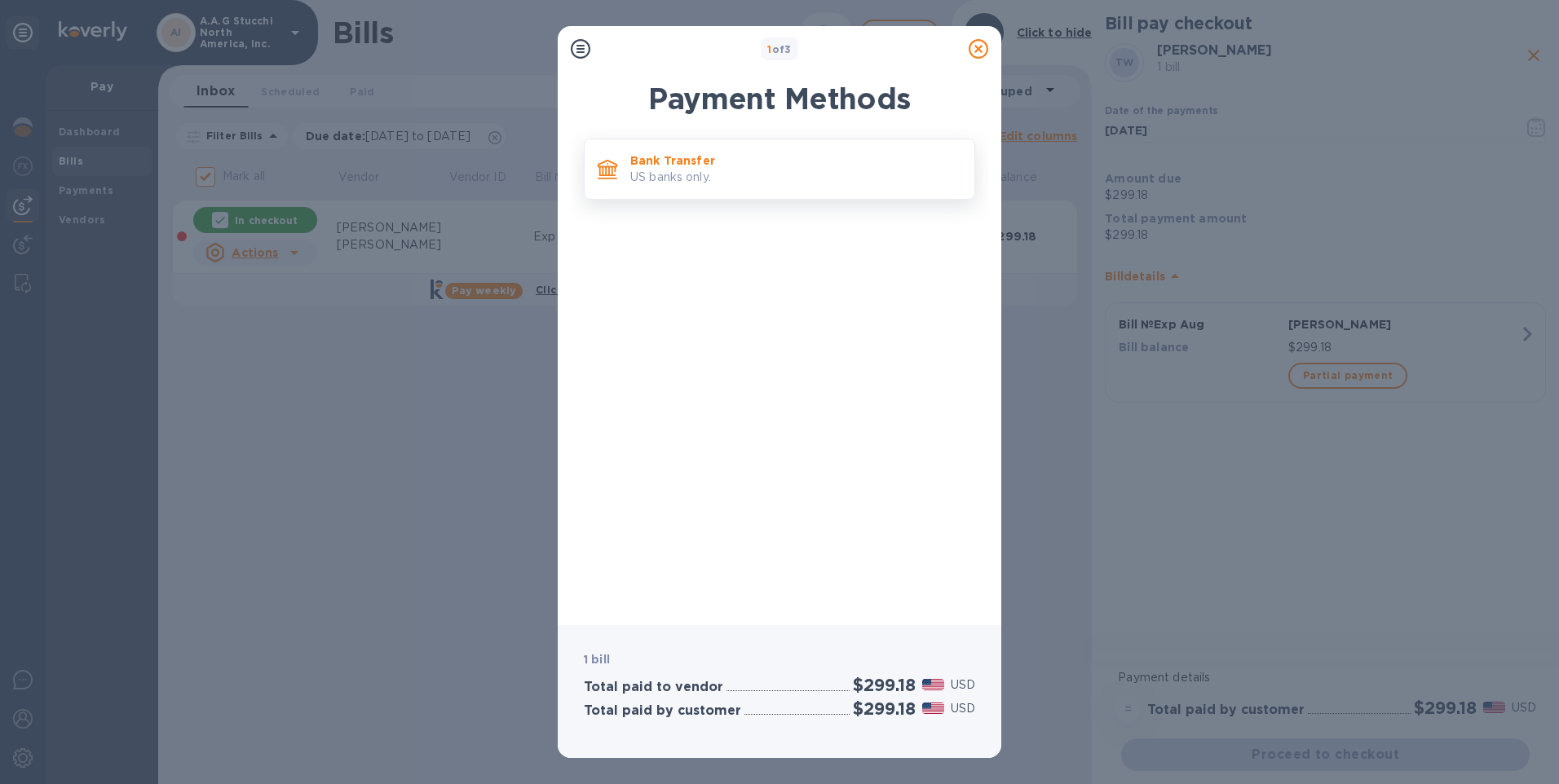
click at [704, 168] on p "Bank Transfer" at bounding box center [796, 160] width 331 height 16
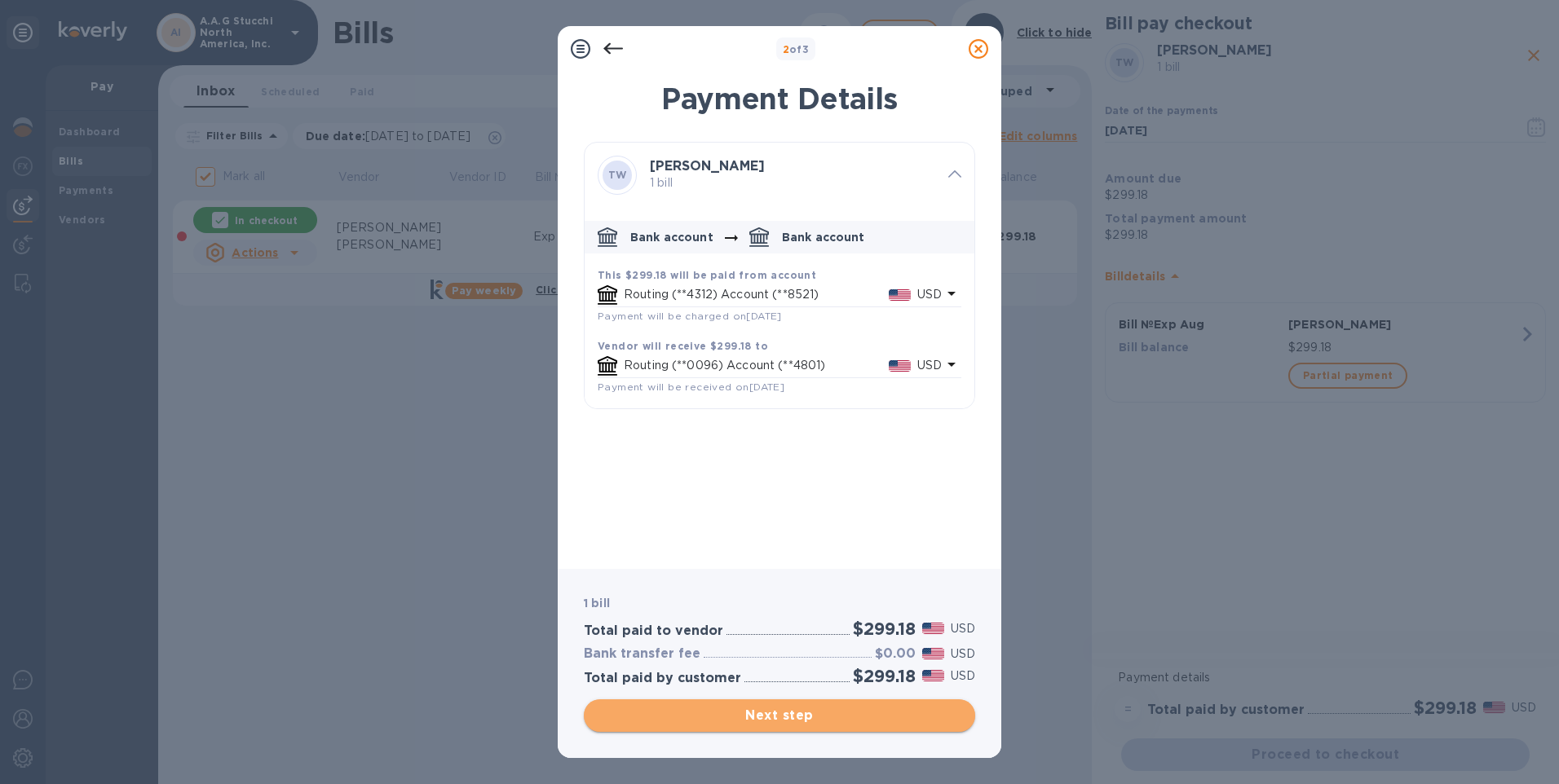
drag, startPoint x: 781, startPoint y: 705, endPoint x: 742, endPoint y: 505, distance: 203.8
click at [781, 703] on button "Next step" at bounding box center [779, 716] width 391 height 33
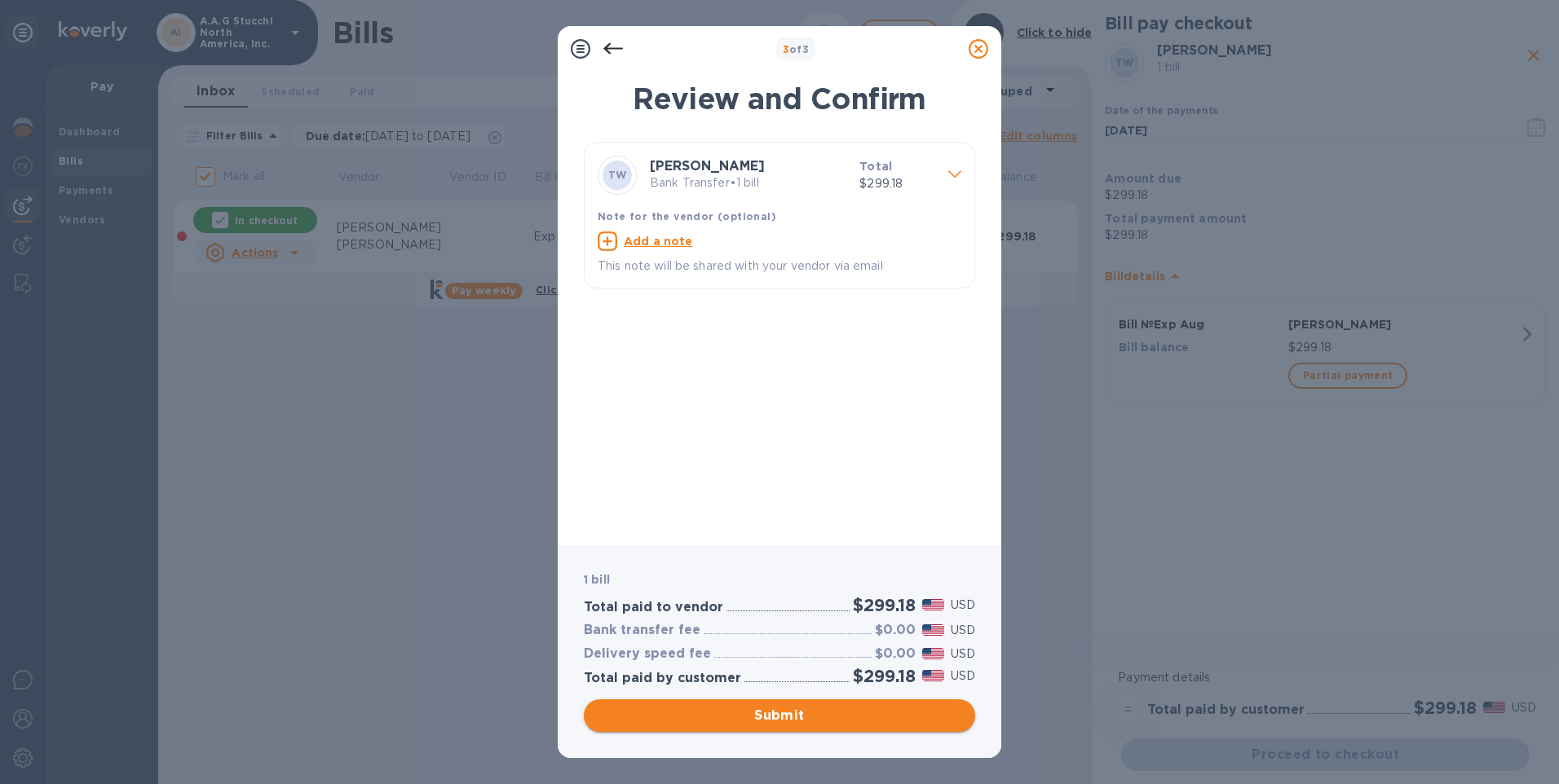
click at [760, 712] on span "Submit" at bounding box center [780, 716] width 365 height 19
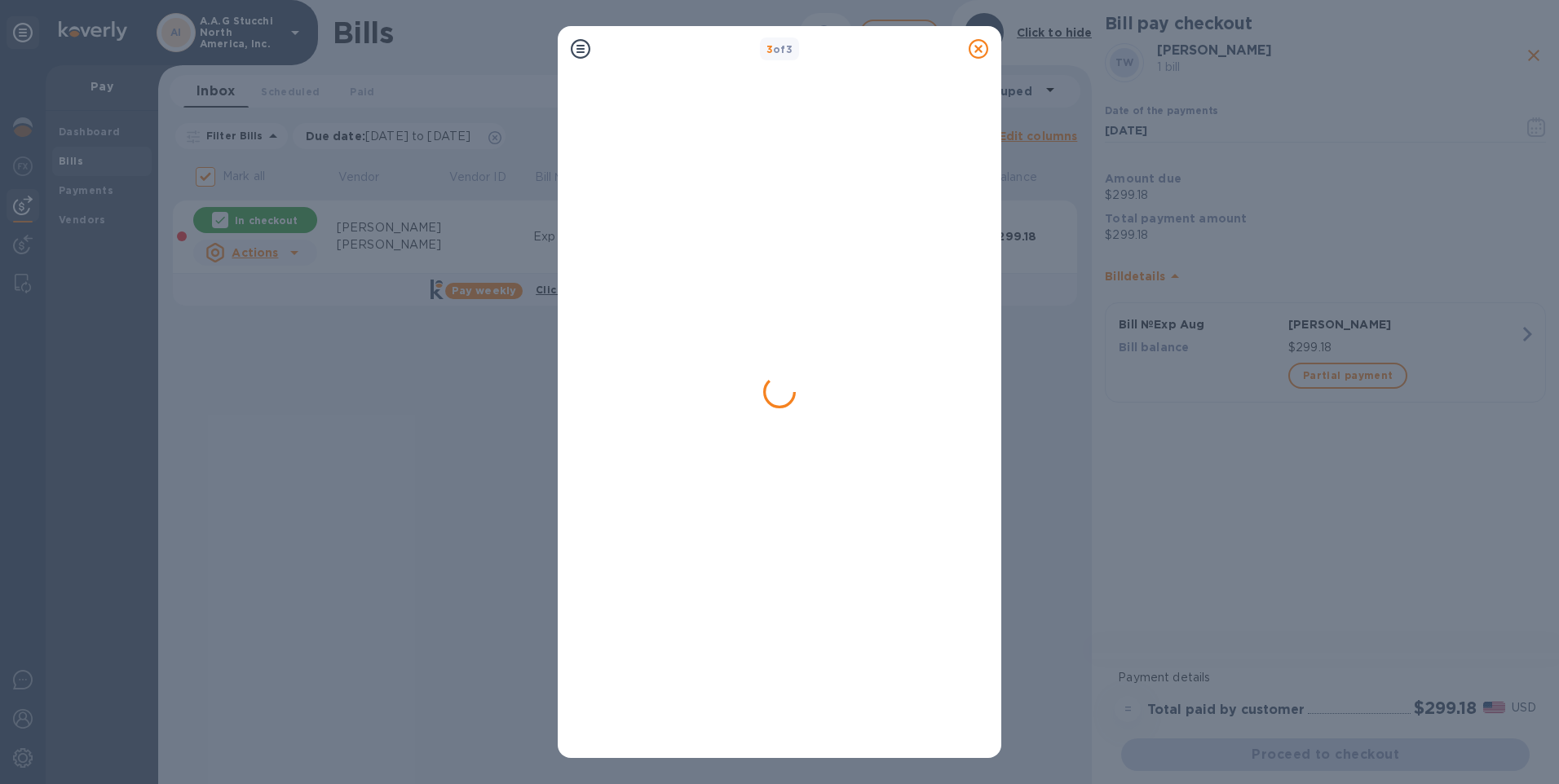
checkbox input "false"
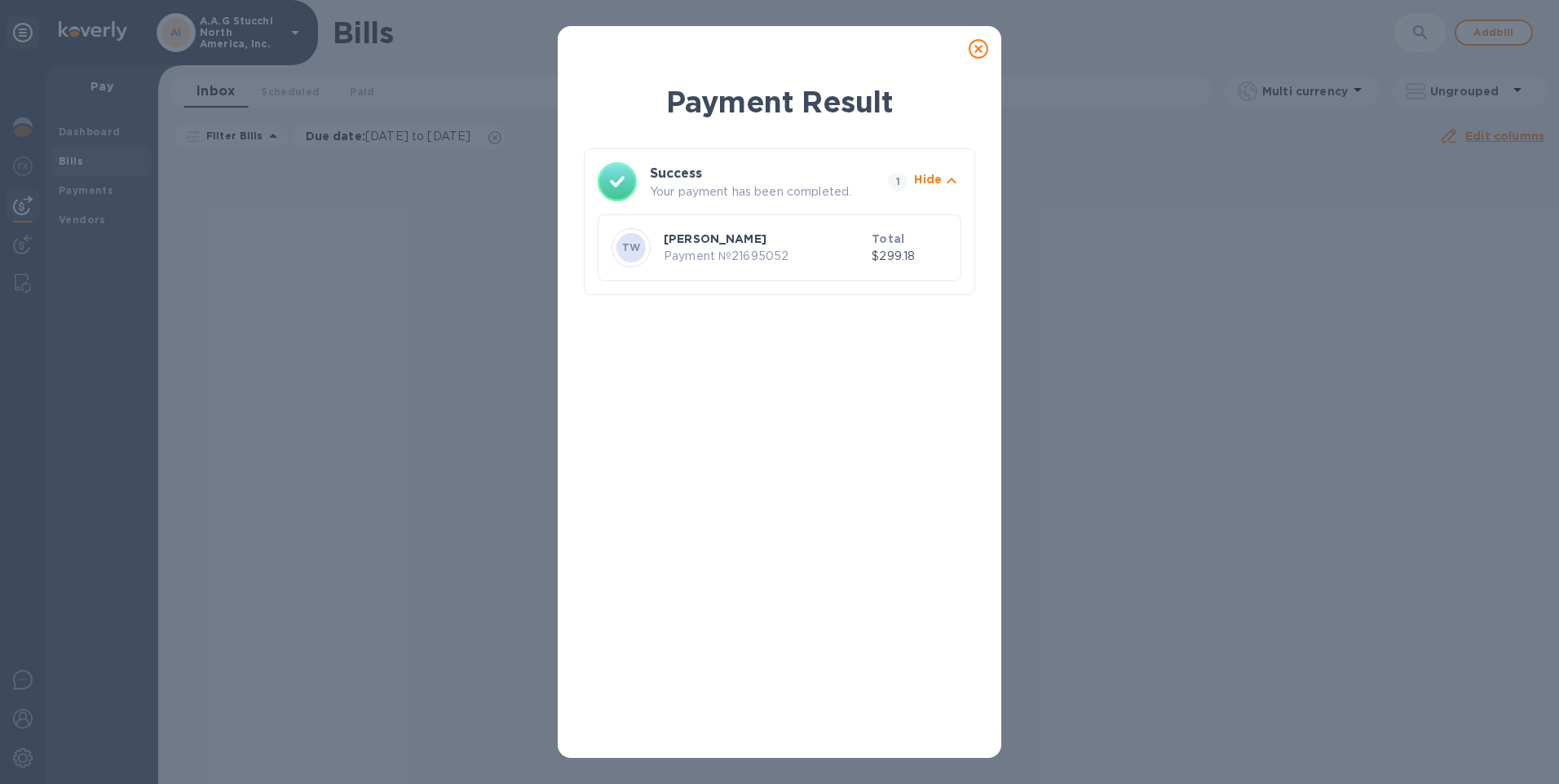
click at [983, 47] on icon at bounding box center [978, 49] width 19 height 19
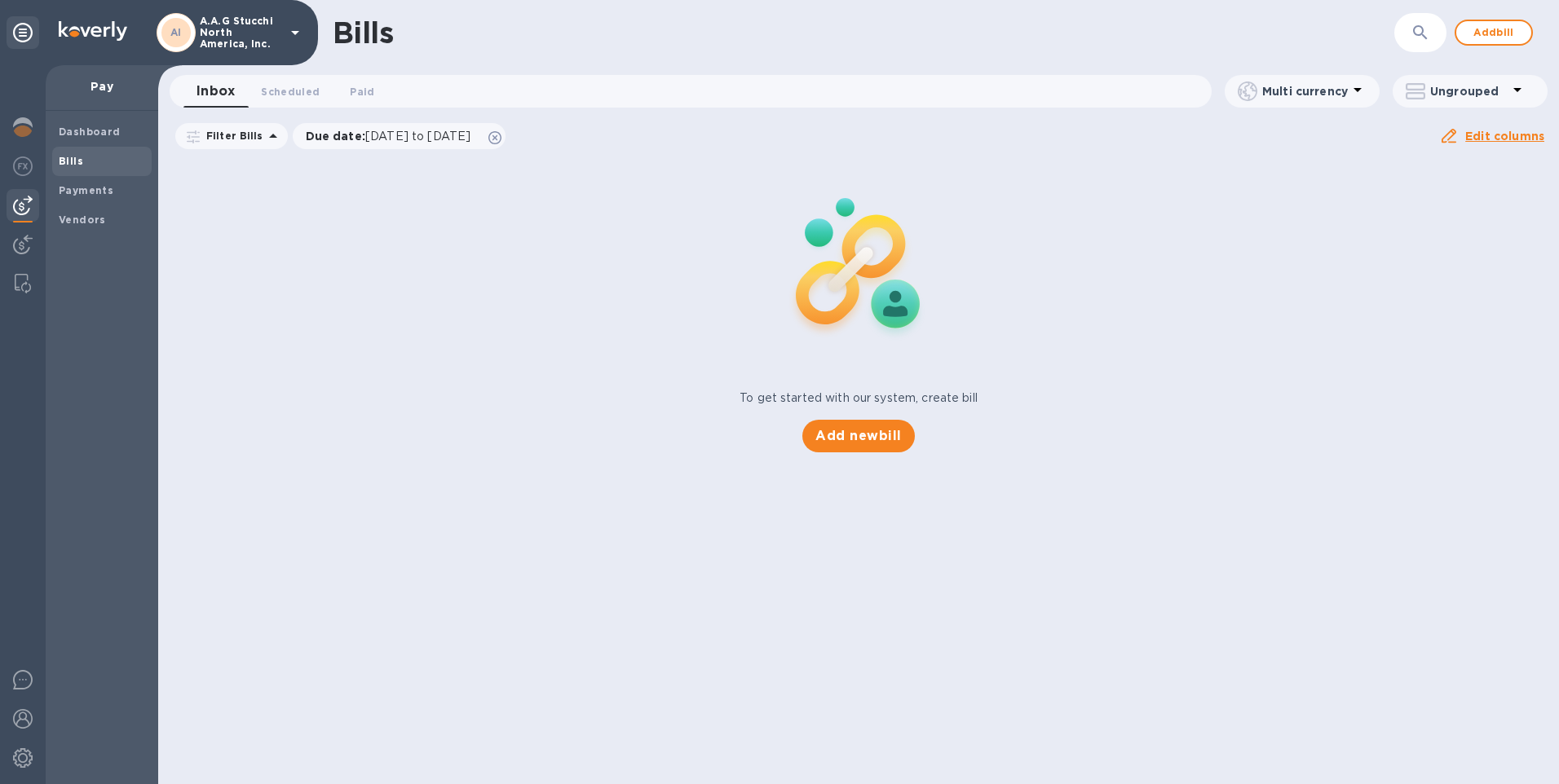
click at [290, 33] on icon at bounding box center [295, 33] width 19 height 19
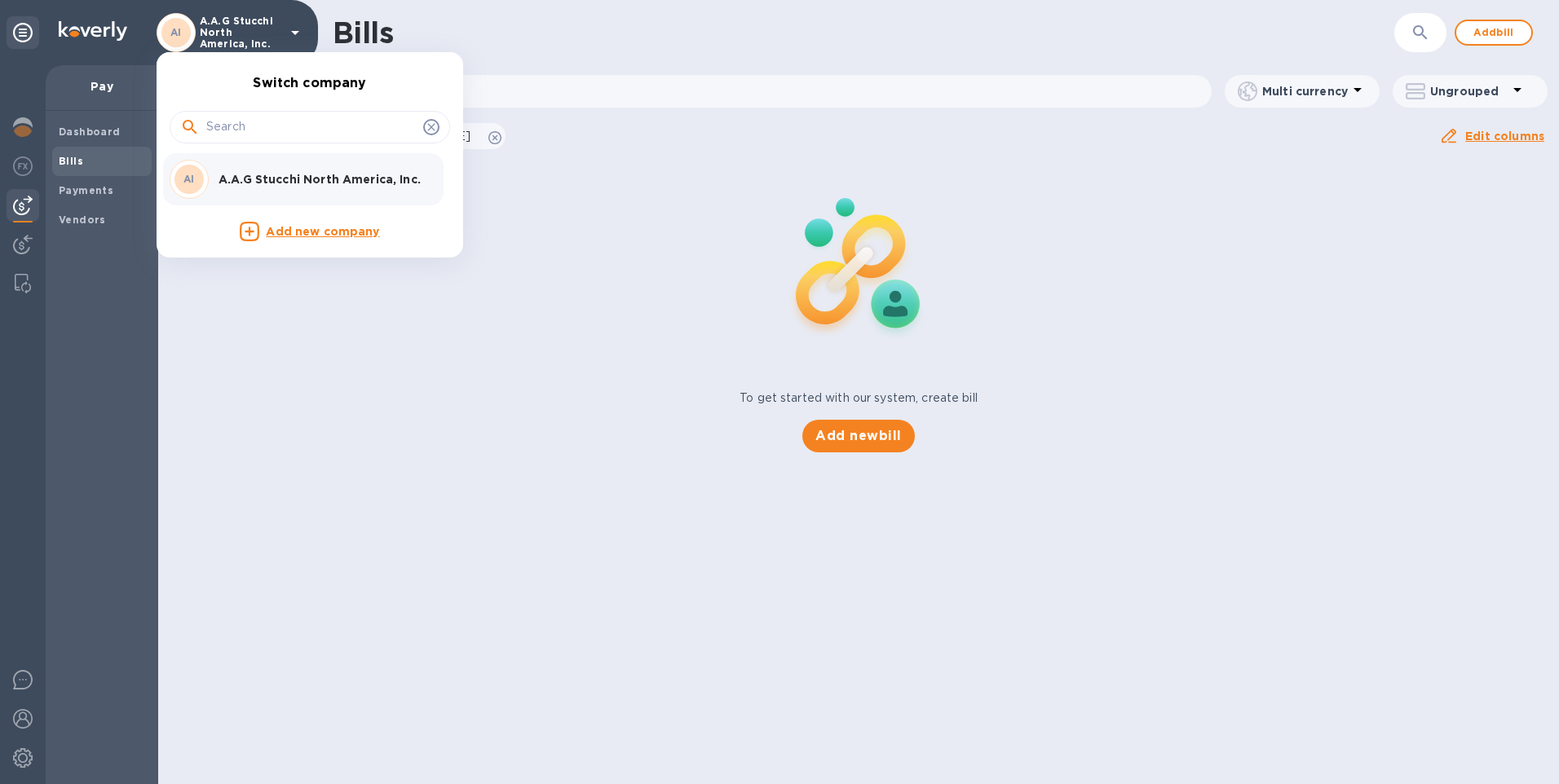
click at [290, 33] on div at bounding box center [780, 392] width 1559 height 784
